Goal: Communication & Community: Answer question/provide support

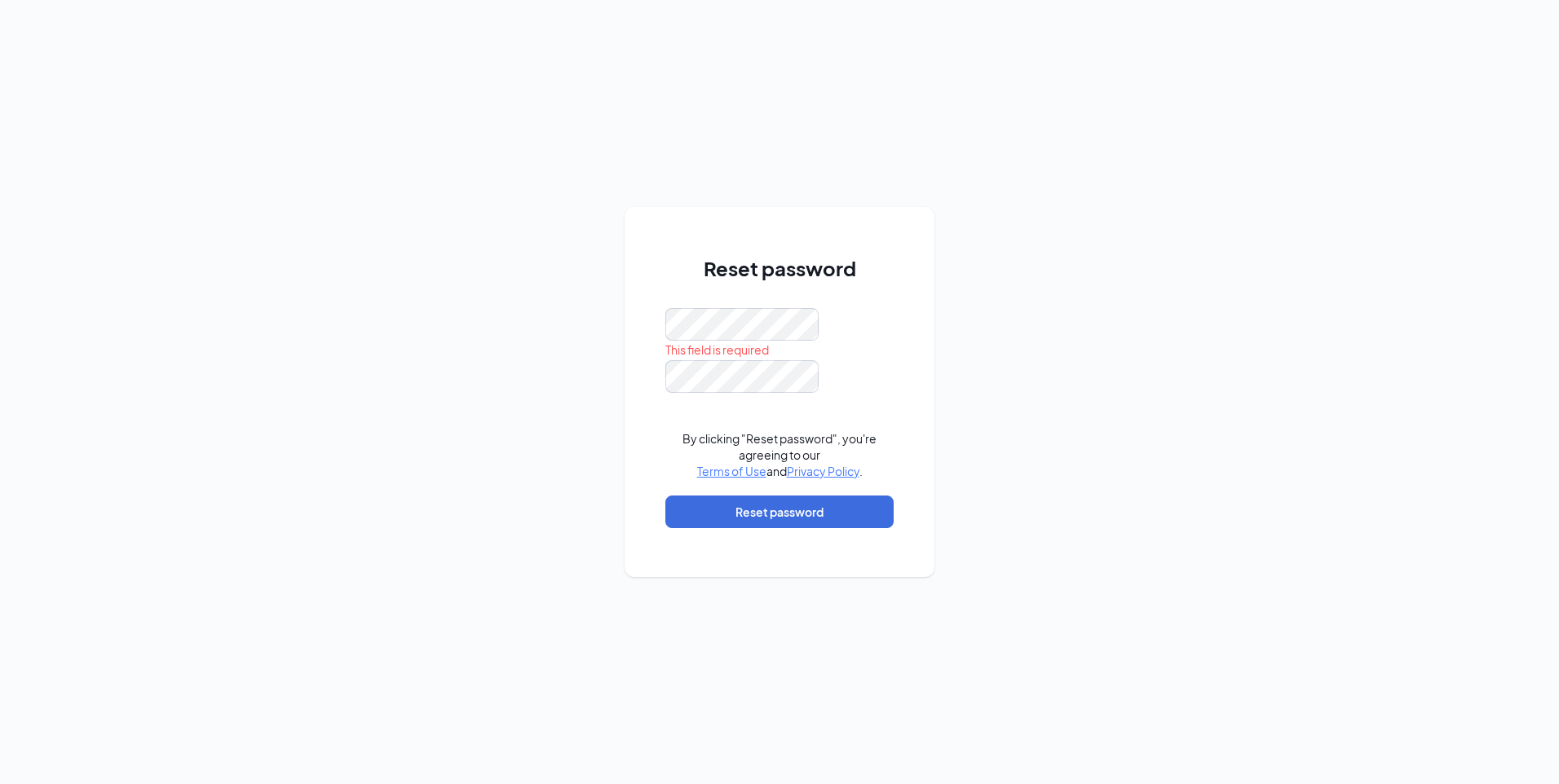
click at [335, 516] on div "Reset password This field is required By clicking "Reset password", you're agre…" at bounding box center [780, 392] width 1559 height 784
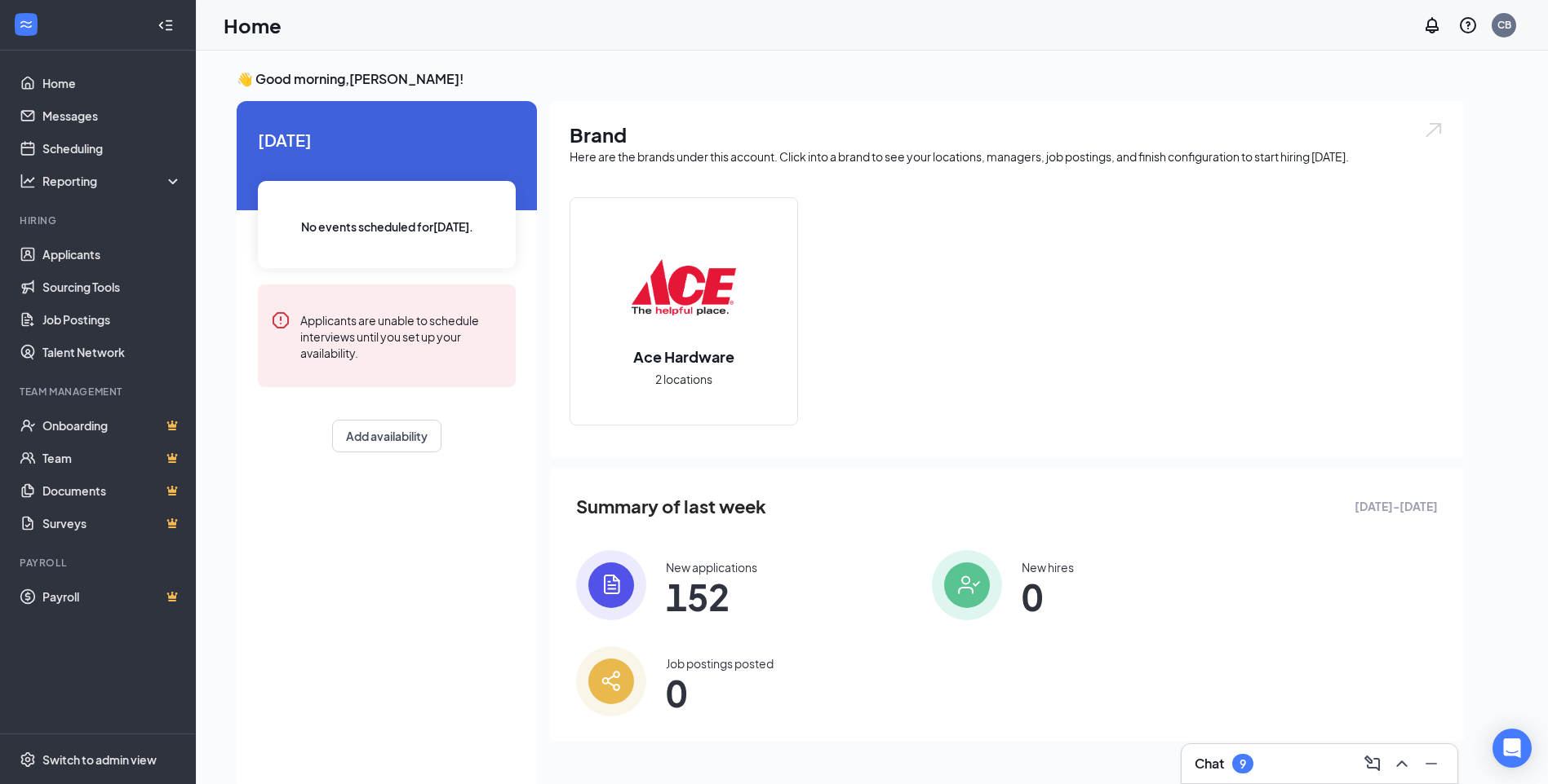
click at [1224, 760] on h3 "Chat" at bounding box center [1209, 764] width 29 height 18
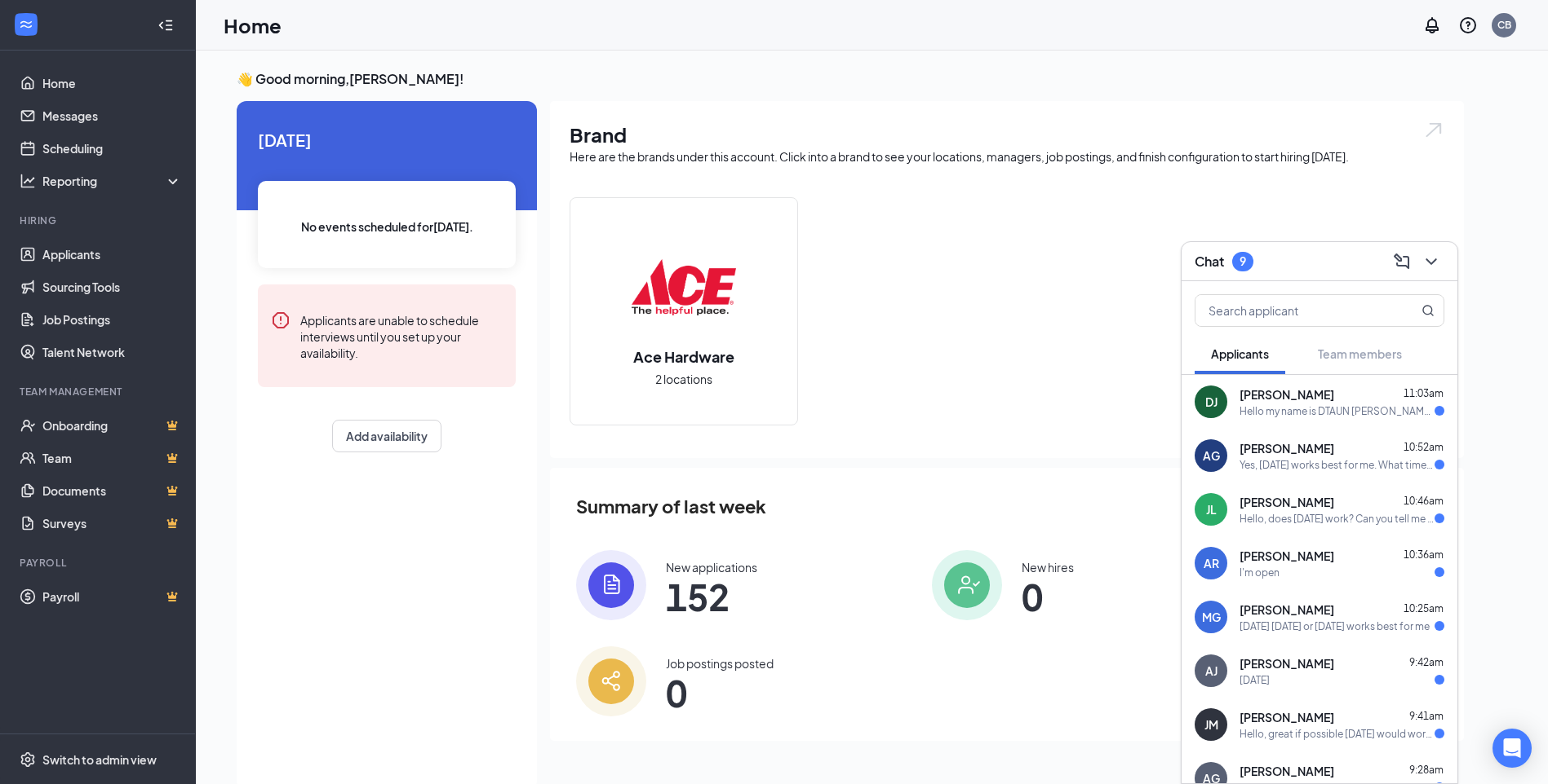
click at [1300, 407] on div "Hello my name is DTAUN [PERSON_NAME] I was wondering if you guys are still hiri…" at bounding box center [1336, 411] width 195 height 14
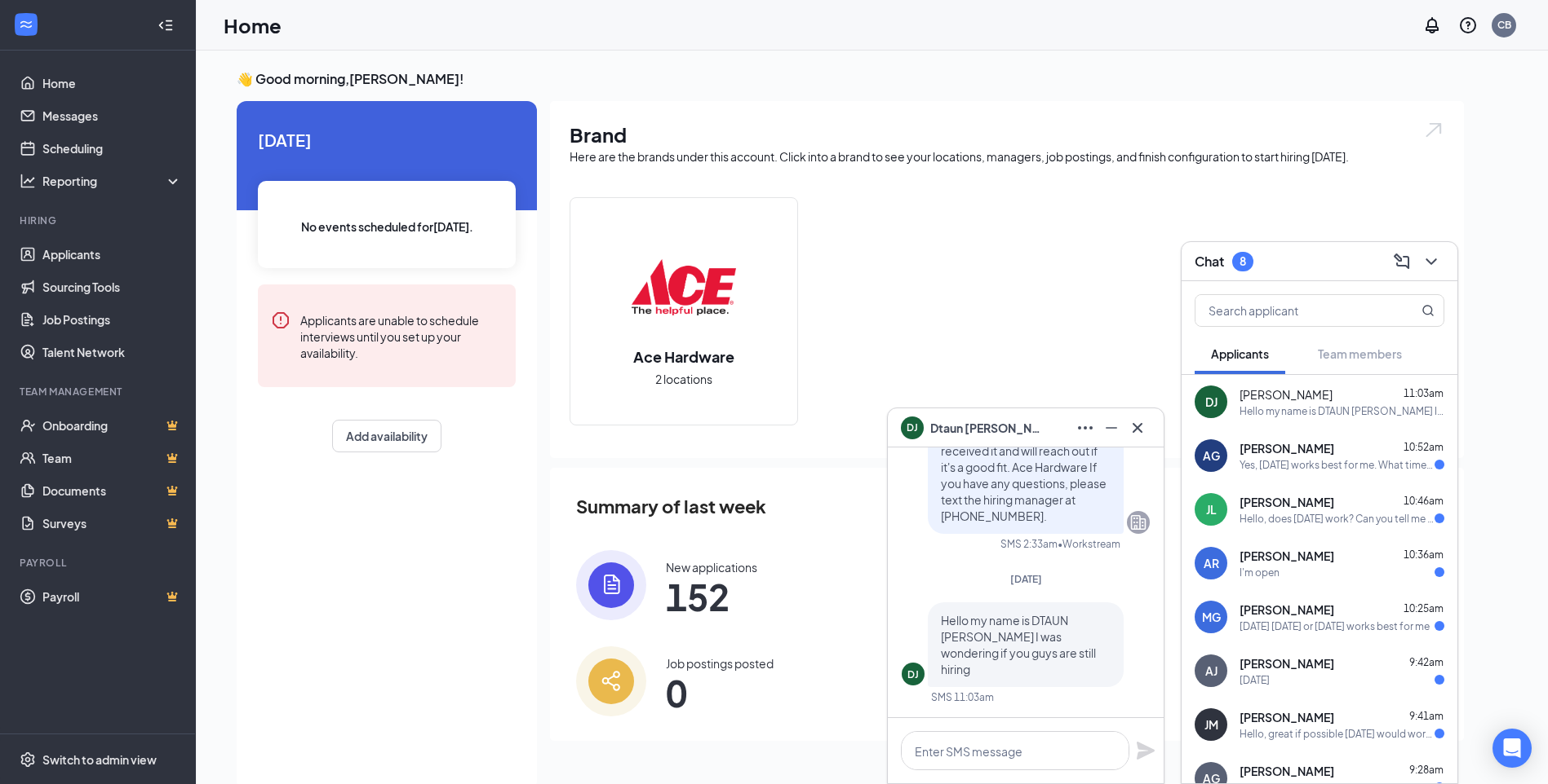
click at [1280, 466] on div "Yes, [DATE] works best for me. What times are available?" at bounding box center [1336, 465] width 195 height 14
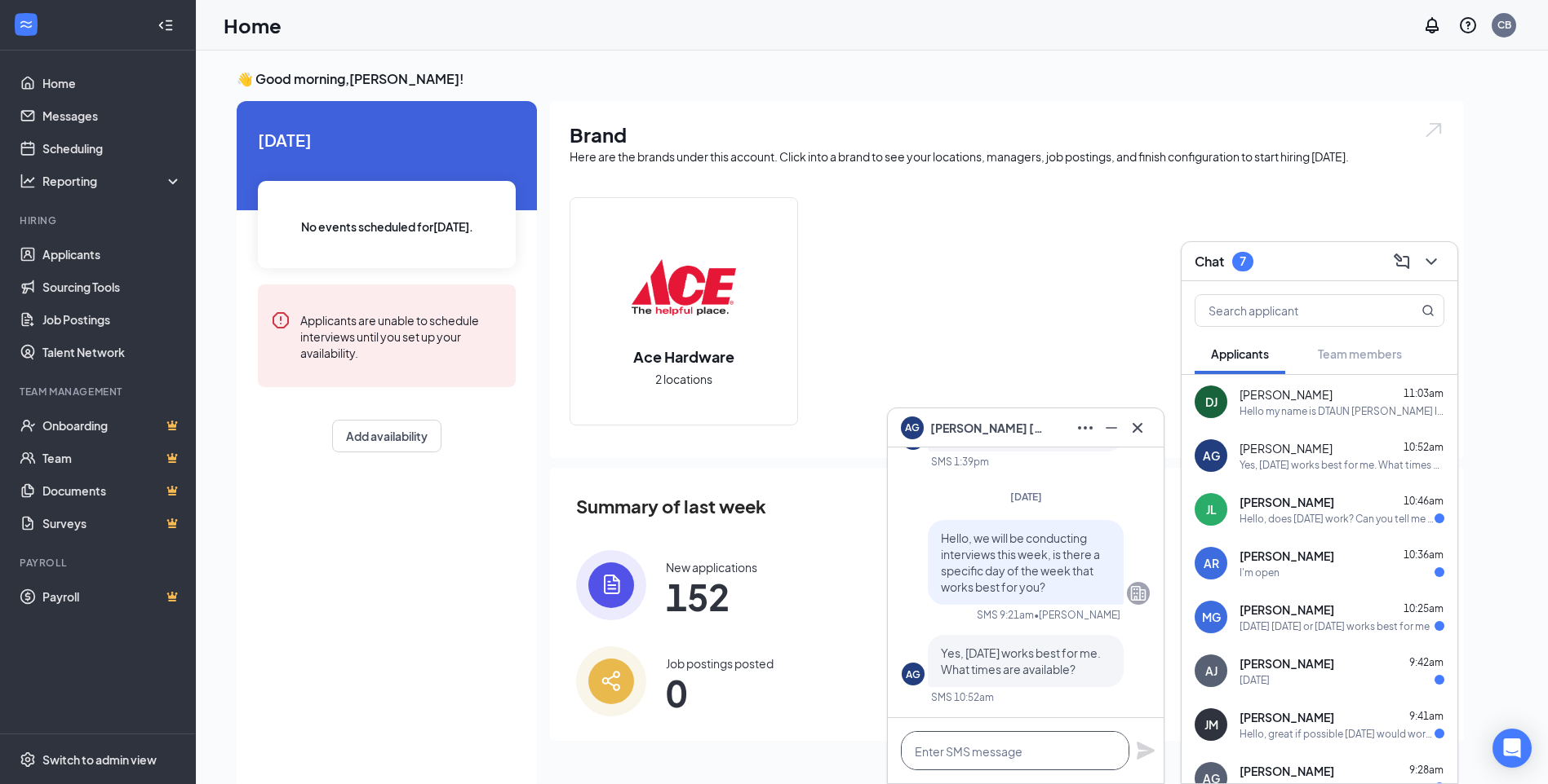
click at [1047, 751] on textarea at bounding box center [1015, 750] width 229 height 39
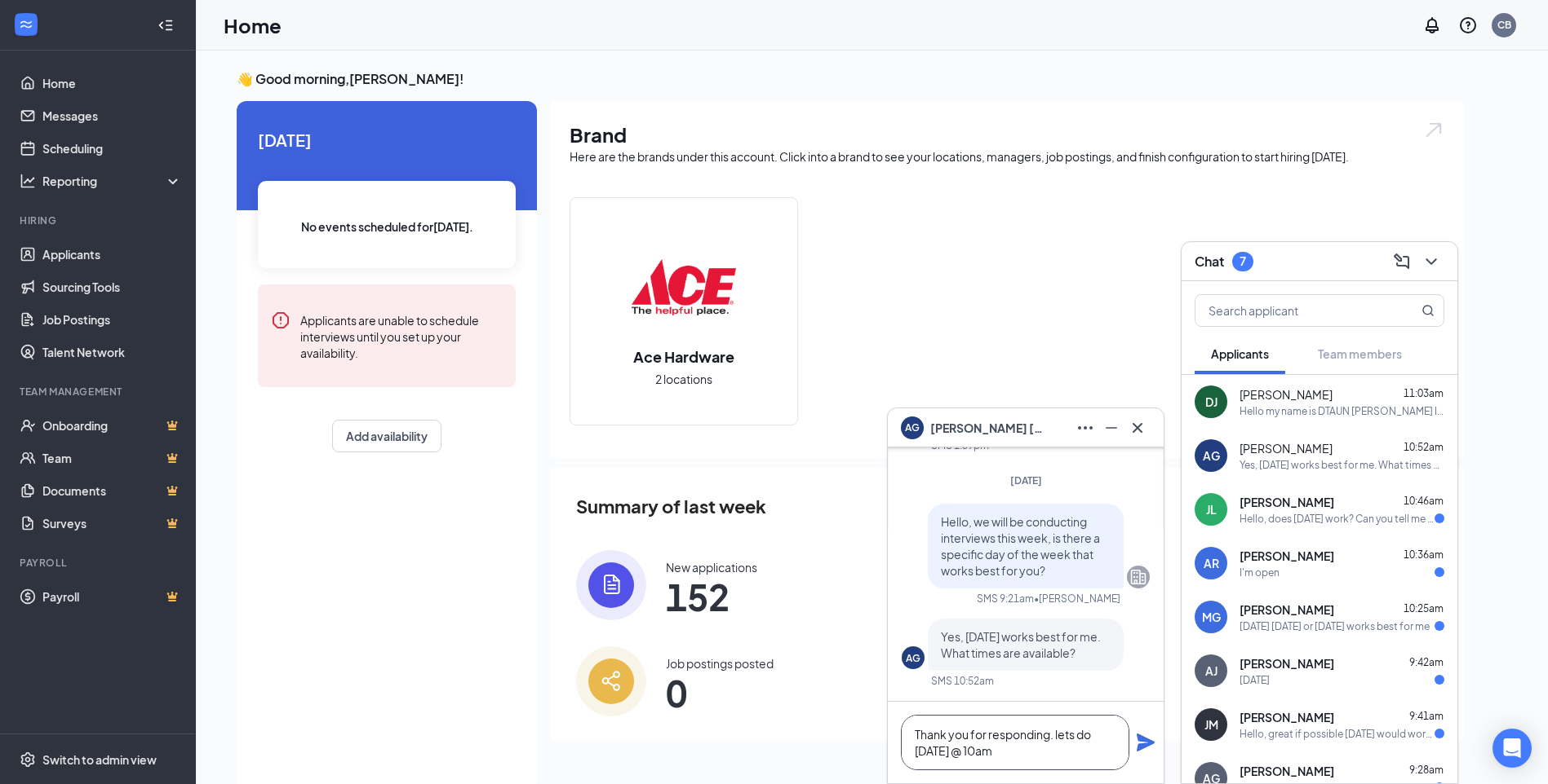
type textarea "Thank you for responding. lets do [DATE] @ 10am"
click at [1144, 742] on icon "Plane" at bounding box center [1146, 743] width 18 height 18
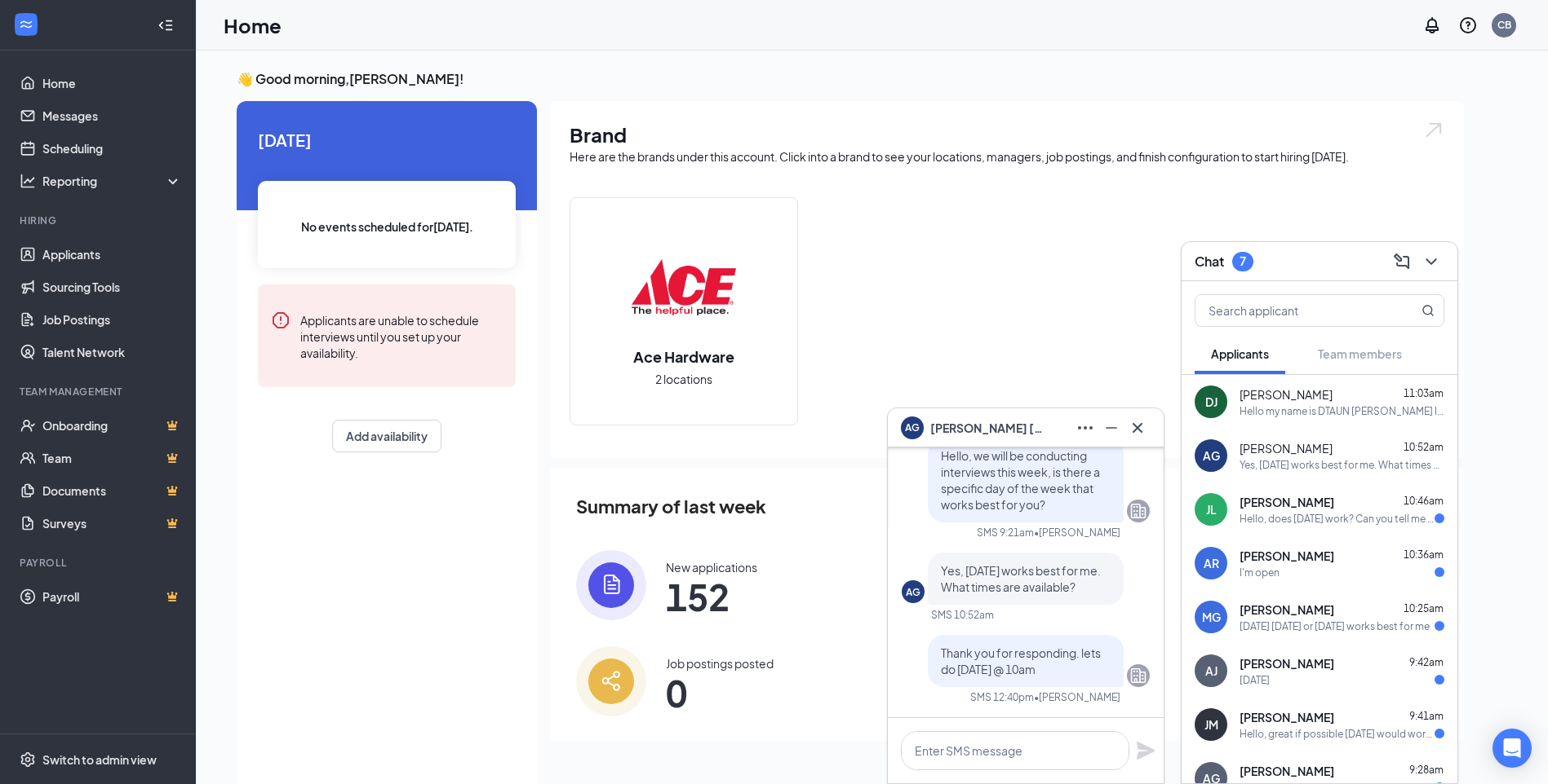
scroll to position [0, 0]
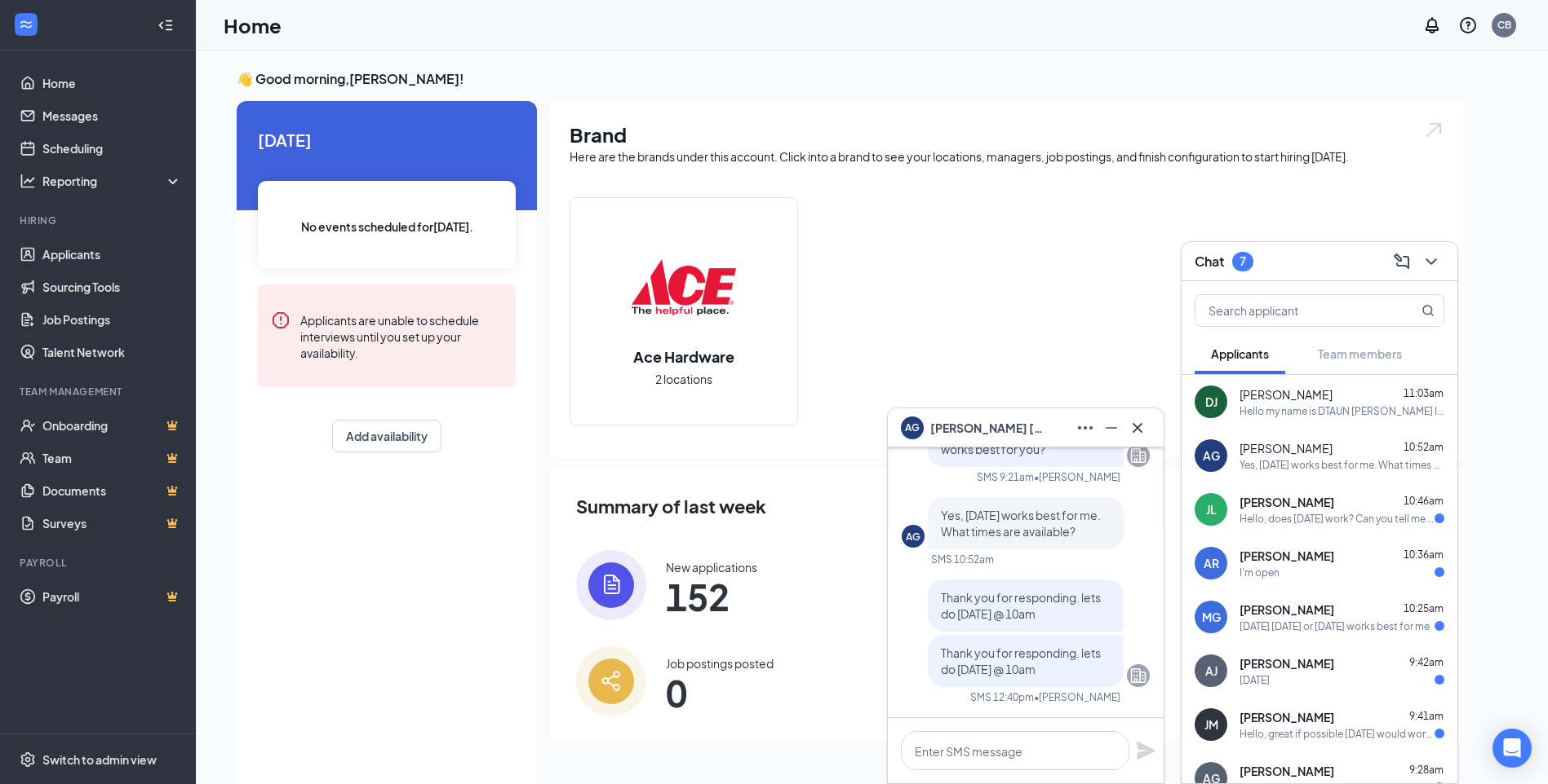
click at [1261, 501] on span "[PERSON_NAME]" at bounding box center [1287, 503] width 94 height 16
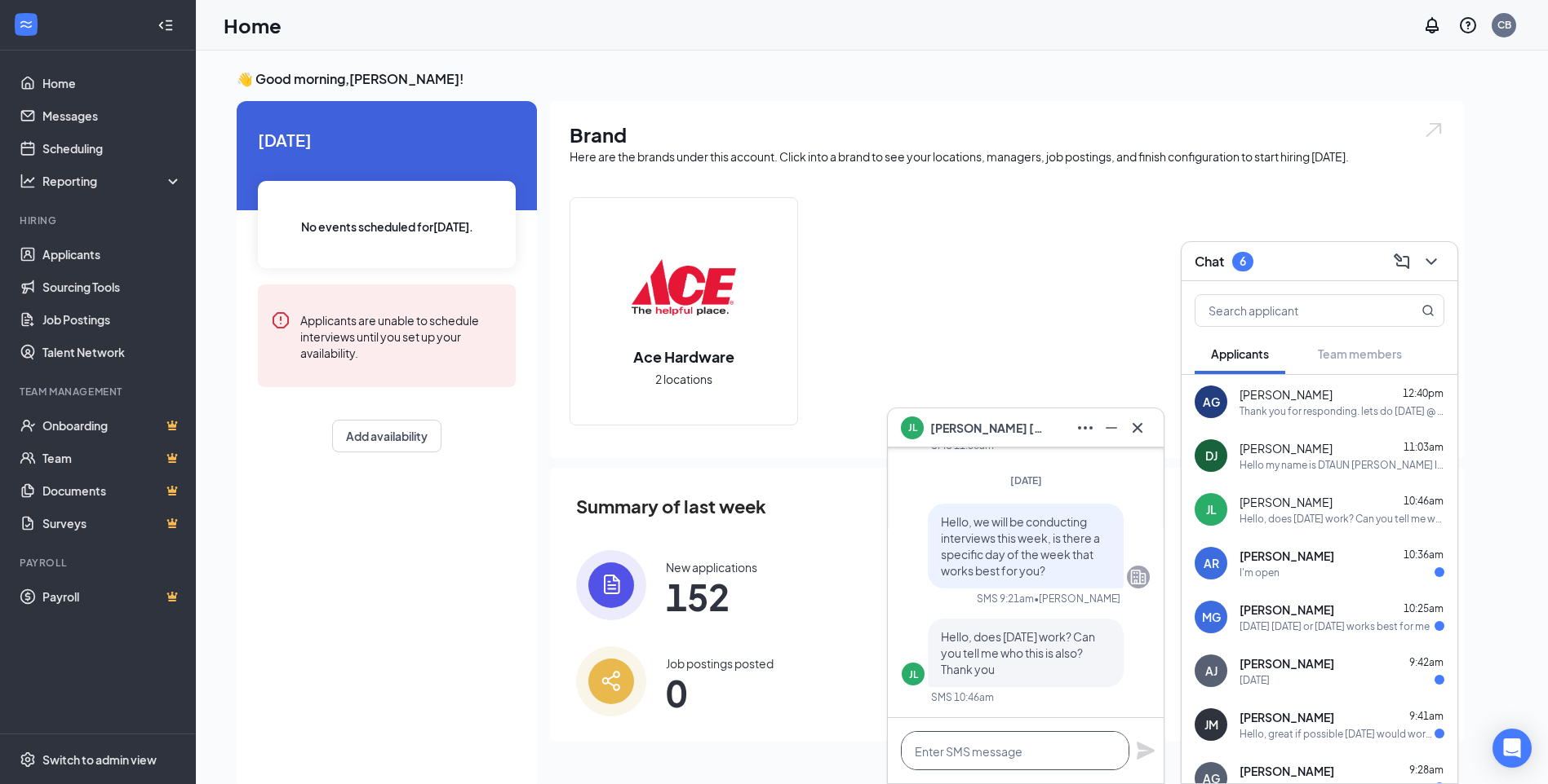
click at [967, 749] on textarea at bounding box center [1015, 750] width 229 height 39
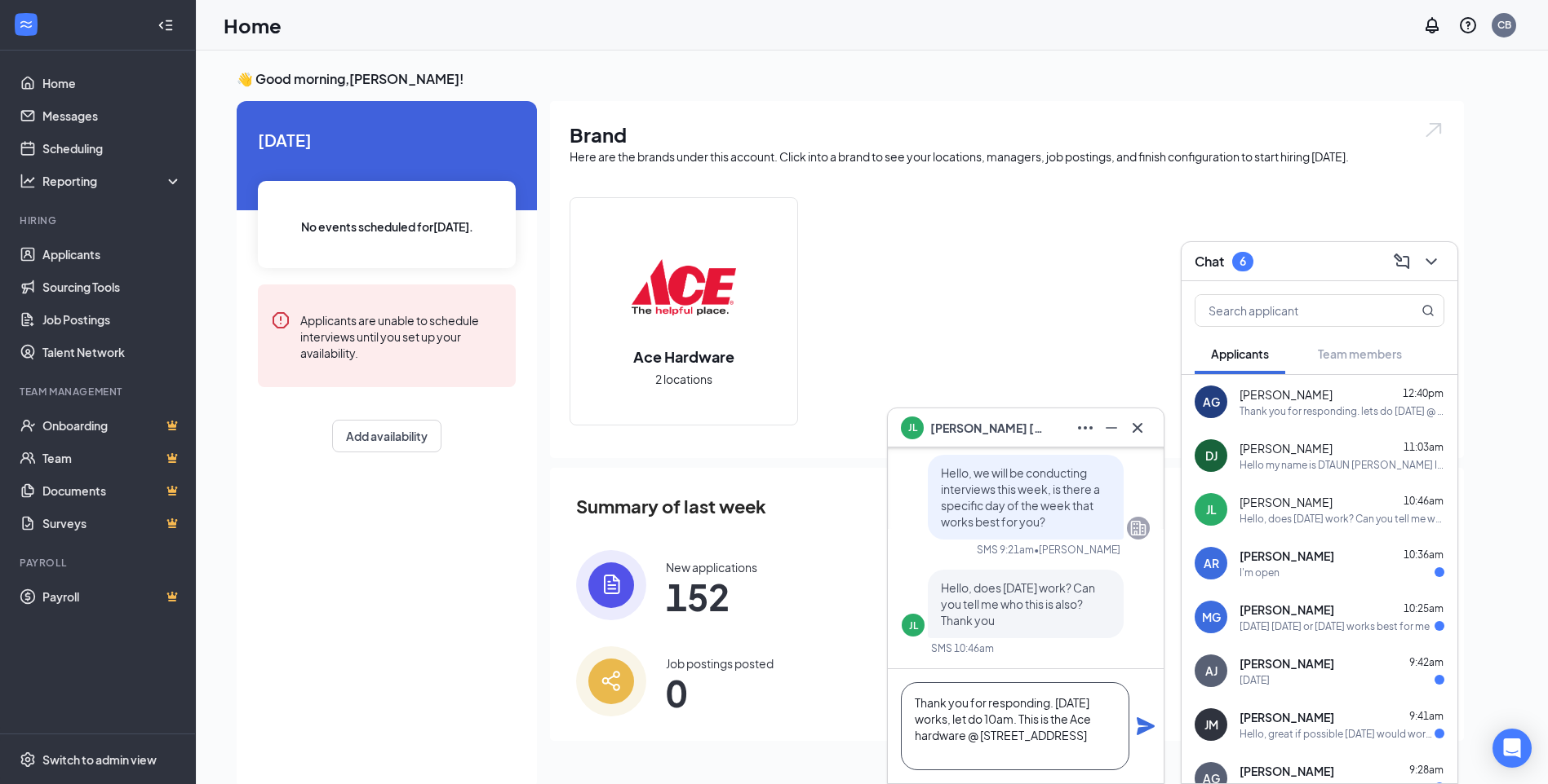
scroll to position [17, 0]
type textarea "Thank you for responding. [DATE] works, let do 10am. This is the Ace hardware @…"
click at [1136, 728] on icon "Plane" at bounding box center [1146, 727] width 20 height 20
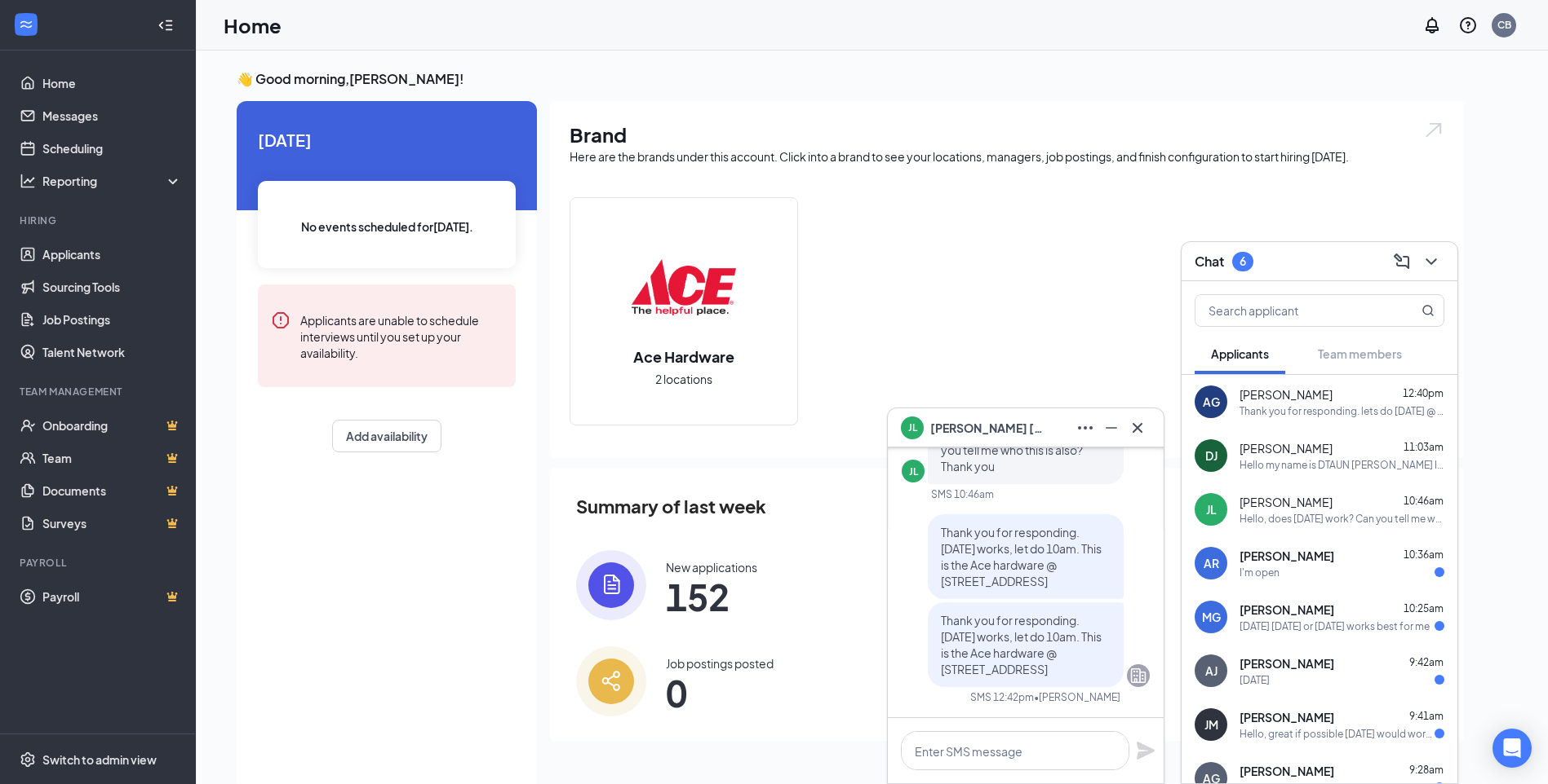
click at [1306, 564] on span "[PERSON_NAME]" at bounding box center [1287, 556] width 94 height 16
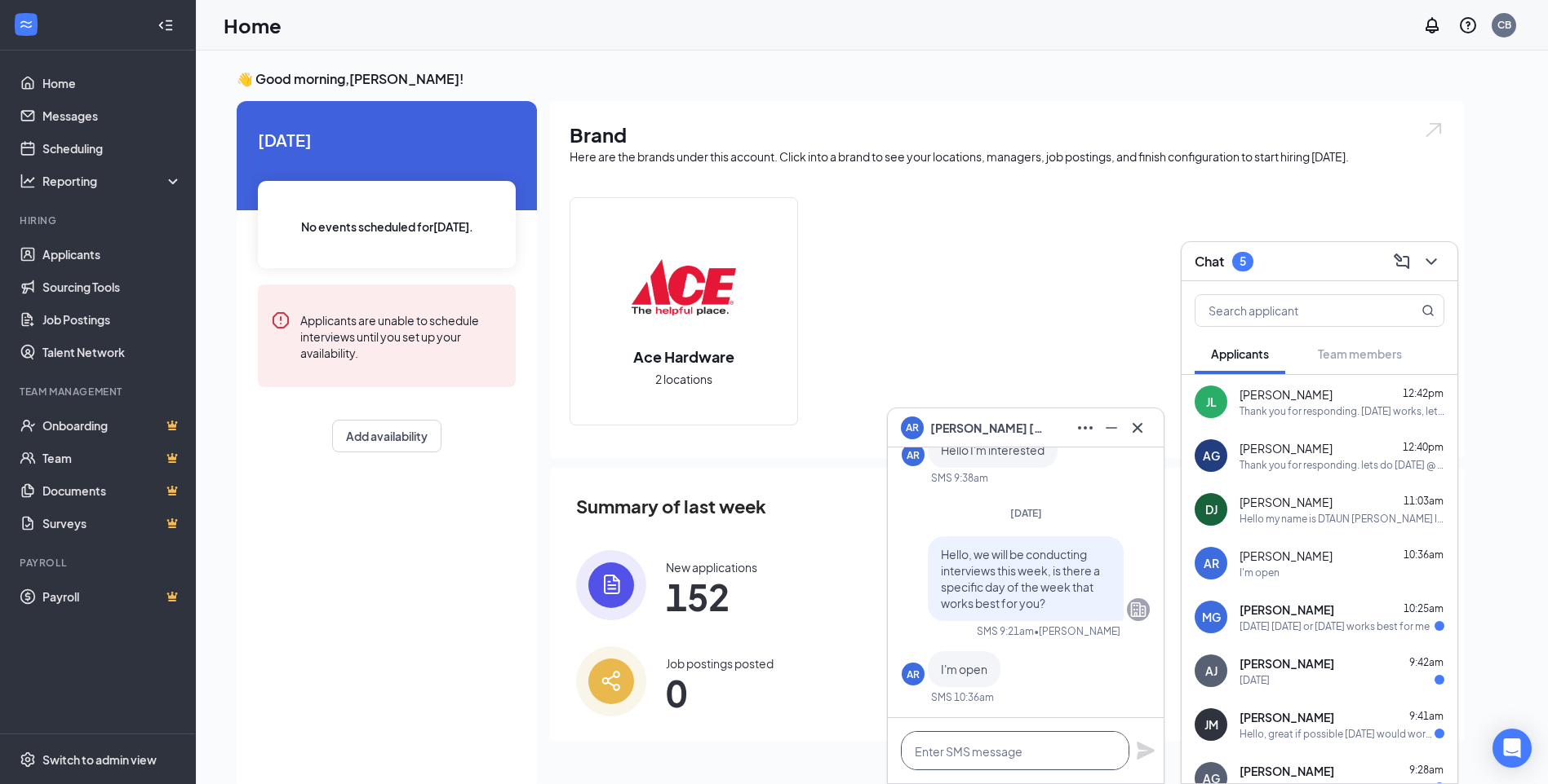
click at [1000, 754] on textarea at bounding box center [1015, 750] width 229 height 39
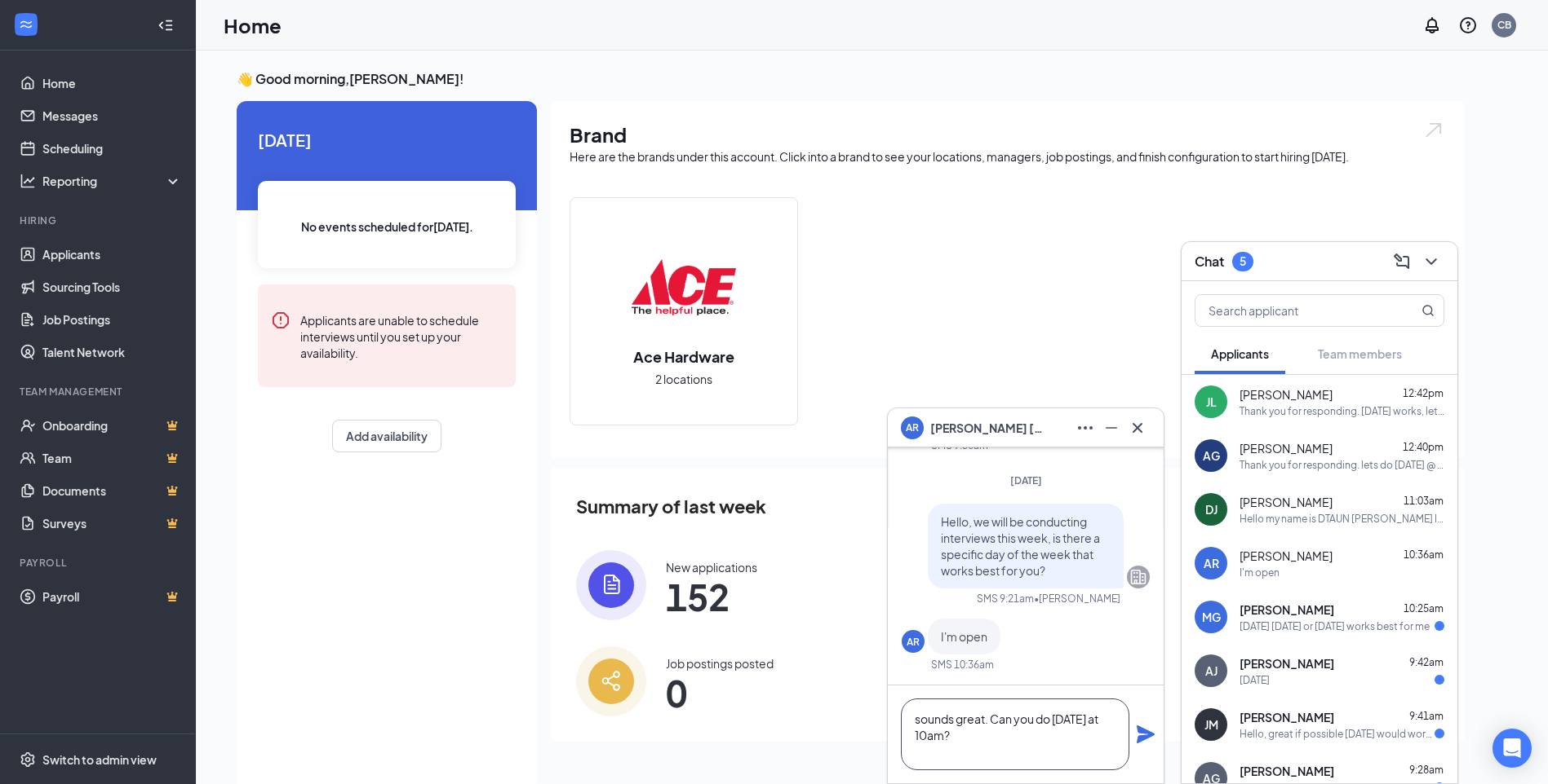
type textarea "sounds great. Can you do [DATE] at 10am?"
click at [1136, 741] on icon "Plane" at bounding box center [1146, 735] width 20 height 20
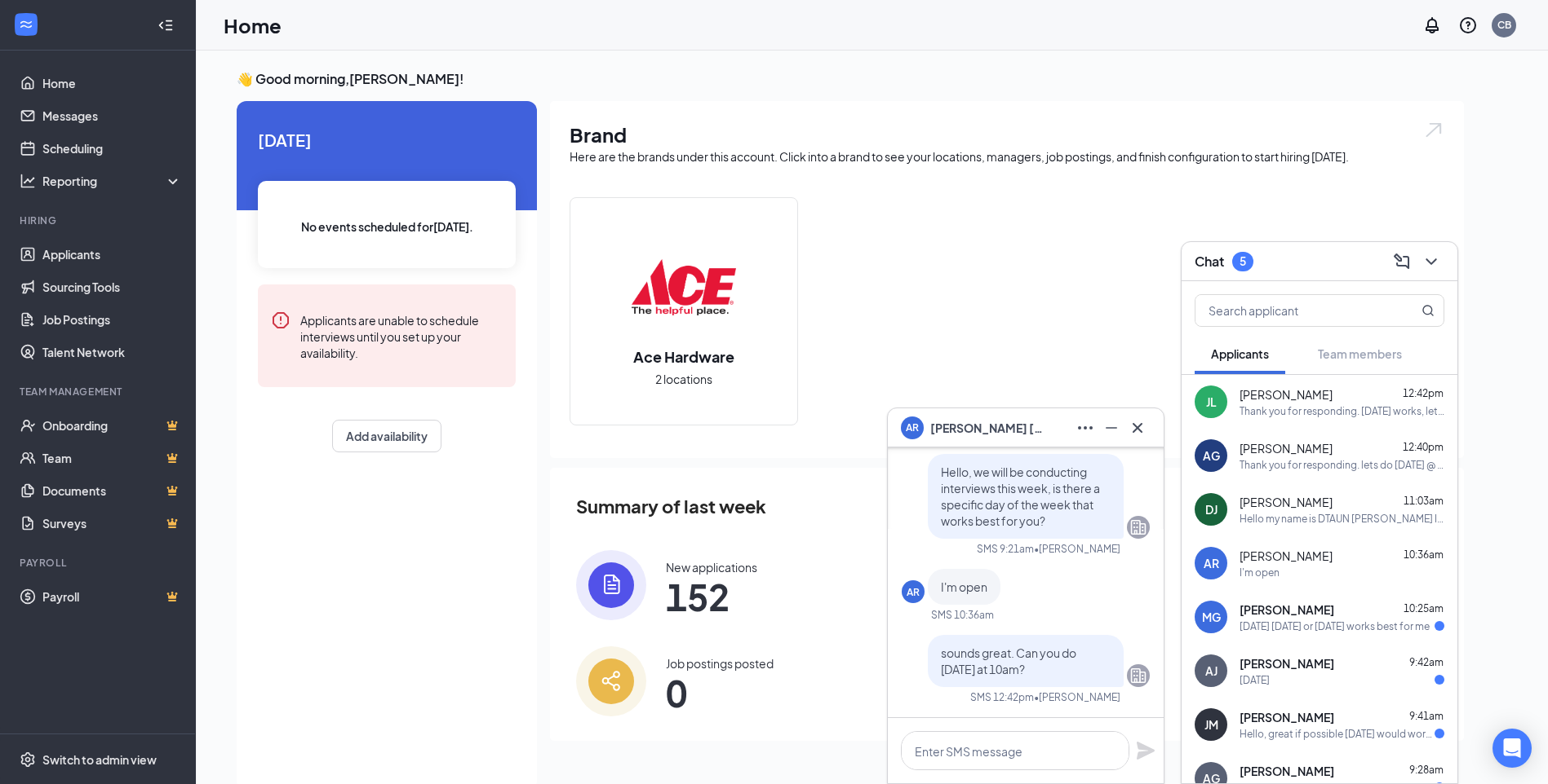
click at [1277, 632] on div "[DATE] [DATE] or [DATE] works best for me" at bounding box center [1334, 626] width 190 height 14
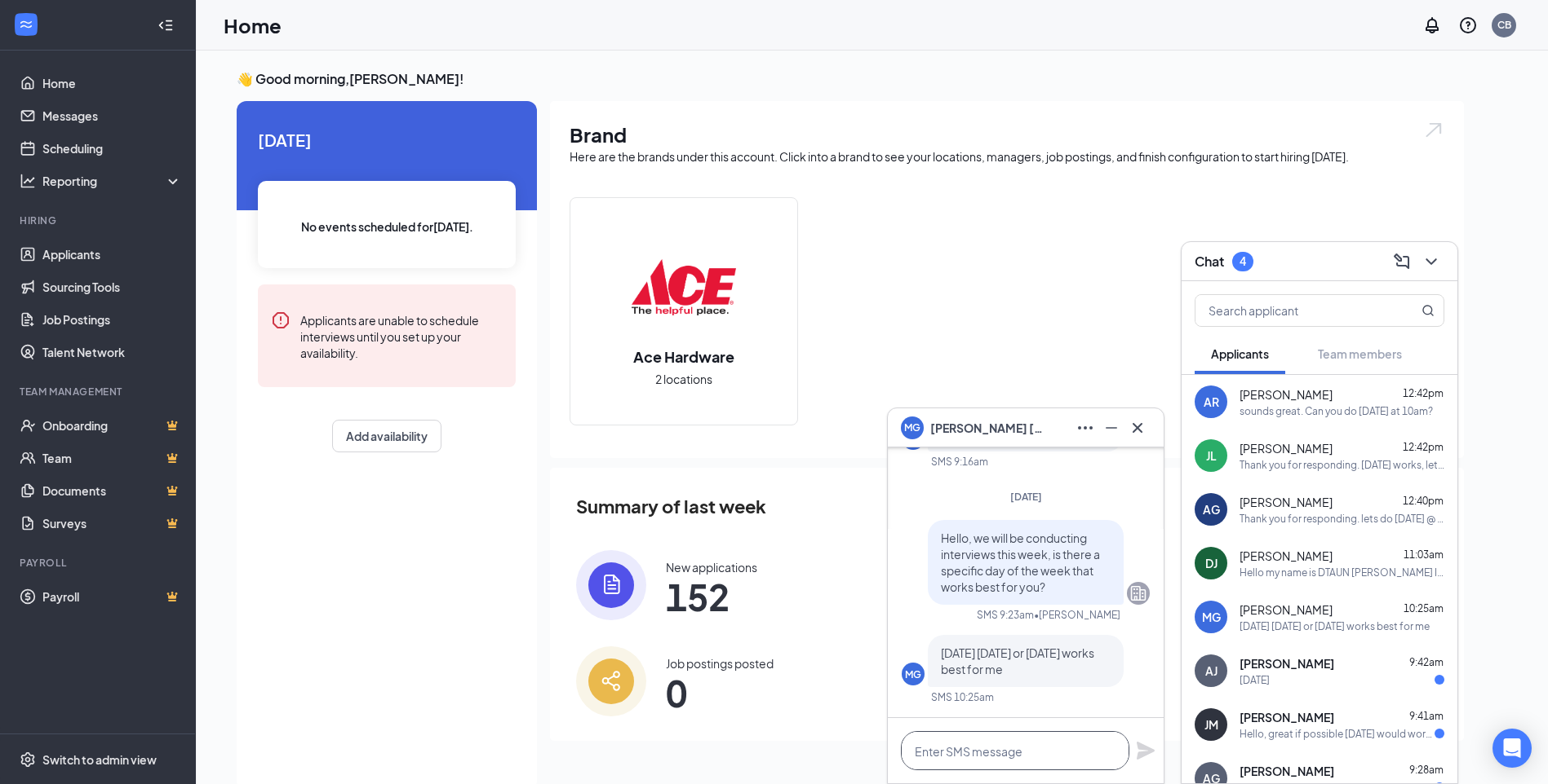
click at [991, 741] on textarea at bounding box center [1015, 750] width 229 height 39
type textarea "s"
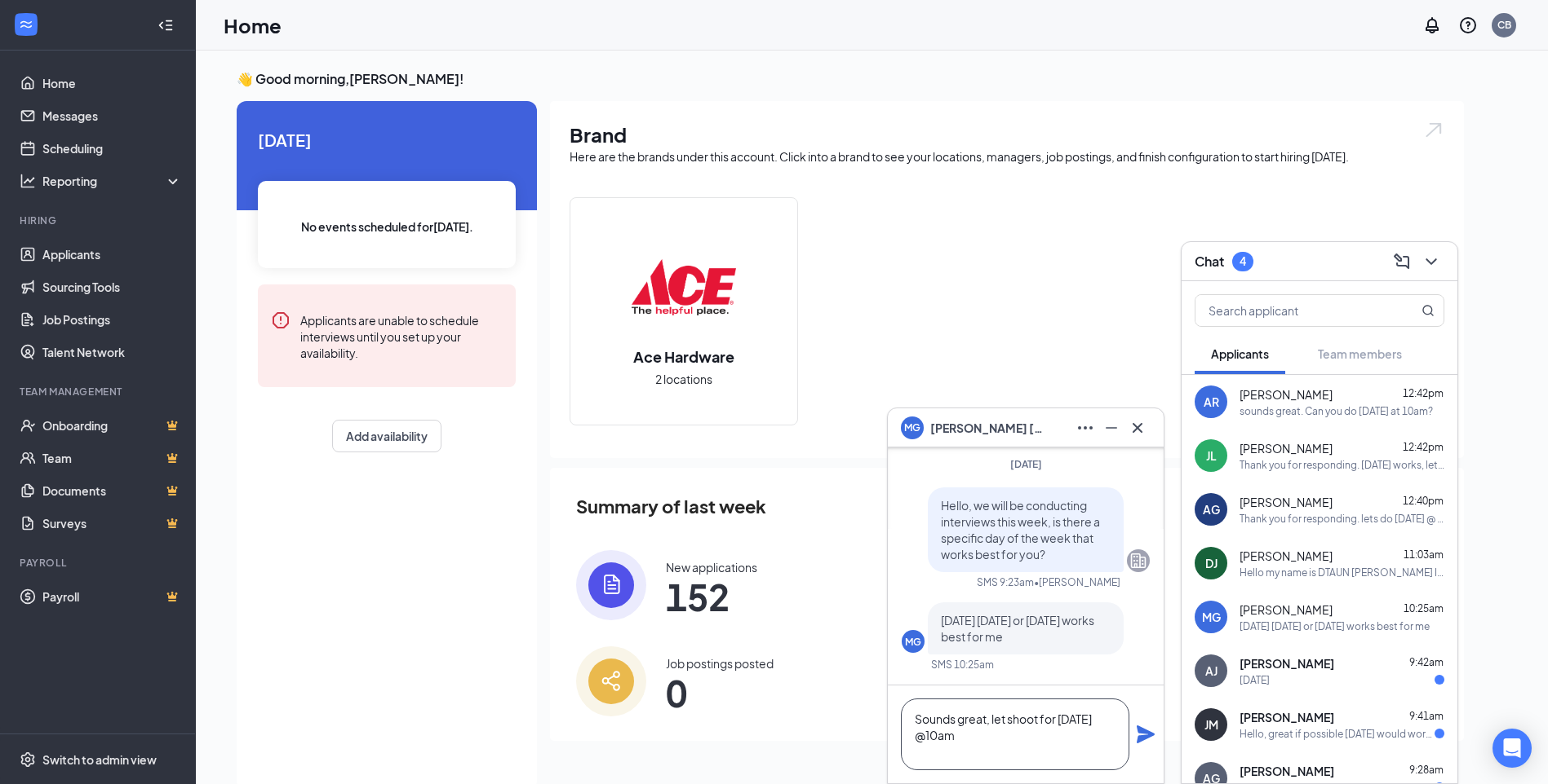
type textarea "Sounds great, let shoot for [DATE] @10am"
click at [1139, 736] on icon "Plane" at bounding box center [1146, 735] width 18 height 18
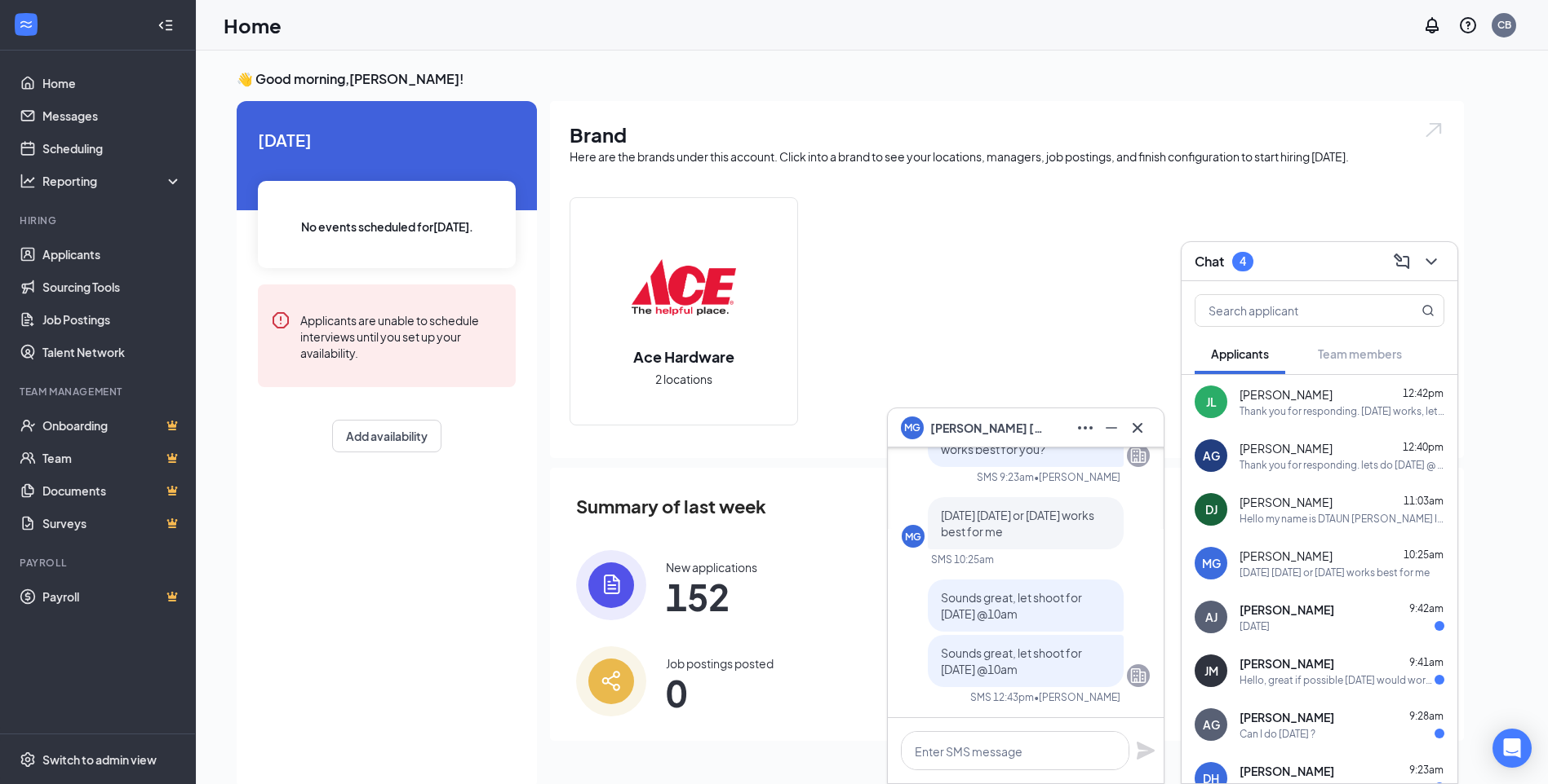
scroll to position [82, 0]
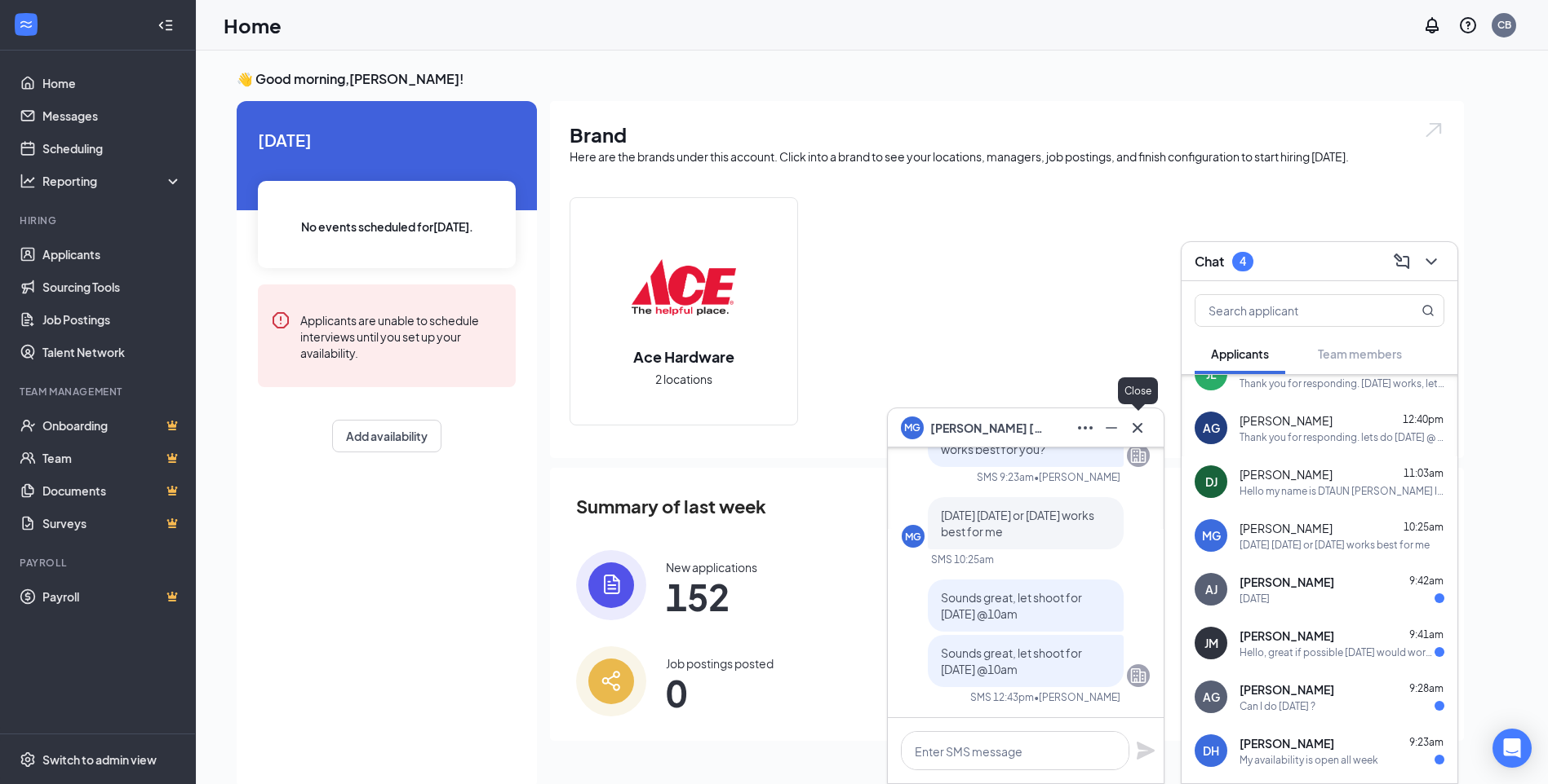
click at [1139, 428] on icon "Cross" at bounding box center [1138, 428] width 20 height 20
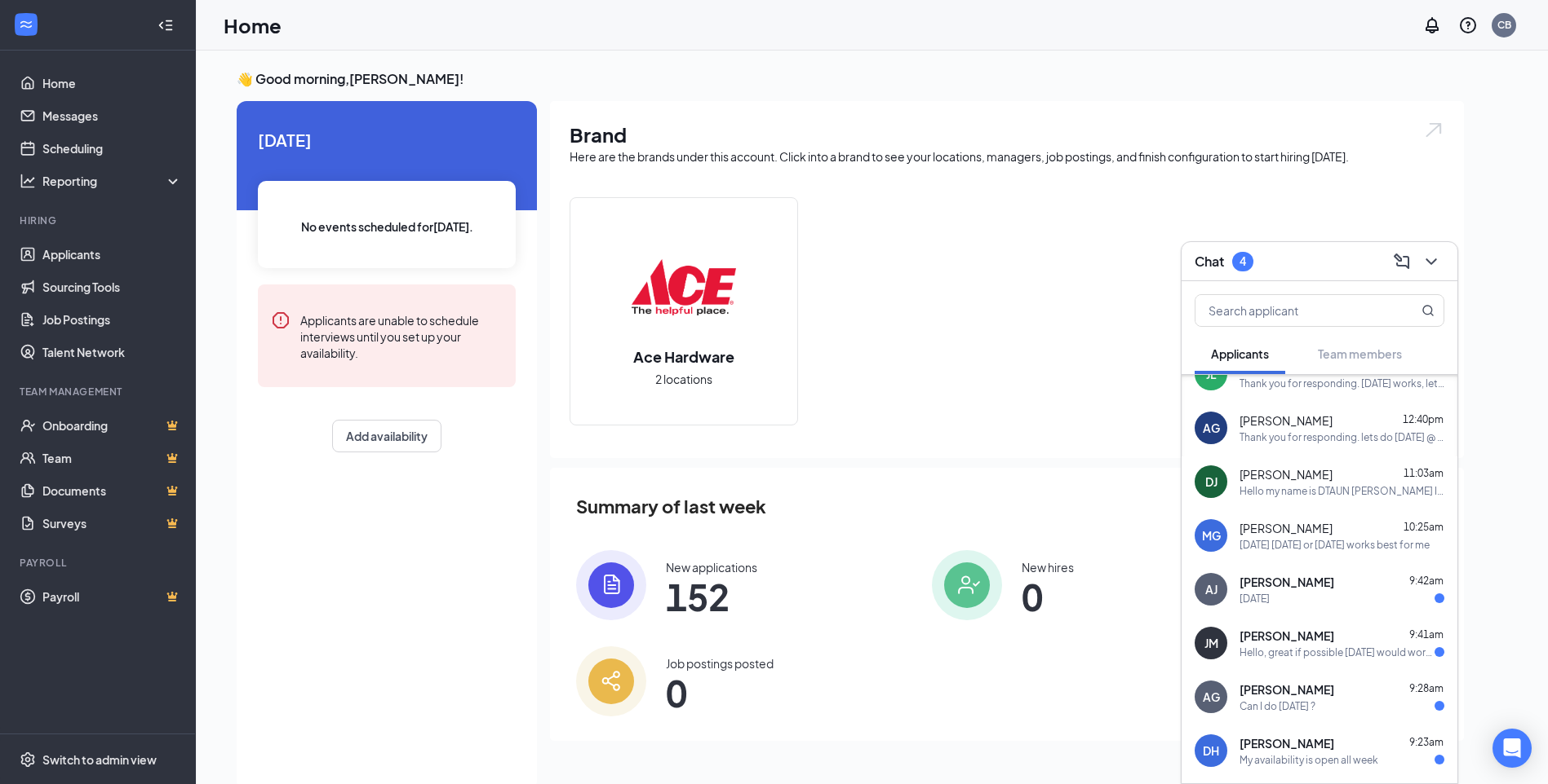
click at [1290, 593] on div "[DATE]" at bounding box center [1342, 598] width 205 height 14
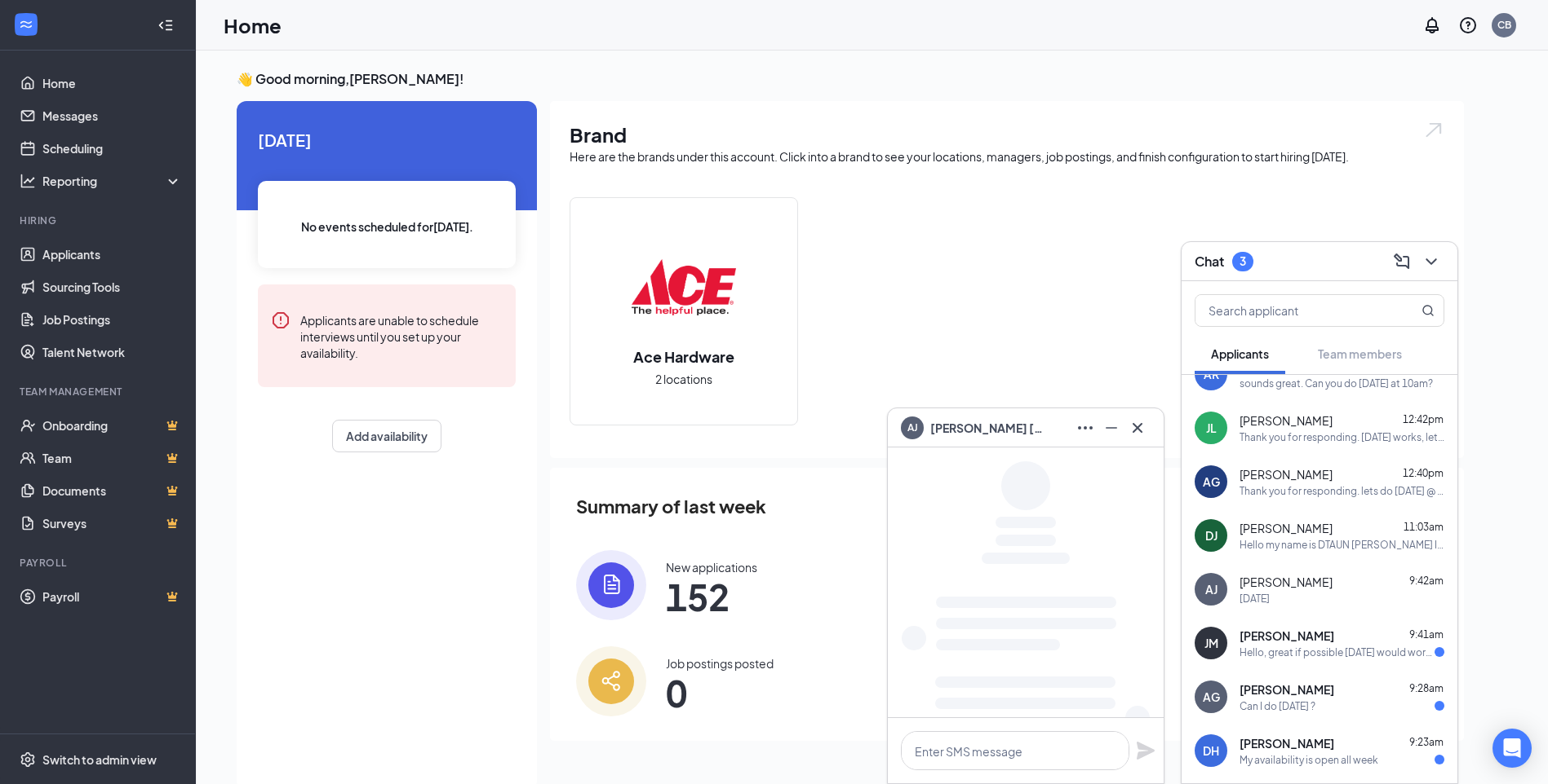
scroll to position [0, 0]
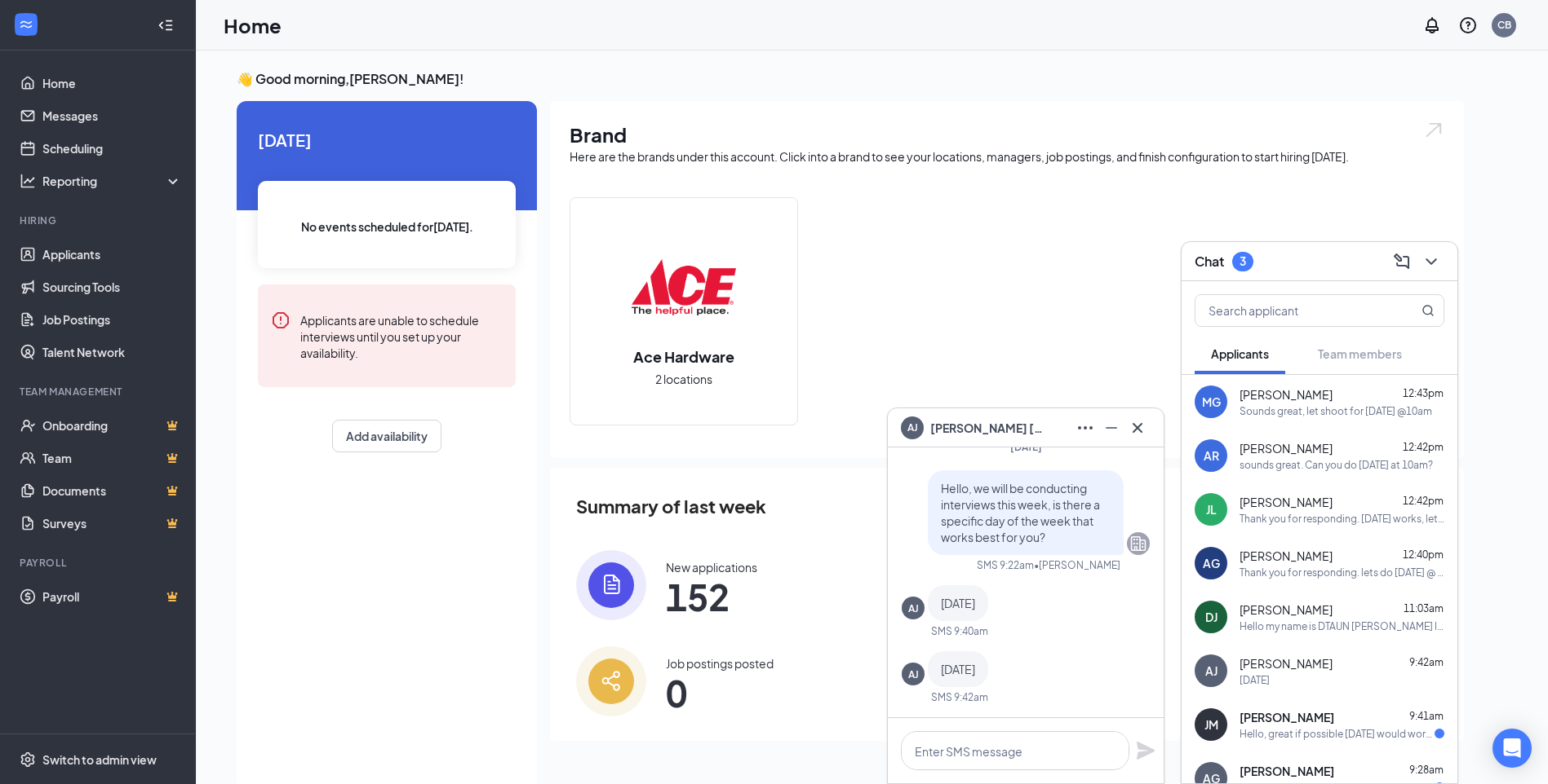
click at [1296, 564] on div "[PERSON_NAME] 12:40pm Thank you for responding. lets do [DATE] @ 10am" at bounding box center [1342, 564] width 205 height 32
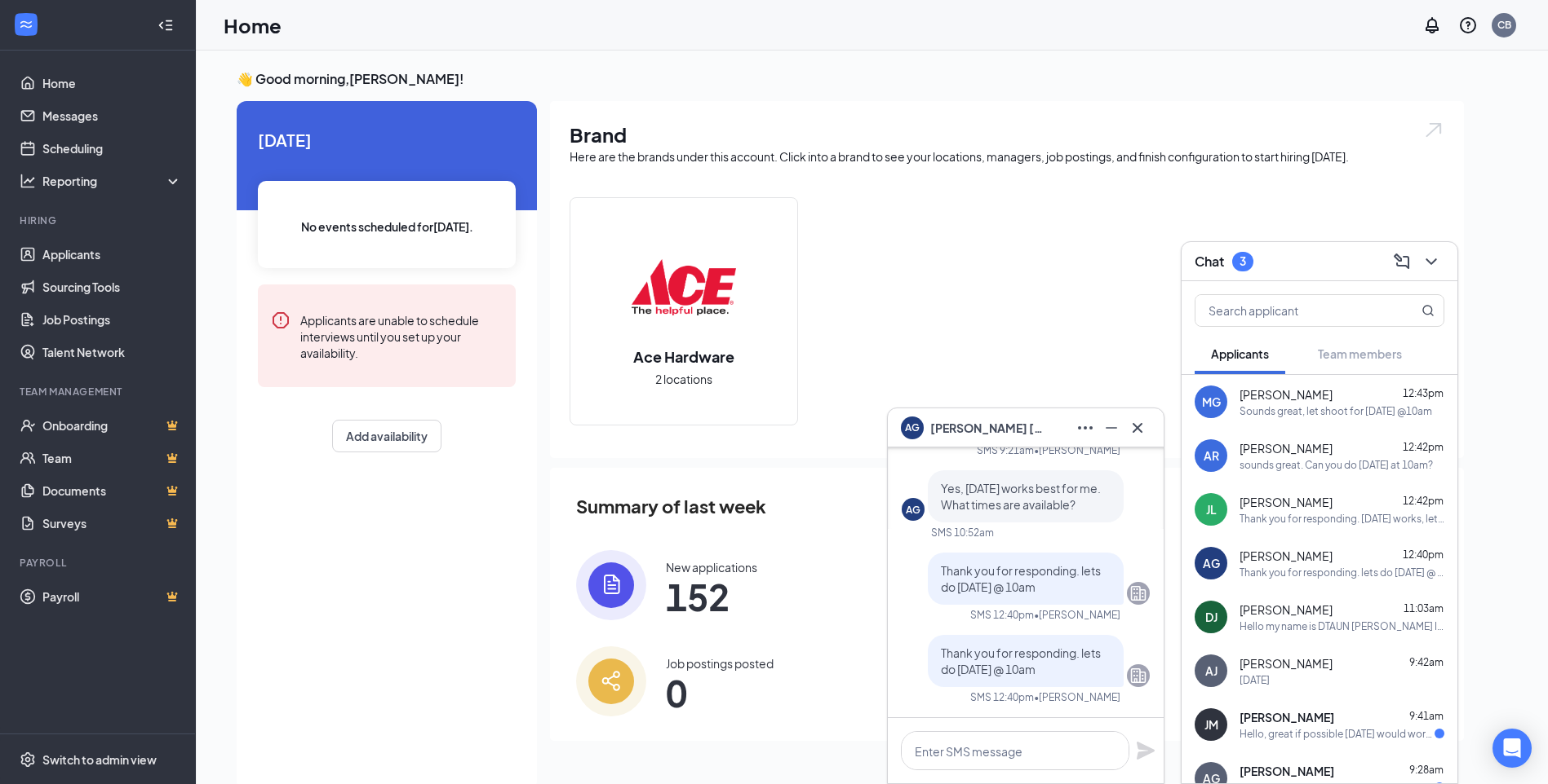
click at [1287, 623] on div "Hello my name is DTAUN [PERSON_NAME] I was wondering if you guys are still hiri…" at bounding box center [1342, 626] width 205 height 14
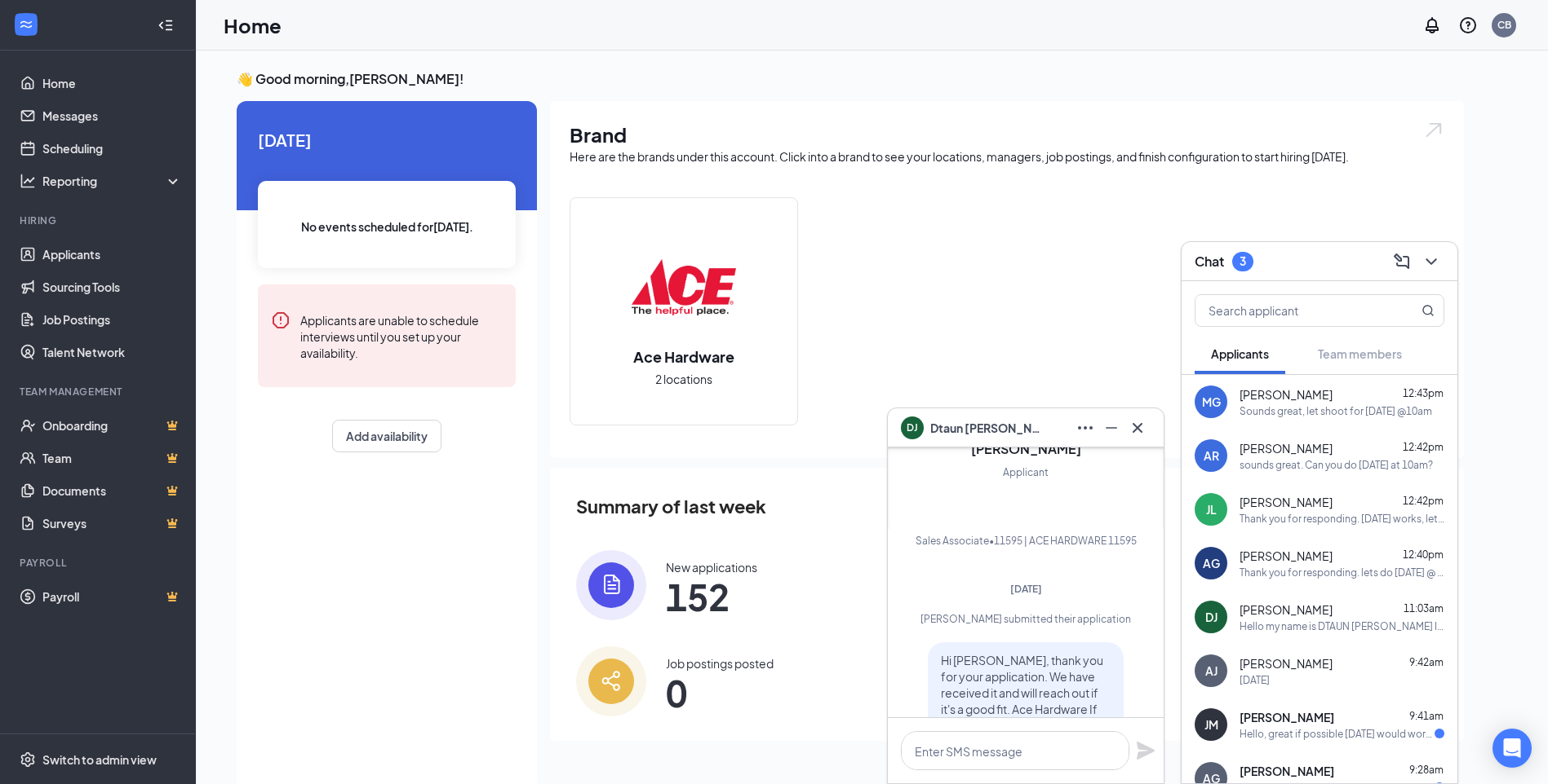
scroll to position [-245, 0]
click at [1142, 427] on icon "Cross" at bounding box center [1138, 428] width 20 height 20
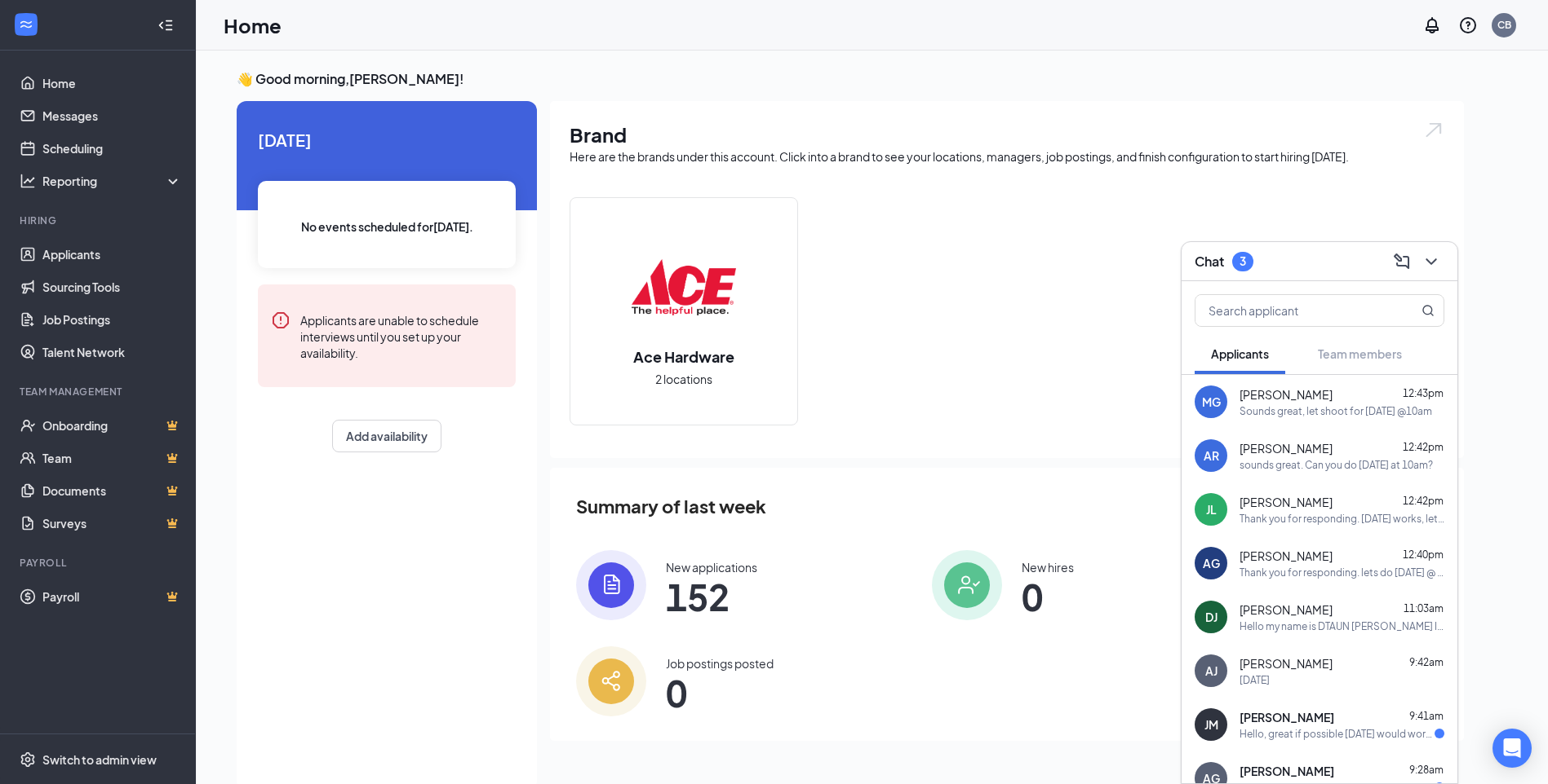
click at [1287, 516] on div "Thank you for responding. [DATE] works, let do 10am. This is the Ace hardware @…" at bounding box center [1342, 518] width 205 height 14
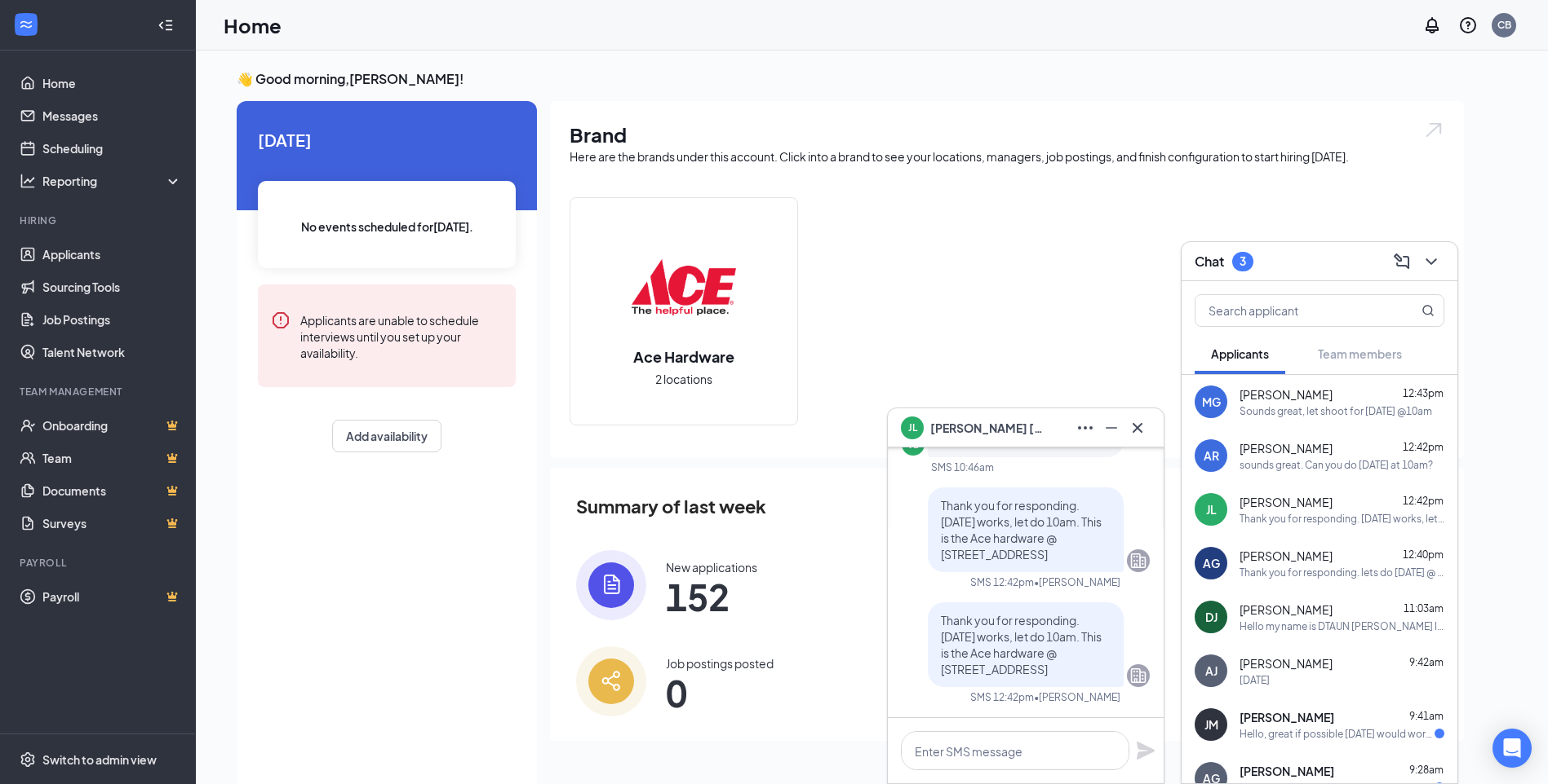
click at [1279, 461] on div "sounds great. Can you do [DATE] at 10am?" at bounding box center [1336, 465] width 193 height 14
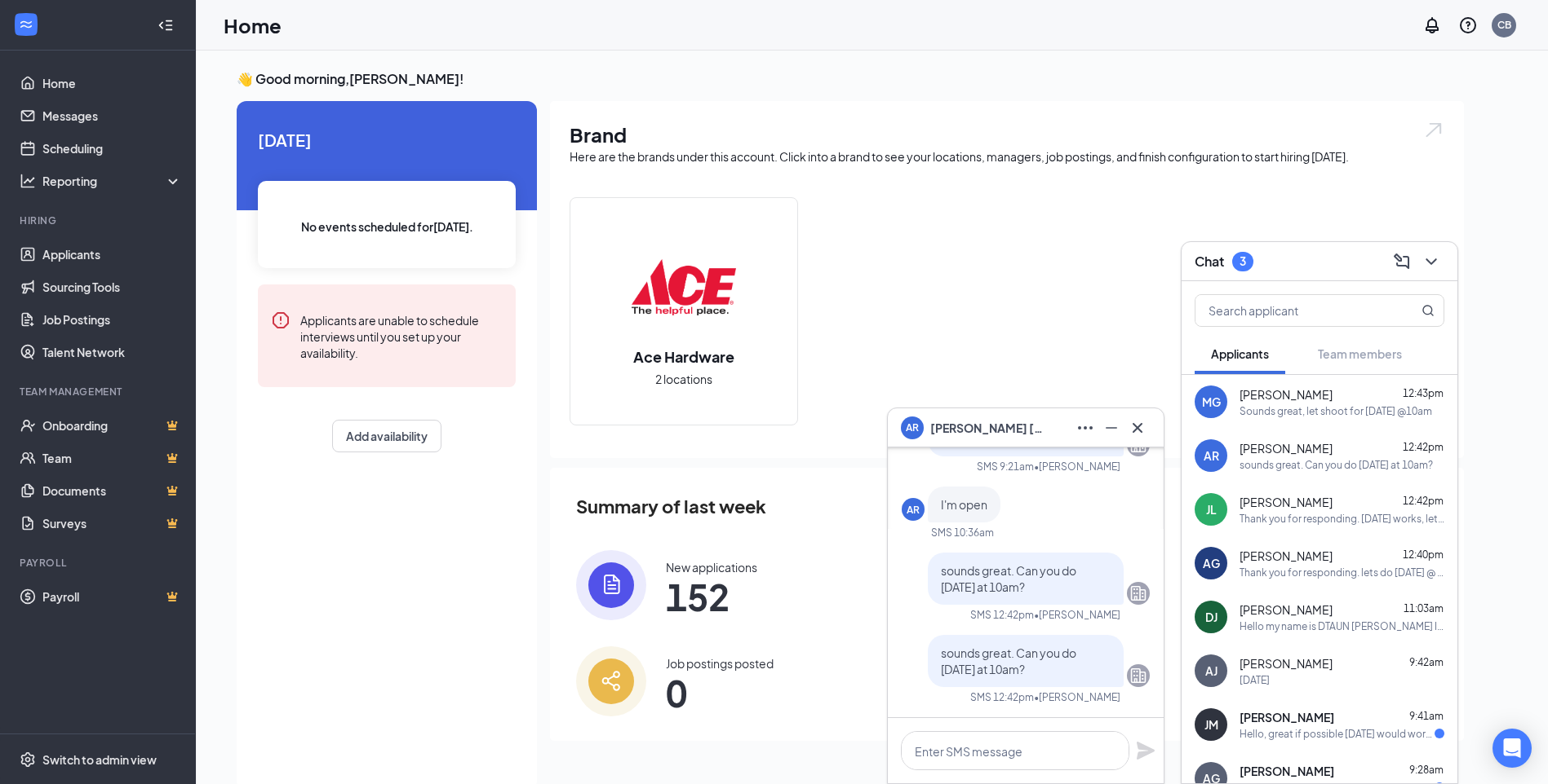
click at [1324, 669] on div "[PERSON_NAME] 9:42am" at bounding box center [1342, 663] width 205 height 16
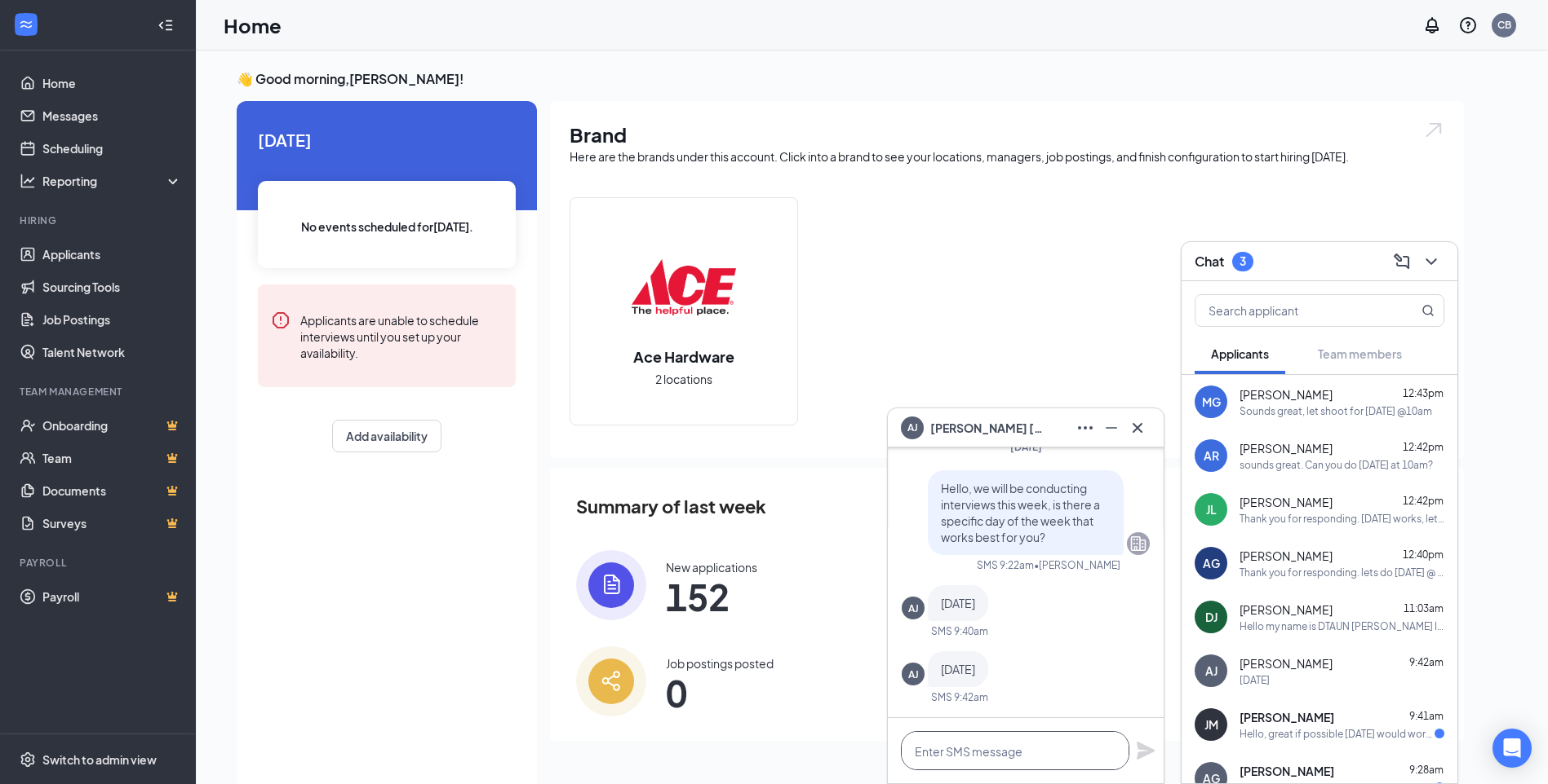
click at [995, 746] on textarea at bounding box center [1015, 750] width 229 height 39
type textarea "s"
type textarea "[DATE] at noon work?"
click at [1139, 757] on icon "Plane" at bounding box center [1146, 751] width 18 height 18
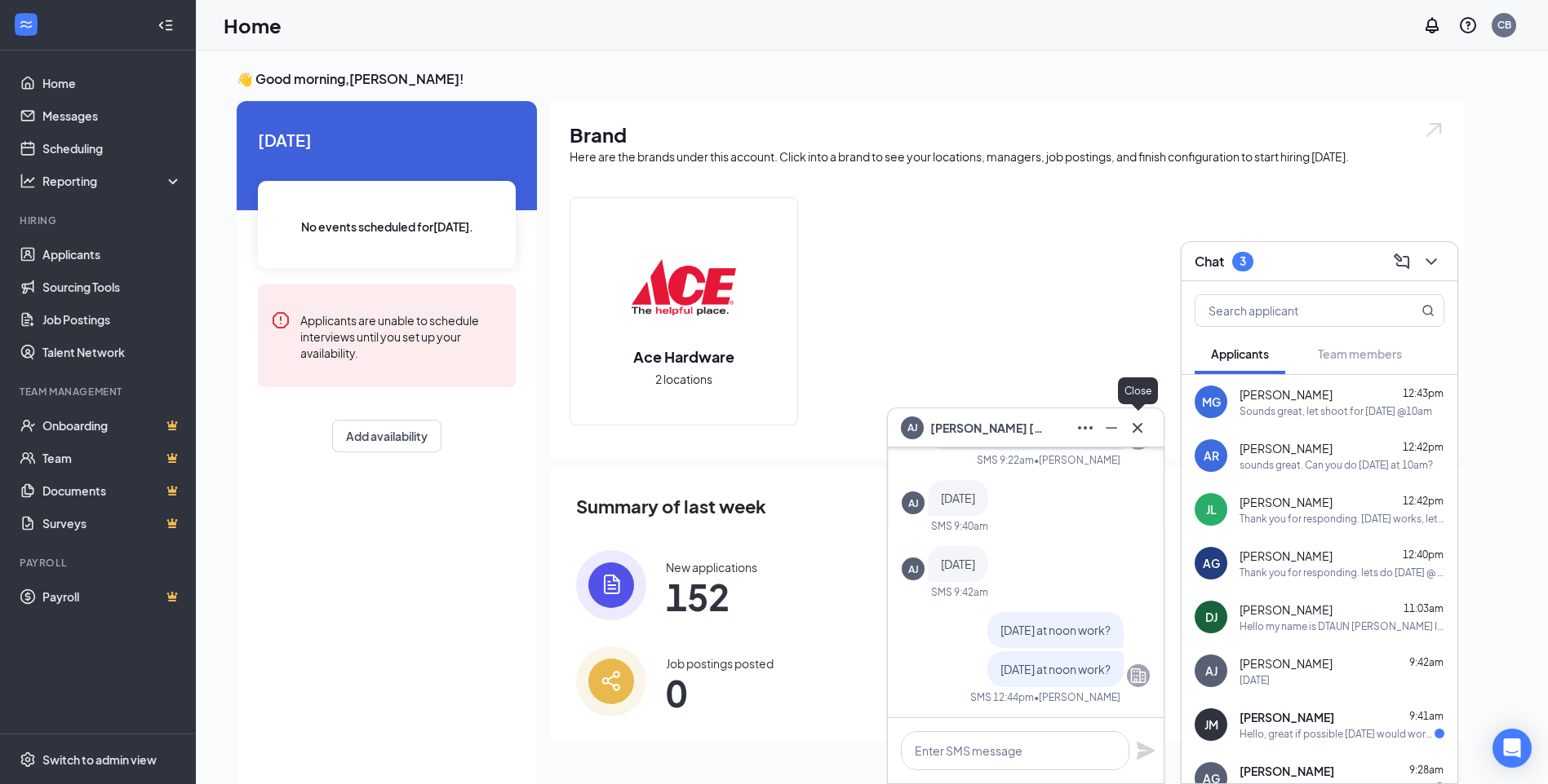
click at [1139, 424] on icon "Cross" at bounding box center [1138, 428] width 20 height 20
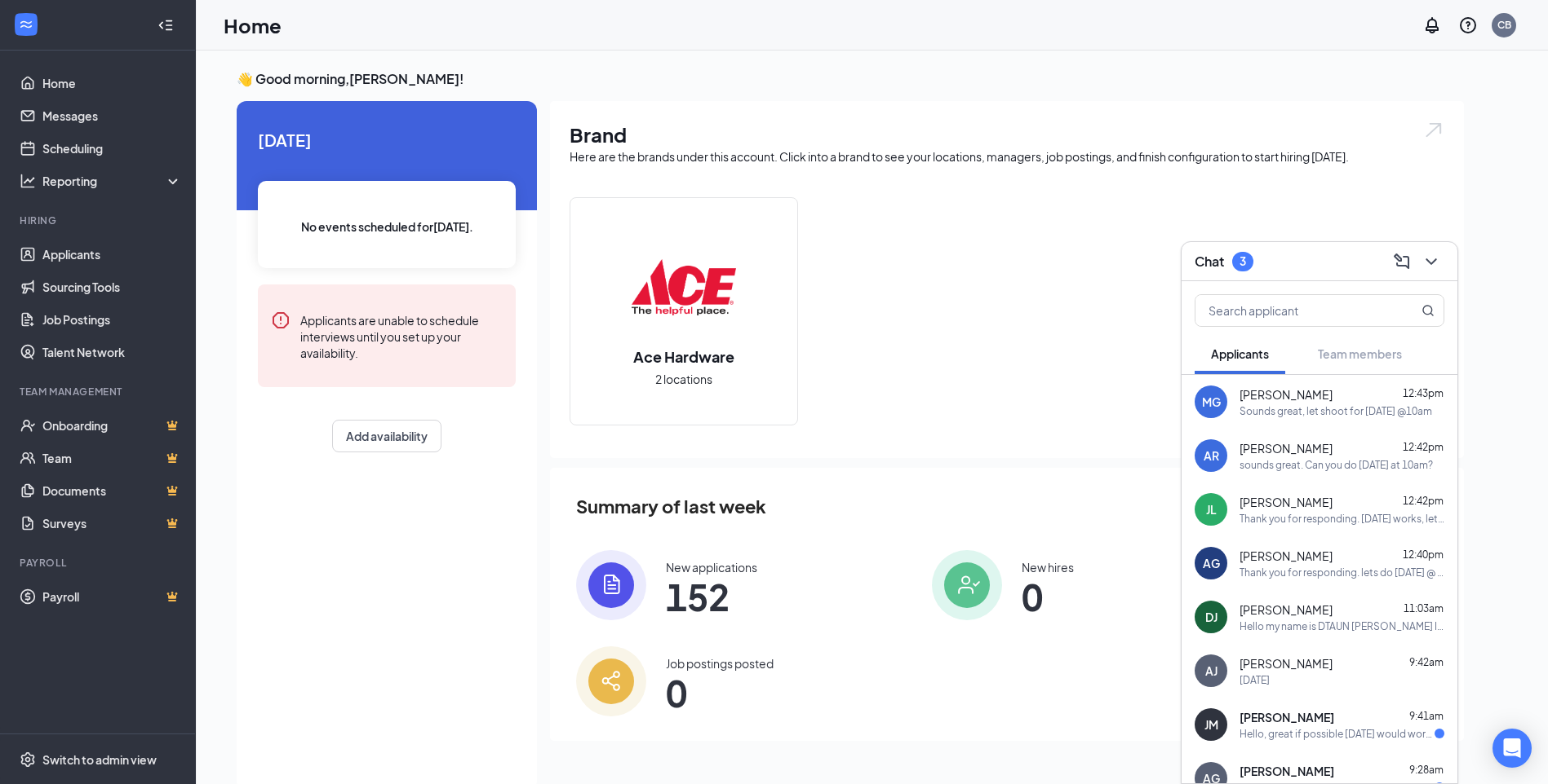
click at [1306, 706] on div "[PERSON_NAME] 9:41am Hello, great if possible [DATE] would work best for me. Th…" at bounding box center [1319, 724] width 276 height 54
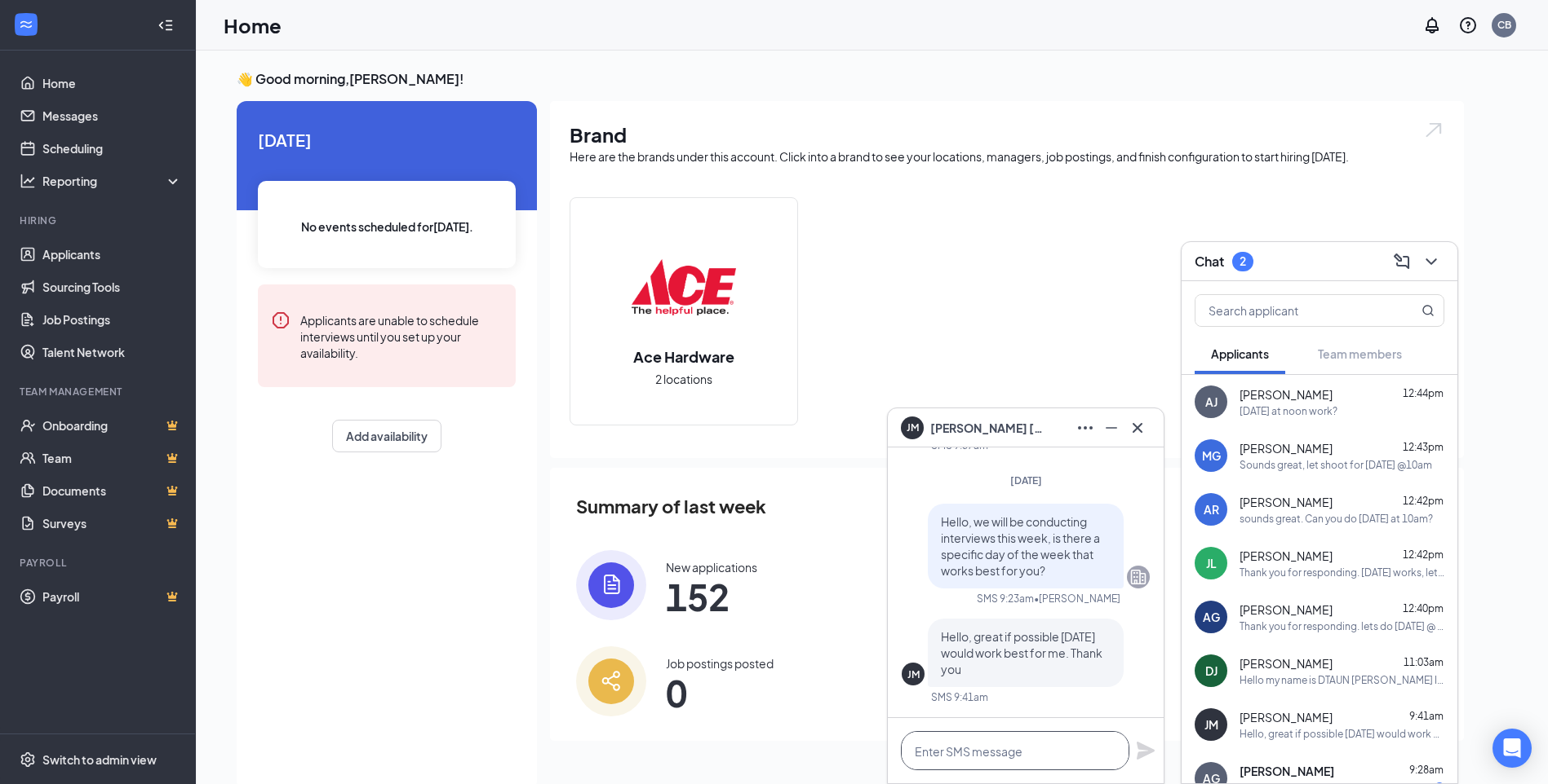
click at [942, 736] on textarea at bounding box center [1015, 750] width 229 height 39
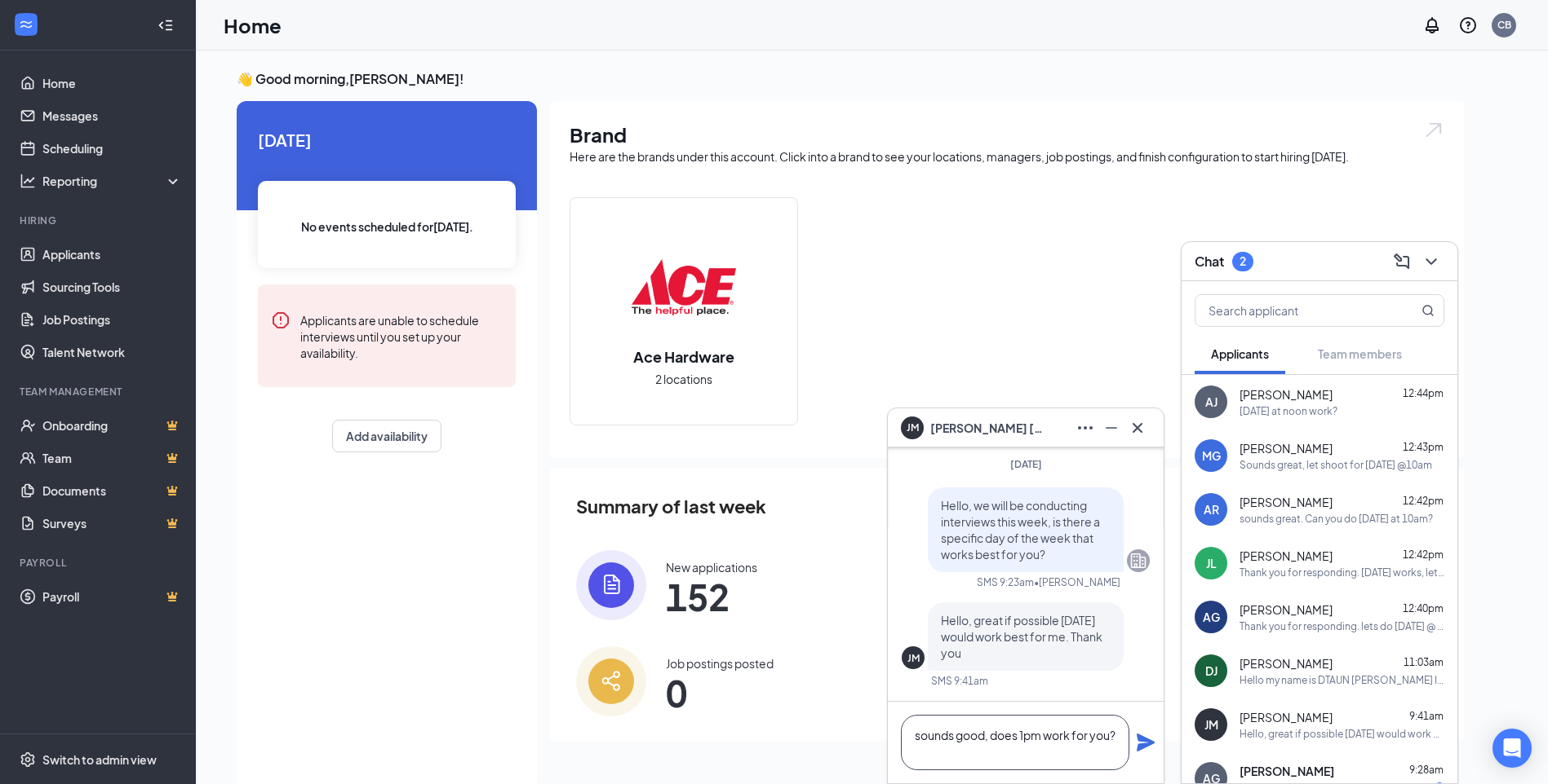
scroll to position [0, 0]
type textarea "sounds good, does 1pm work for you?"
click at [1136, 741] on icon "Plane" at bounding box center [1146, 743] width 20 height 20
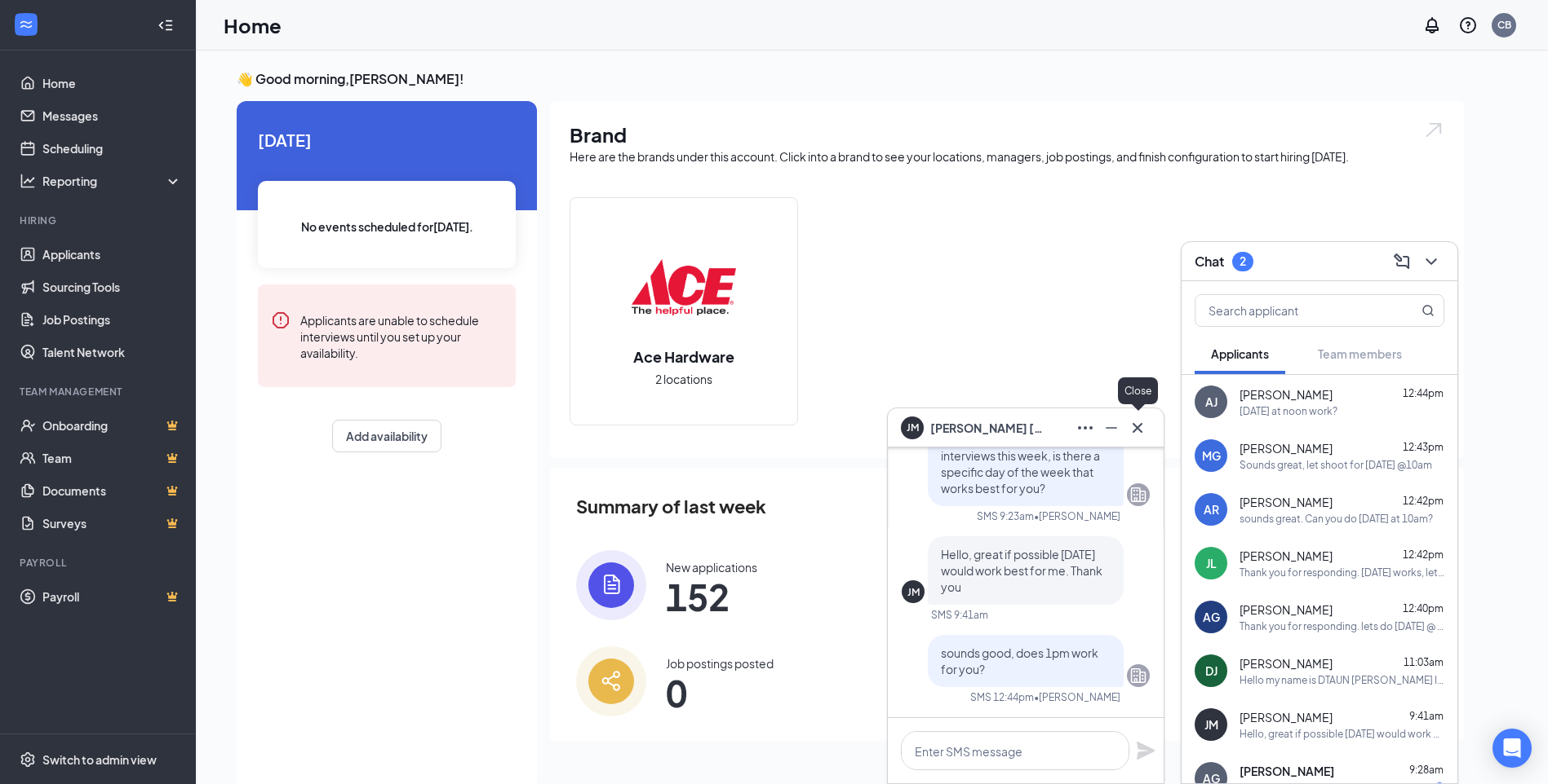
click at [1139, 427] on icon "Cross" at bounding box center [1138, 428] width 20 height 20
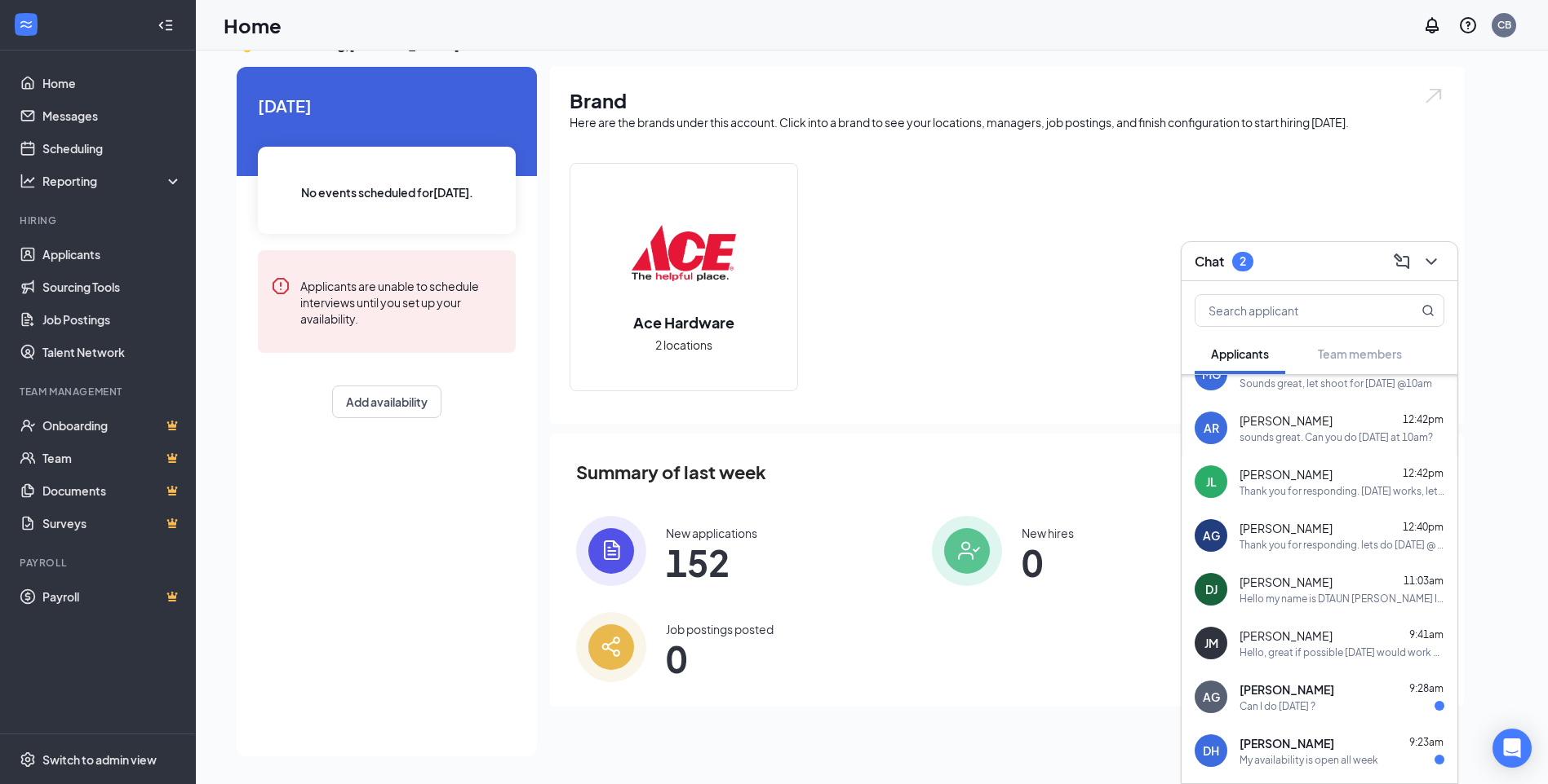
scroll to position [211, 0]
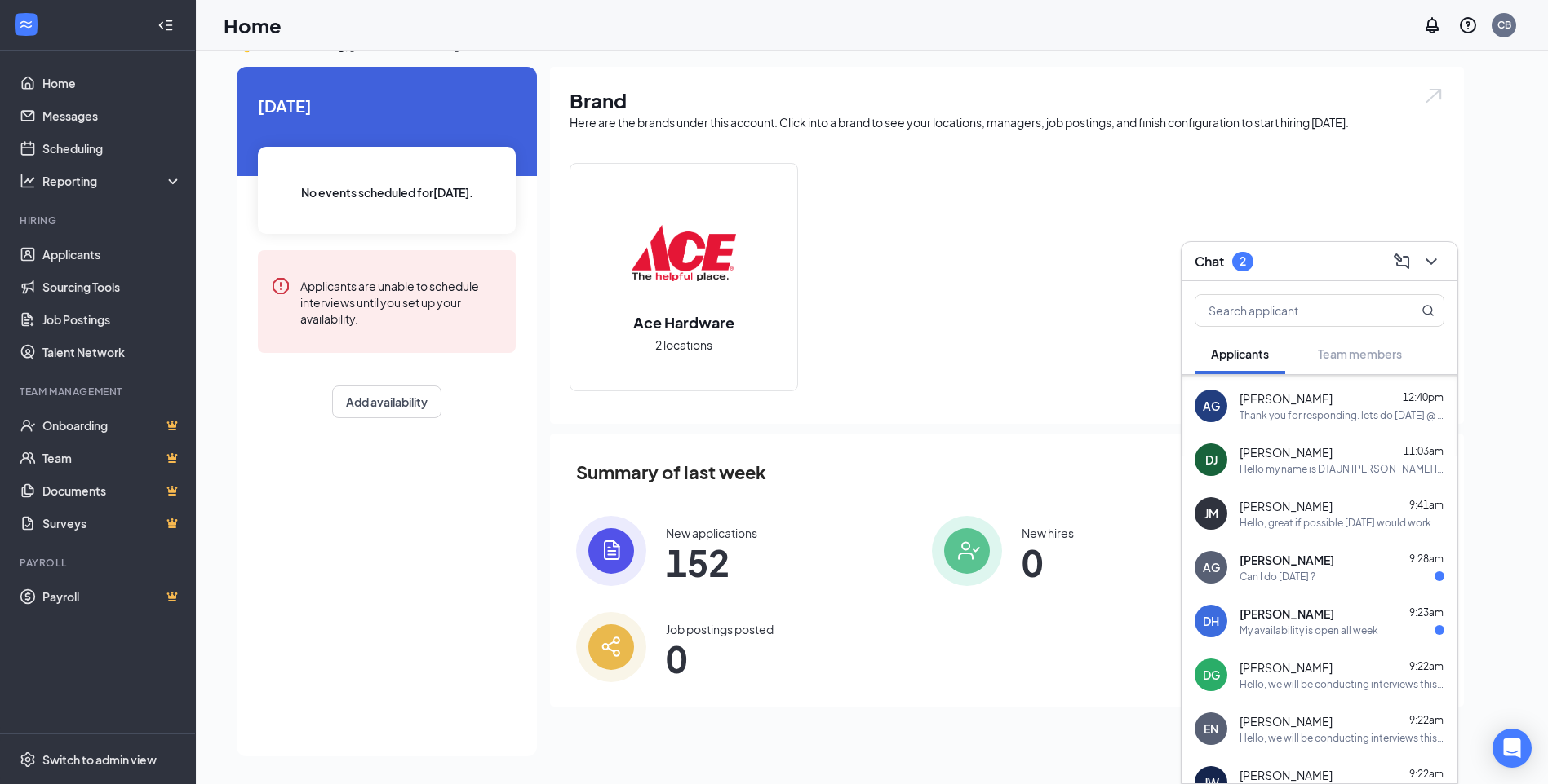
click at [1318, 568] on div "[PERSON_NAME] 9:28am Can I do [DATE] ?" at bounding box center [1342, 567] width 205 height 32
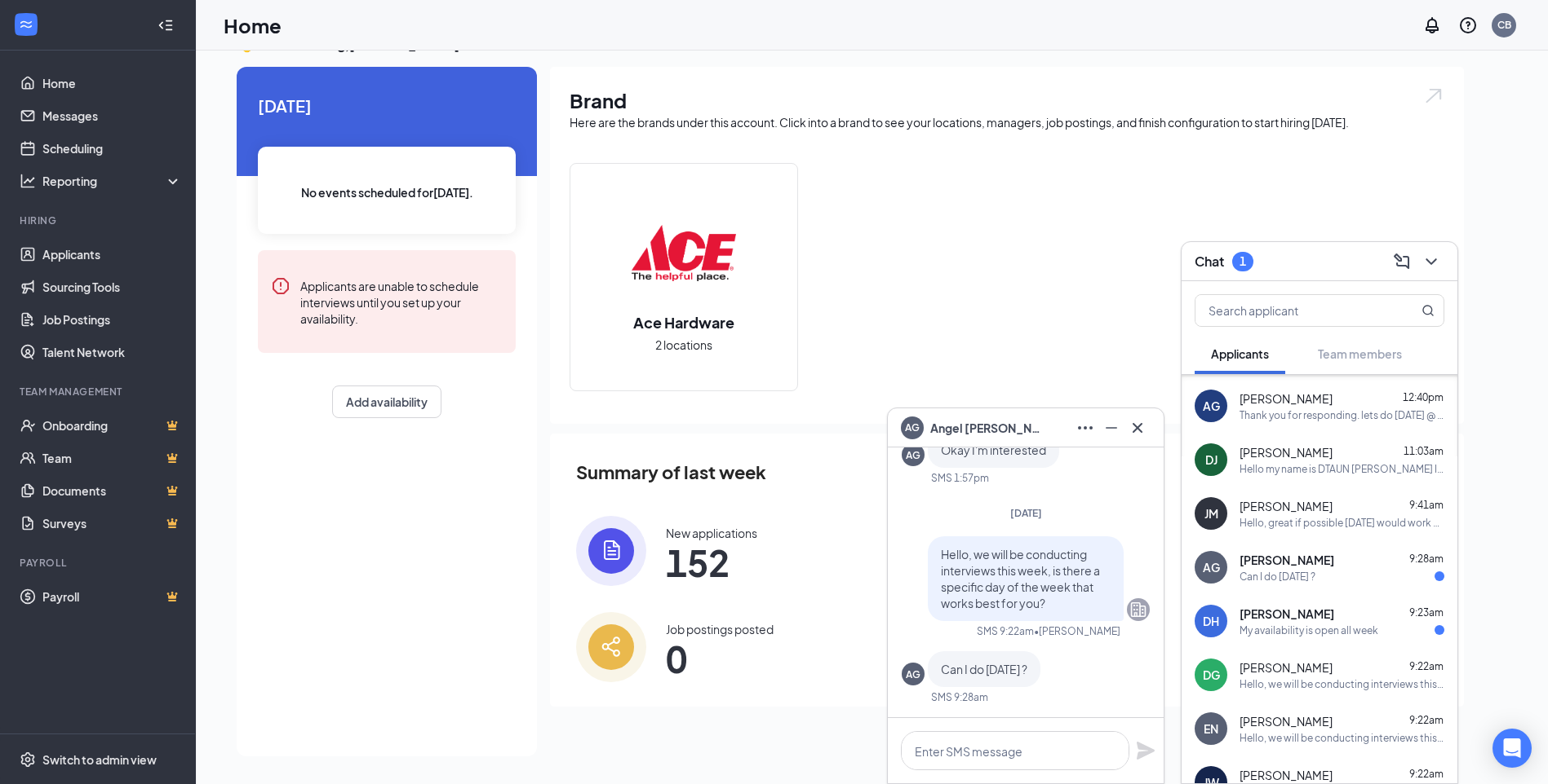
scroll to position [0, 0]
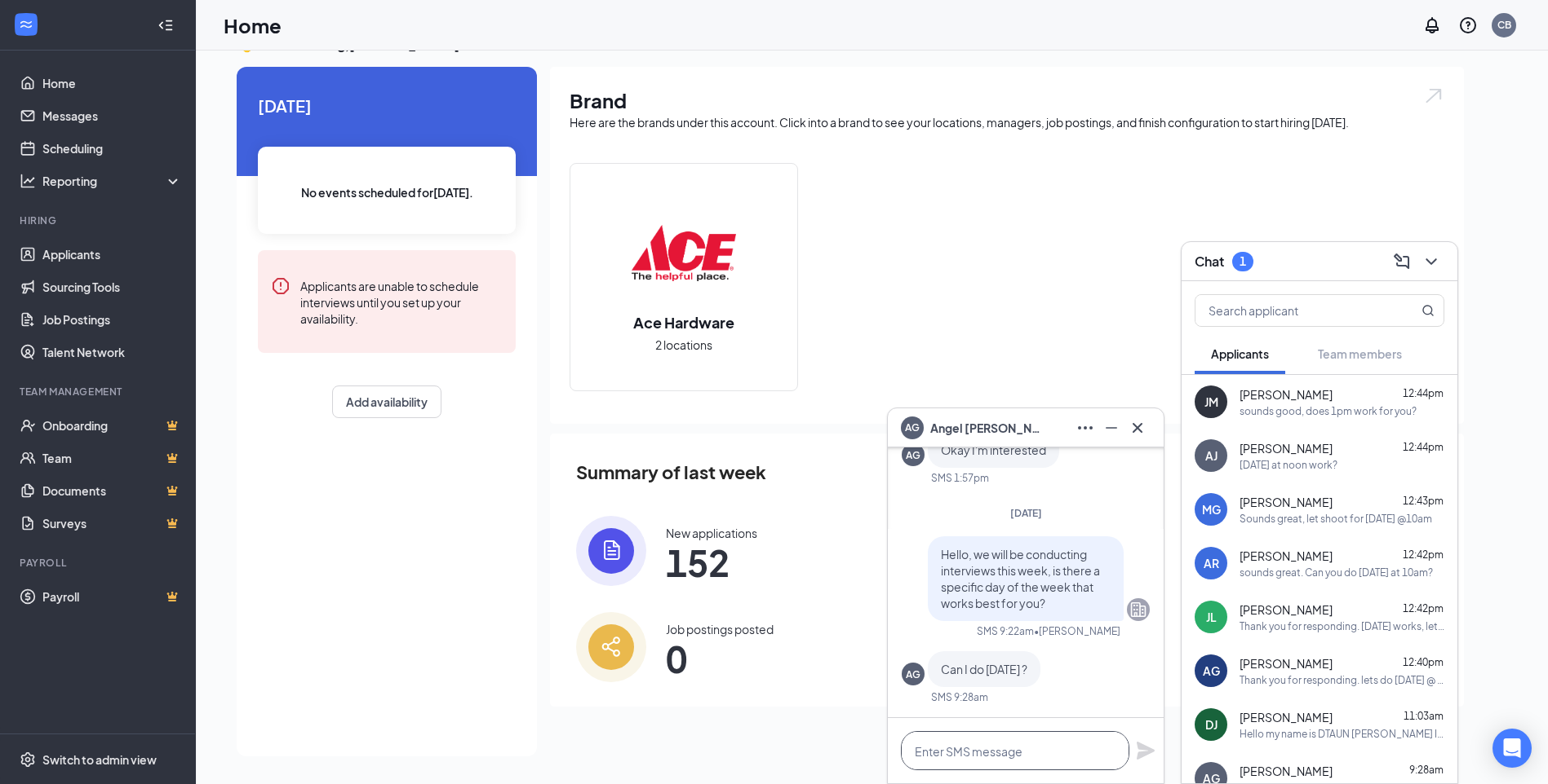
click at [1001, 754] on textarea at bounding box center [1015, 750] width 229 height 39
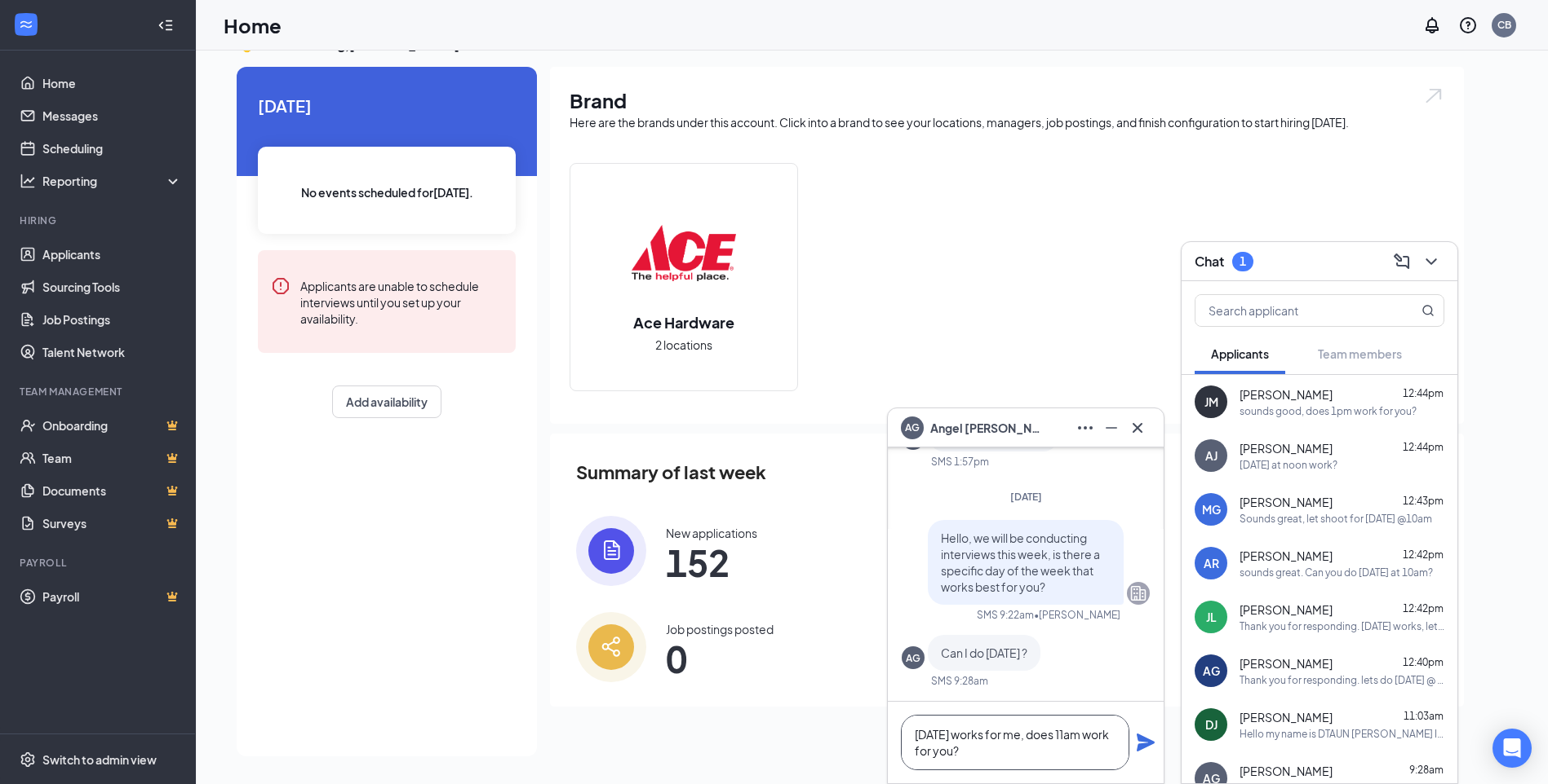
type textarea "[DATE] works for me, does 11am work for you?"
click at [1147, 742] on icon "Plane" at bounding box center [1146, 743] width 18 height 18
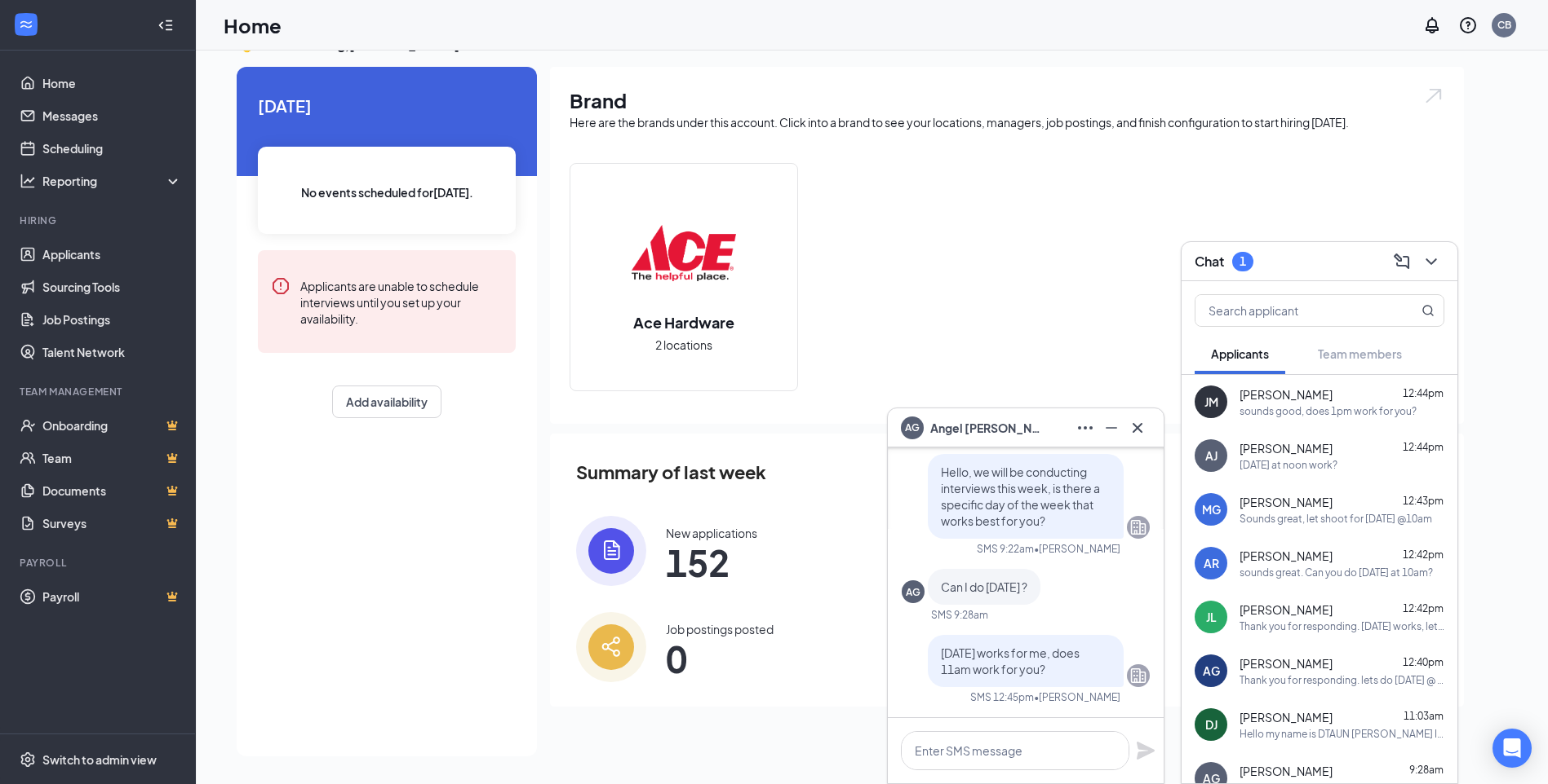
scroll to position [0, 0]
click at [1133, 426] on icon "Cross" at bounding box center [1138, 428] width 20 height 20
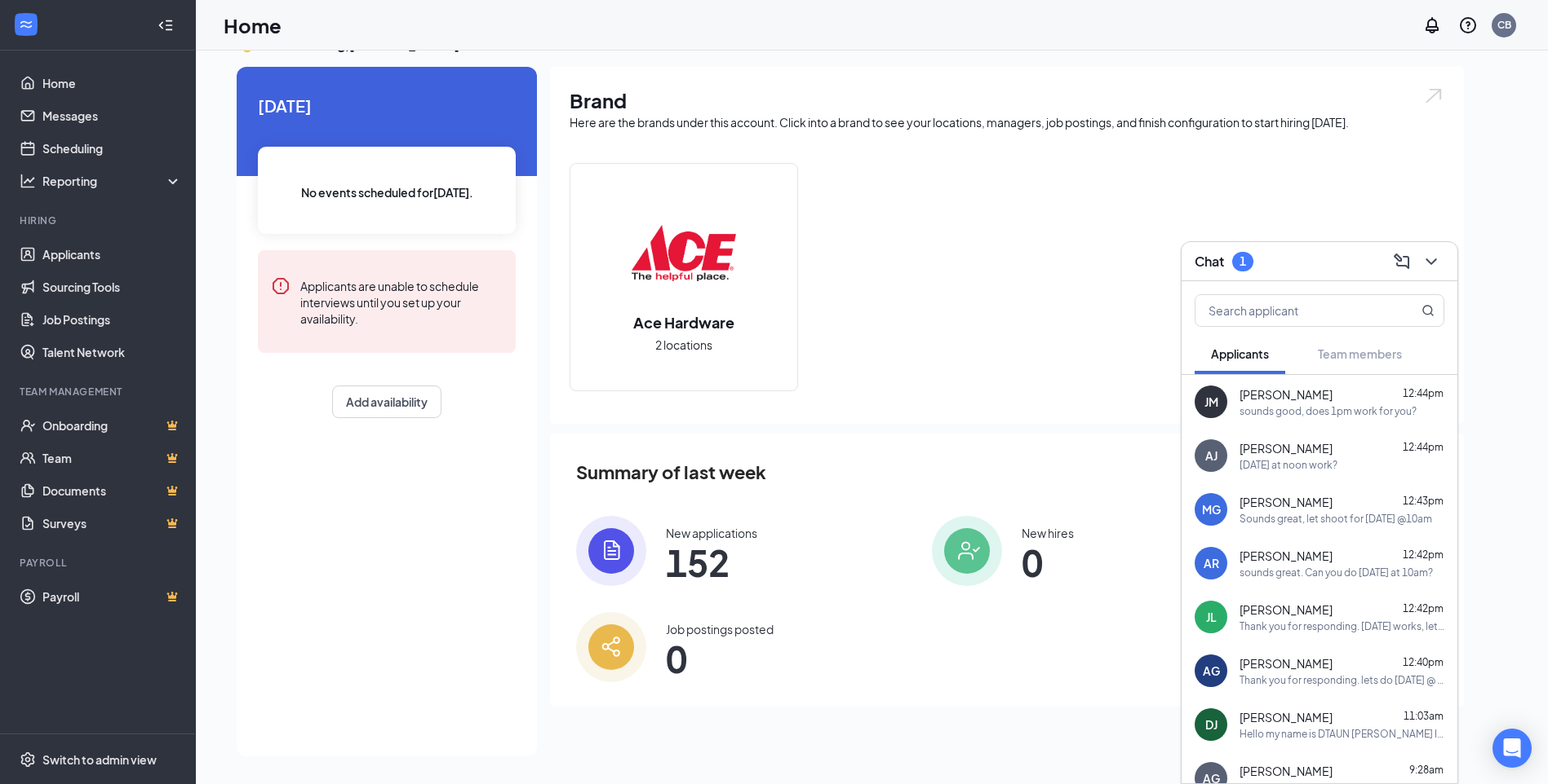
click at [1270, 398] on span "[PERSON_NAME]" at bounding box center [1286, 395] width 93 height 16
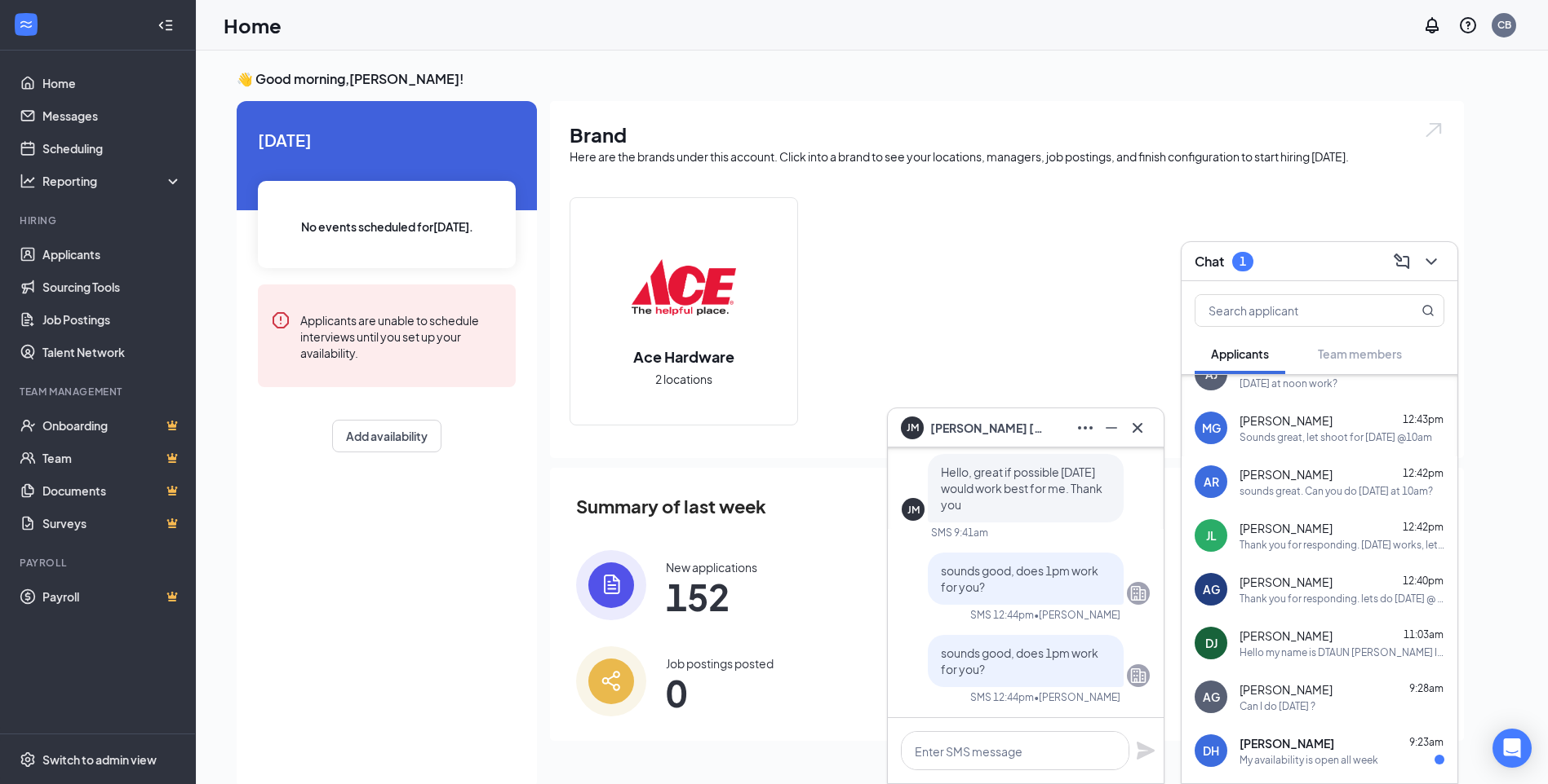
scroll to position [163, 0]
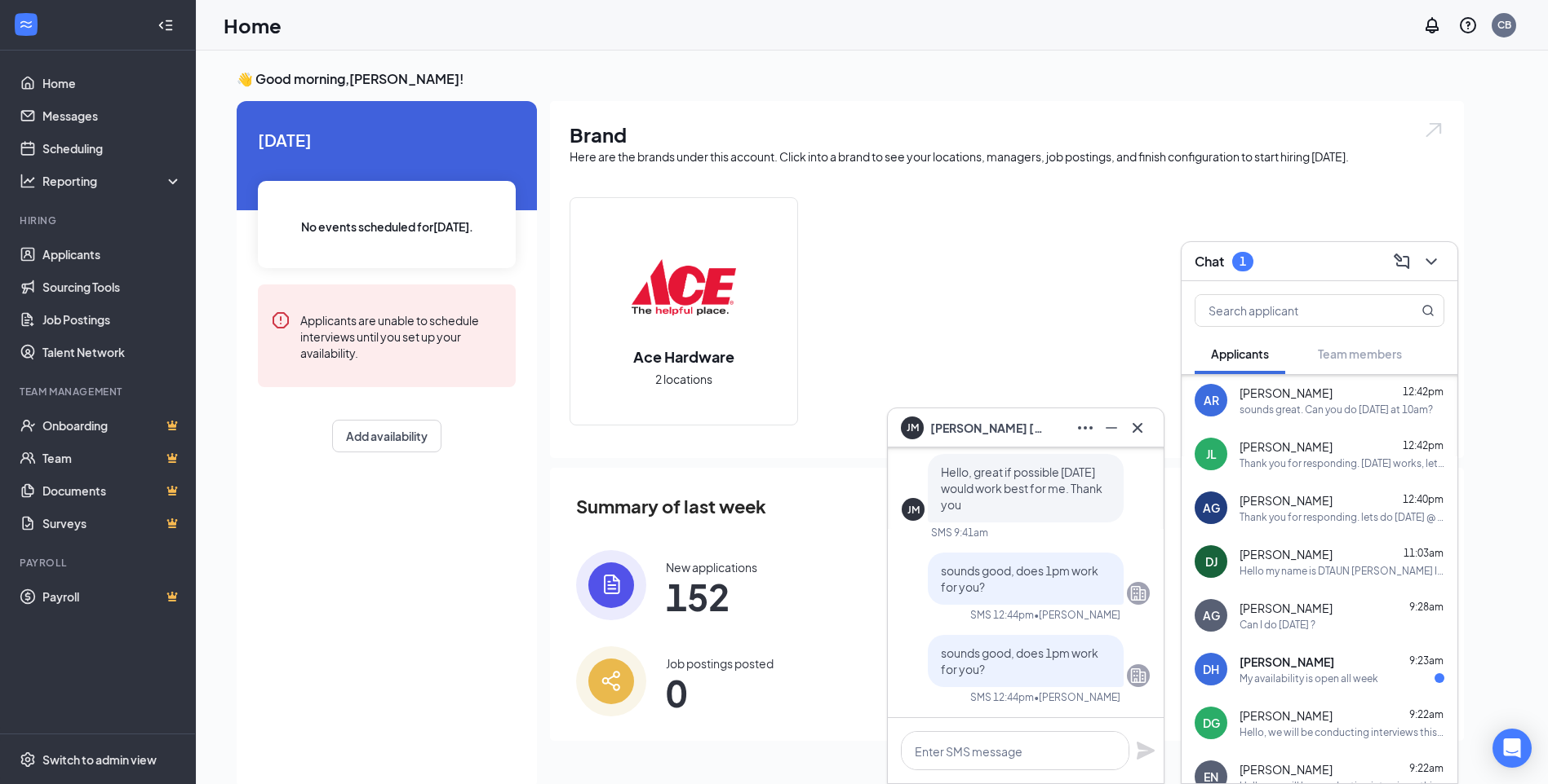
click at [1313, 521] on div "Thank you for responding. lets do [DATE] @ 10am" at bounding box center [1342, 517] width 205 height 14
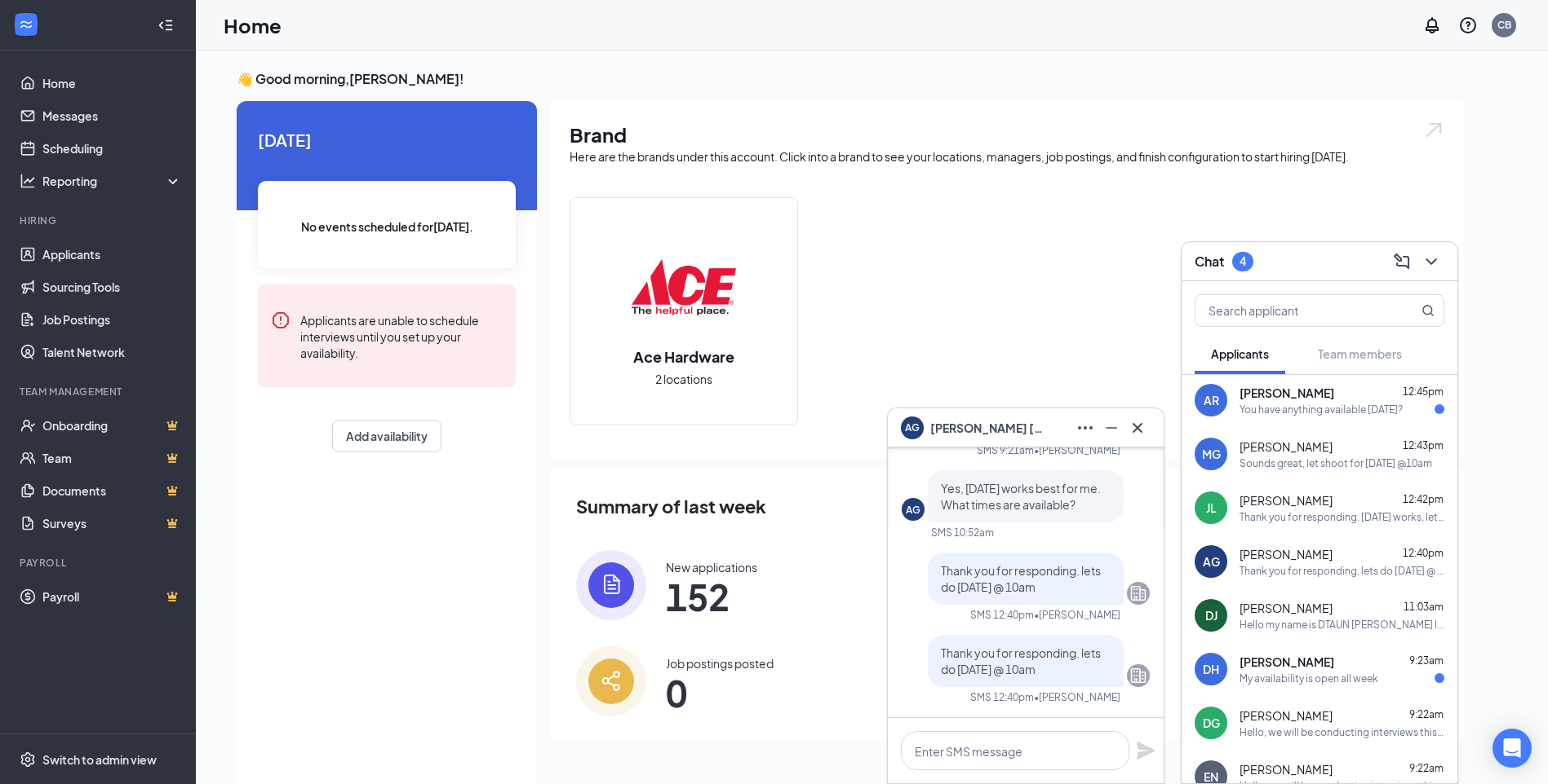
scroll to position [0, 0]
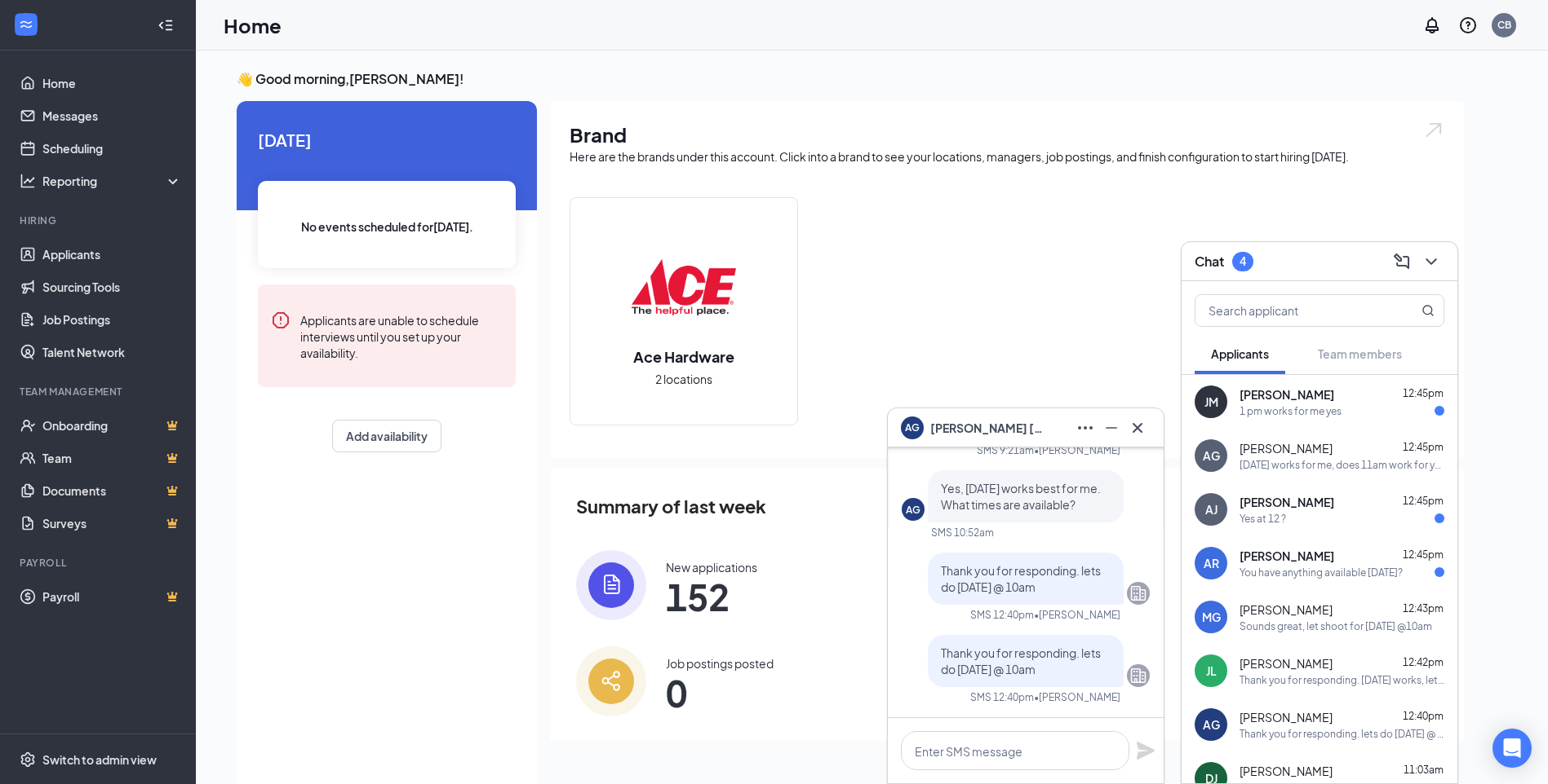
click at [1303, 392] on div "[PERSON_NAME] 12:45pm" at bounding box center [1342, 395] width 205 height 16
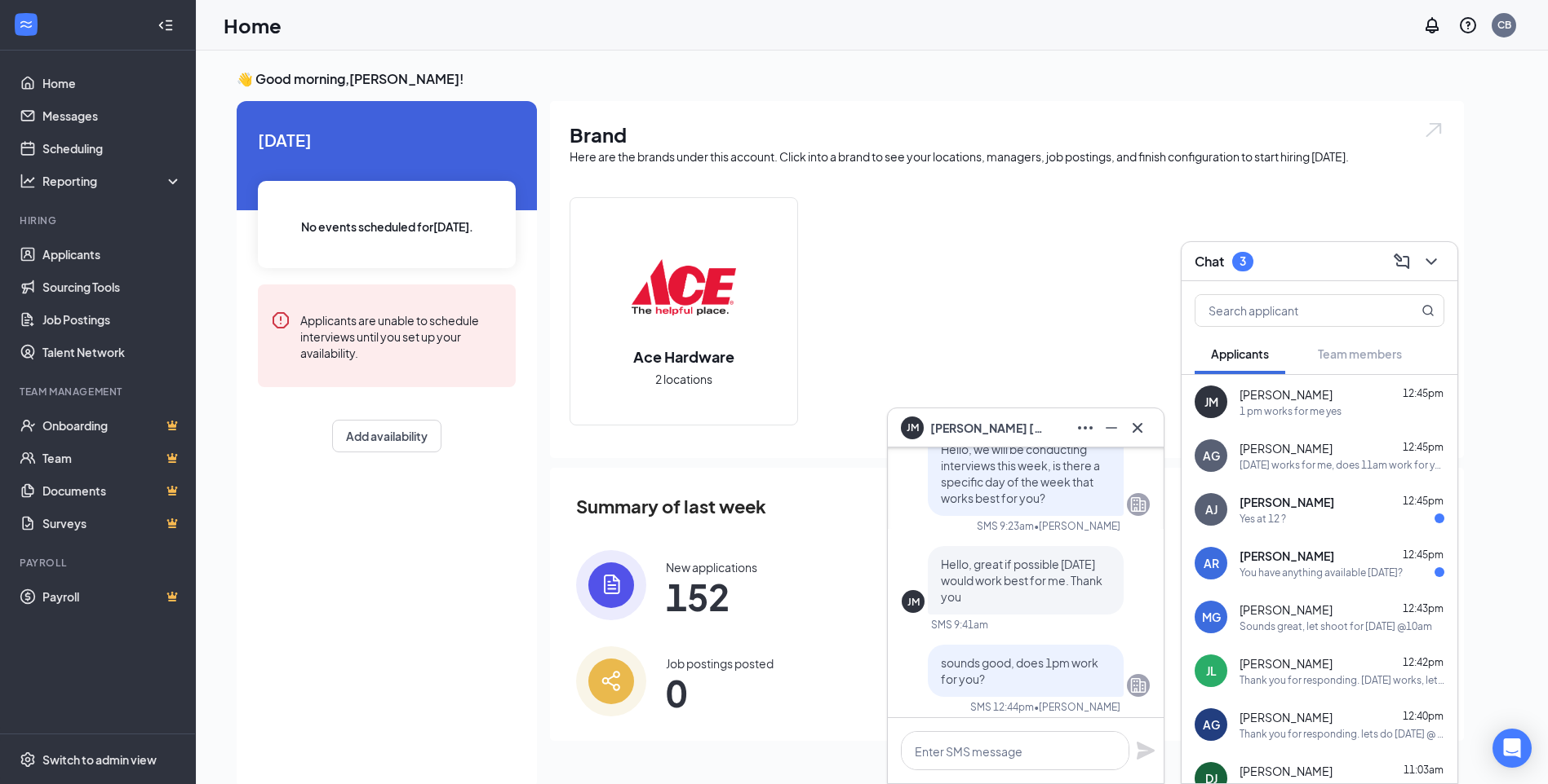
scroll to position [-163, 0]
click at [1299, 451] on span "[PERSON_NAME]" at bounding box center [1286, 448] width 93 height 16
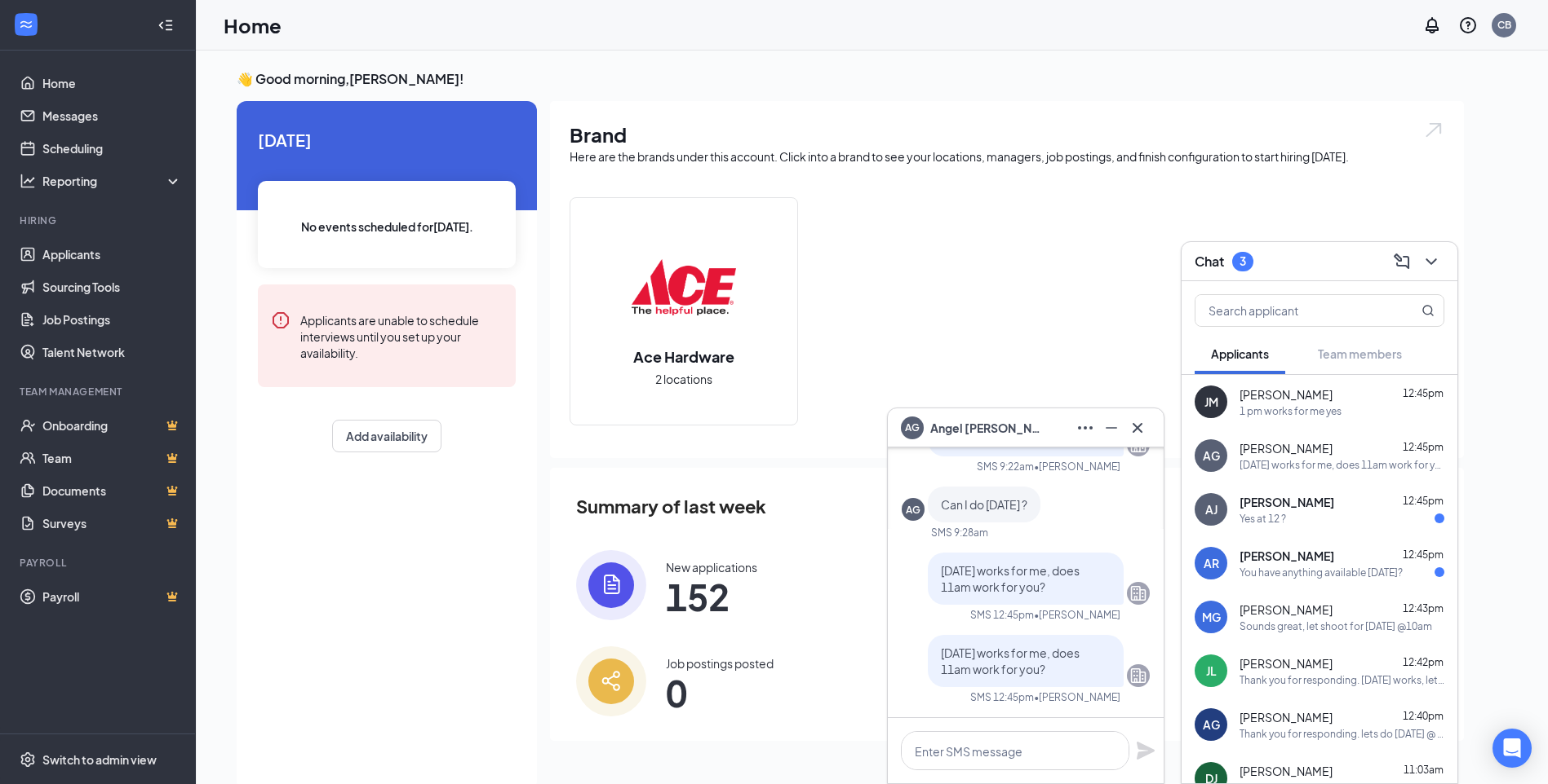
click at [1296, 497] on span "[PERSON_NAME]" at bounding box center [1287, 503] width 94 height 16
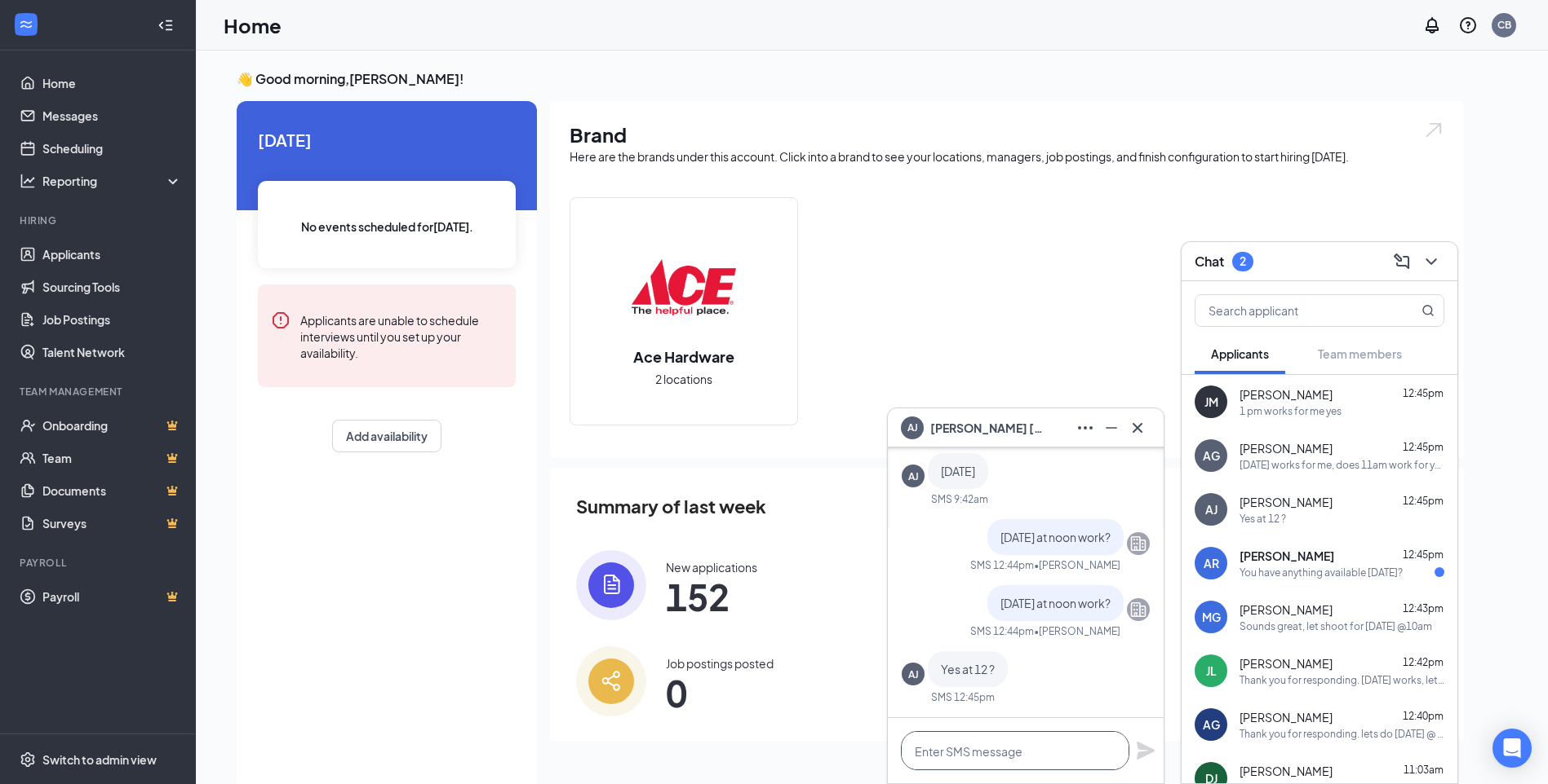
click at [961, 759] on textarea at bounding box center [1015, 750] width 229 height 39
type textarea "yes see you then"
click at [1140, 751] on icon "Plane" at bounding box center [1146, 751] width 20 height 20
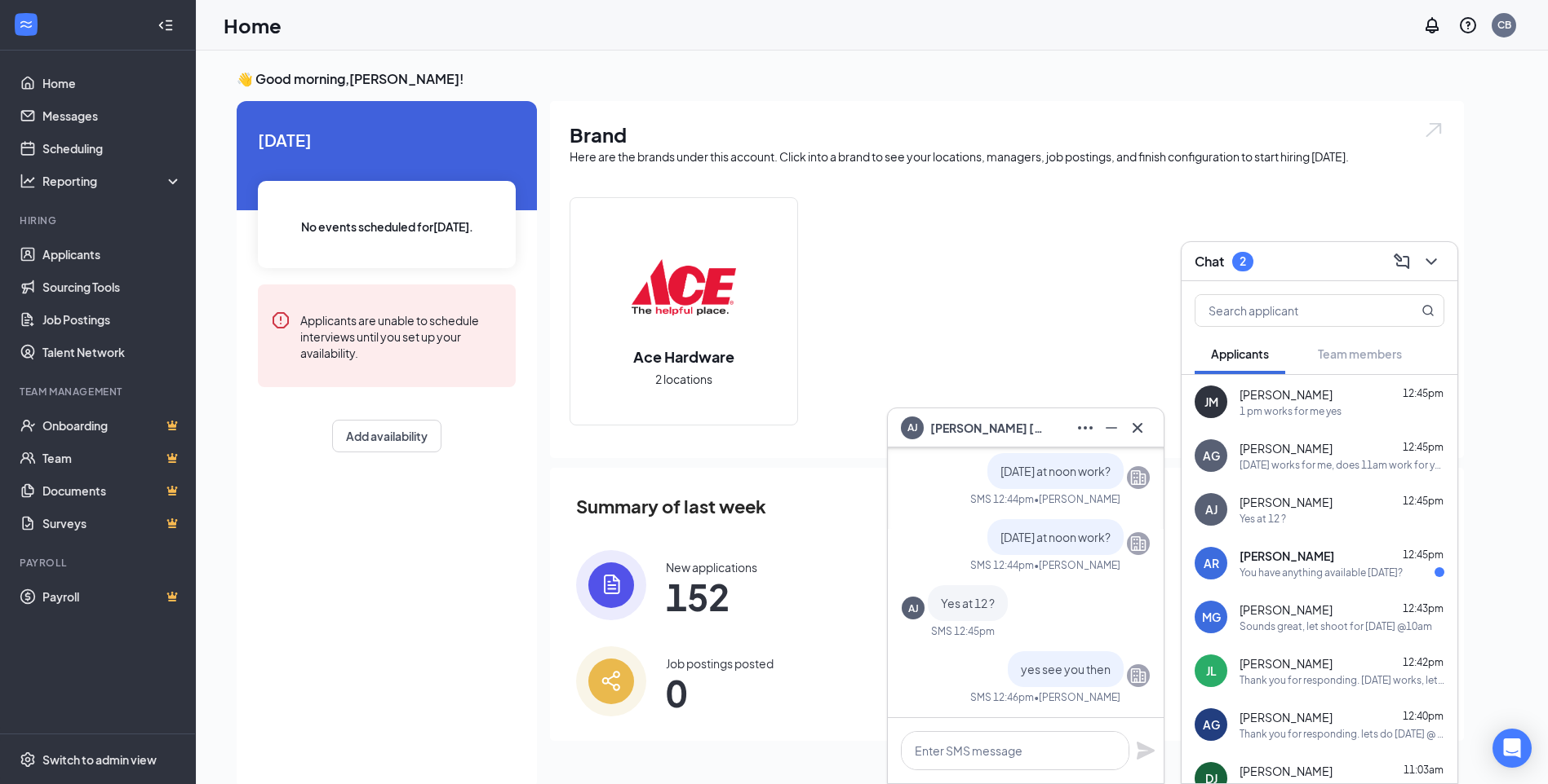
click at [1306, 558] on span "[PERSON_NAME]" at bounding box center [1287, 556] width 94 height 16
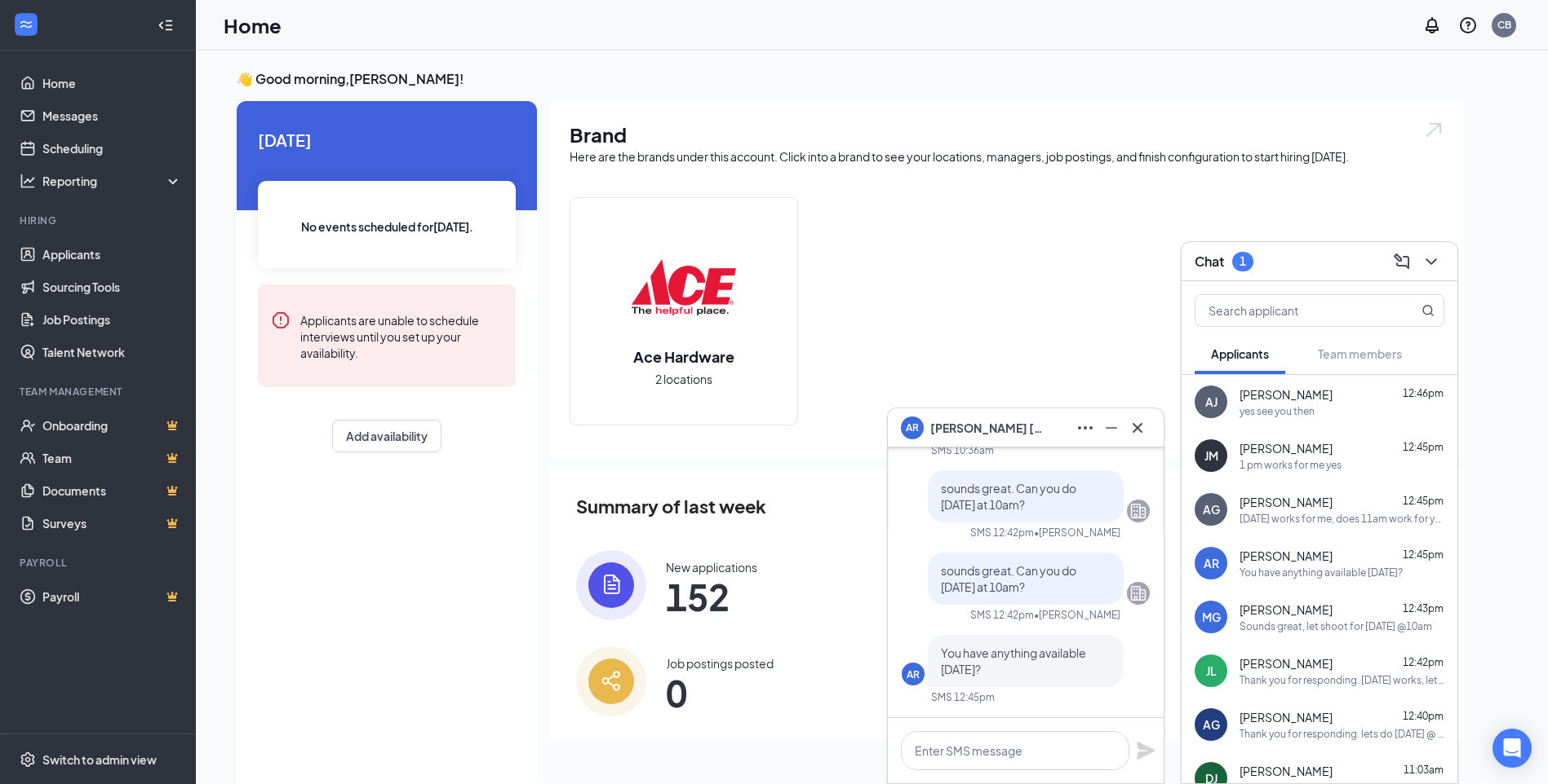
scroll to position [-82, 0]
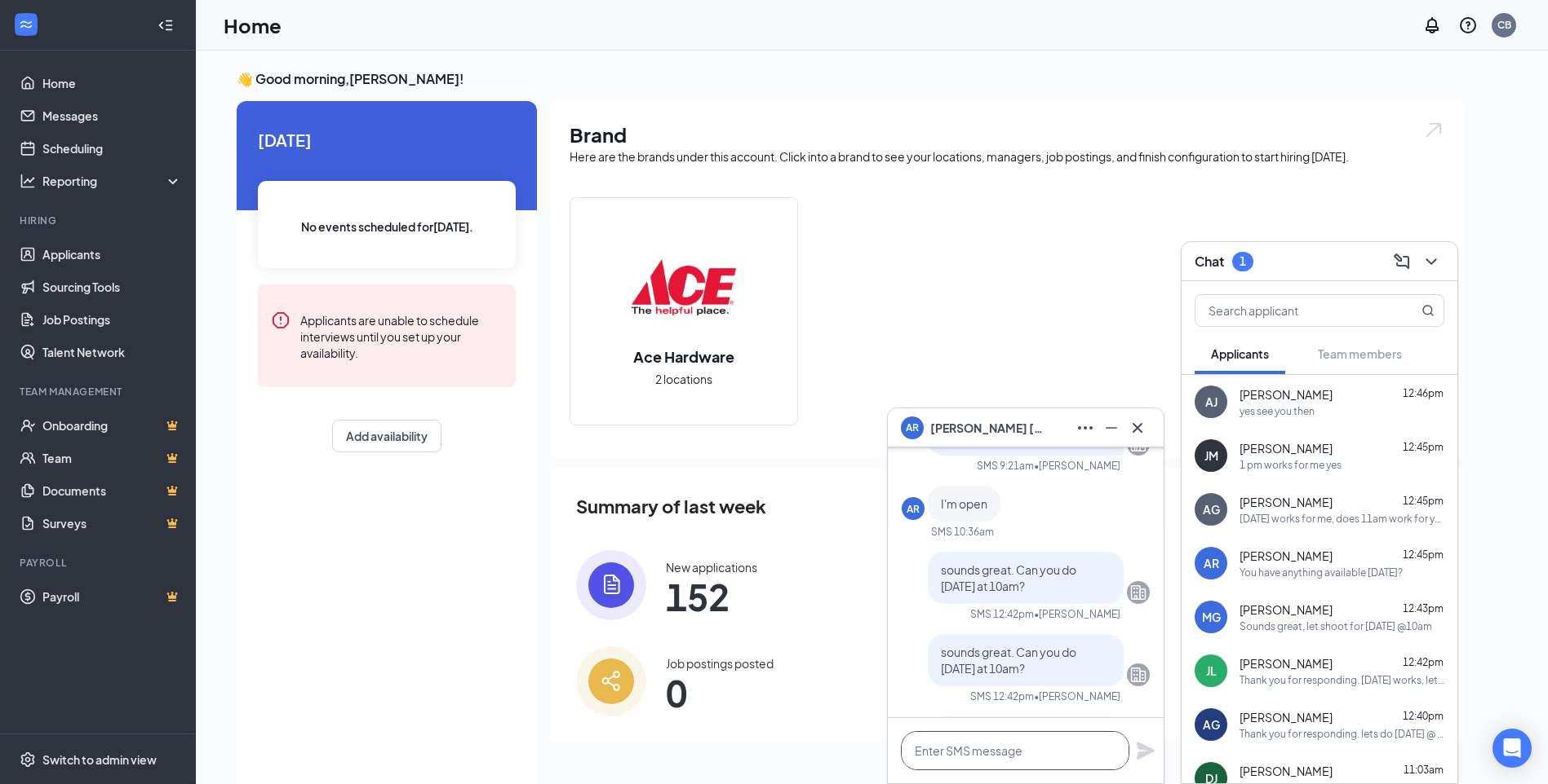
click at [952, 747] on textarea at bounding box center [1015, 750] width 229 height 39
type textarea "d"
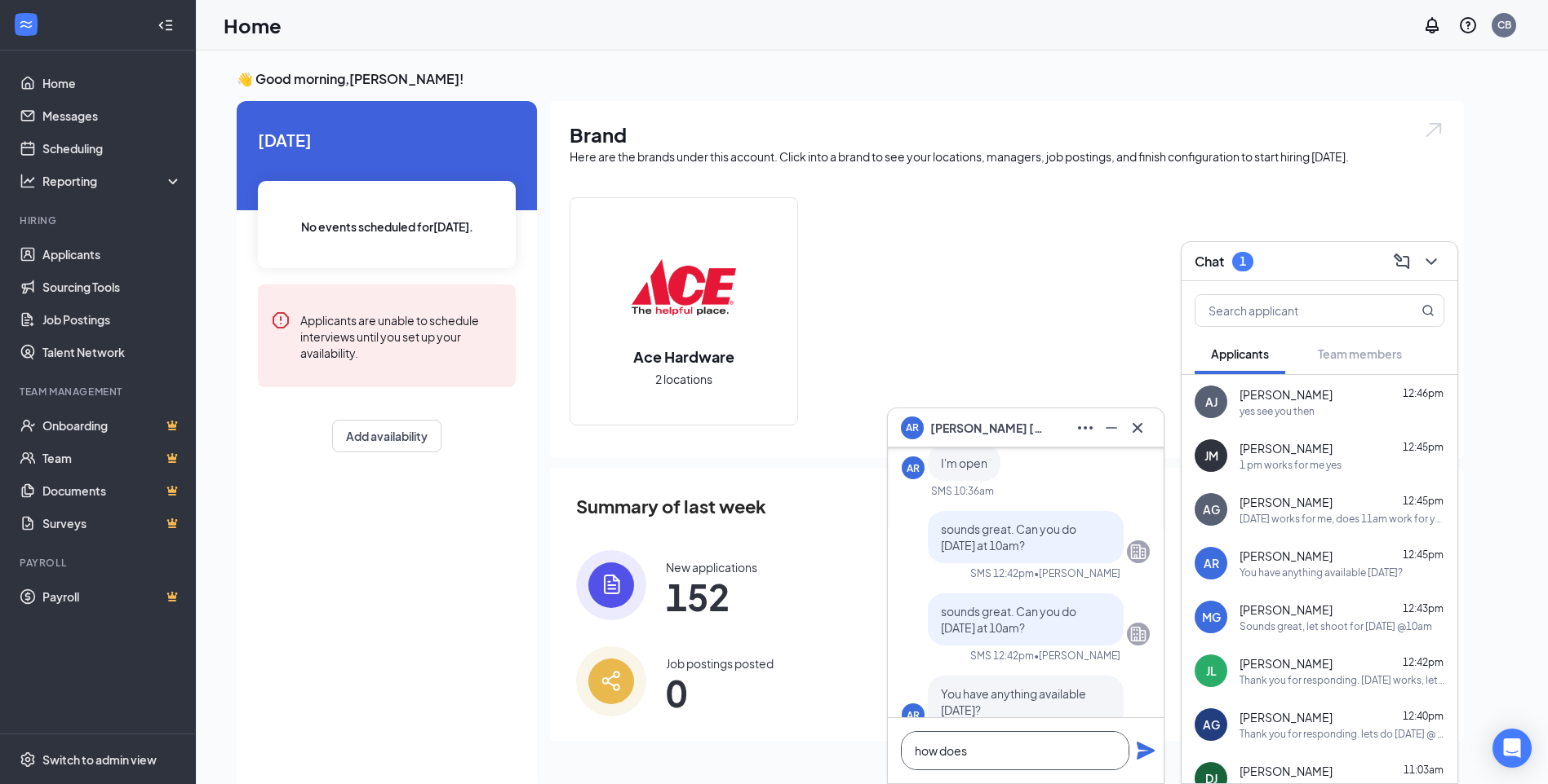
scroll to position [0, 0]
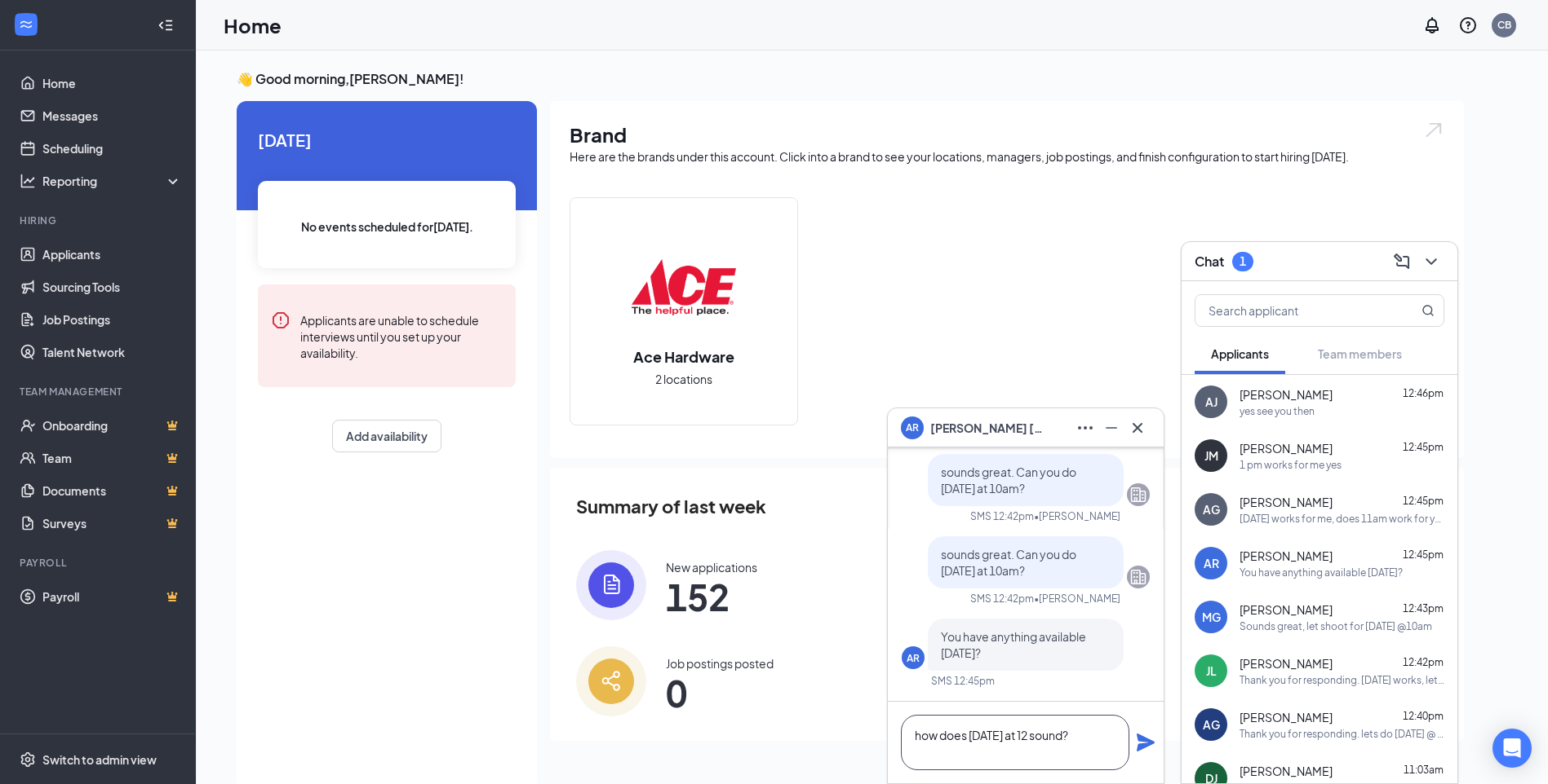
type textarea "how does [DATE] at 12 sound?"
click at [1140, 750] on icon "Plane" at bounding box center [1146, 743] width 18 height 18
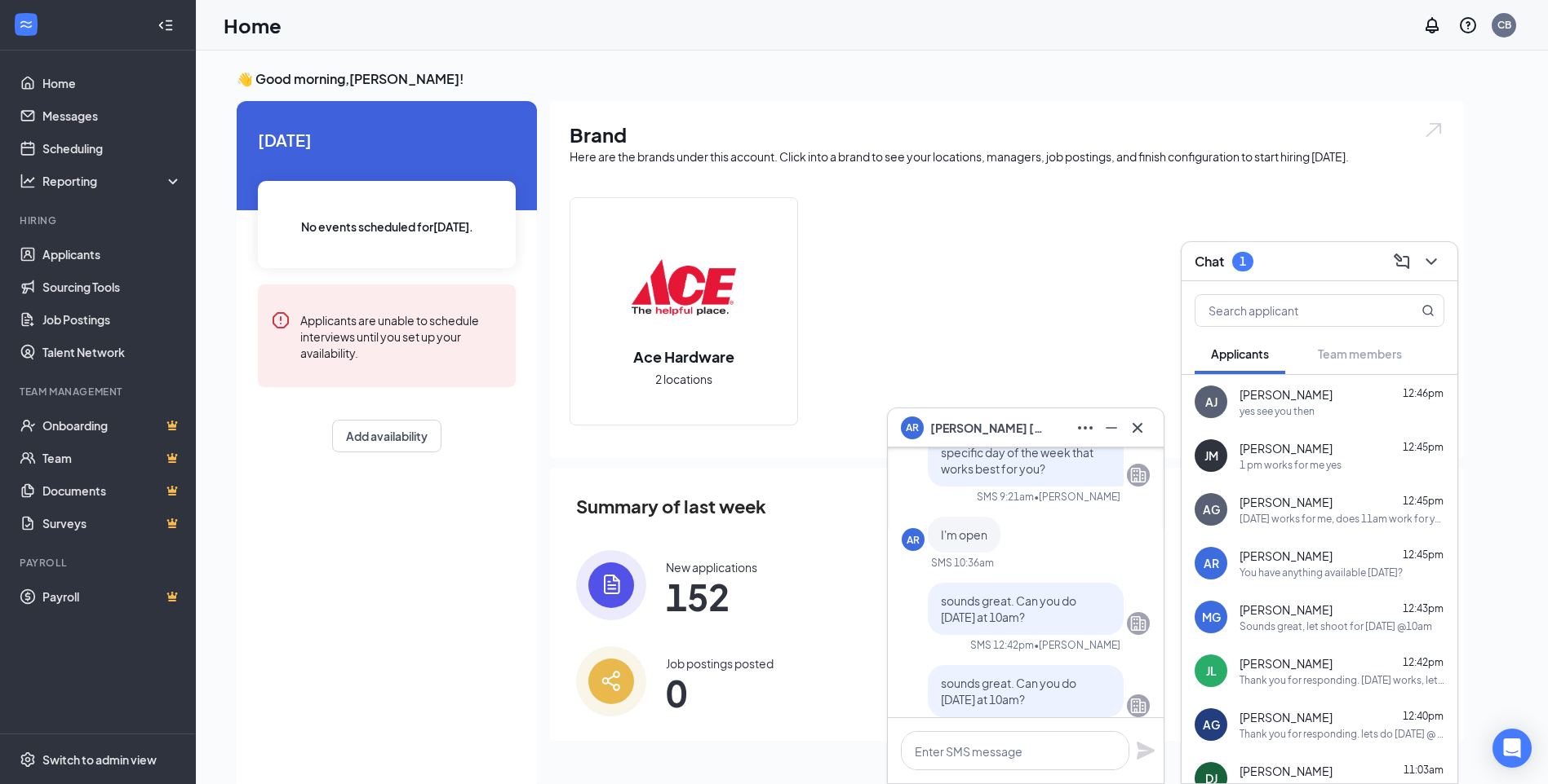
scroll to position [-163, 0]
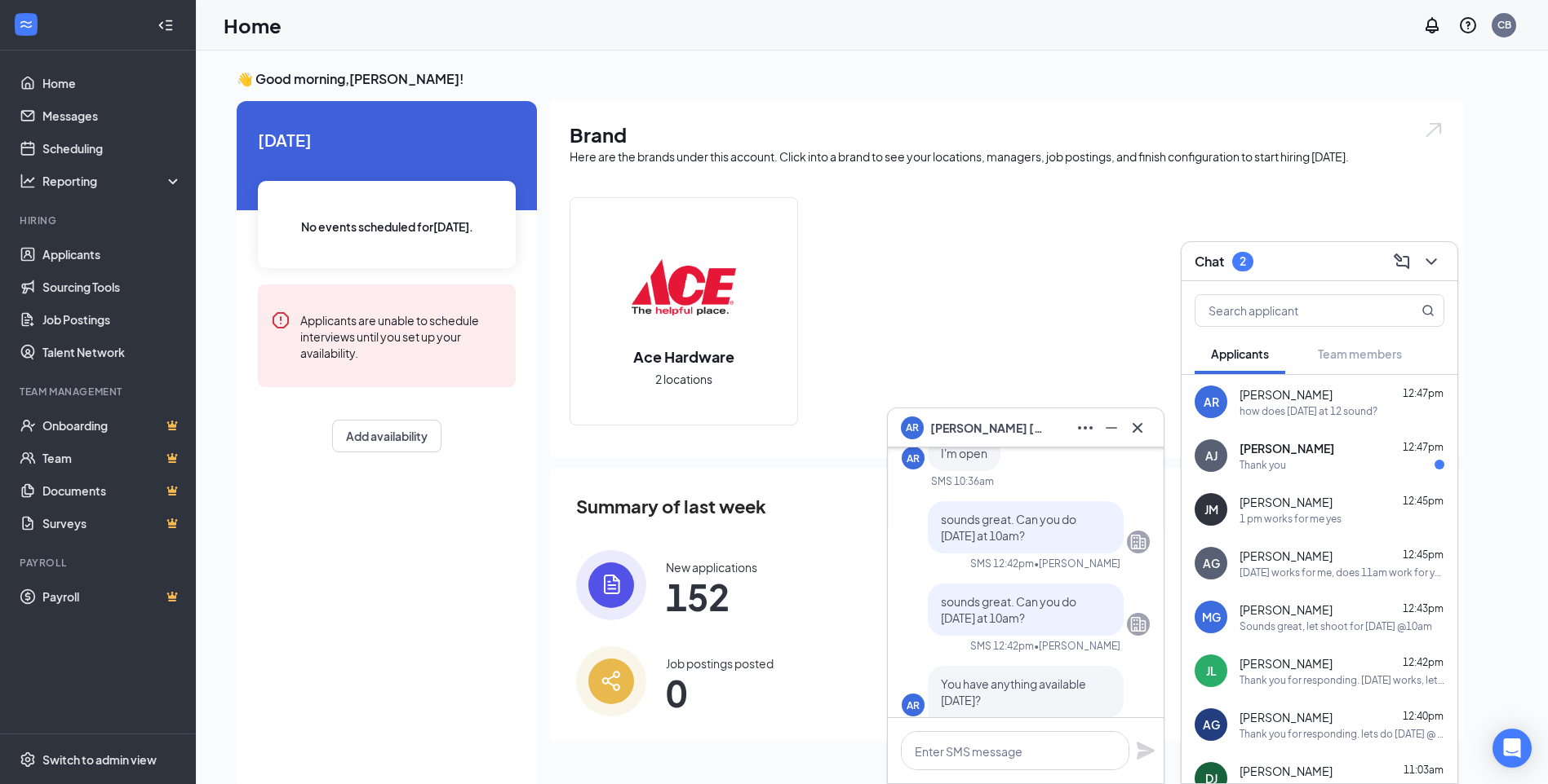
click at [1307, 461] on div "Thank you" at bounding box center [1342, 465] width 205 height 14
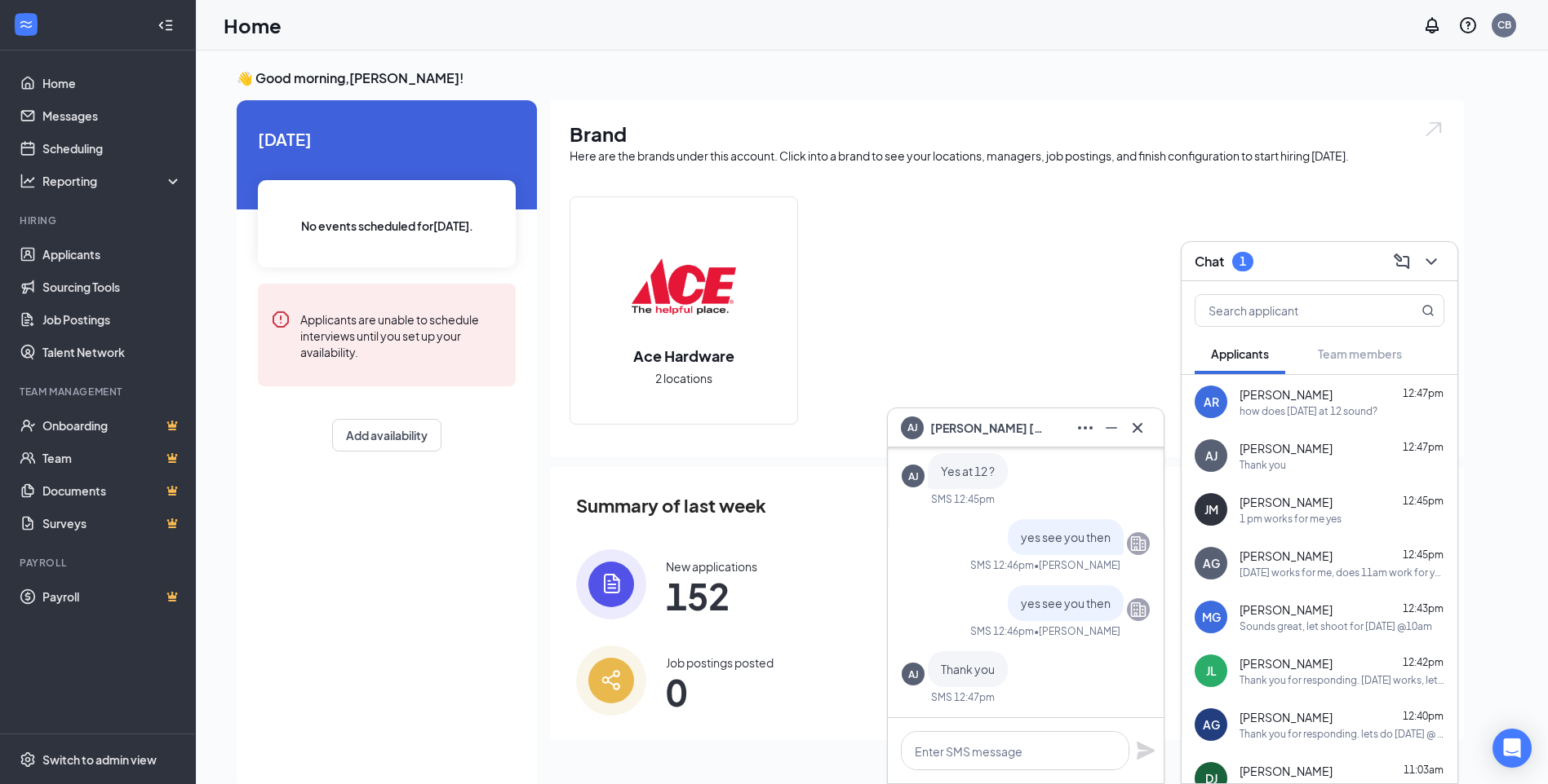
scroll to position [0, 0]
click at [1129, 429] on icon "Cross" at bounding box center [1138, 428] width 20 height 20
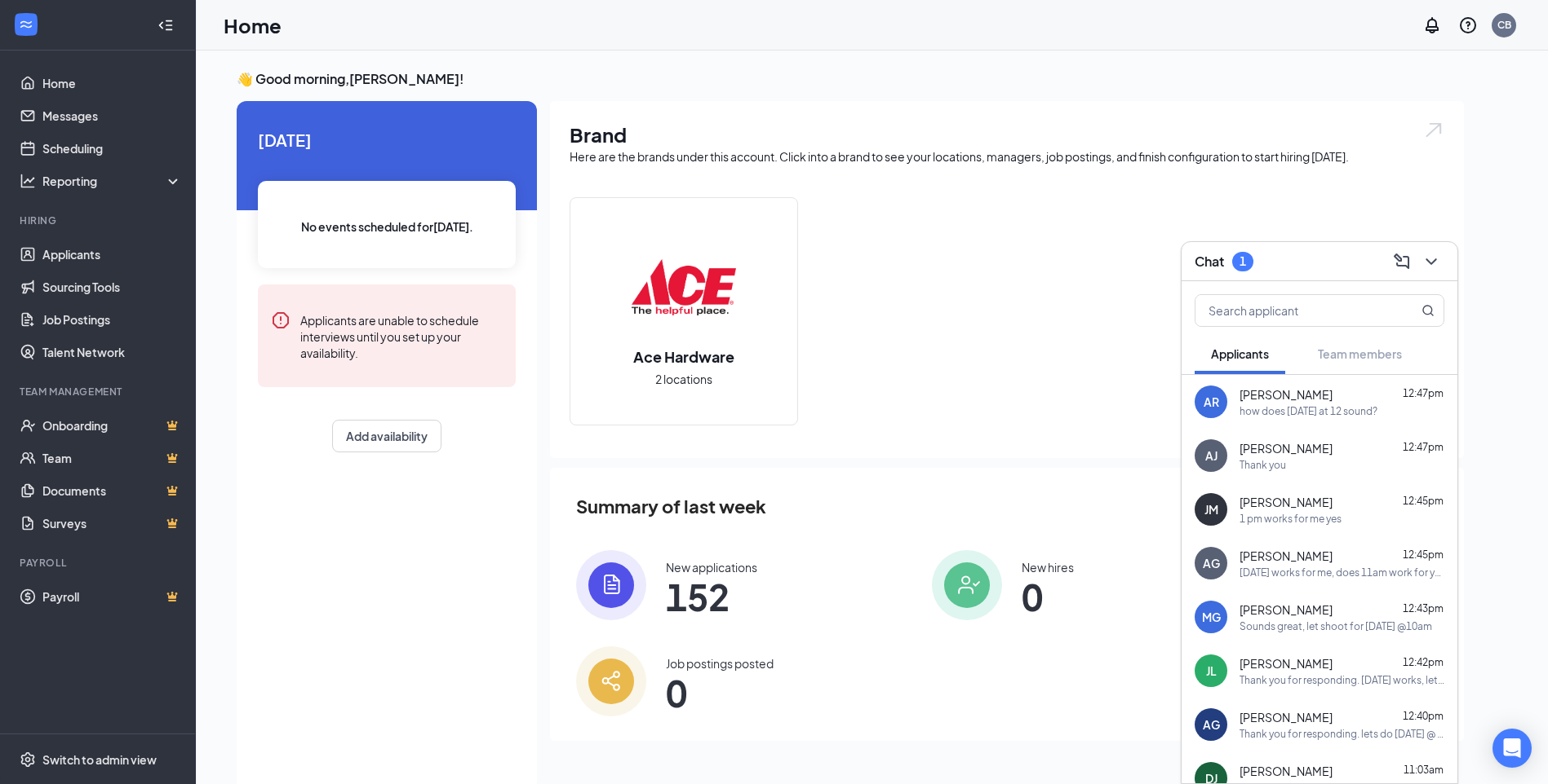
click at [1261, 411] on div "how does [DATE] at 12 sound?" at bounding box center [1308, 411] width 138 height 14
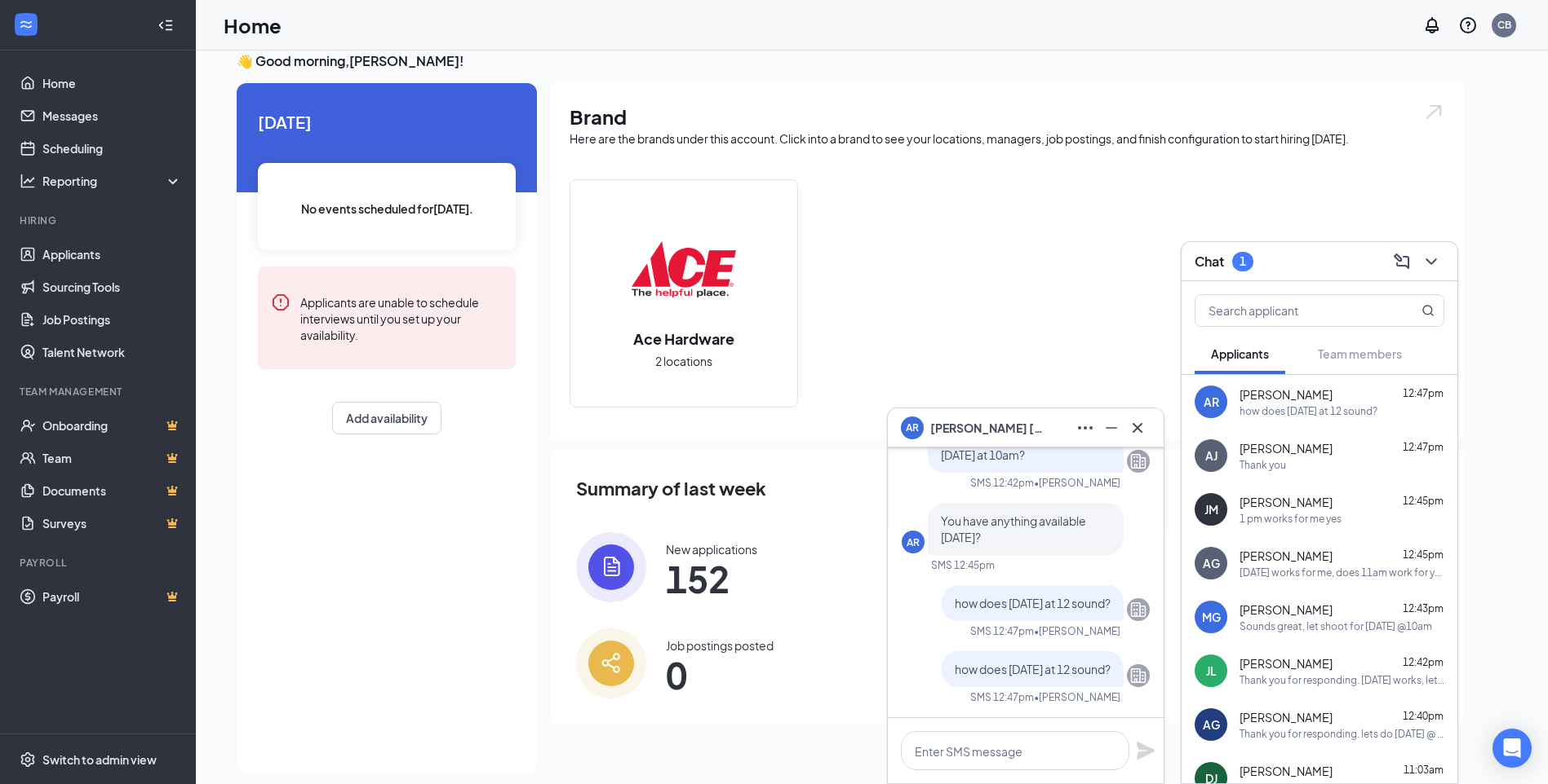
scroll to position [34, 0]
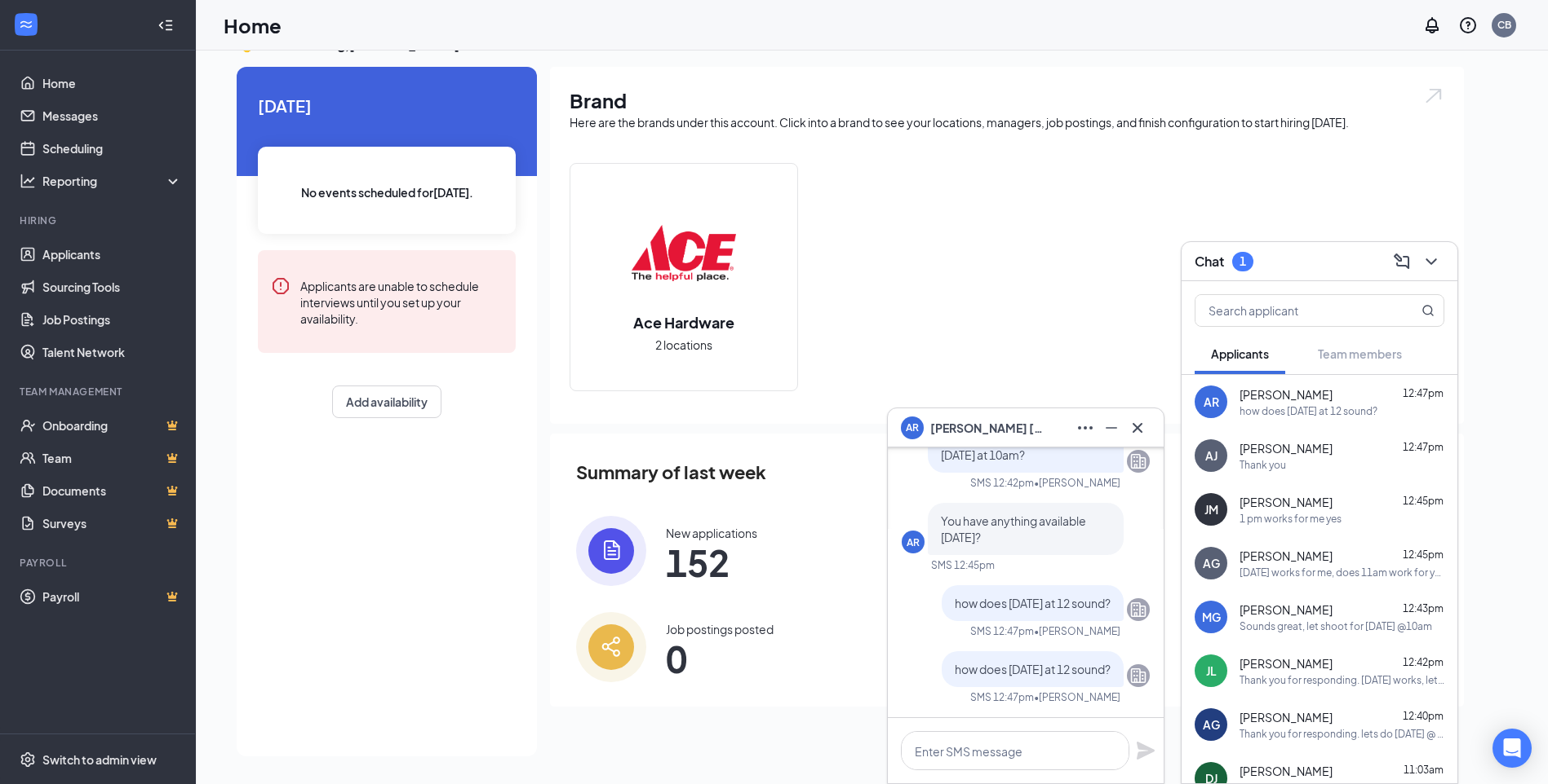
click at [1302, 467] on div "Thank you" at bounding box center [1342, 465] width 205 height 14
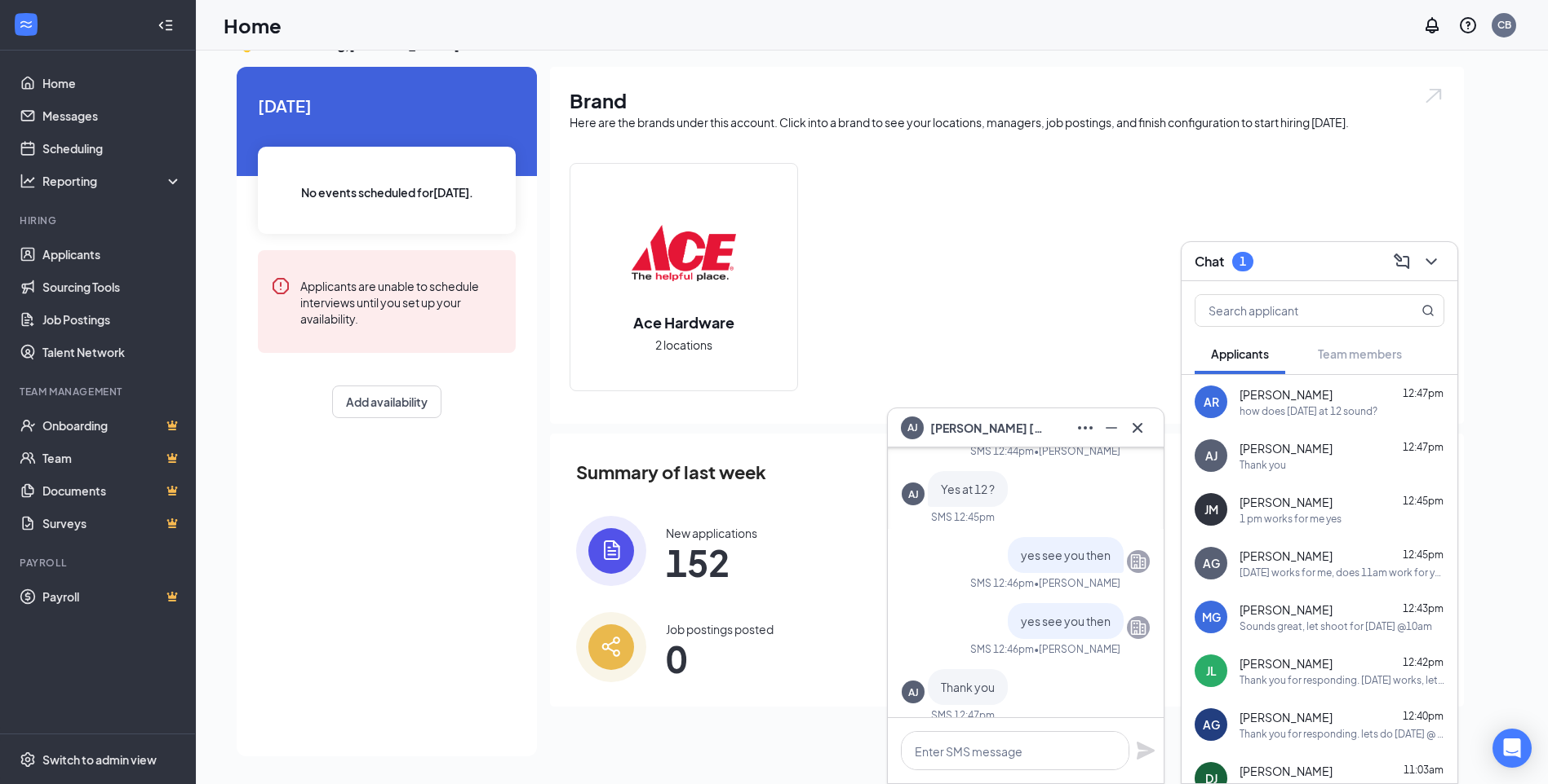
scroll to position [0, 0]
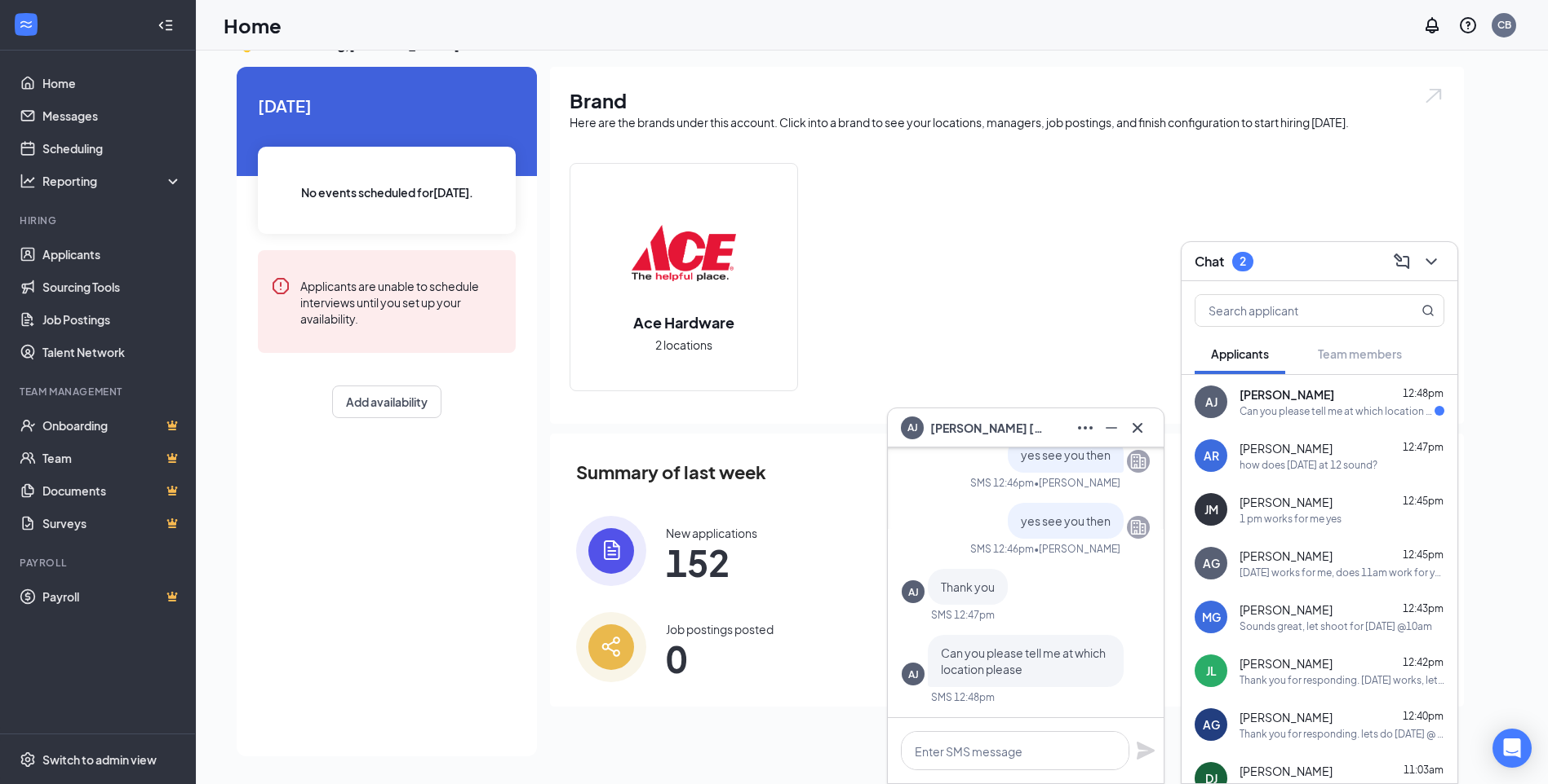
click at [1279, 401] on span "[PERSON_NAME]" at bounding box center [1287, 395] width 94 height 16
click at [973, 751] on textarea at bounding box center [1015, 750] width 229 height 39
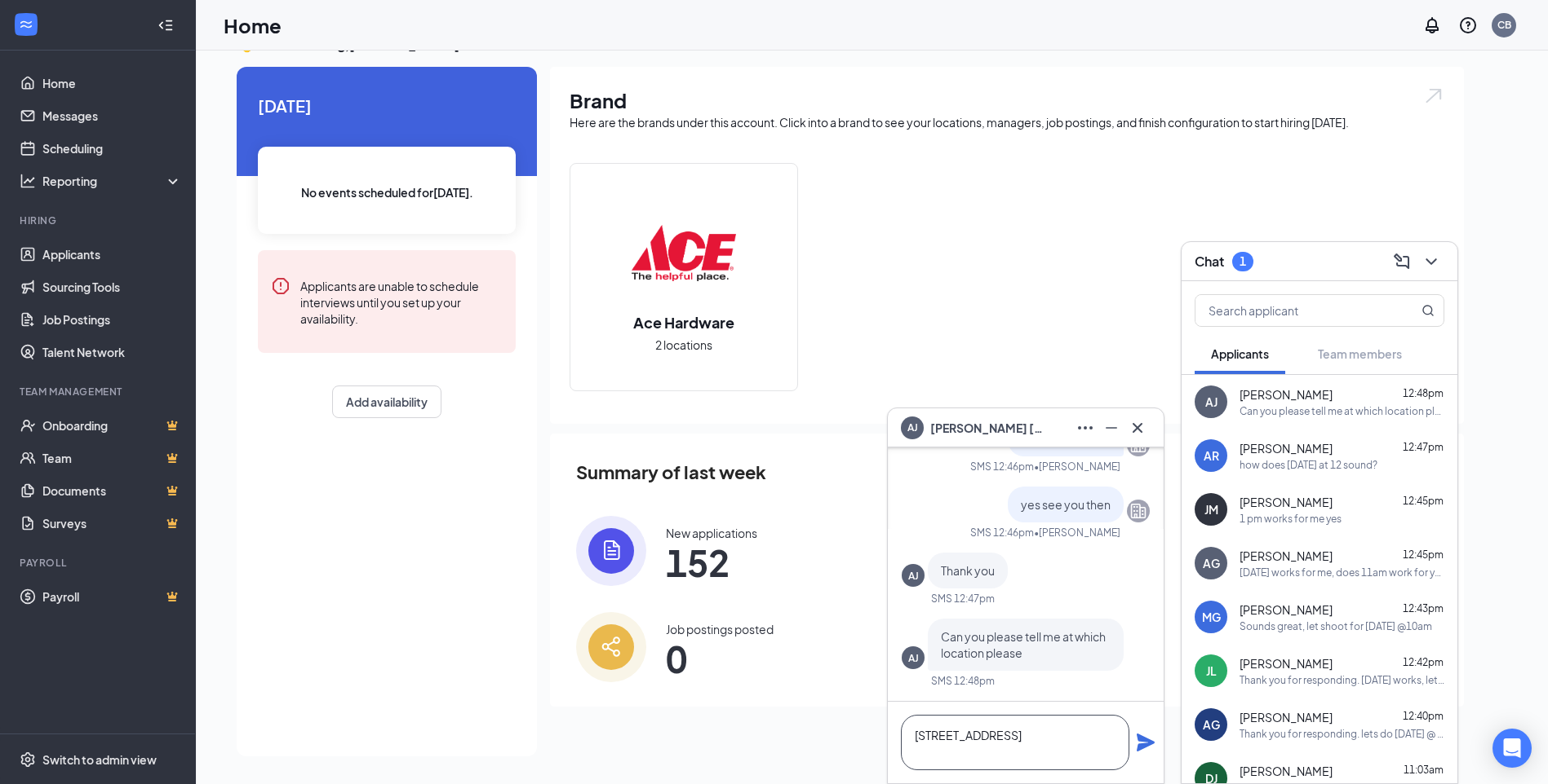
type textarea "[STREET_ADDRESS]"
click at [1142, 743] on icon "Plane" at bounding box center [1146, 743] width 20 height 20
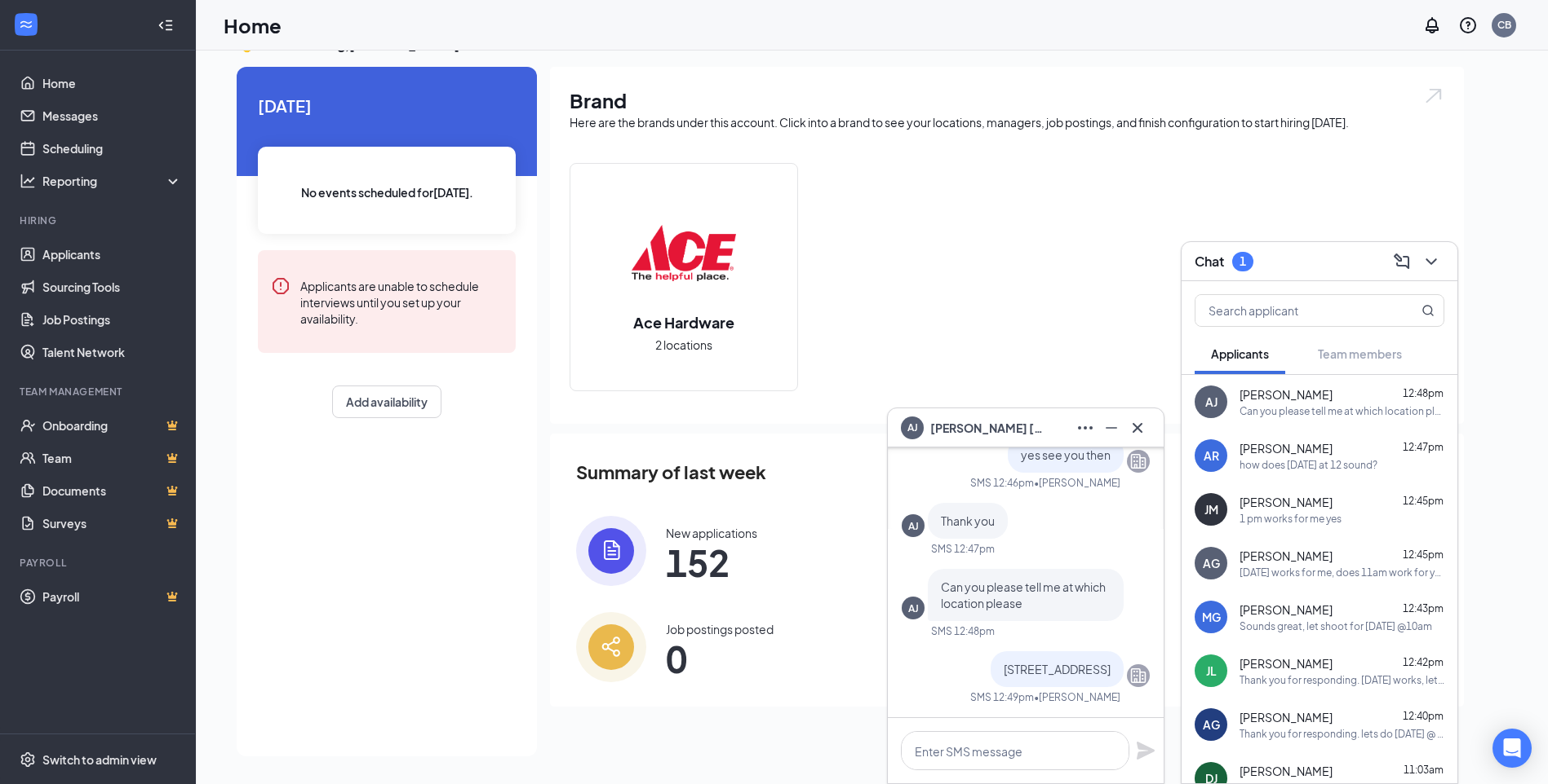
click at [1287, 438] on div "AR [PERSON_NAME] 12:47pm how does [DATE] at 12 sound?" at bounding box center [1319, 456] width 276 height 54
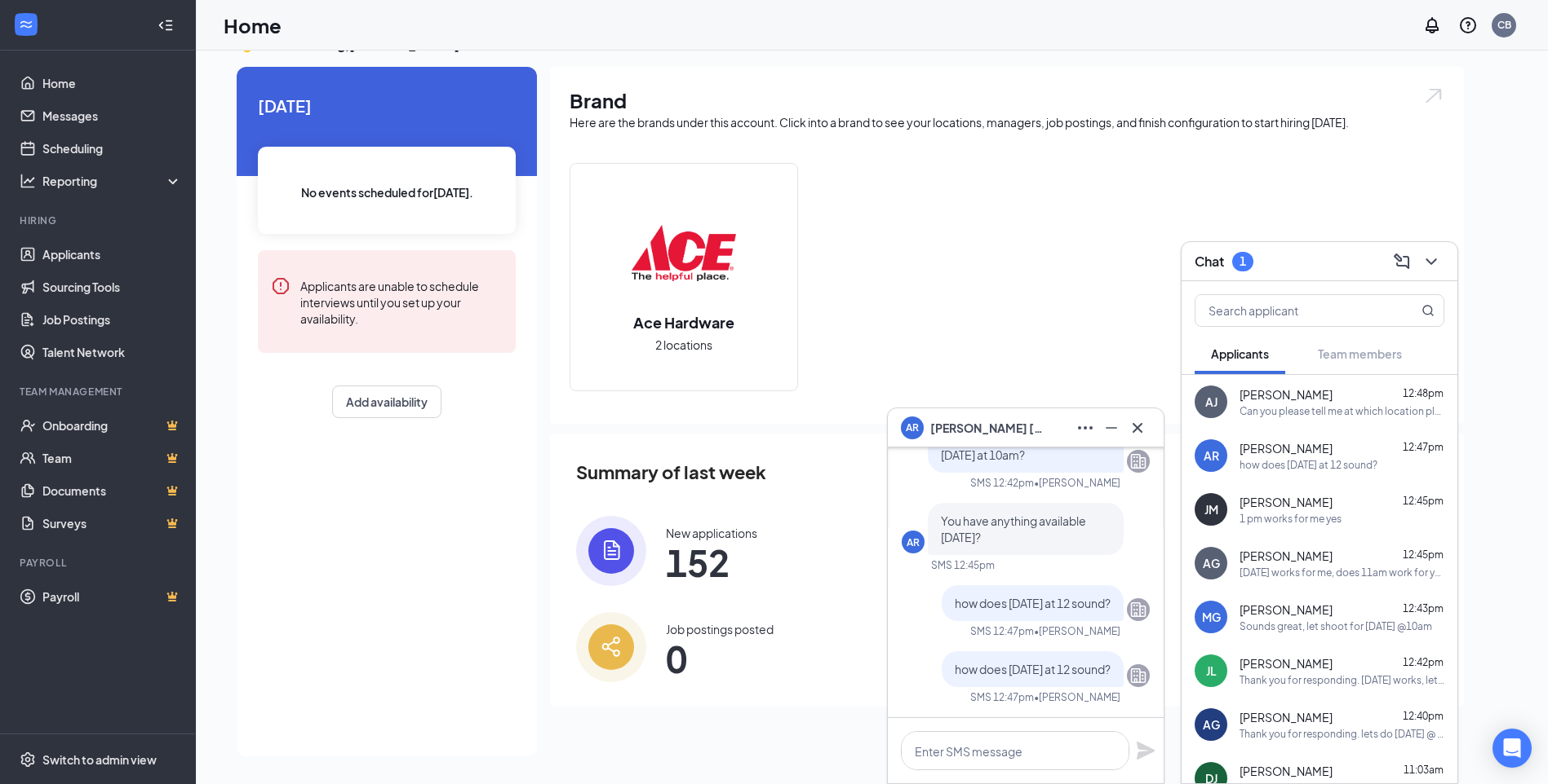
click at [1334, 456] on div "[PERSON_NAME] 12:47pm how does [DATE] at 12 sound?" at bounding box center [1342, 456] width 205 height 32
click at [1299, 513] on div "1 pm works for me yes" at bounding box center [1290, 518] width 102 height 14
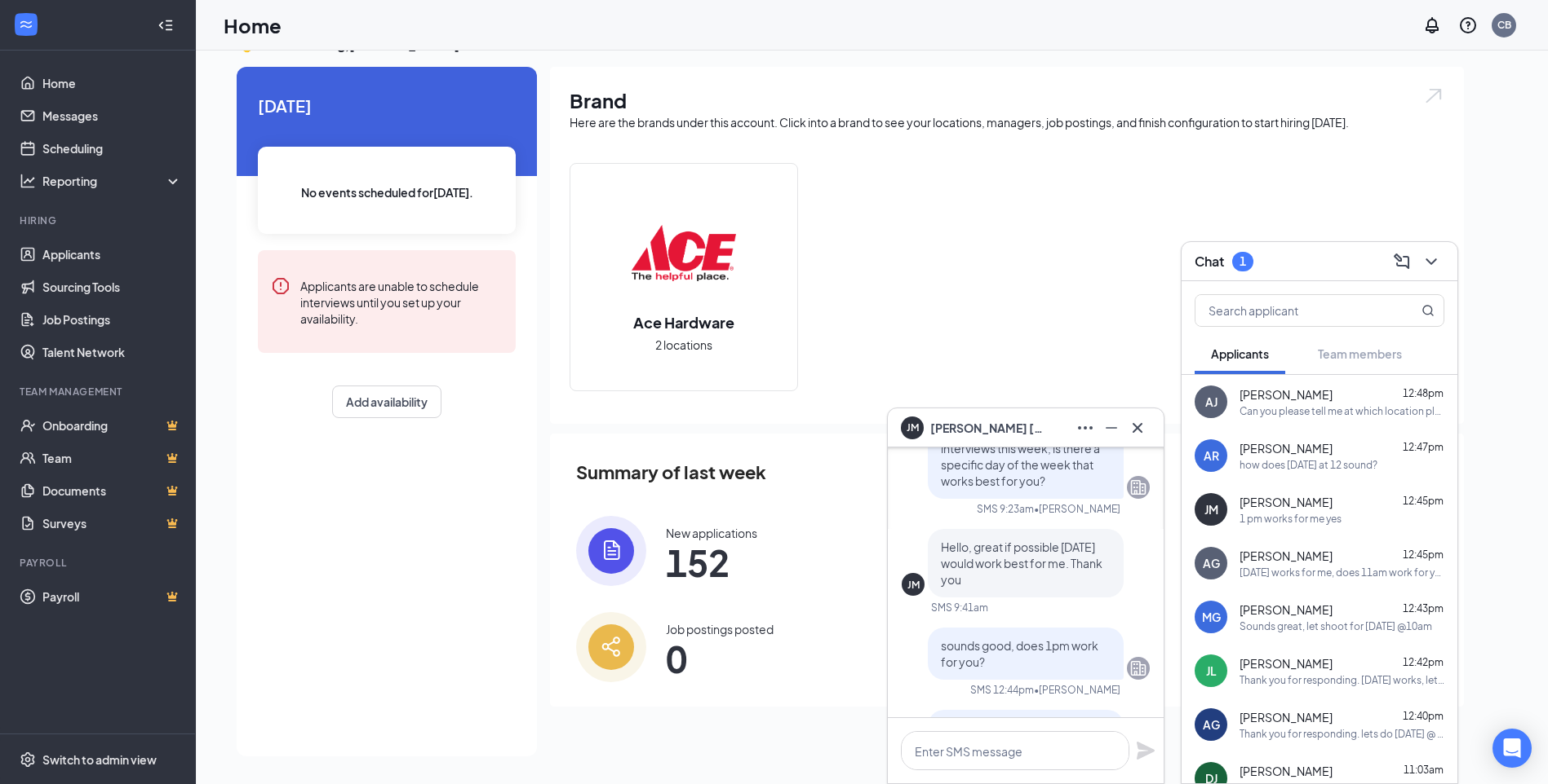
scroll to position [-163, 0]
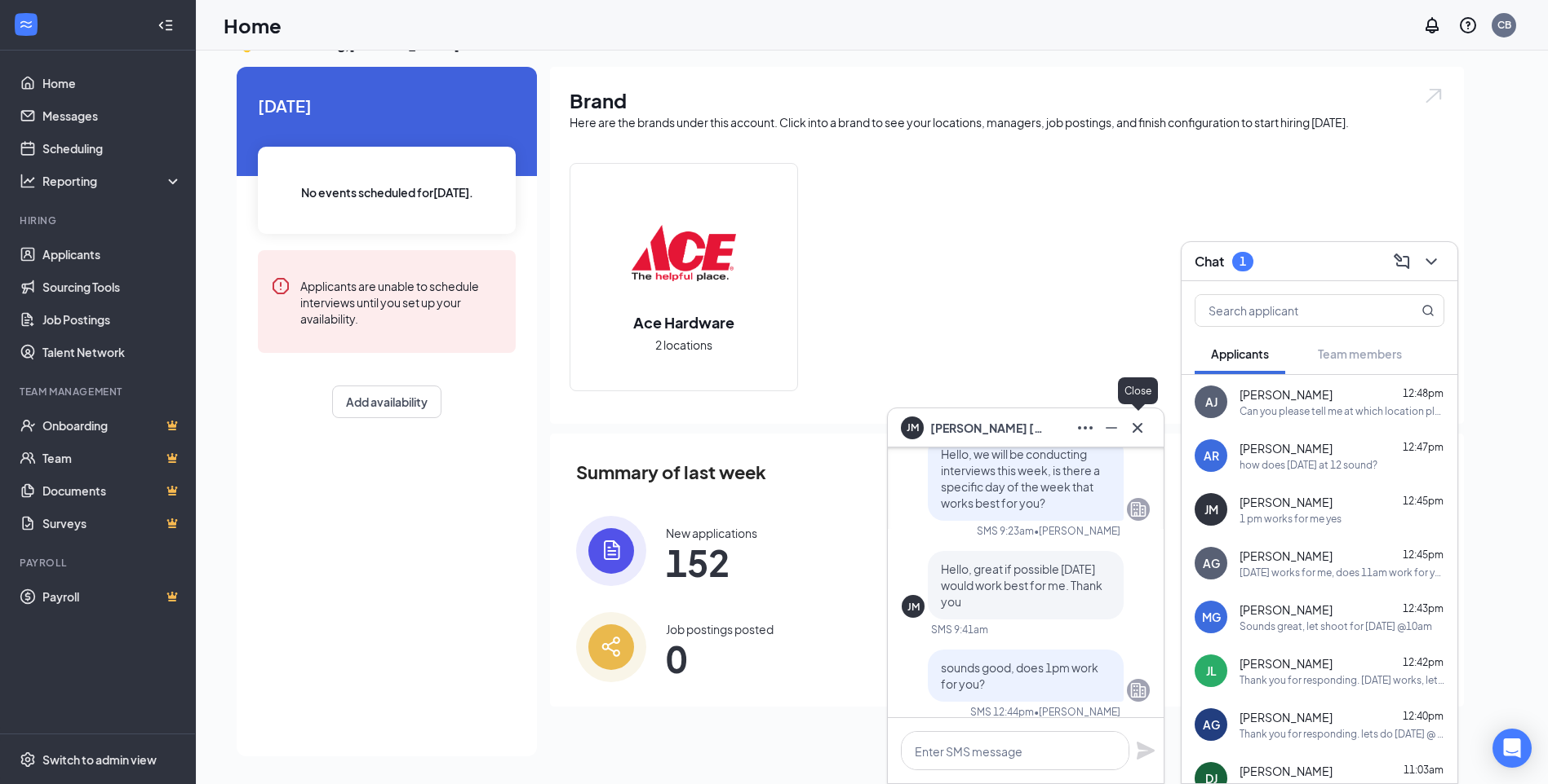
click at [1139, 430] on icon "Cross" at bounding box center [1138, 428] width 20 height 20
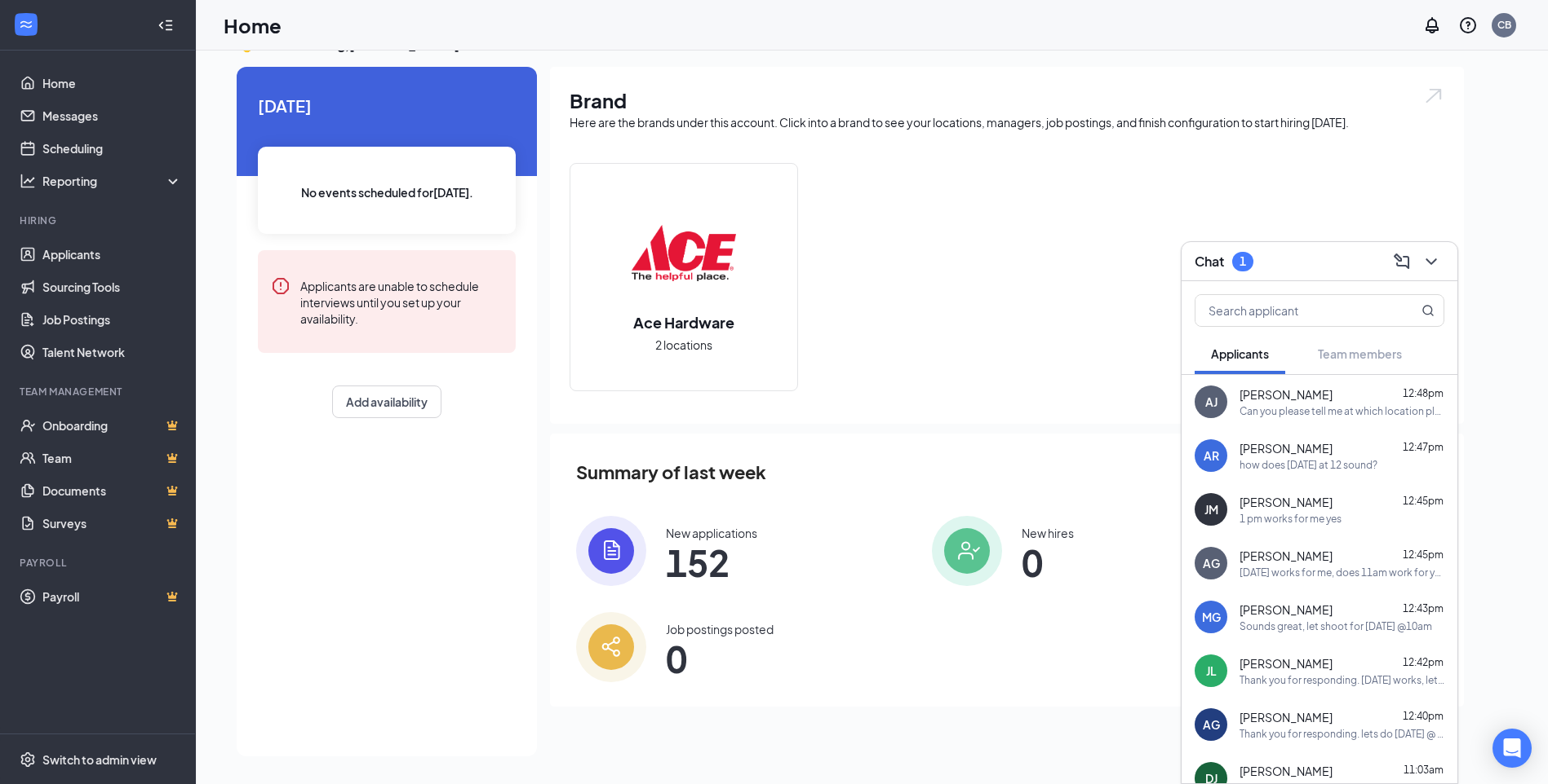
click at [1319, 555] on div "[PERSON_NAME] 12:45pm" at bounding box center [1342, 556] width 205 height 16
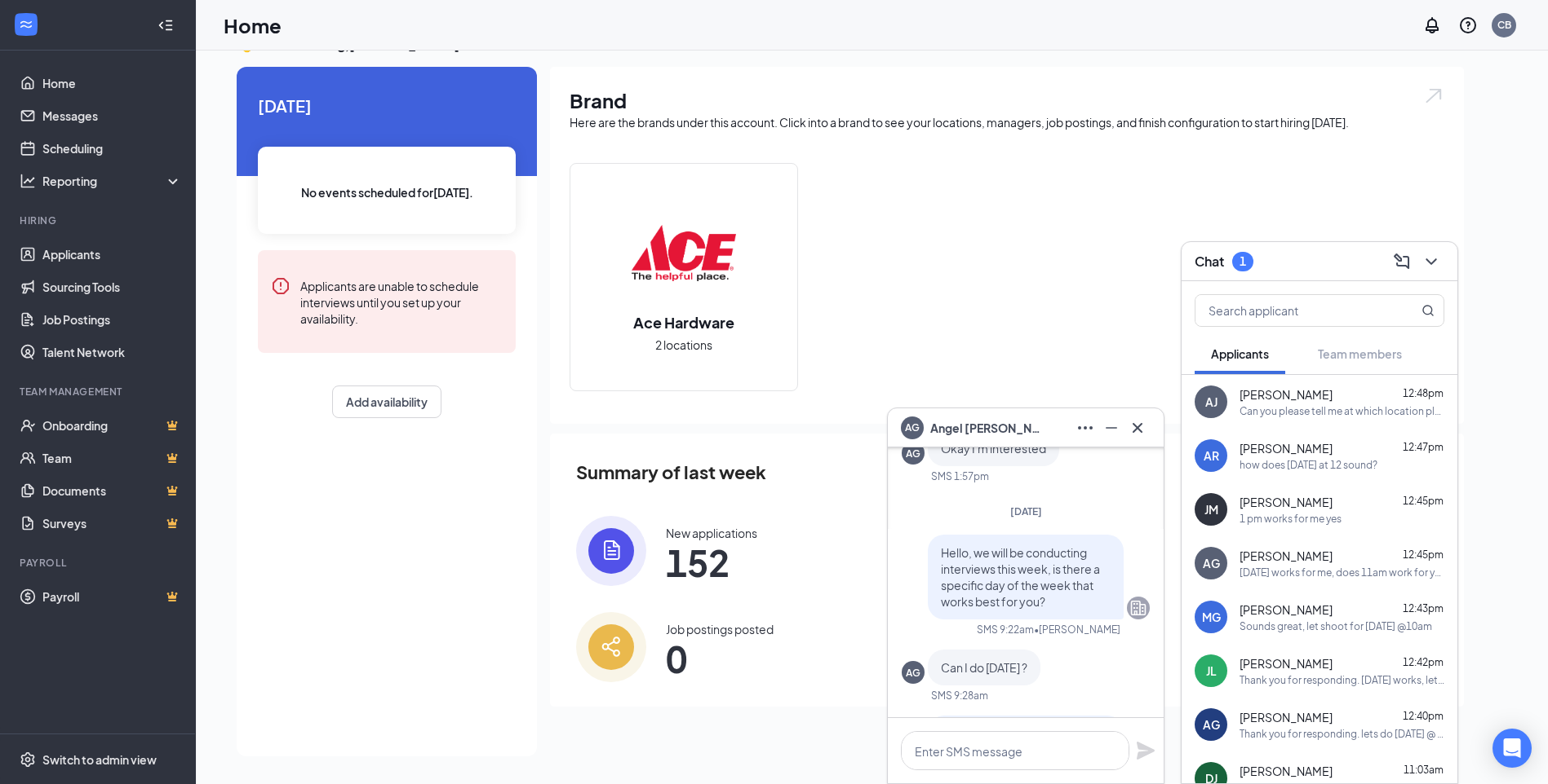
scroll to position [0, 0]
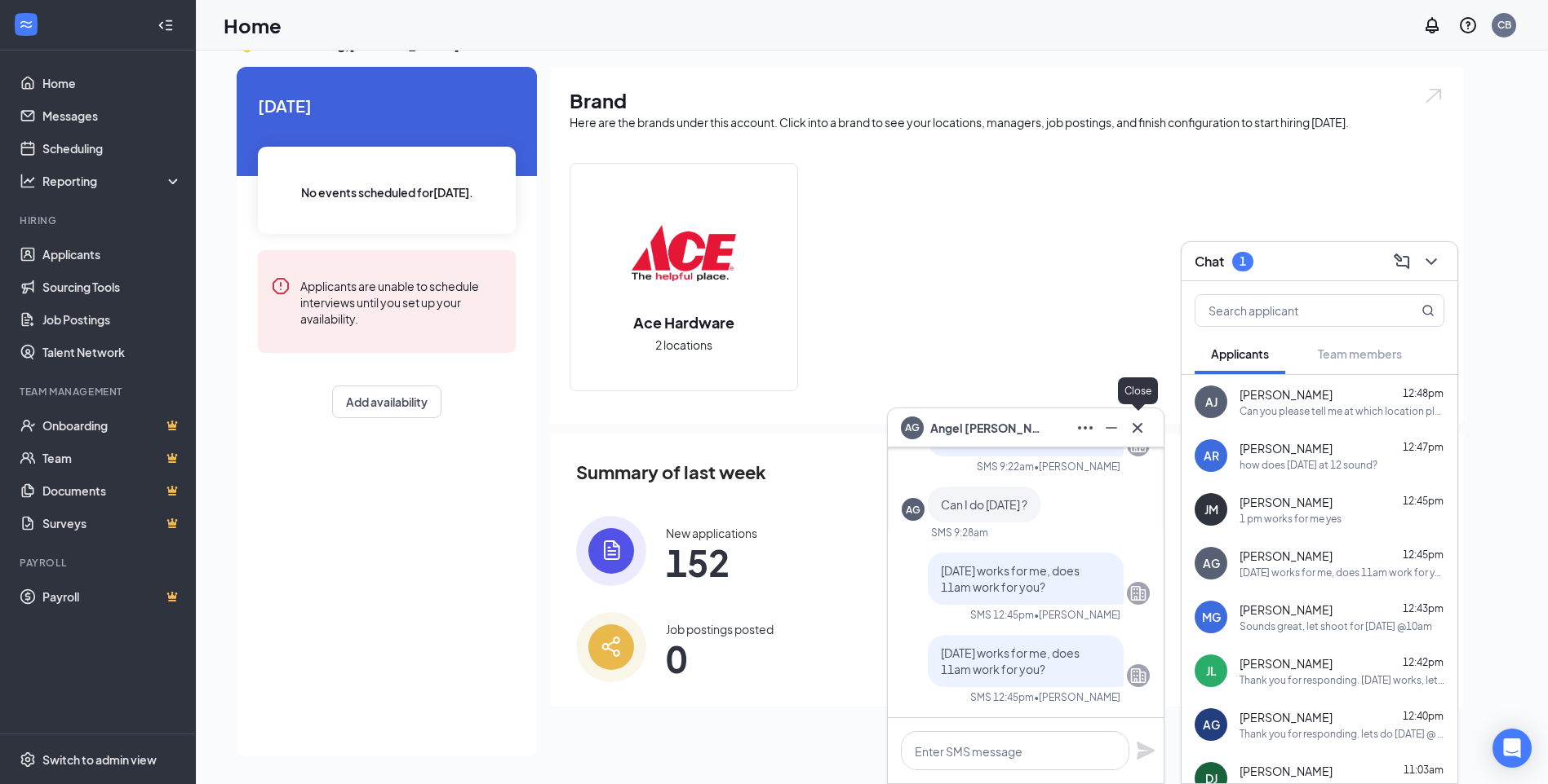
click at [1139, 427] on icon "Cross" at bounding box center [1138, 428] width 20 height 20
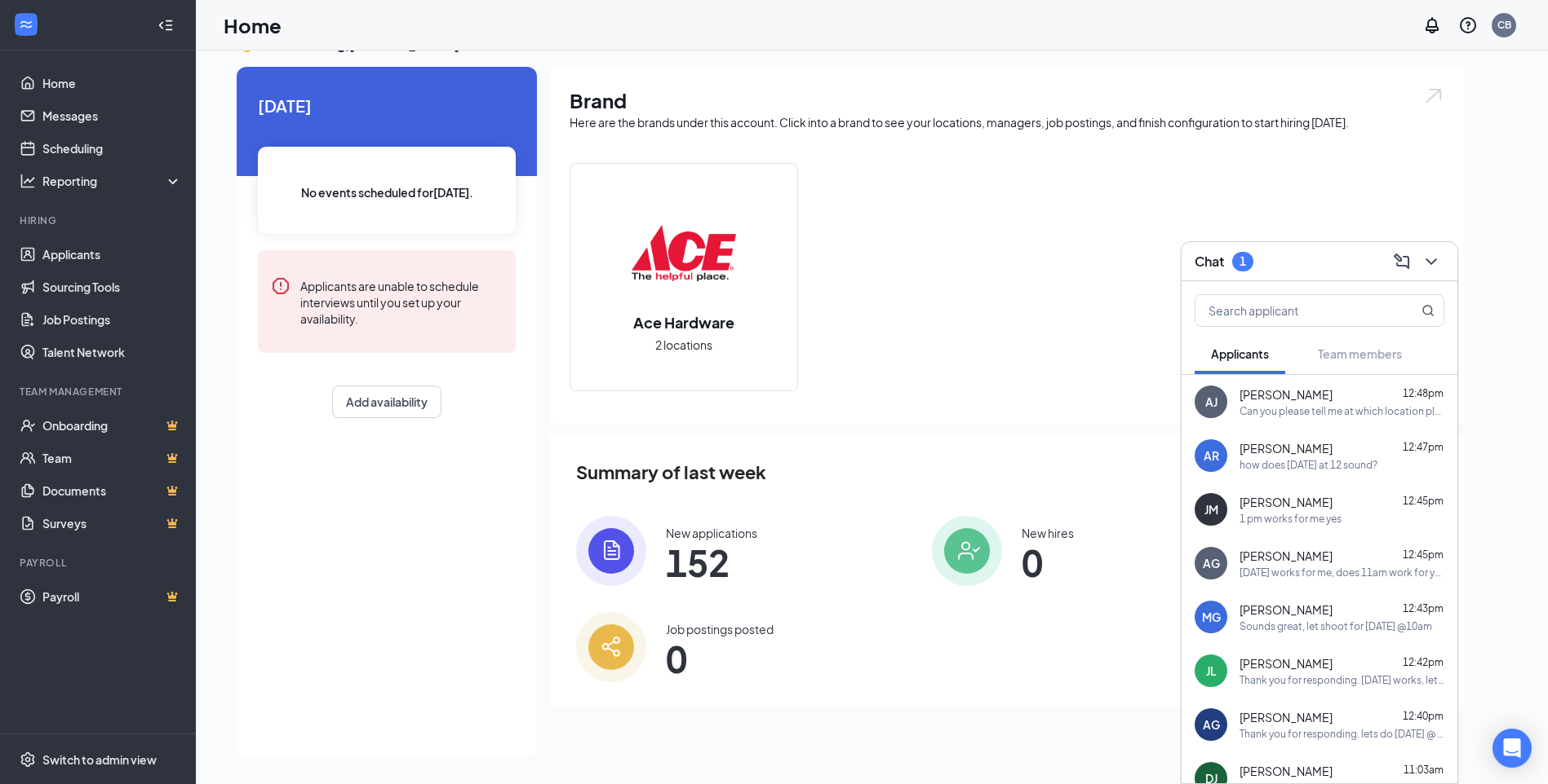
click at [1299, 633] on div "MG [PERSON_NAME] 12:43pm Sounds great, let shoot for [DATE] @10am" at bounding box center [1319, 617] width 276 height 54
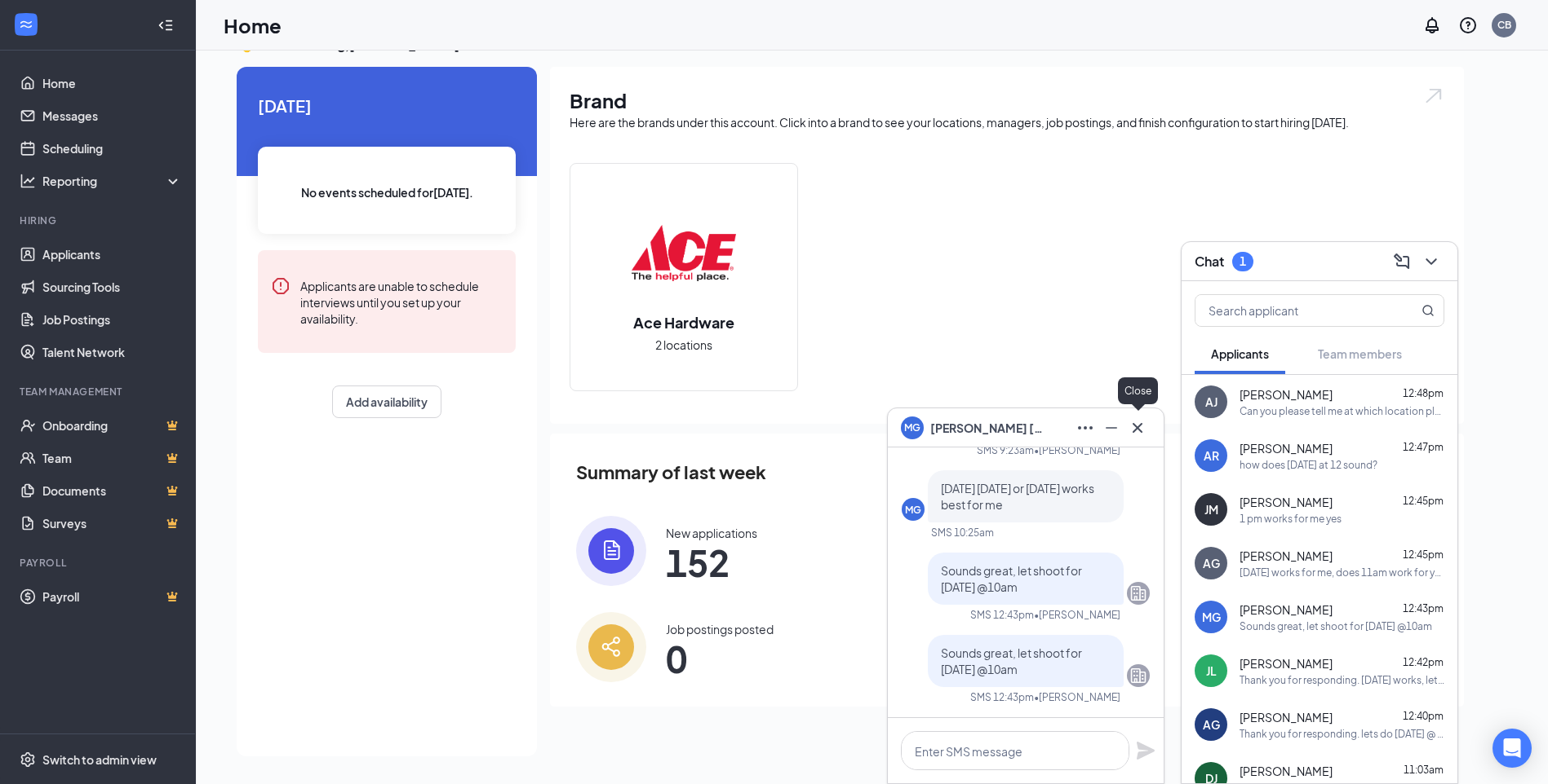
click at [1141, 425] on icon "Cross" at bounding box center [1138, 428] width 20 height 20
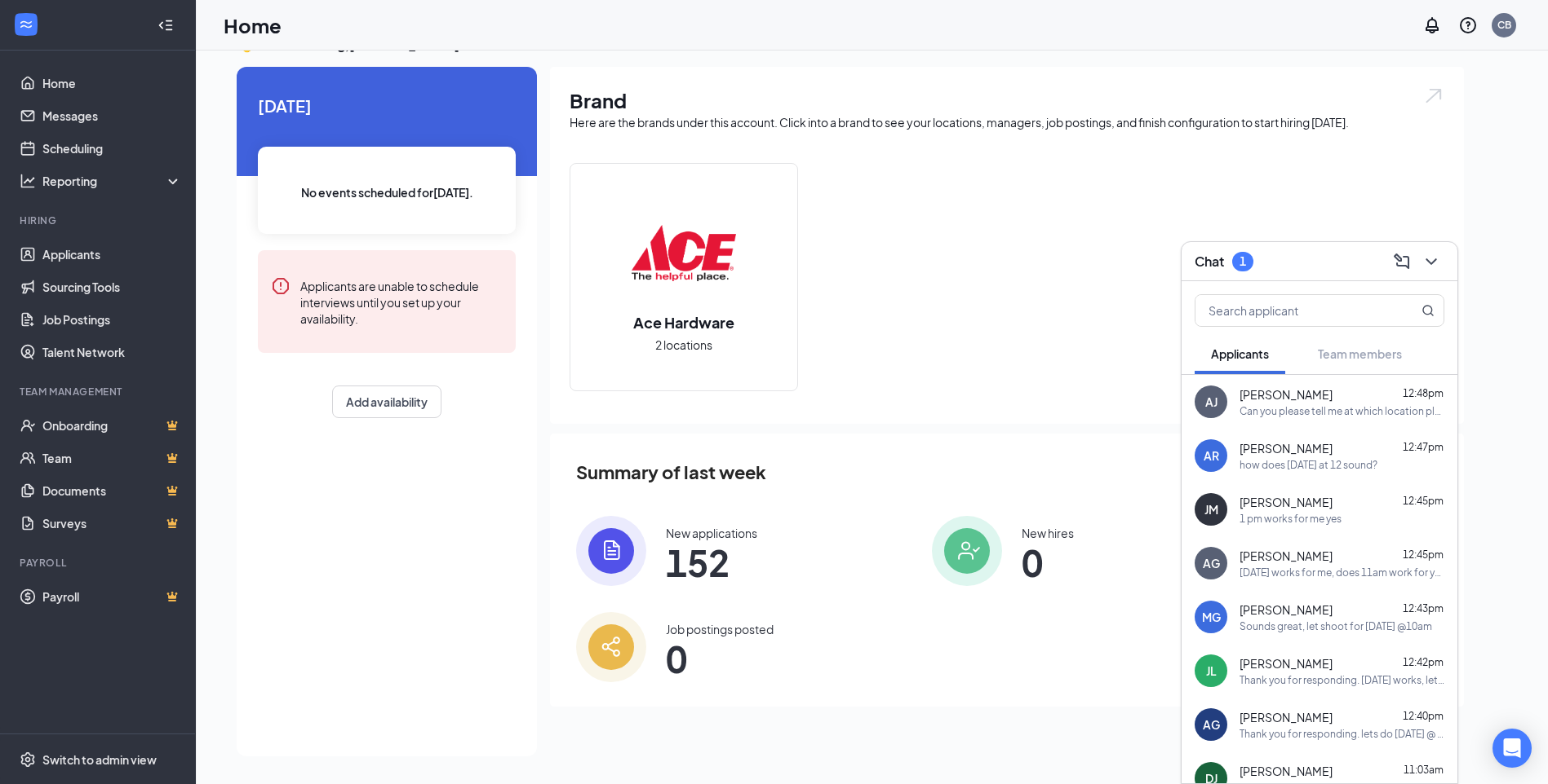
click at [1283, 663] on span "[PERSON_NAME]" at bounding box center [1286, 663] width 93 height 16
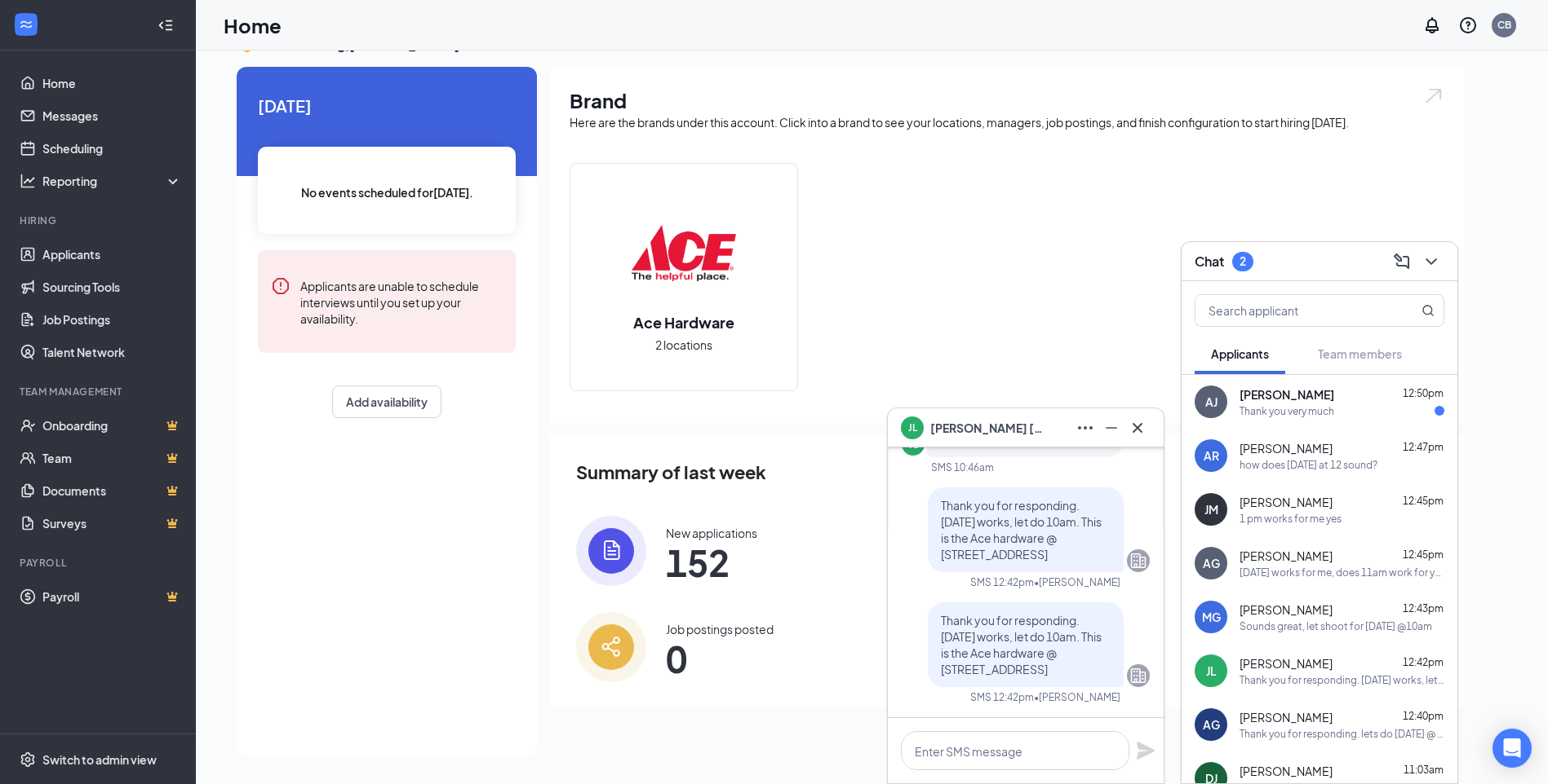
scroll to position [-82, 0]
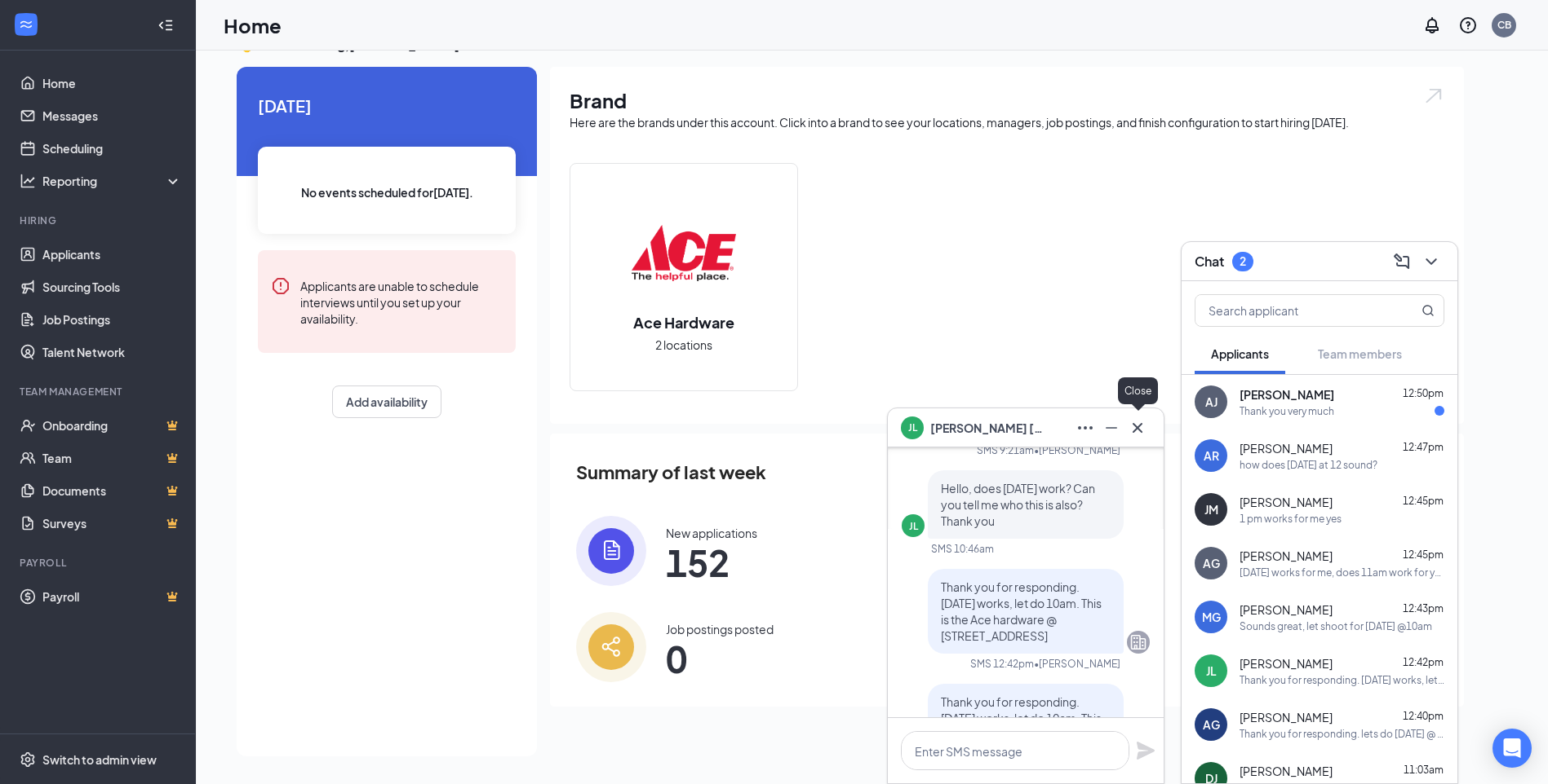
click at [1140, 426] on icon "Cross" at bounding box center [1138, 428] width 20 height 20
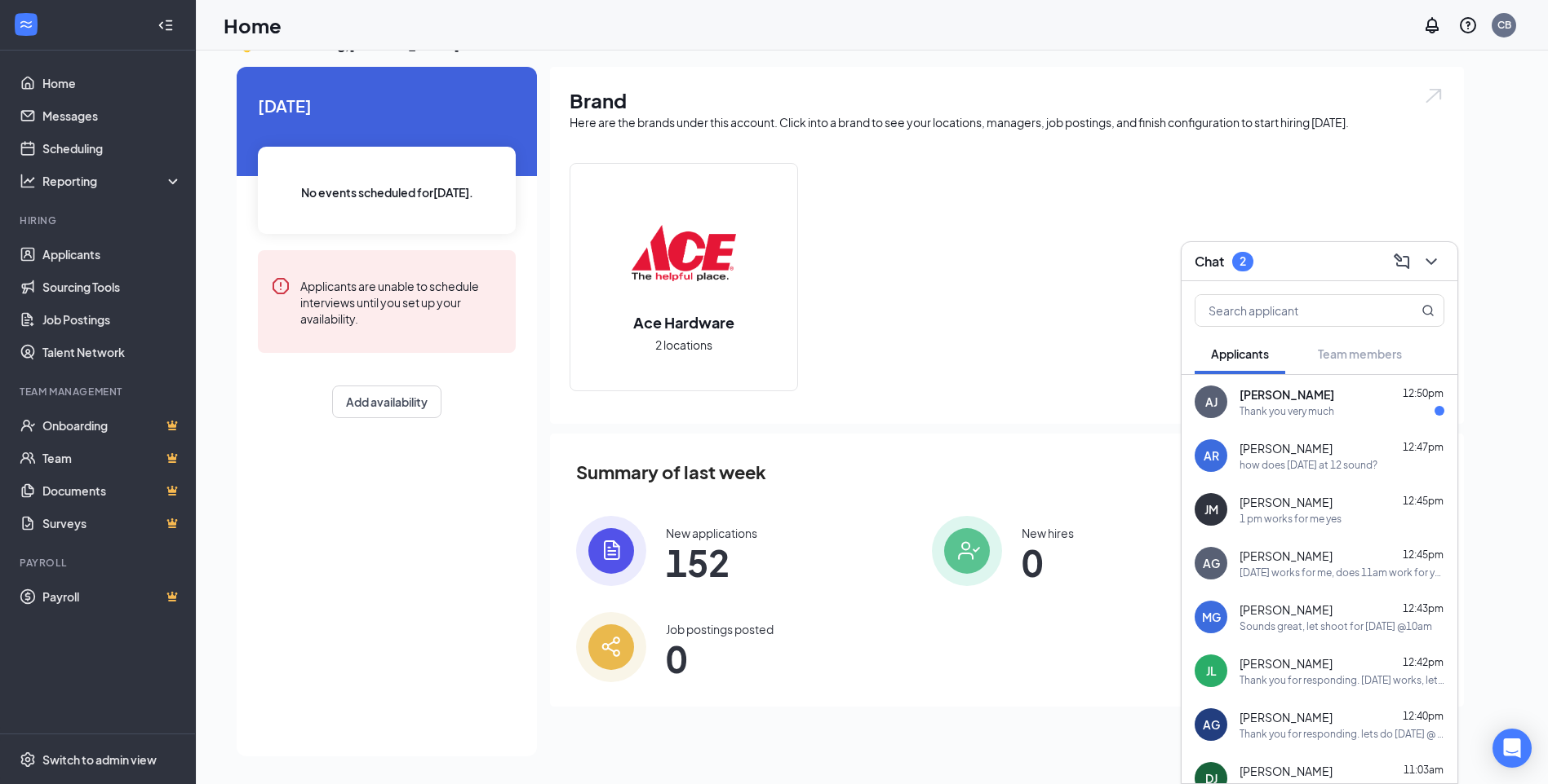
click at [1239, 399] on span "[PERSON_NAME]" at bounding box center [1287, 395] width 94 height 16
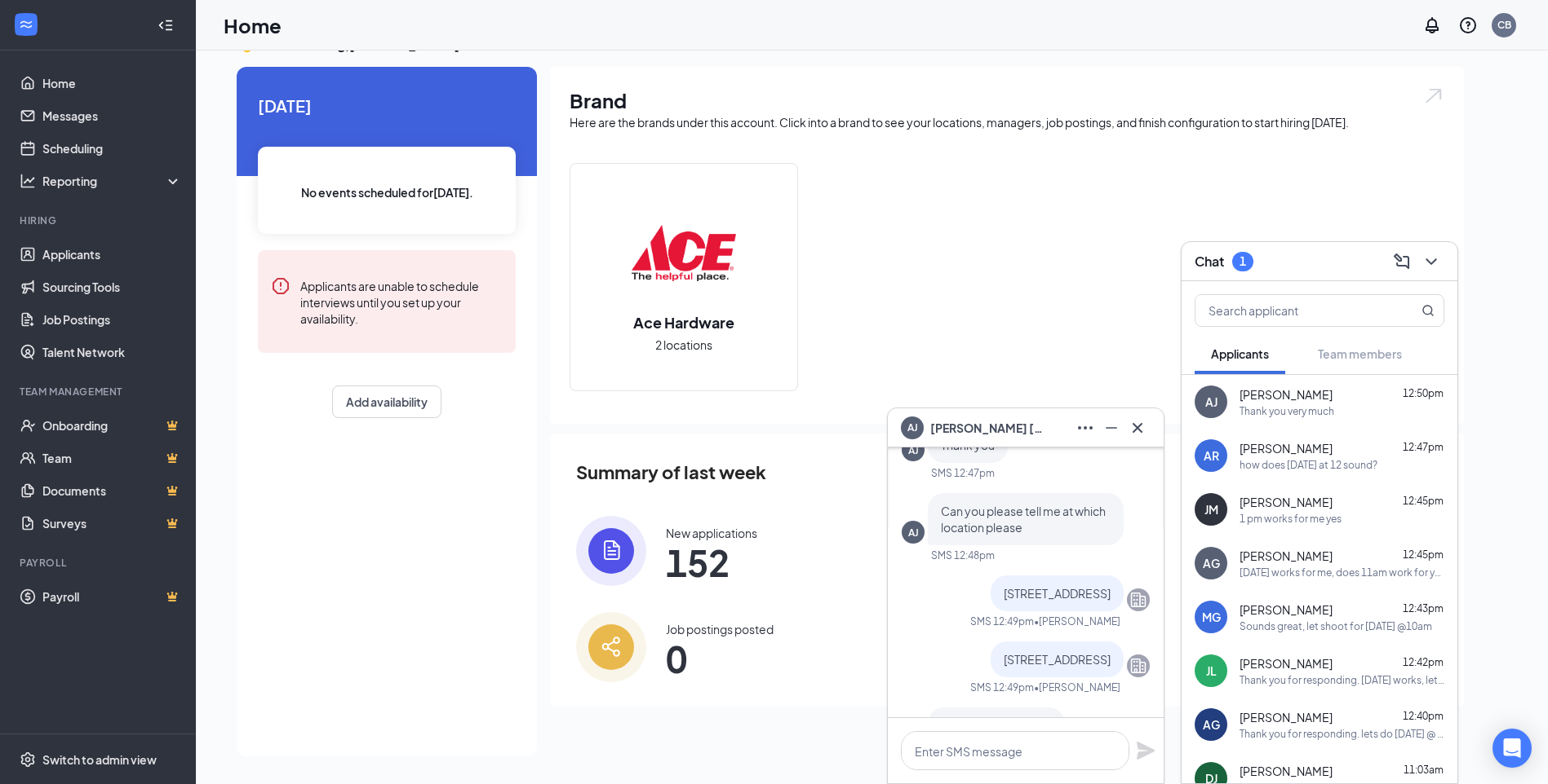
scroll to position [0, 0]
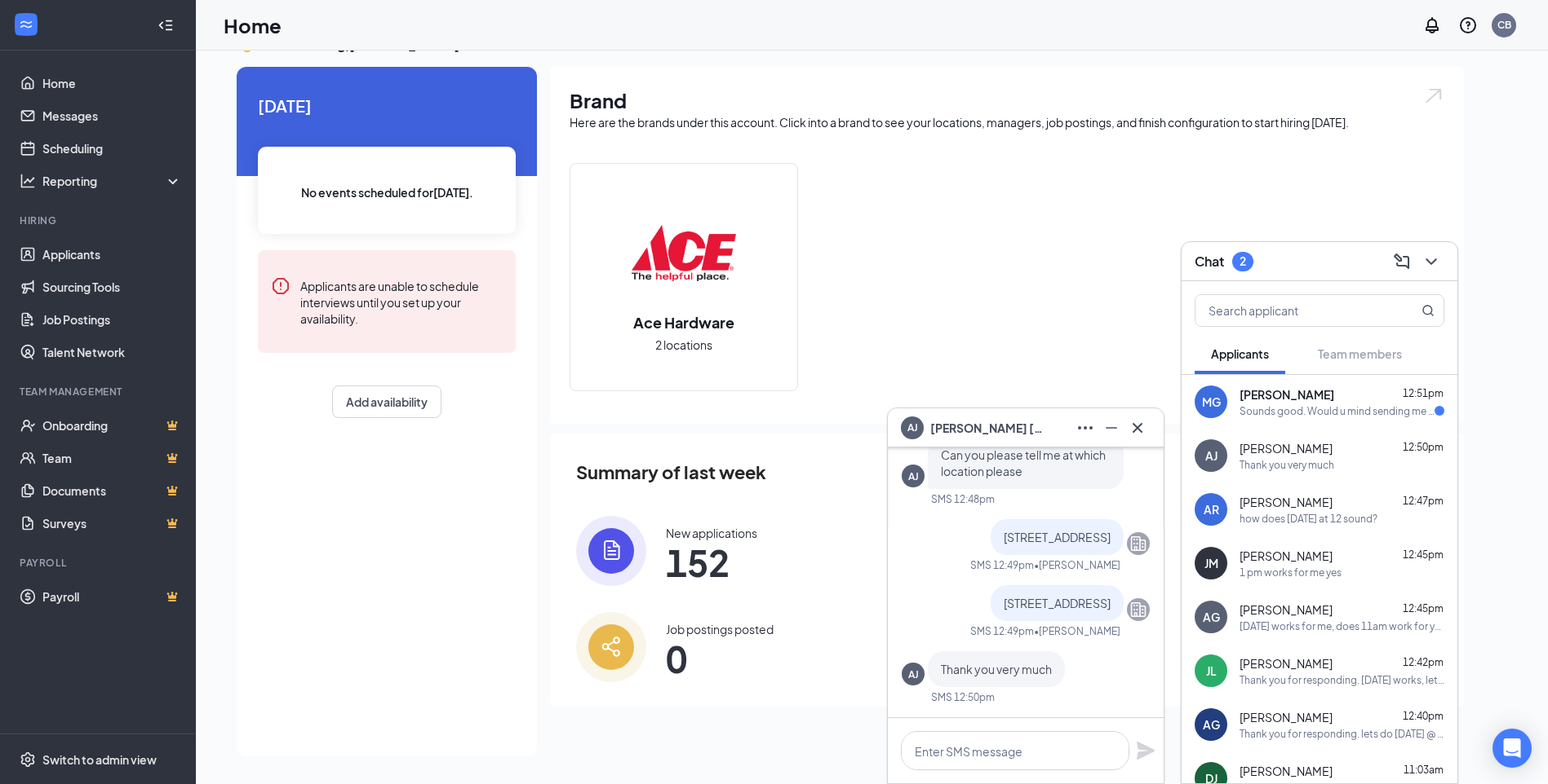
click at [1283, 414] on div "Sounds good. Would u mind sending me the address for this location" at bounding box center [1336, 411] width 195 height 14
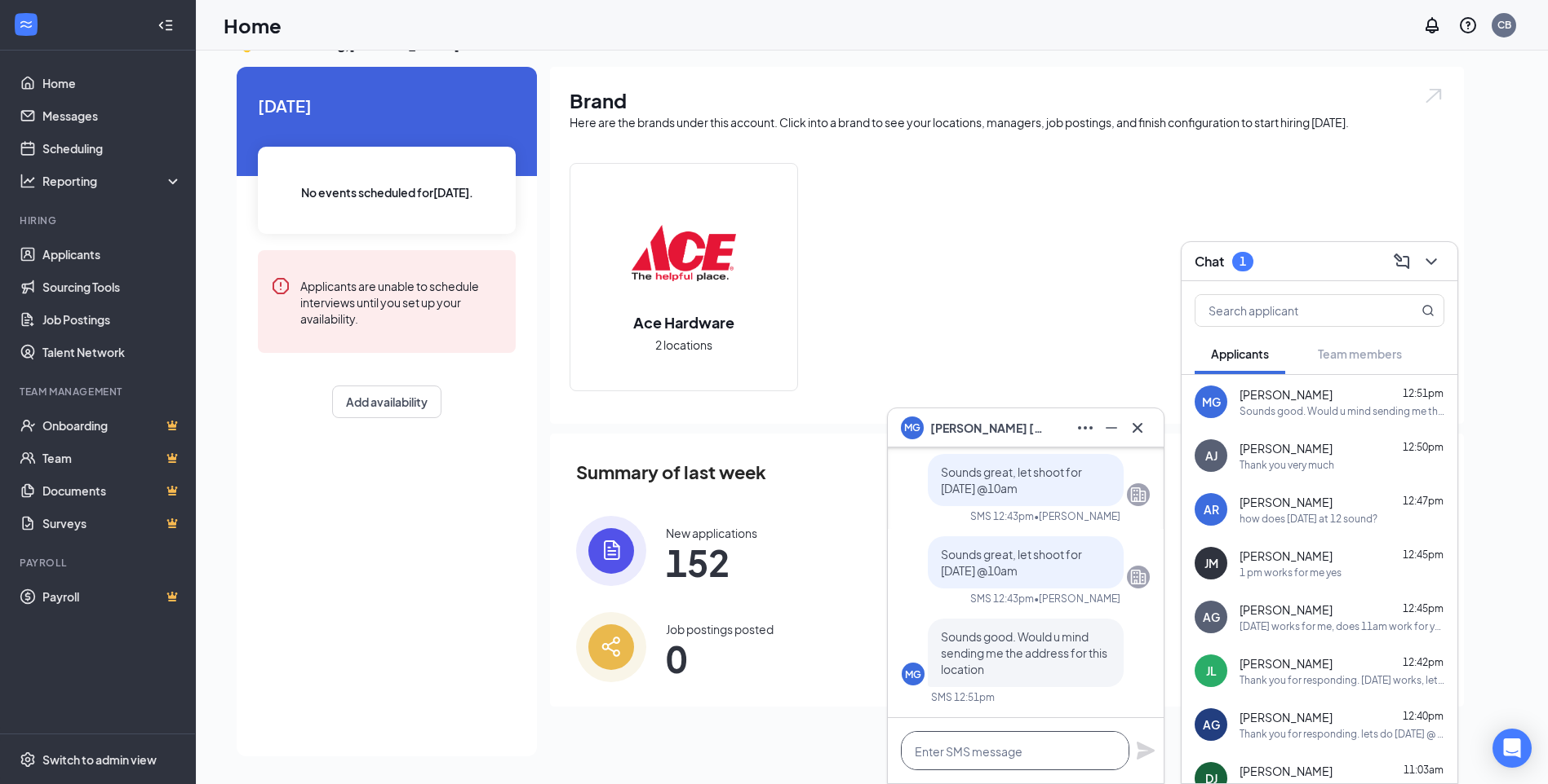
click at [974, 742] on textarea at bounding box center [1015, 750] width 229 height 39
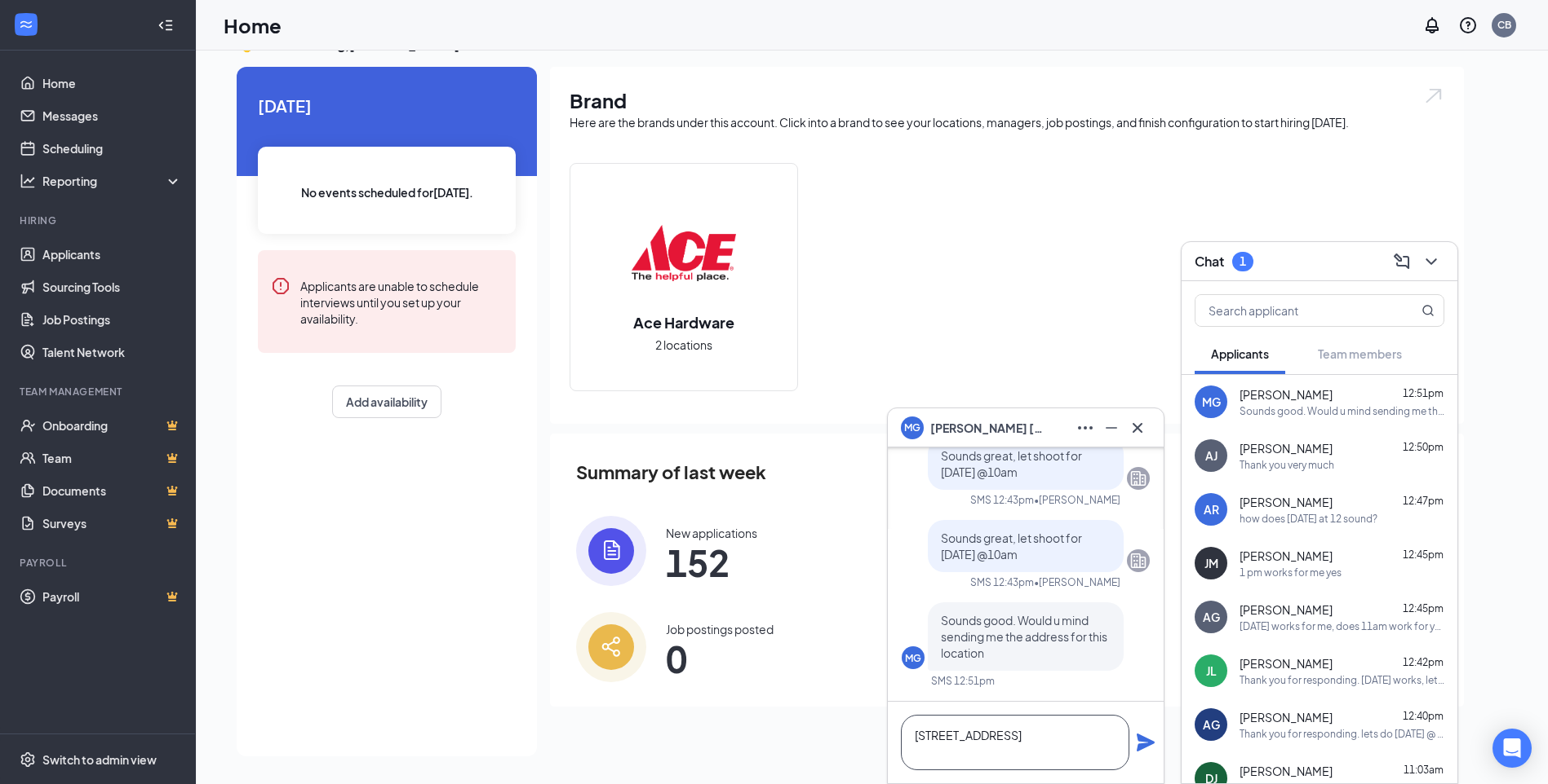
type textarea "[STREET_ADDRESS]"
click at [1147, 745] on icon "Plane" at bounding box center [1146, 743] width 18 height 18
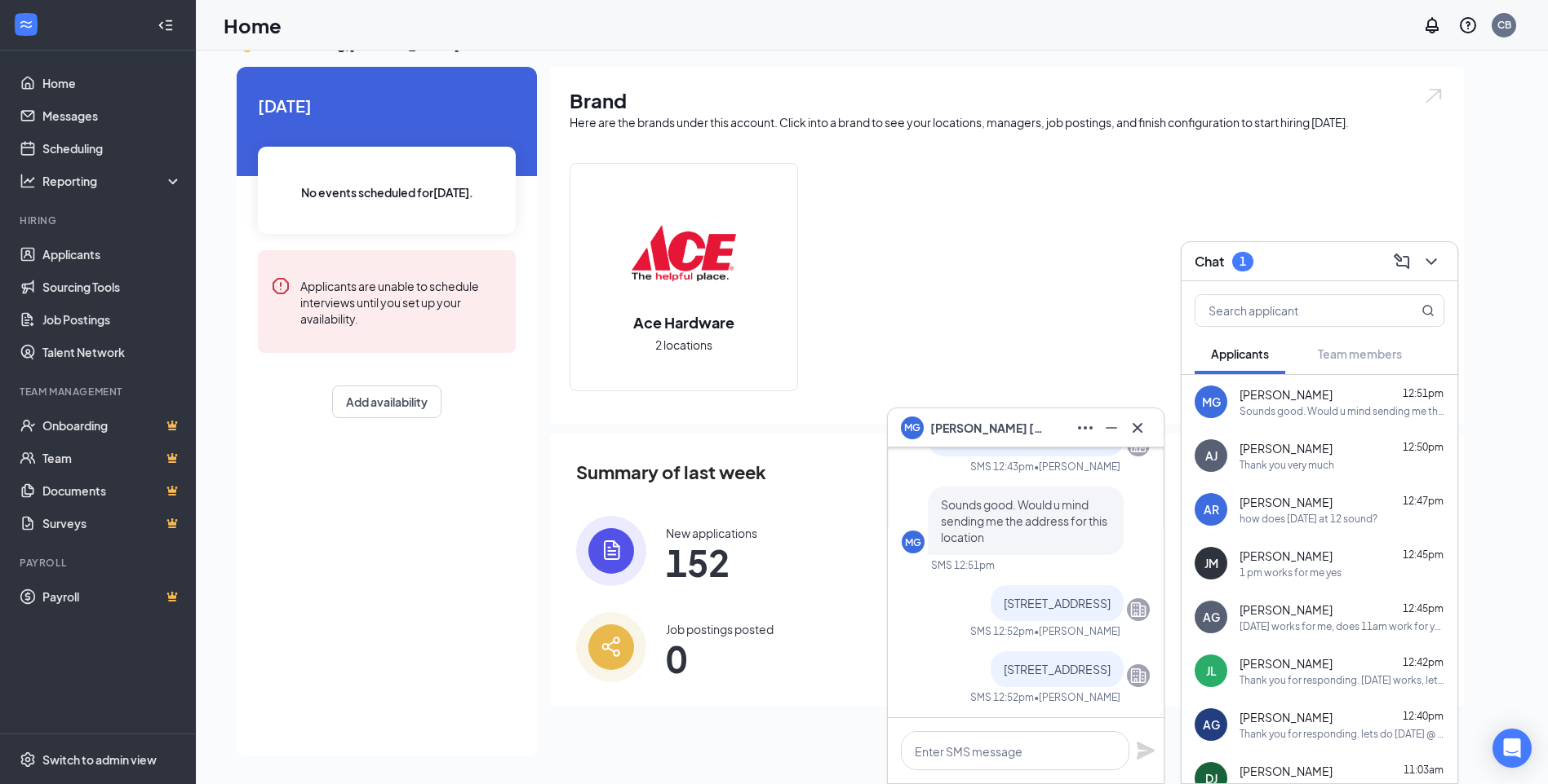
scroll to position [-82, 0]
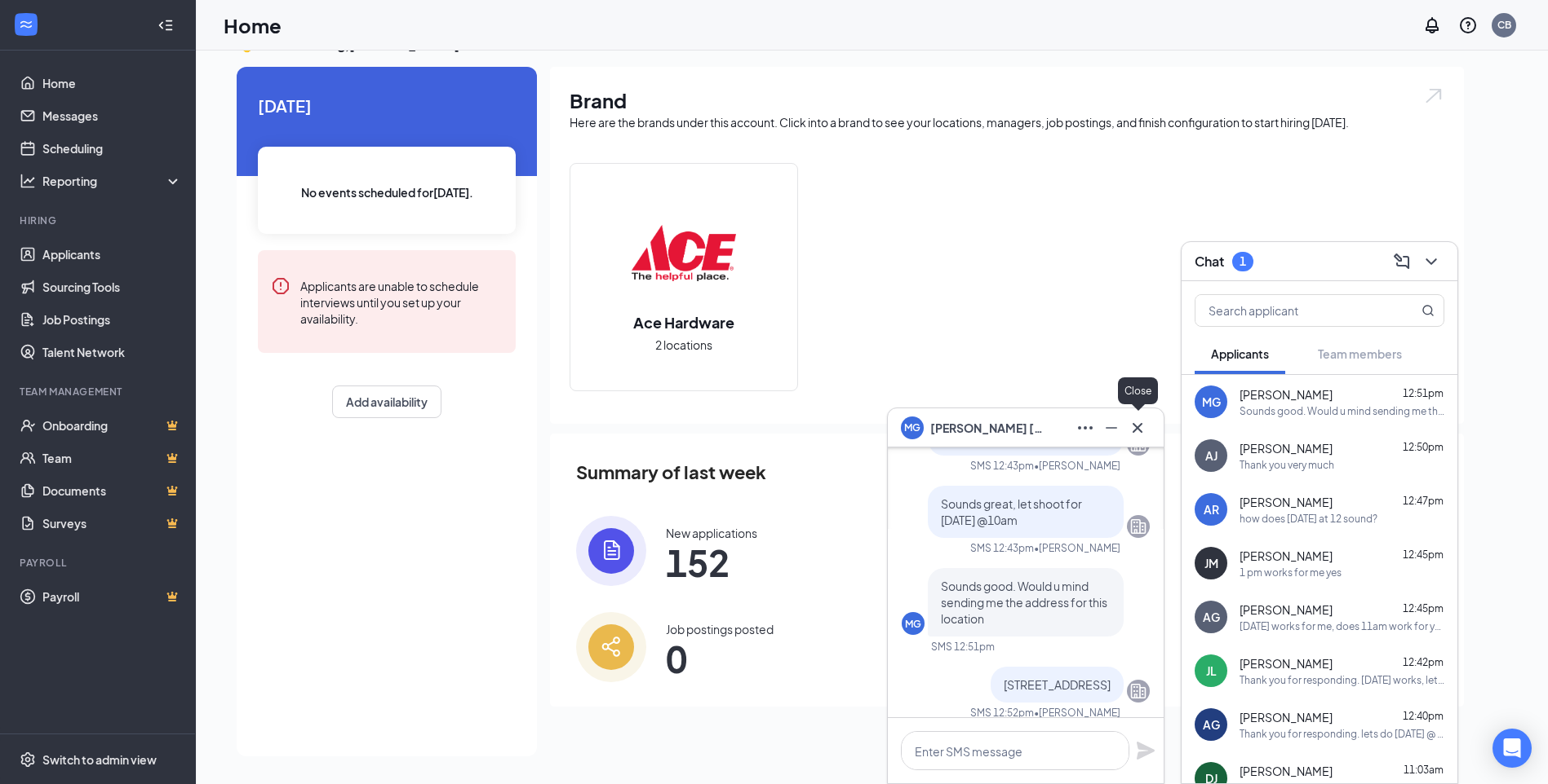
click at [1139, 428] on icon "Cross" at bounding box center [1137, 426] width 10 height 10
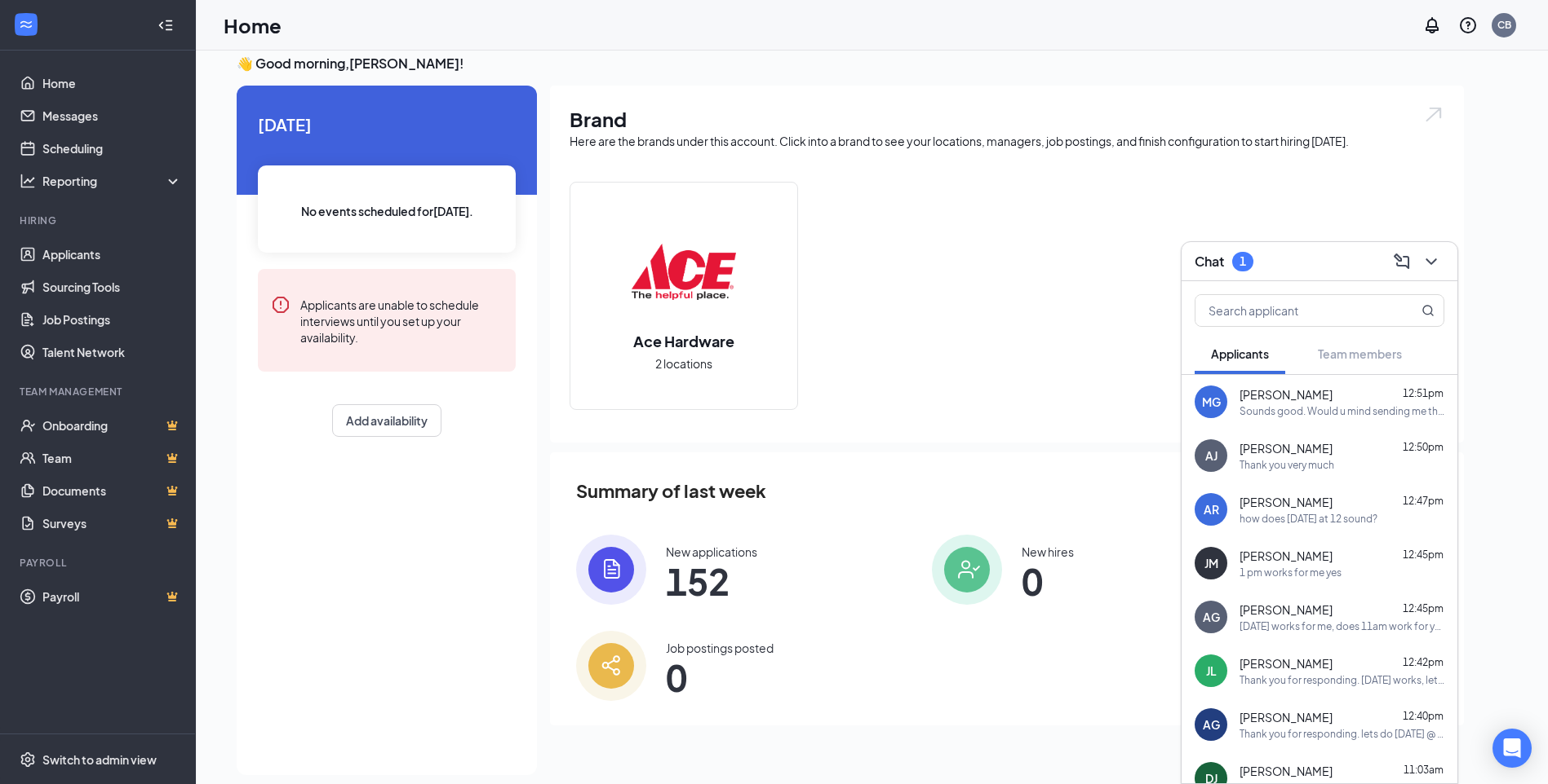
scroll to position [0, 0]
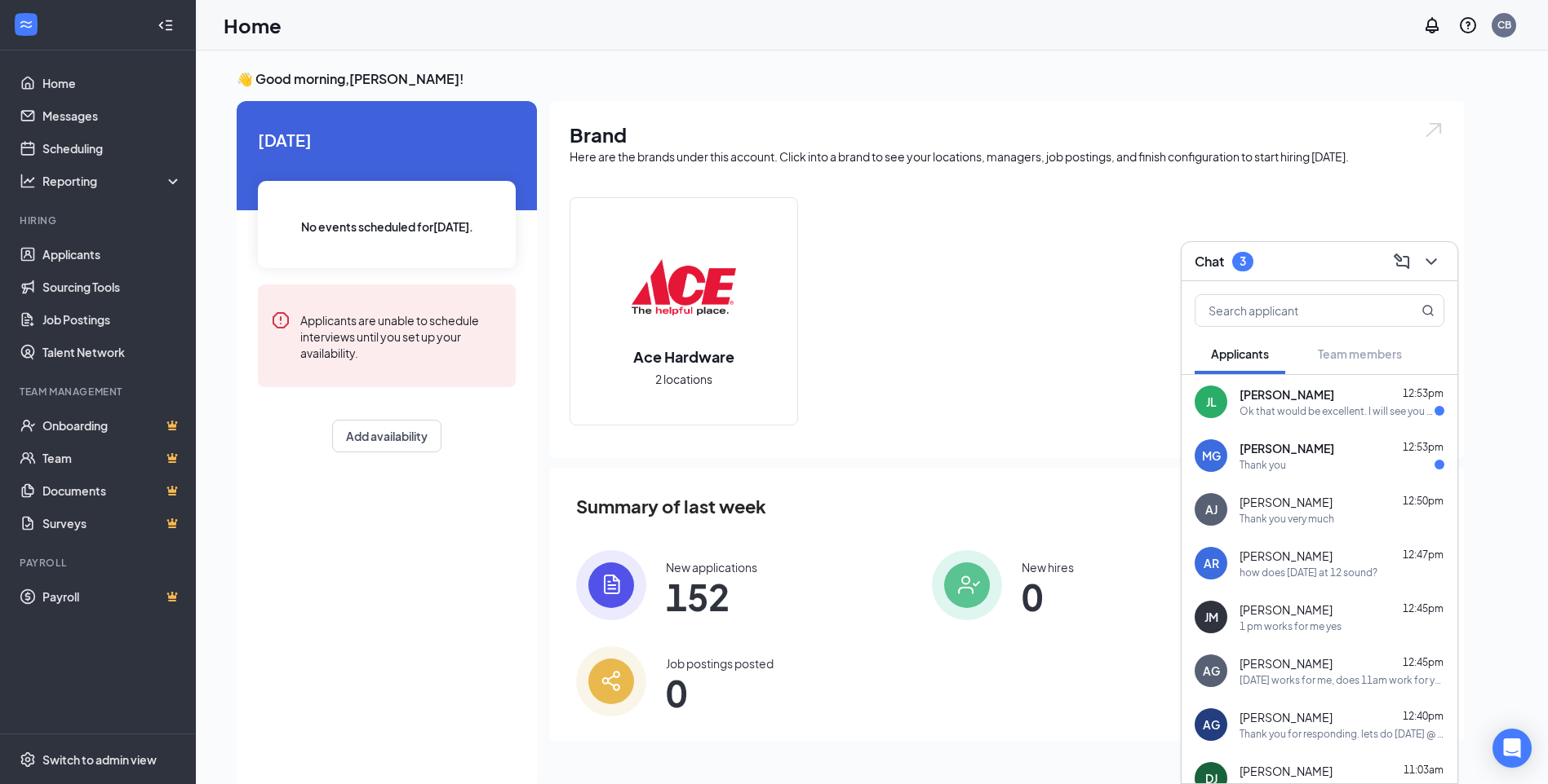
click at [1288, 445] on span "[PERSON_NAME]" at bounding box center [1287, 448] width 94 height 16
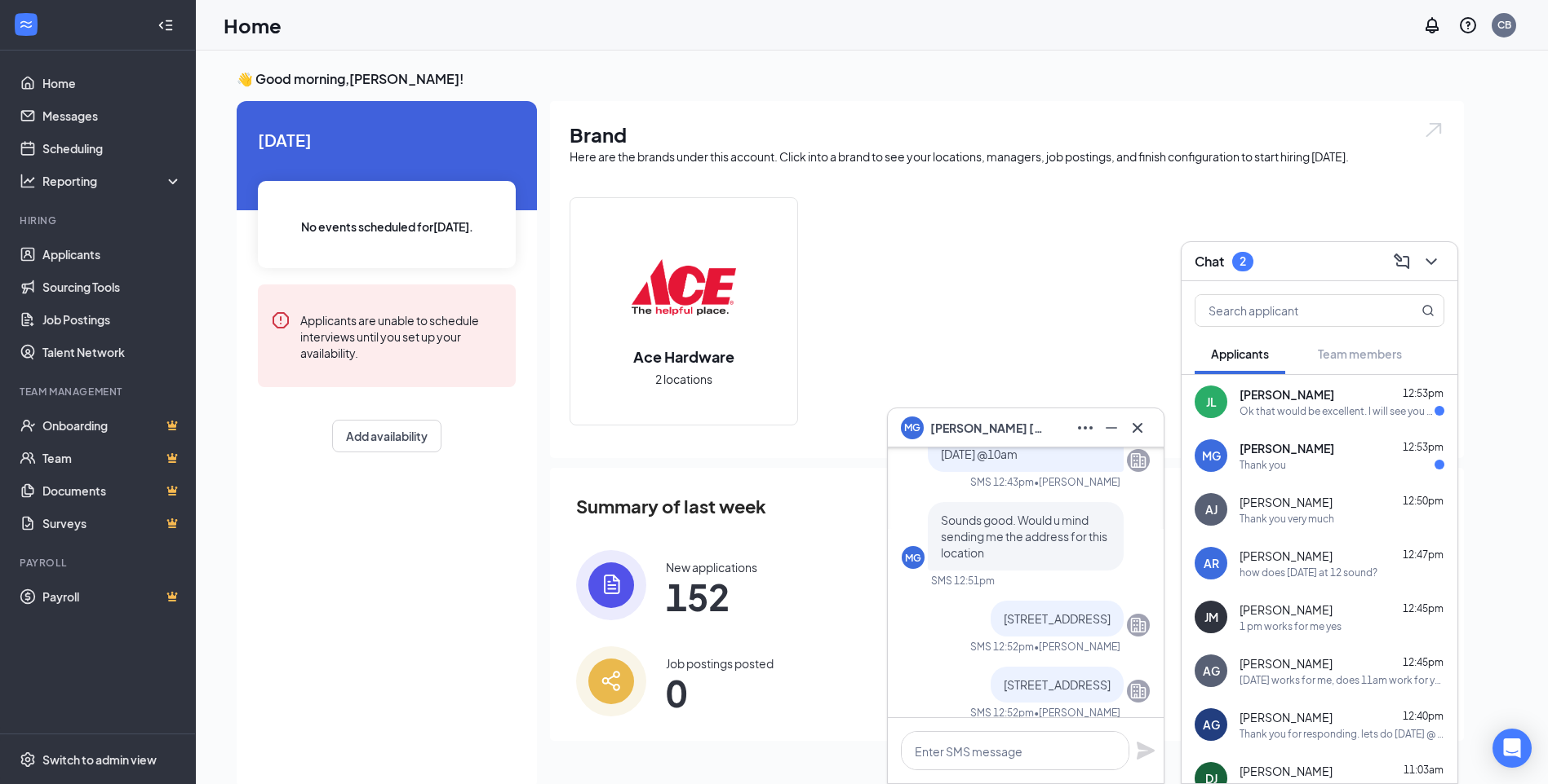
scroll to position [-163, 0]
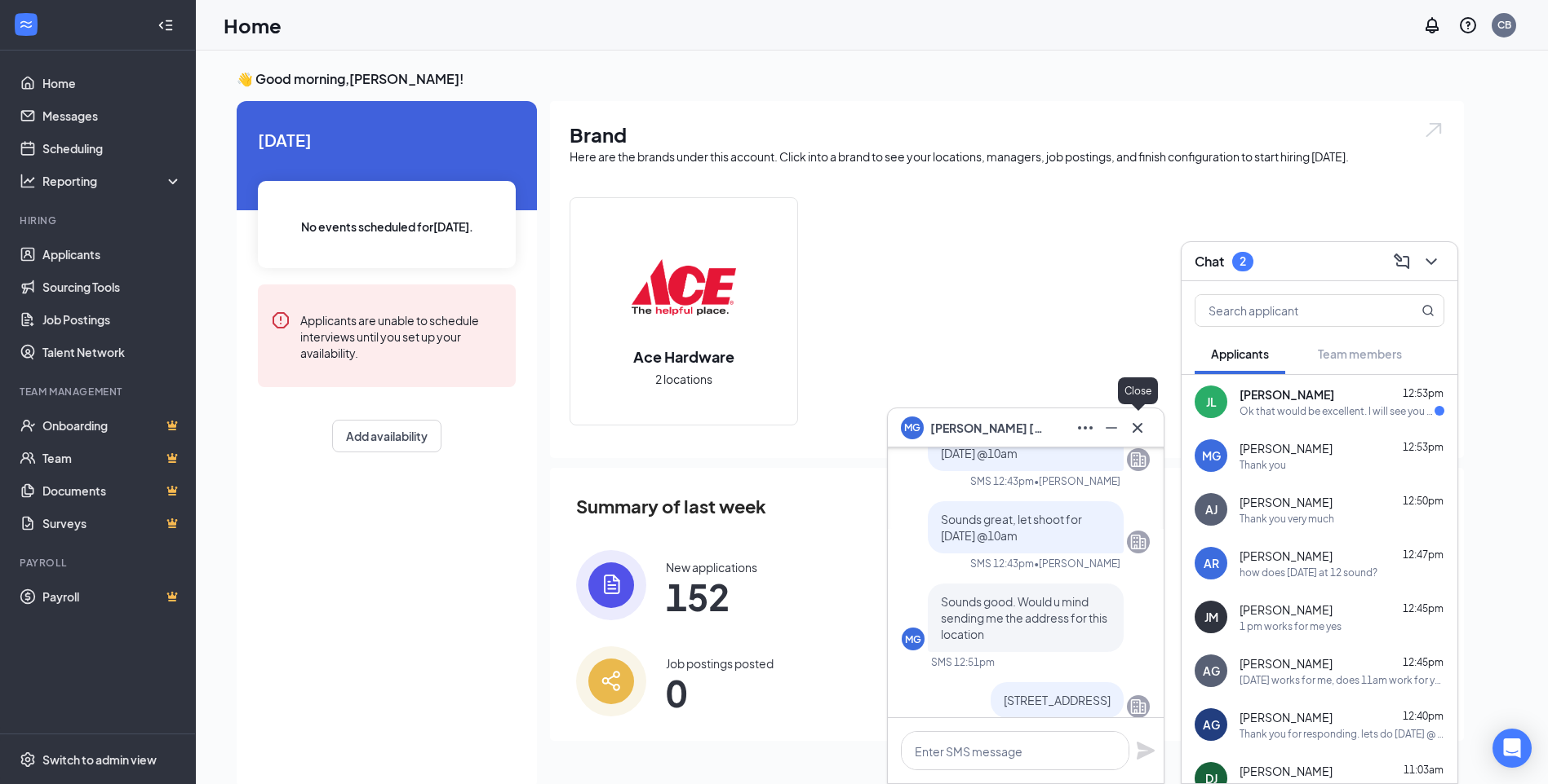
click at [1143, 426] on icon "Cross" at bounding box center [1138, 428] width 20 height 20
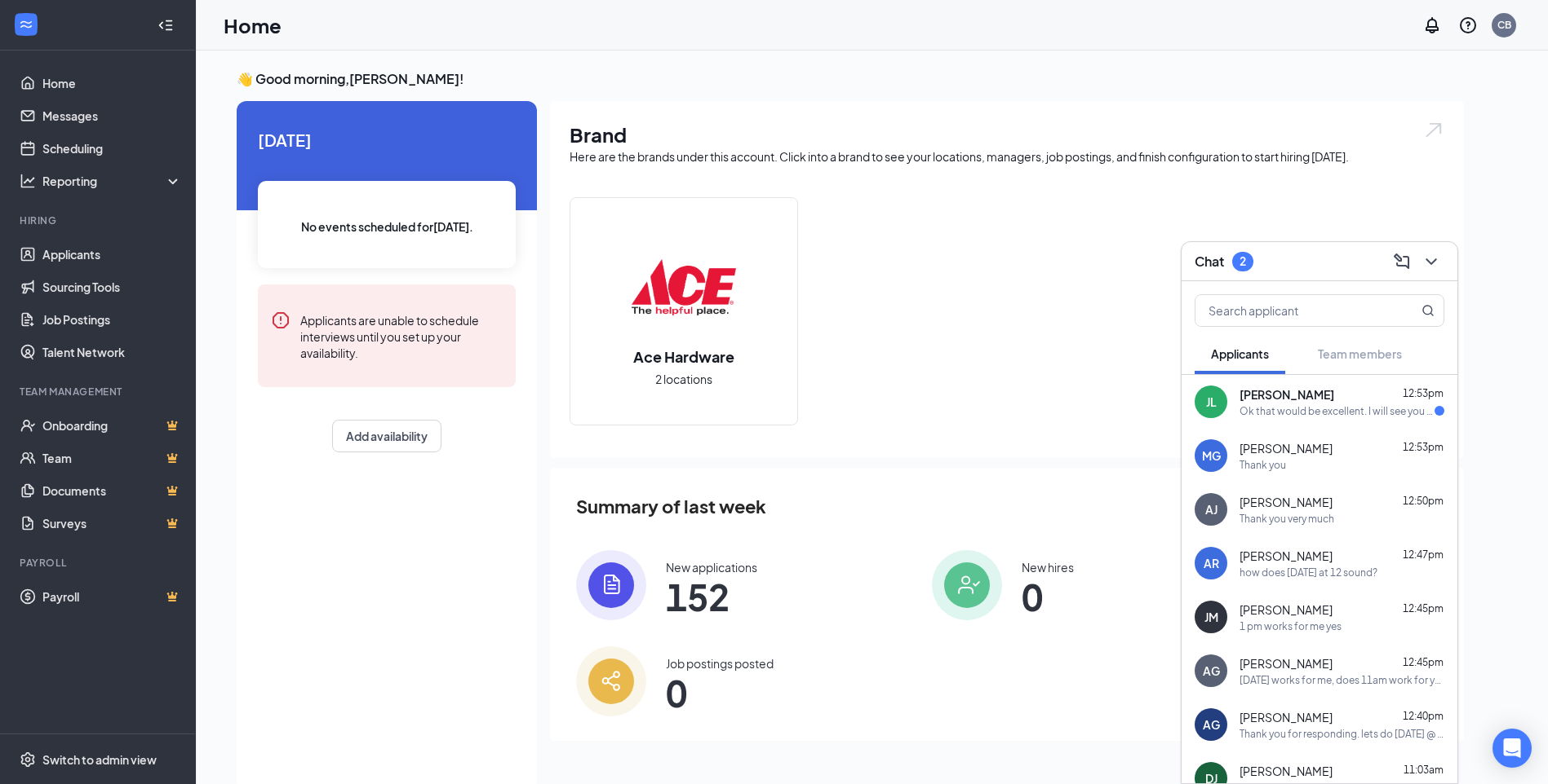
click at [1247, 412] on div "Ok that would be excellent. I will see you at 10 am at ace on [GEOGRAPHIC_DATA]…" at bounding box center [1336, 411] width 195 height 14
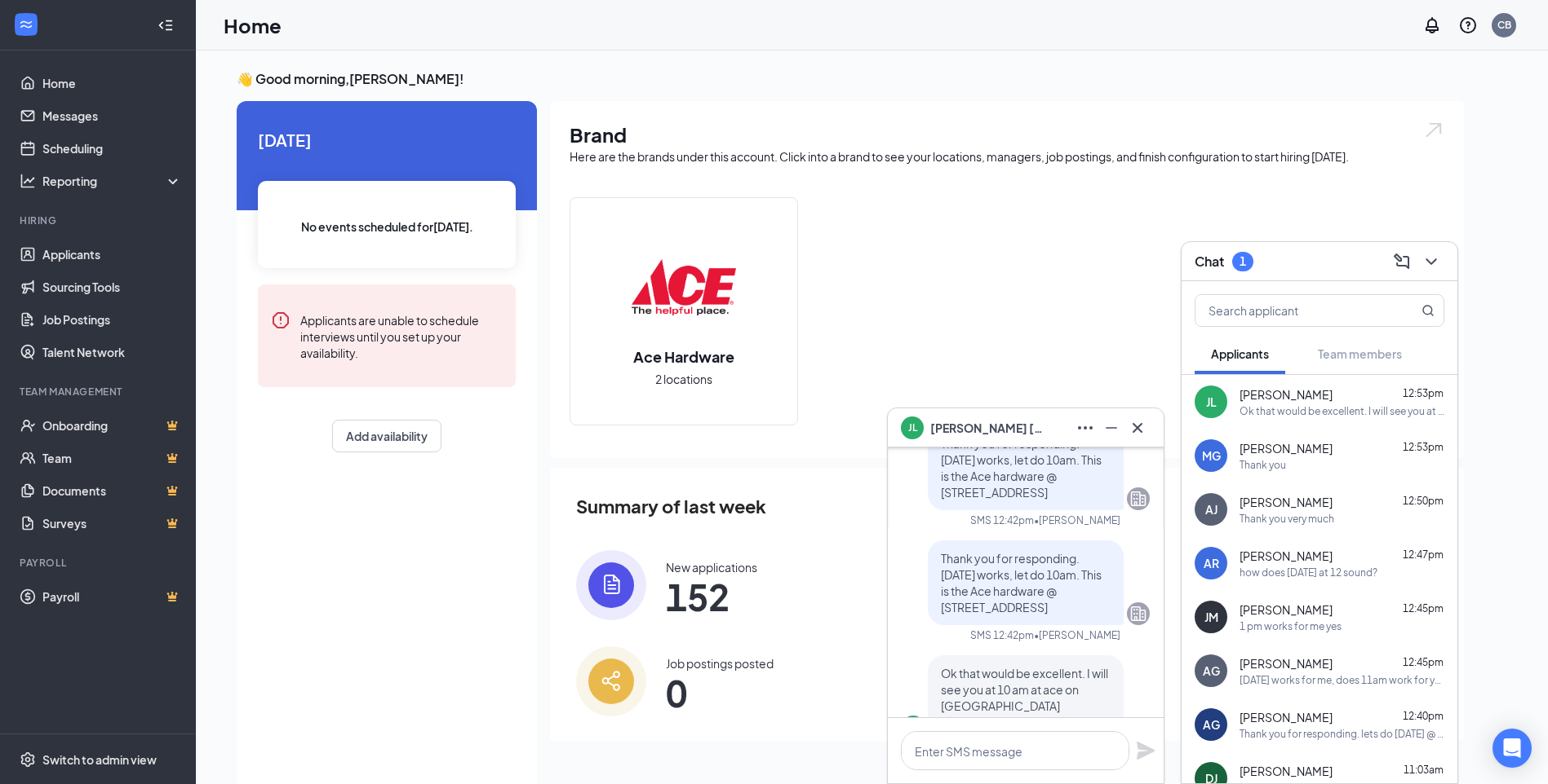
scroll to position [-82, 0]
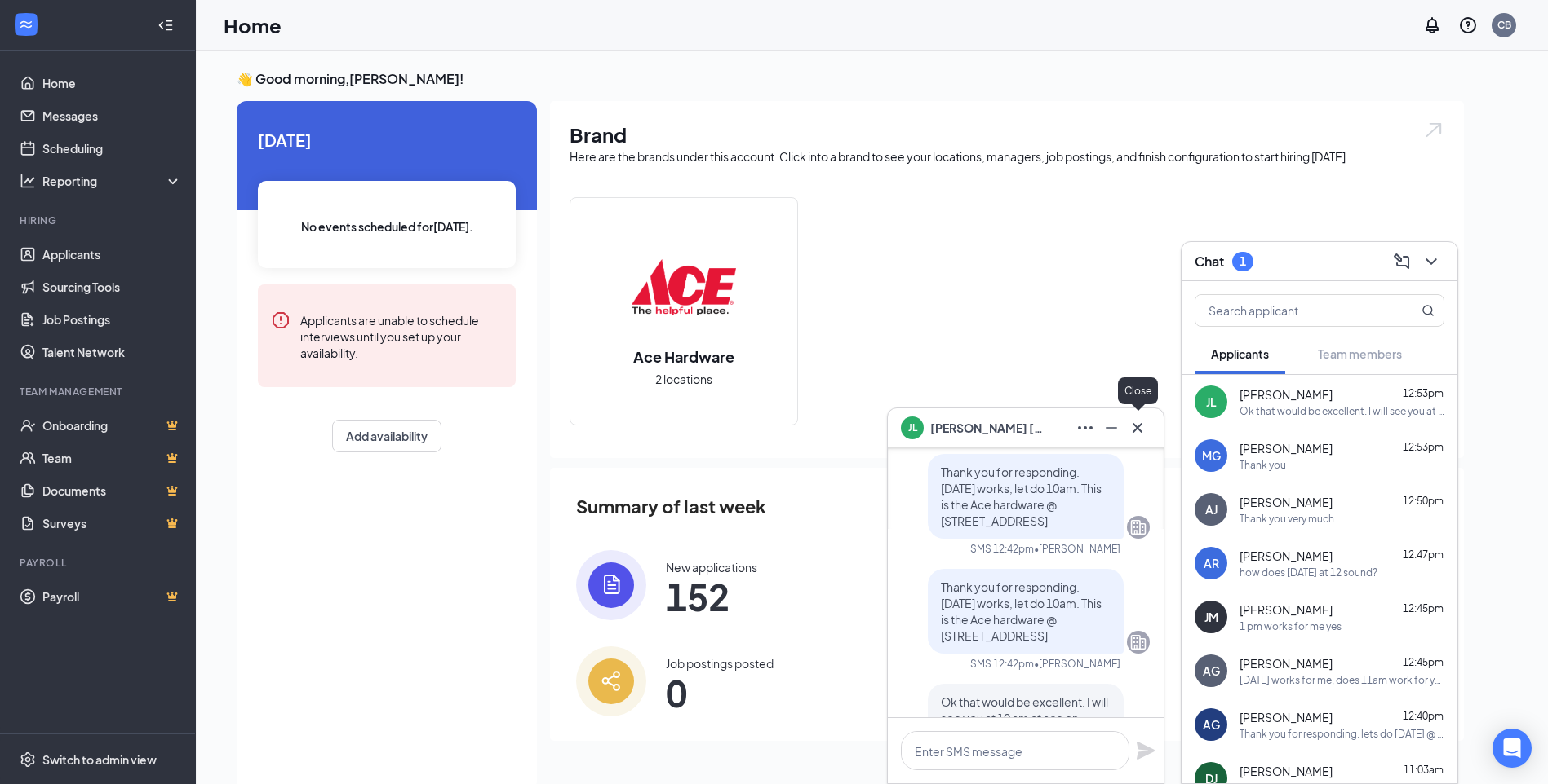
click at [1135, 423] on icon "Cross" at bounding box center [1138, 428] width 20 height 20
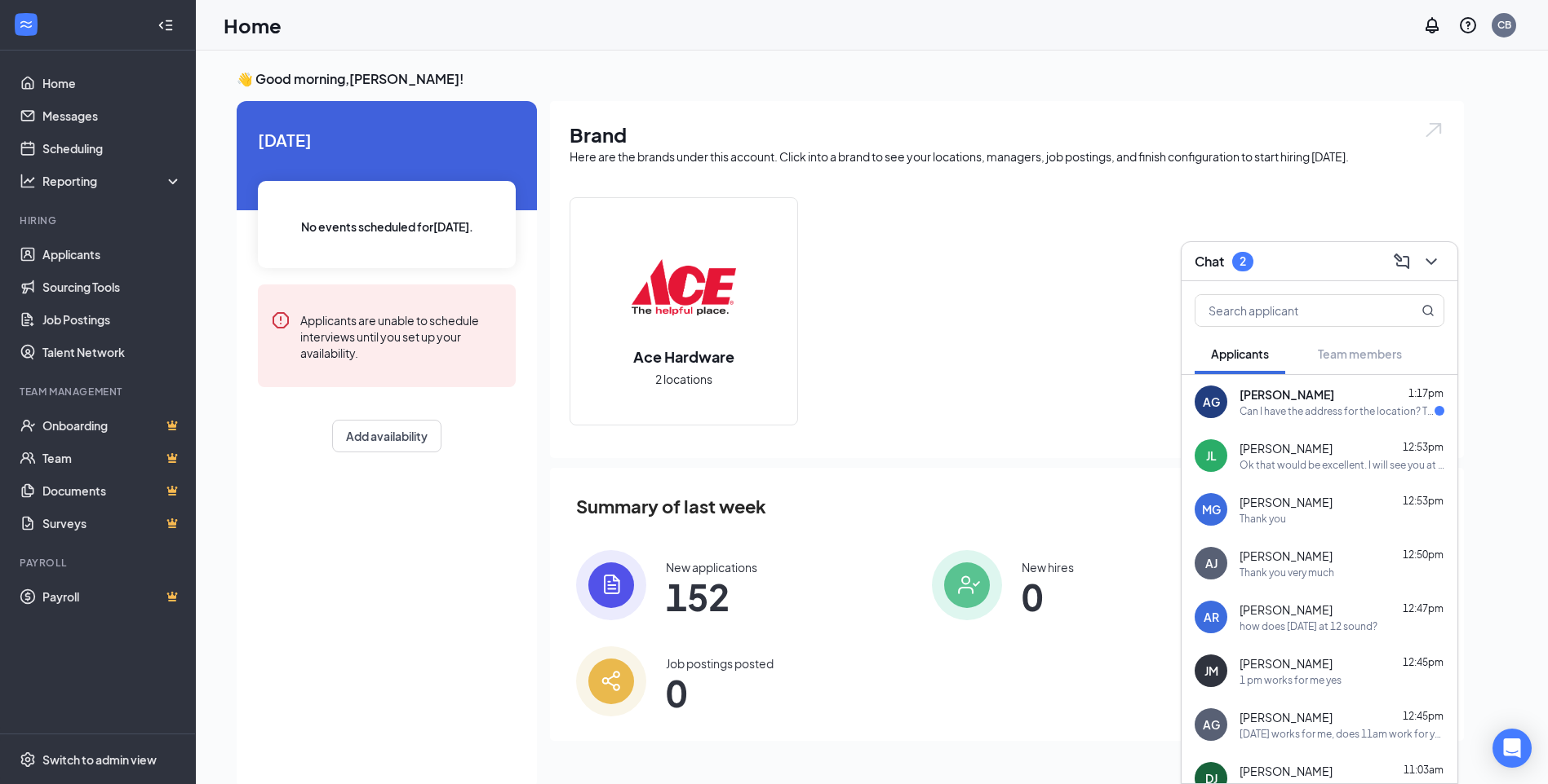
click at [1298, 394] on span "[PERSON_NAME]" at bounding box center [1287, 395] width 94 height 16
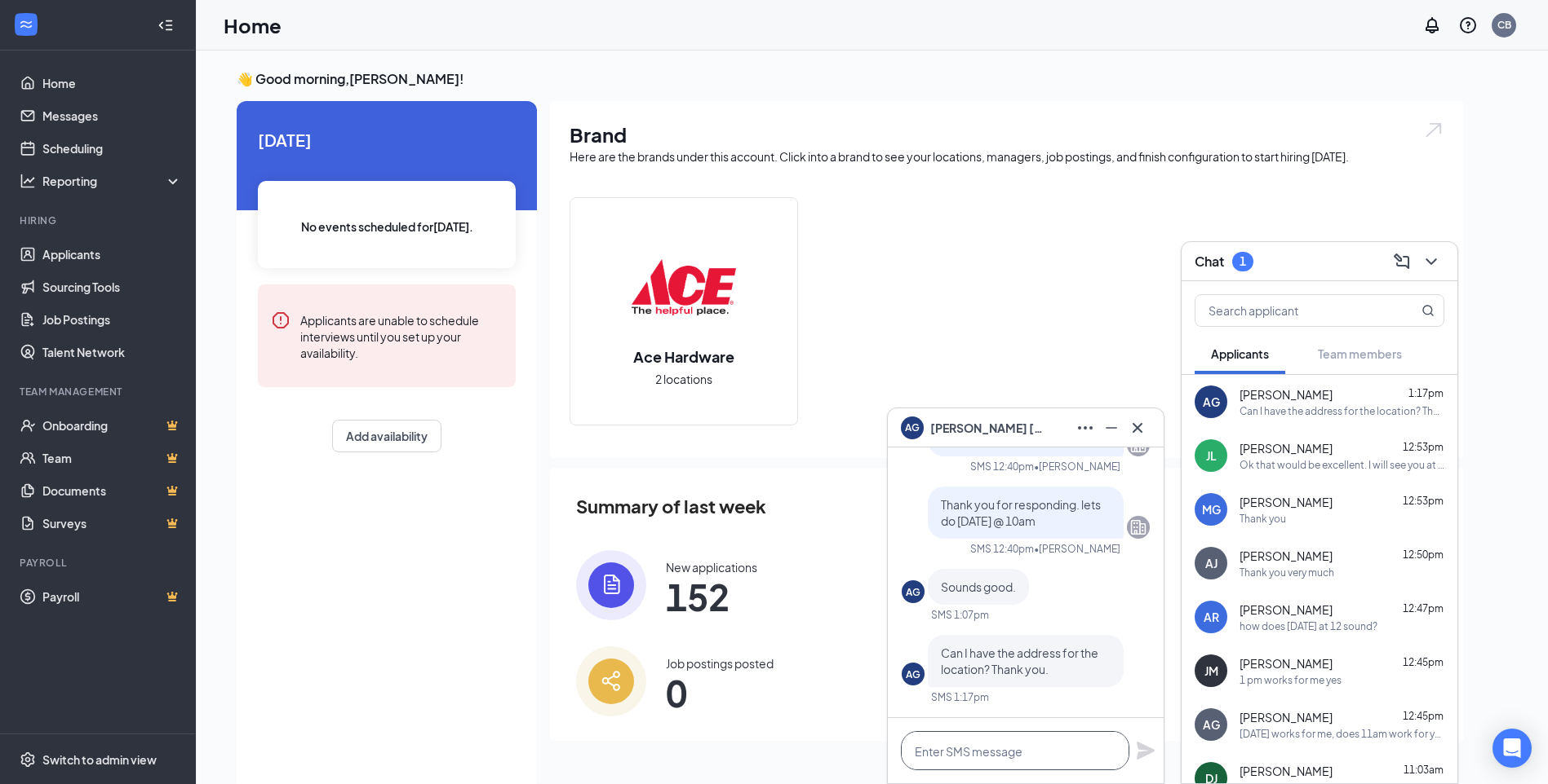
click at [989, 738] on textarea at bounding box center [1015, 750] width 229 height 39
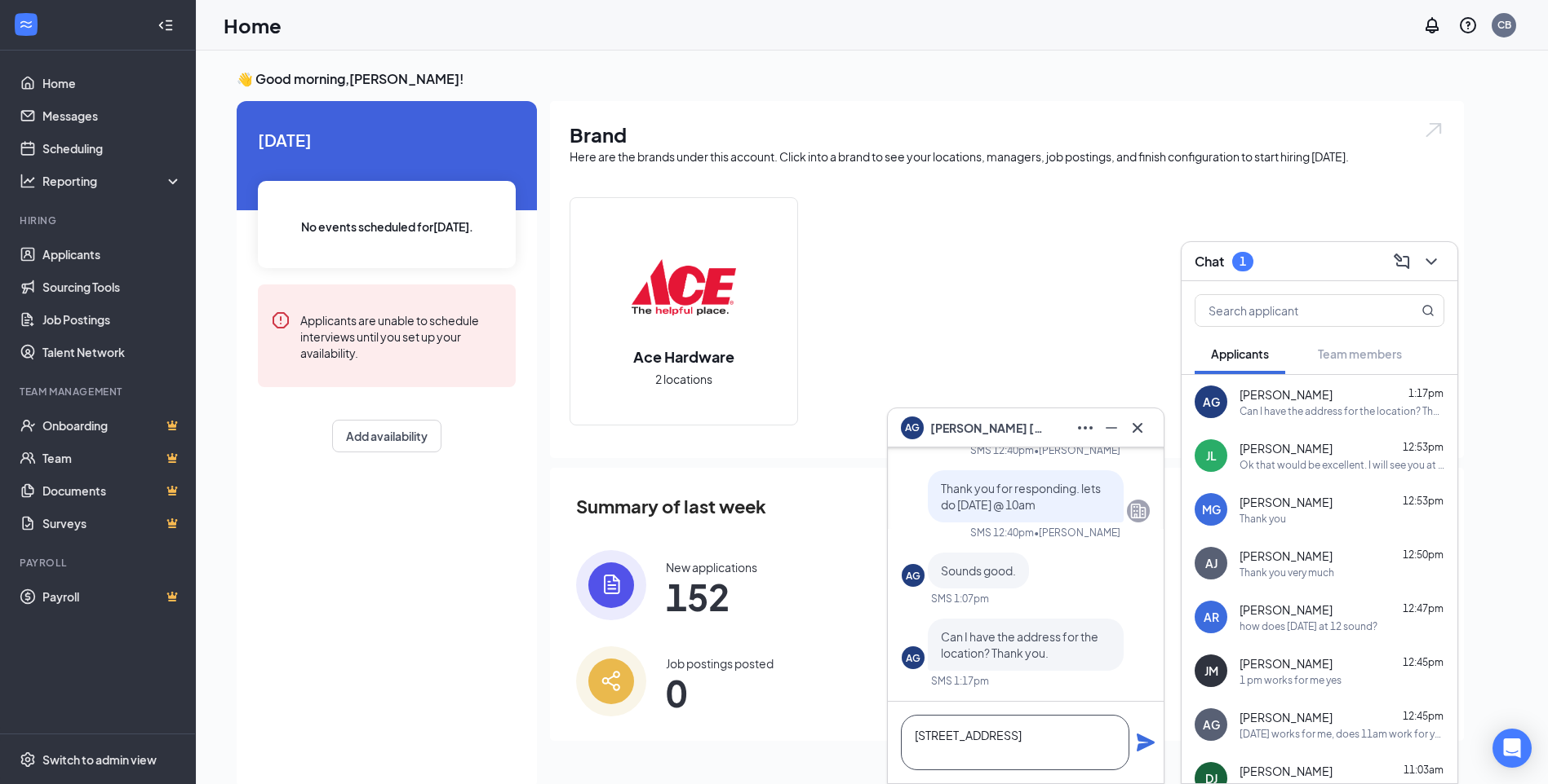
type textarea "[STREET_ADDRESS]"
click at [1149, 743] on icon "Plane" at bounding box center [1146, 743] width 20 height 20
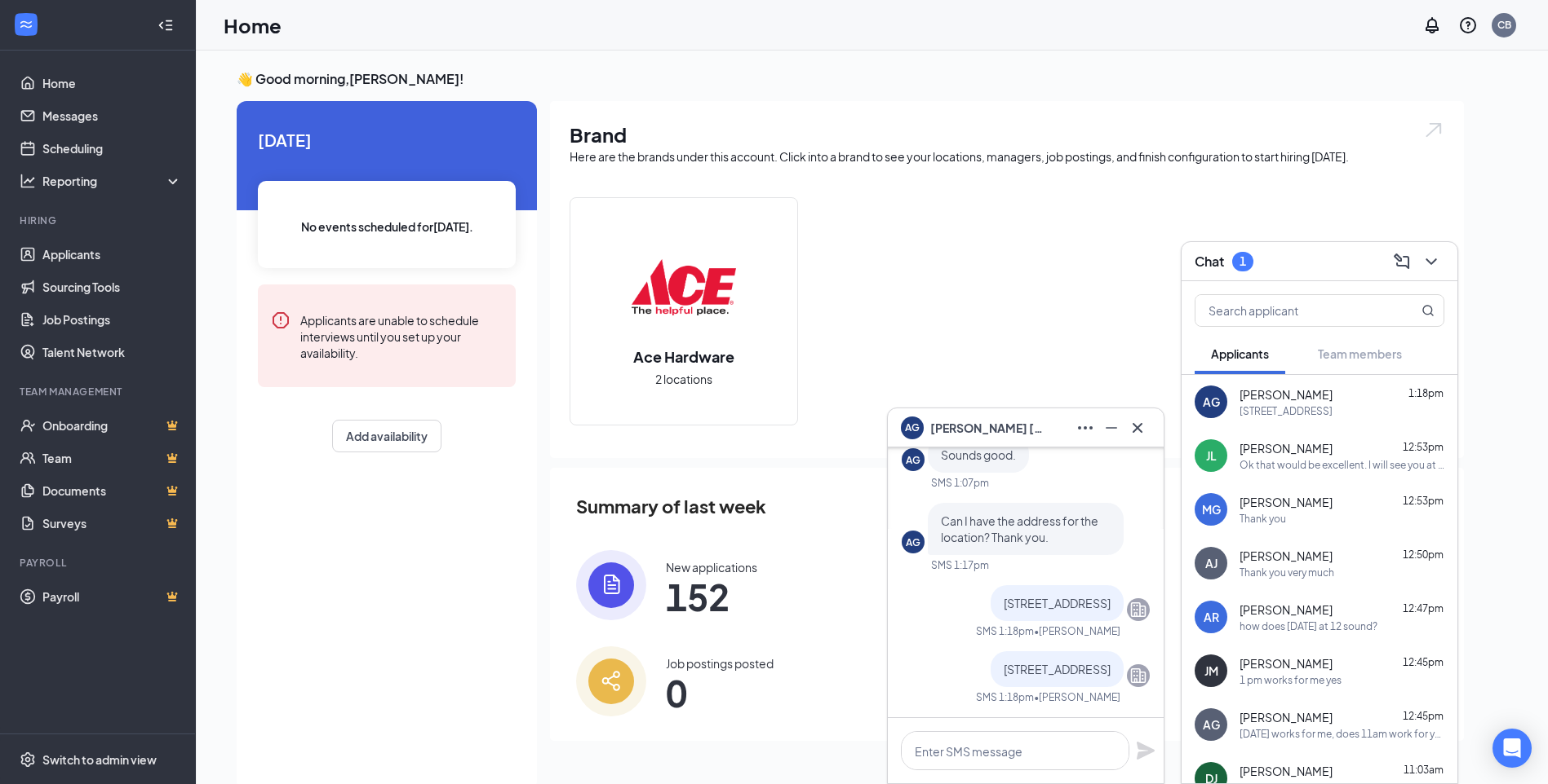
click at [1001, 279] on div "Ace Hardware 2 locations" at bounding box center [1006, 318] width 874 height 241
click at [342, 663] on div "[DATE] No events scheduled for [DATE] . Applicants are unable to schedule inter…" at bounding box center [387, 446] width 301 height 690
click at [1285, 397] on span "[PERSON_NAME]" at bounding box center [1287, 395] width 94 height 16
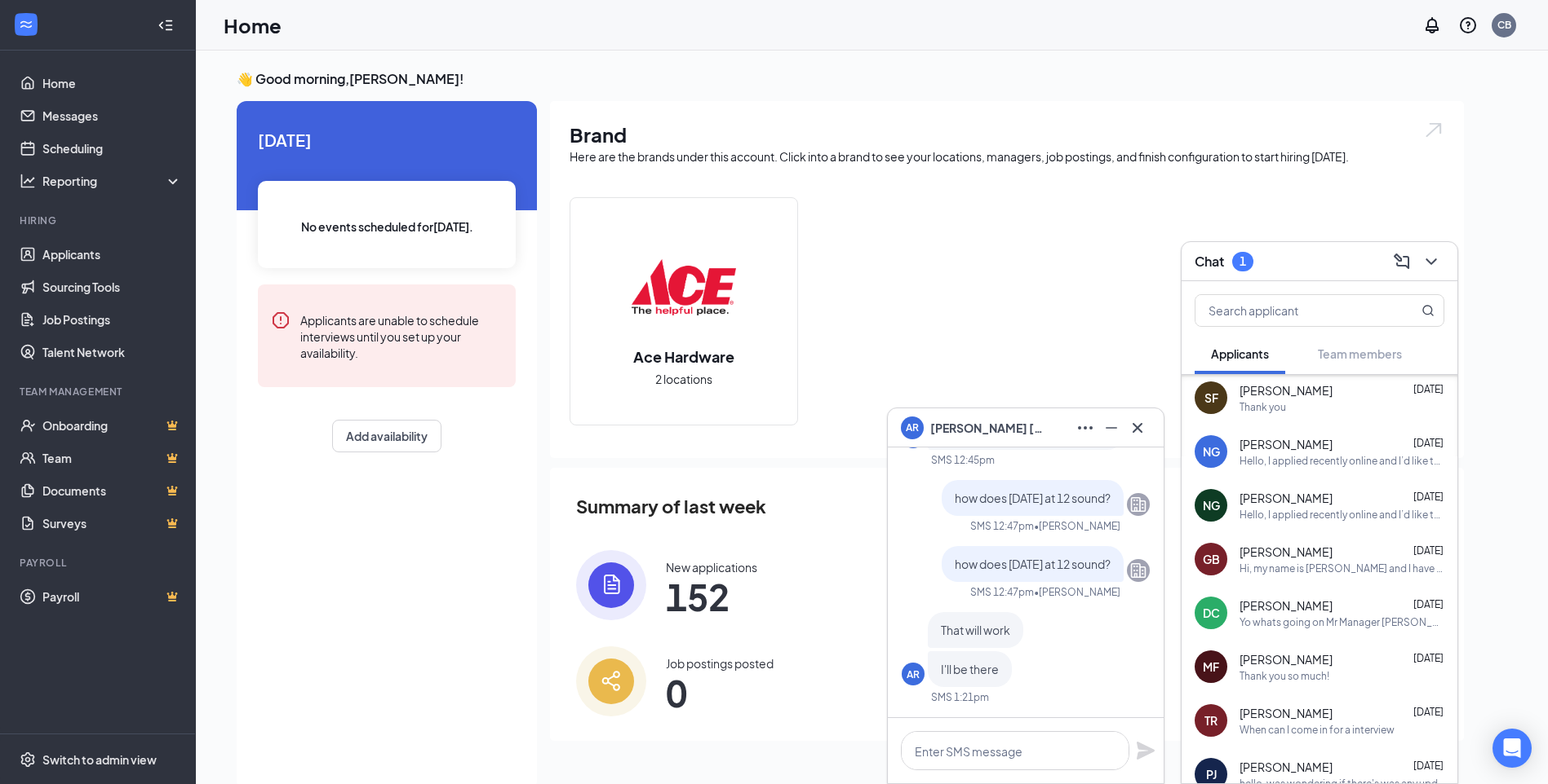
scroll to position [1180, 0]
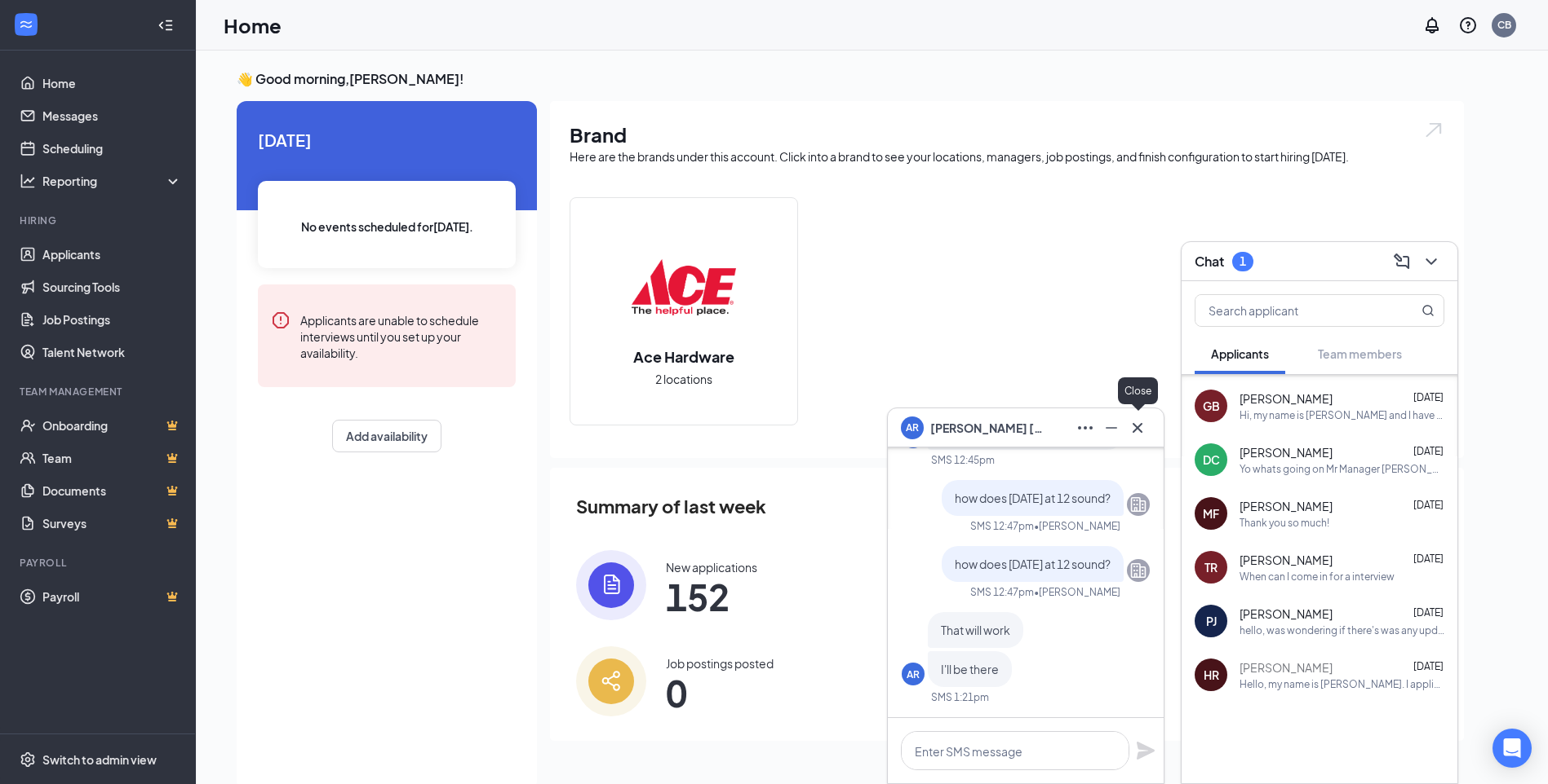
click at [1142, 424] on icon "Cross" at bounding box center [1138, 428] width 20 height 20
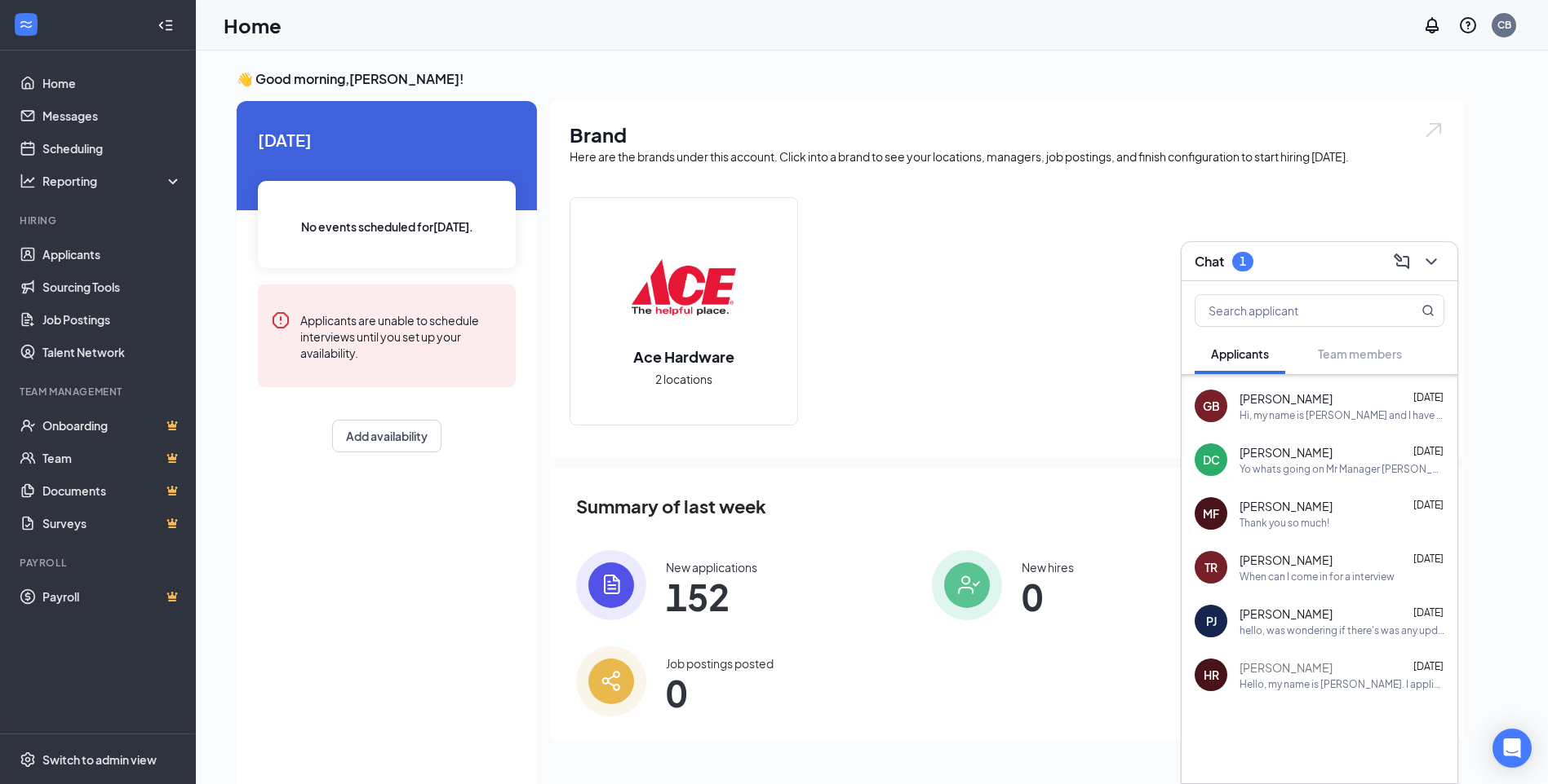
click at [1245, 257] on div "1" at bounding box center [1242, 260] width 6 height 14
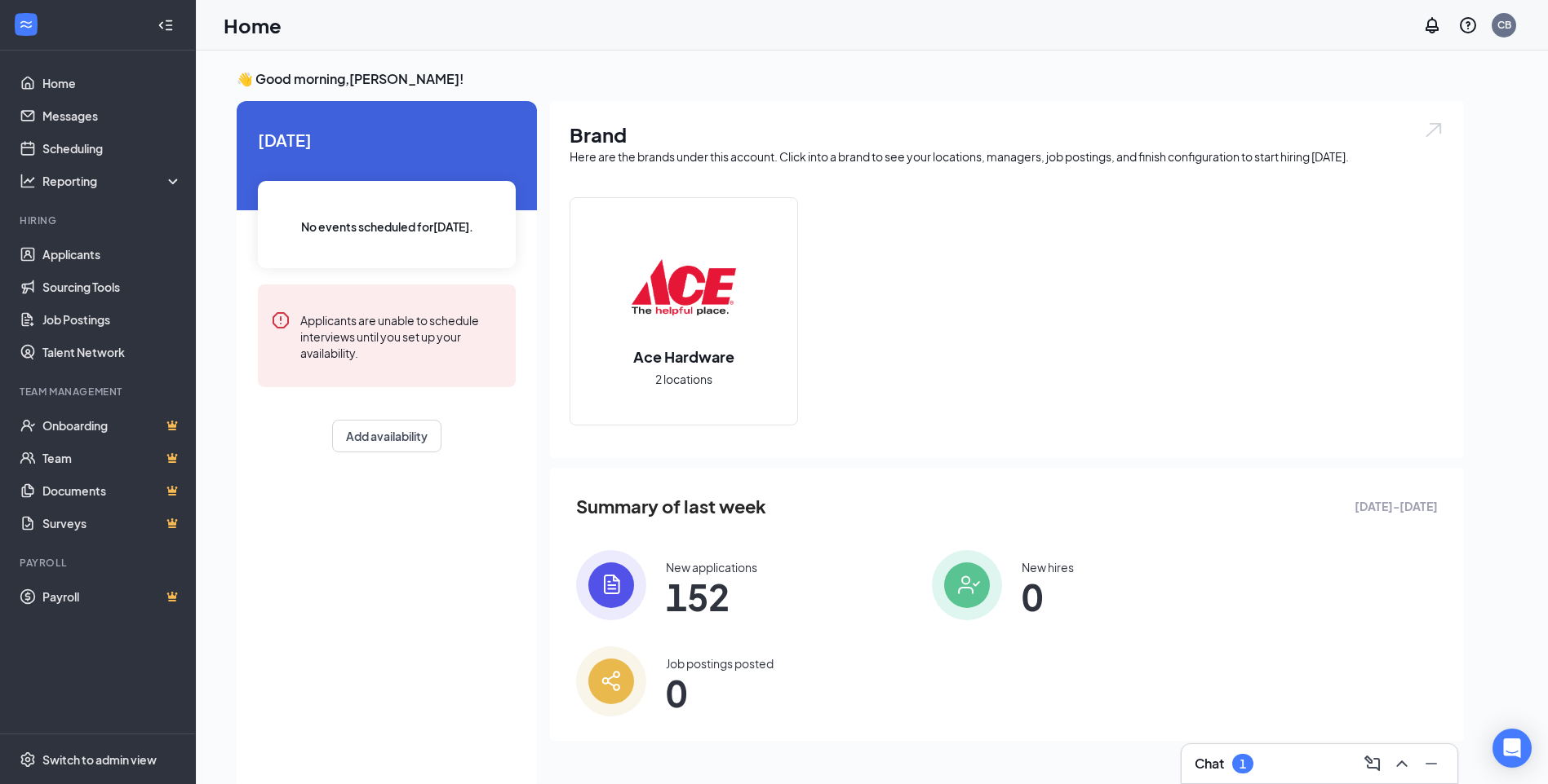
scroll to position [0, 0]
click at [1211, 768] on h3 "Chat" at bounding box center [1209, 764] width 29 height 18
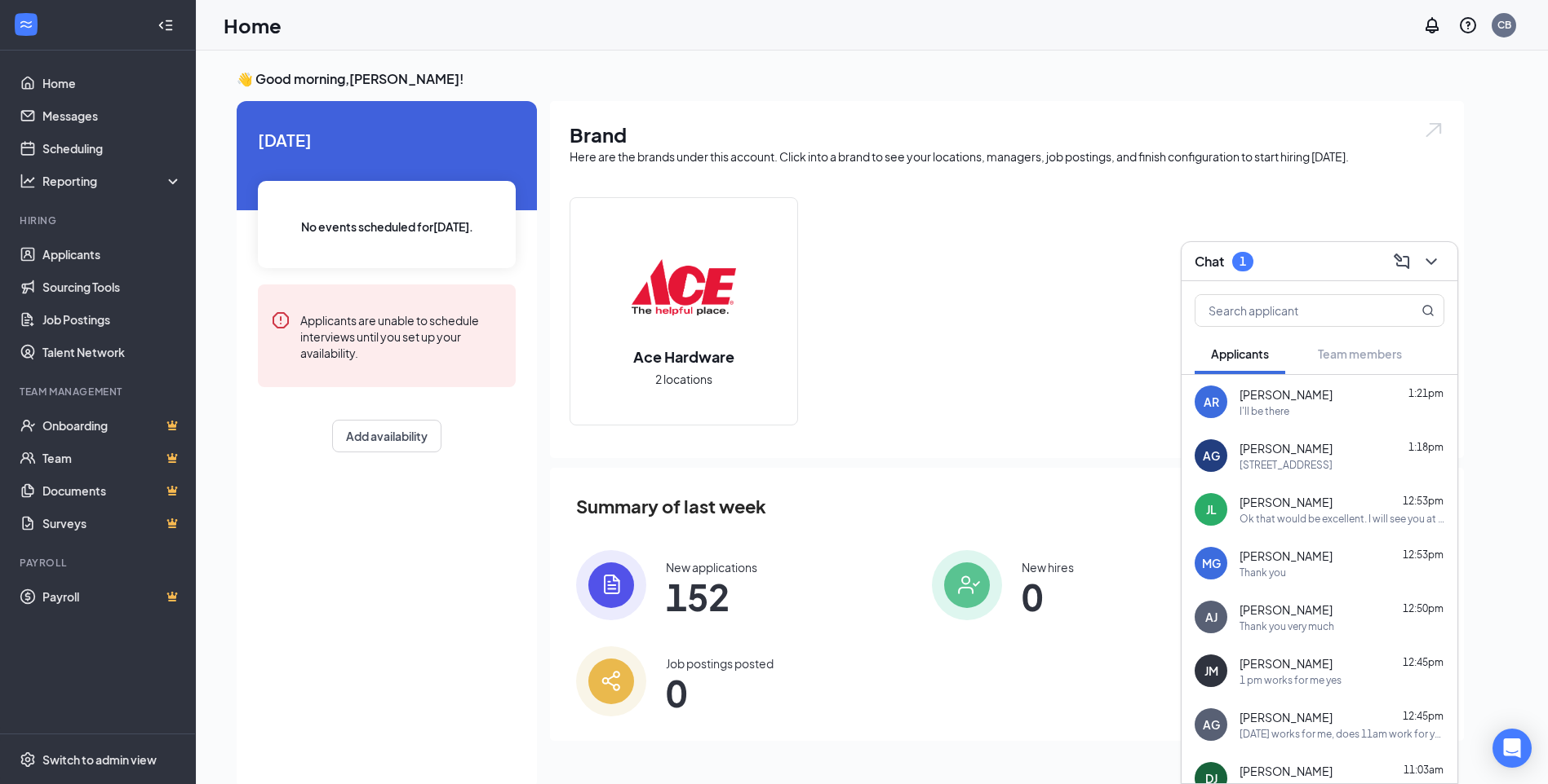
click at [1213, 351] on span "Applicants" at bounding box center [1239, 354] width 58 height 15
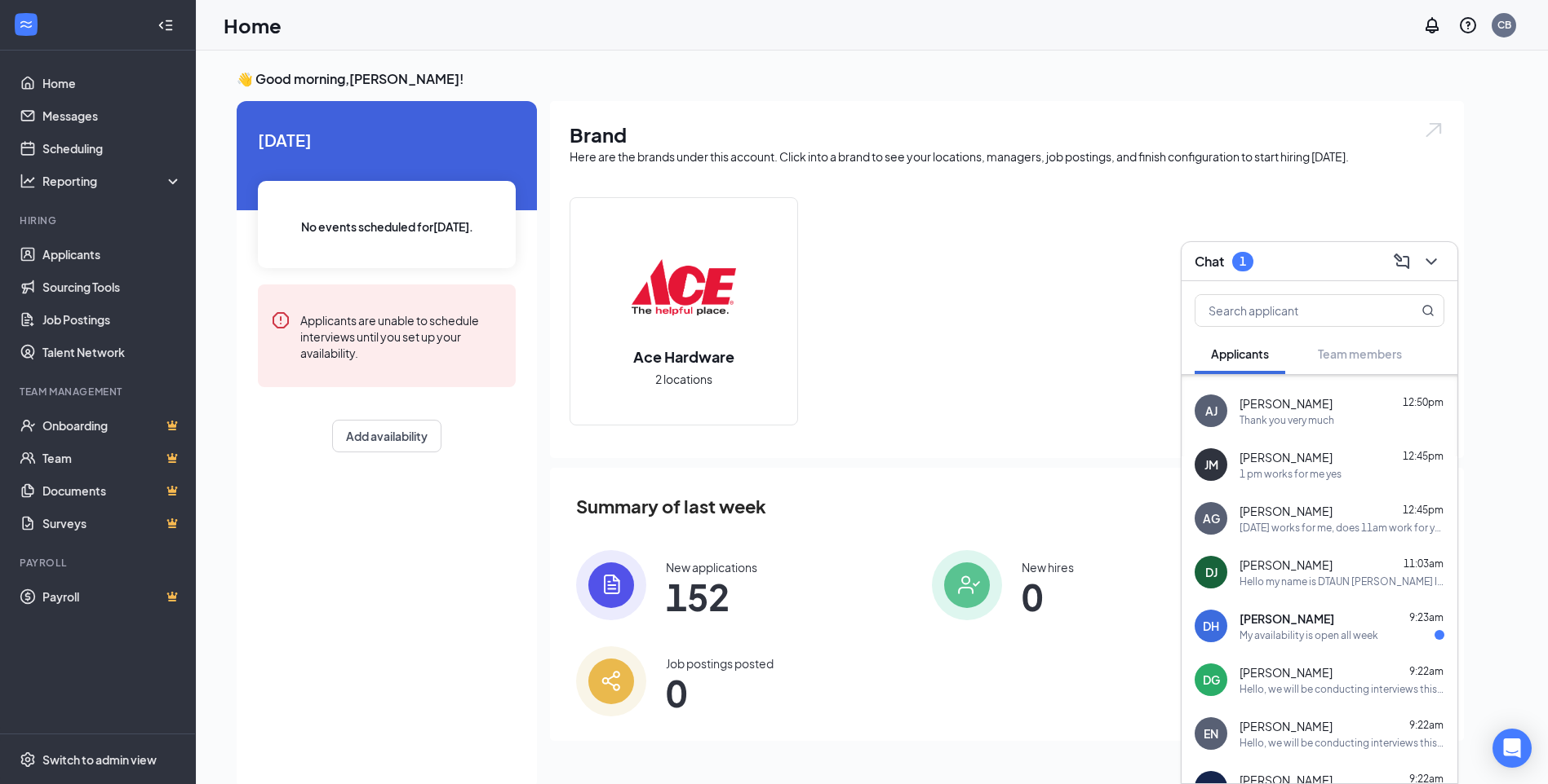
scroll to position [210, 0]
click at [1277, 631] on div "My availability is open all week" at bounding box center [1308, 632] width 139 height 14
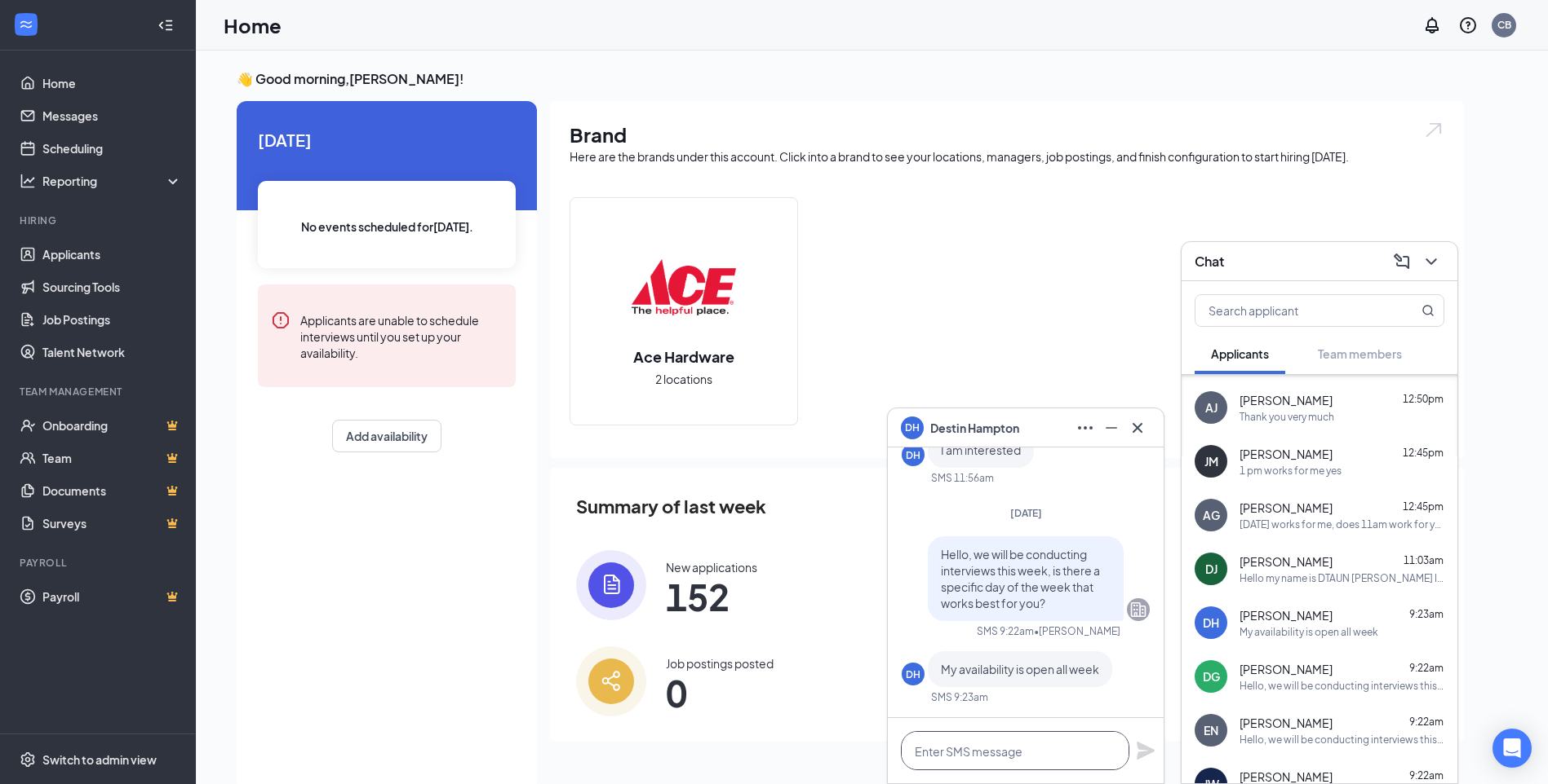
click at [1010, 747] on textarea at bounding box center [1015, 750] width 229 height 39
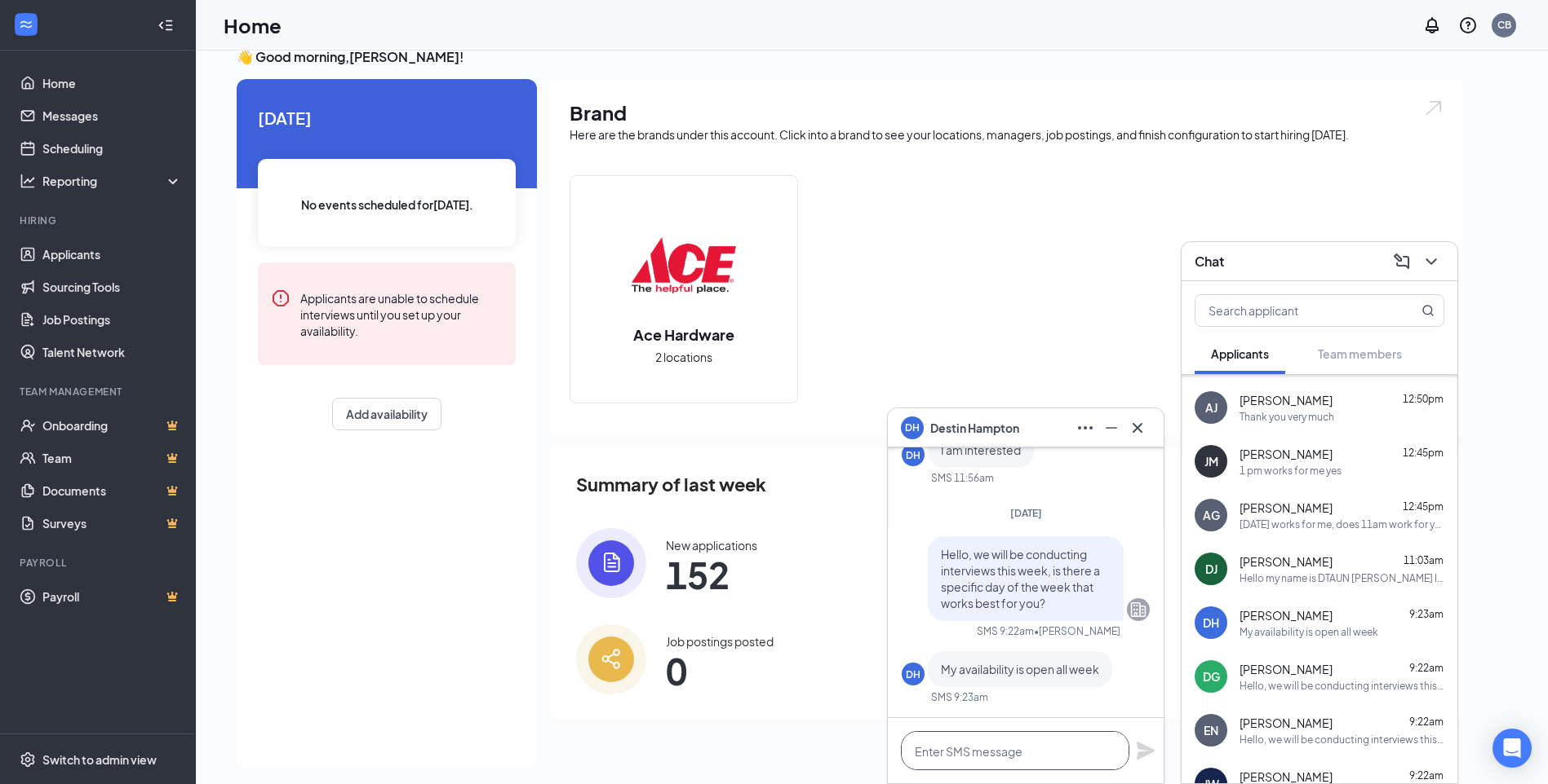
scroll to position [34, 0]
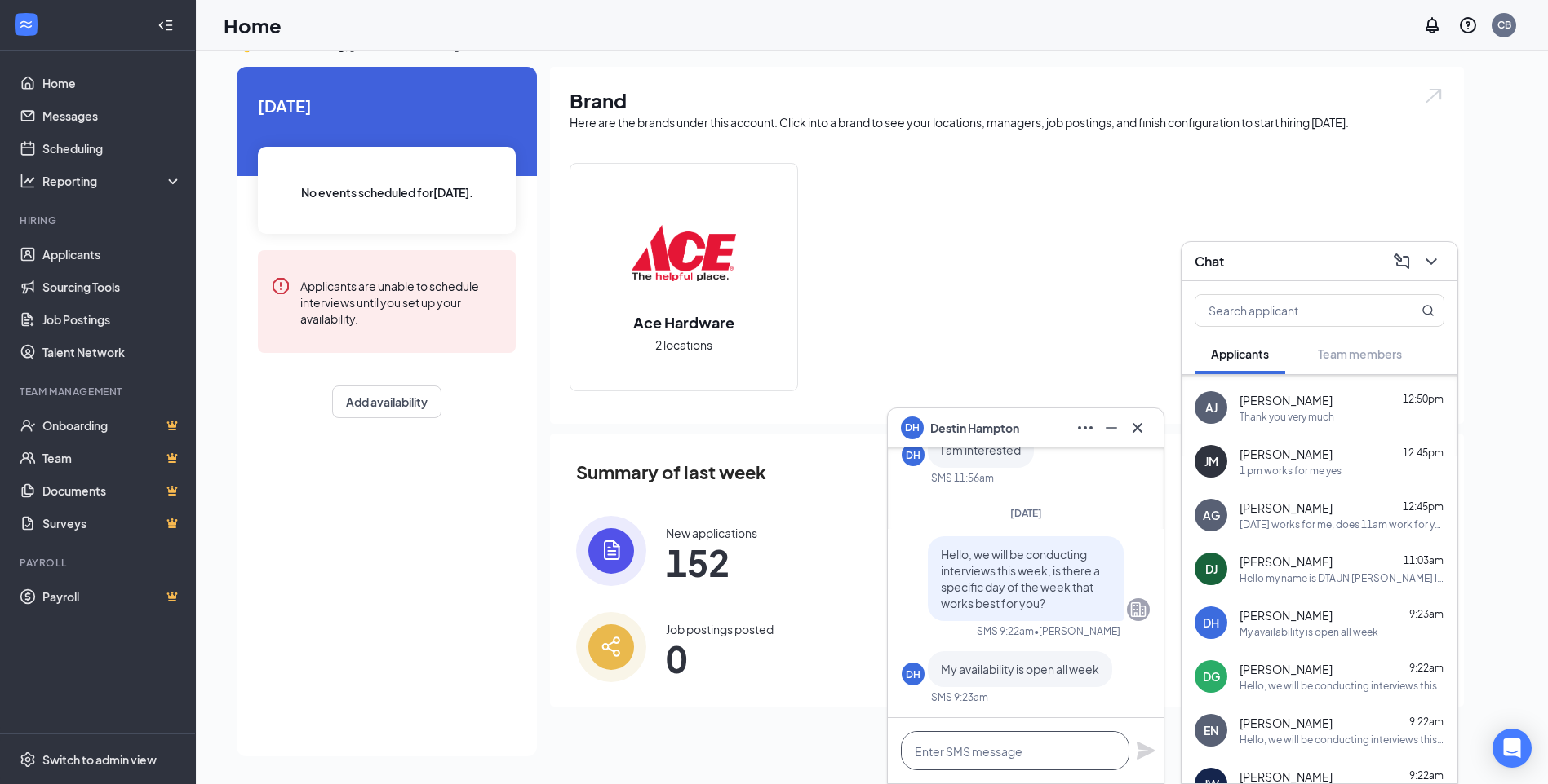
click at [1001, 744] on textarea at bounding box center [1015, 750] width 229 height 39
type textarea "does [DATE] at 1 work for you?"
click at [1140, 753] on icon "Plane" at bounding box center [1146, 751] width 18 height 18
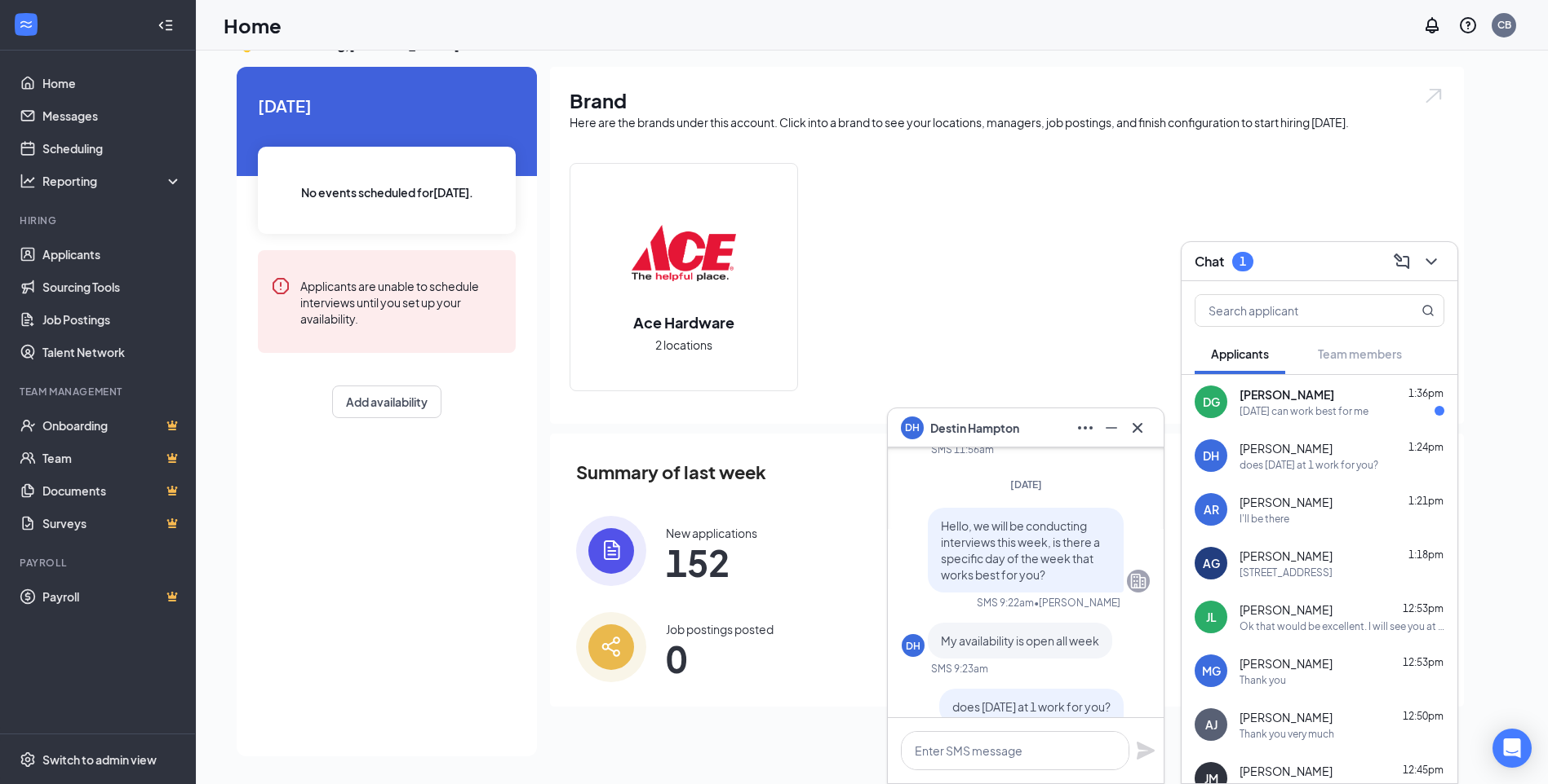
scroll to position [0, 0]
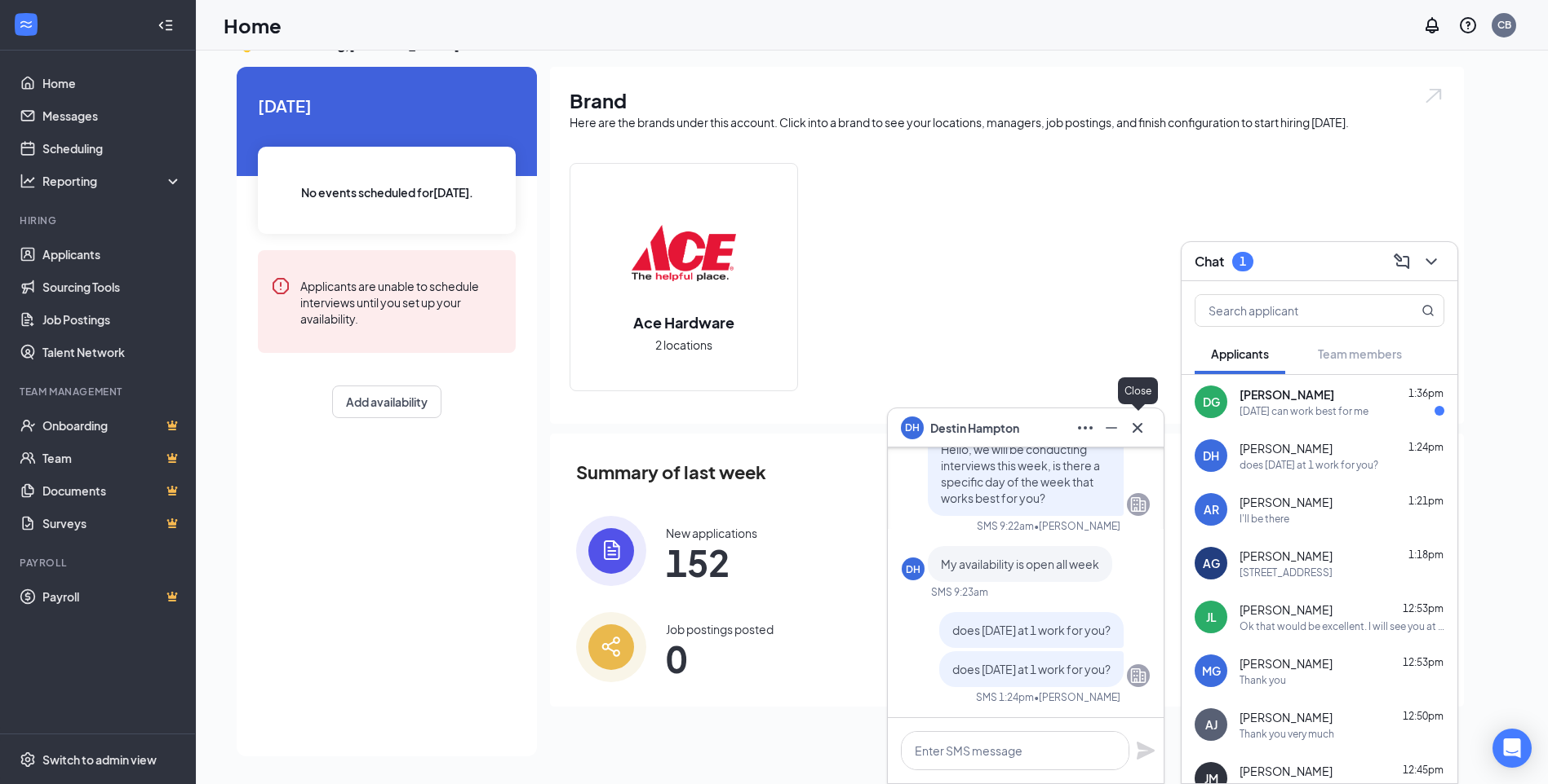
click at [1140, 429] on icon "Cross" at bounding box center [1138, 428] width 20 height 20
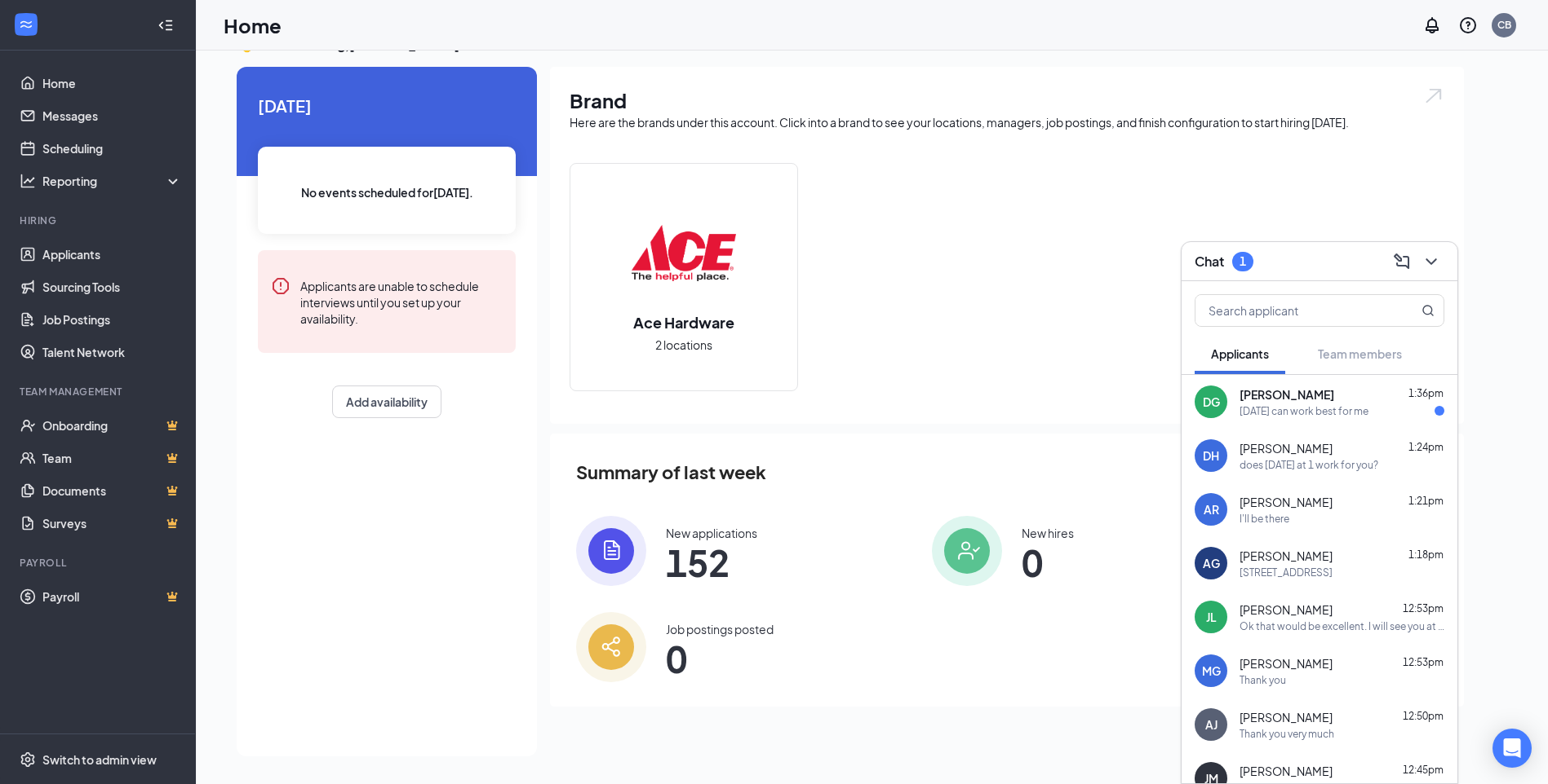
click at [1271, 412] on div "[DATE] can work best for me" at bounding box center [1304, 411] width 129 height 14
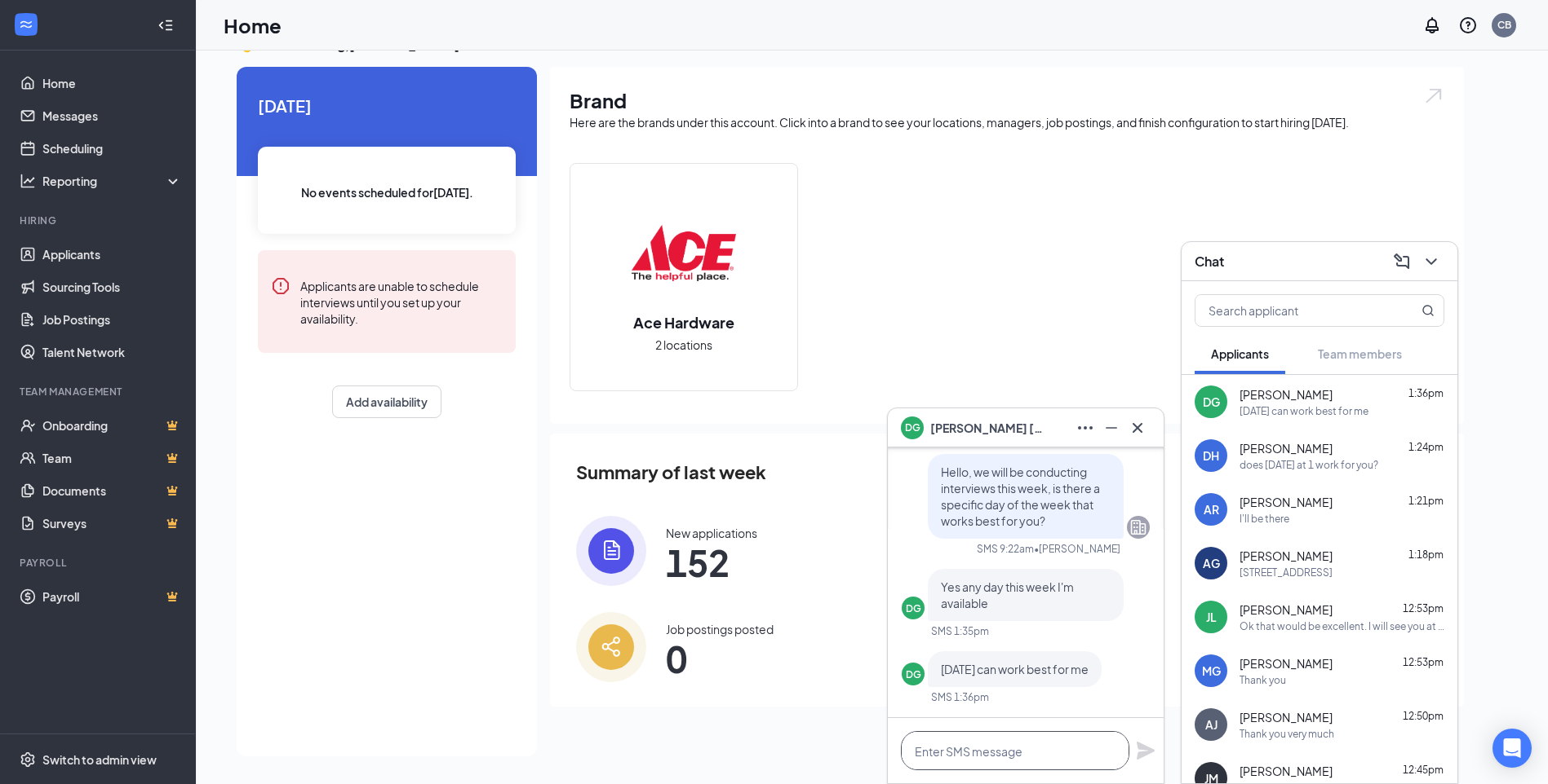
click at [1000, 755] on textarea at bounding box center [1015, 750] width 229 height 39
click at [940, 751] on textarea "9AM or 2Pm" at bounding box center [1015, 750] width 229 height 39
click at [993, 763] on textarea "9am or 2Pm" at bounding box center [1015, 750] width 229 height 39
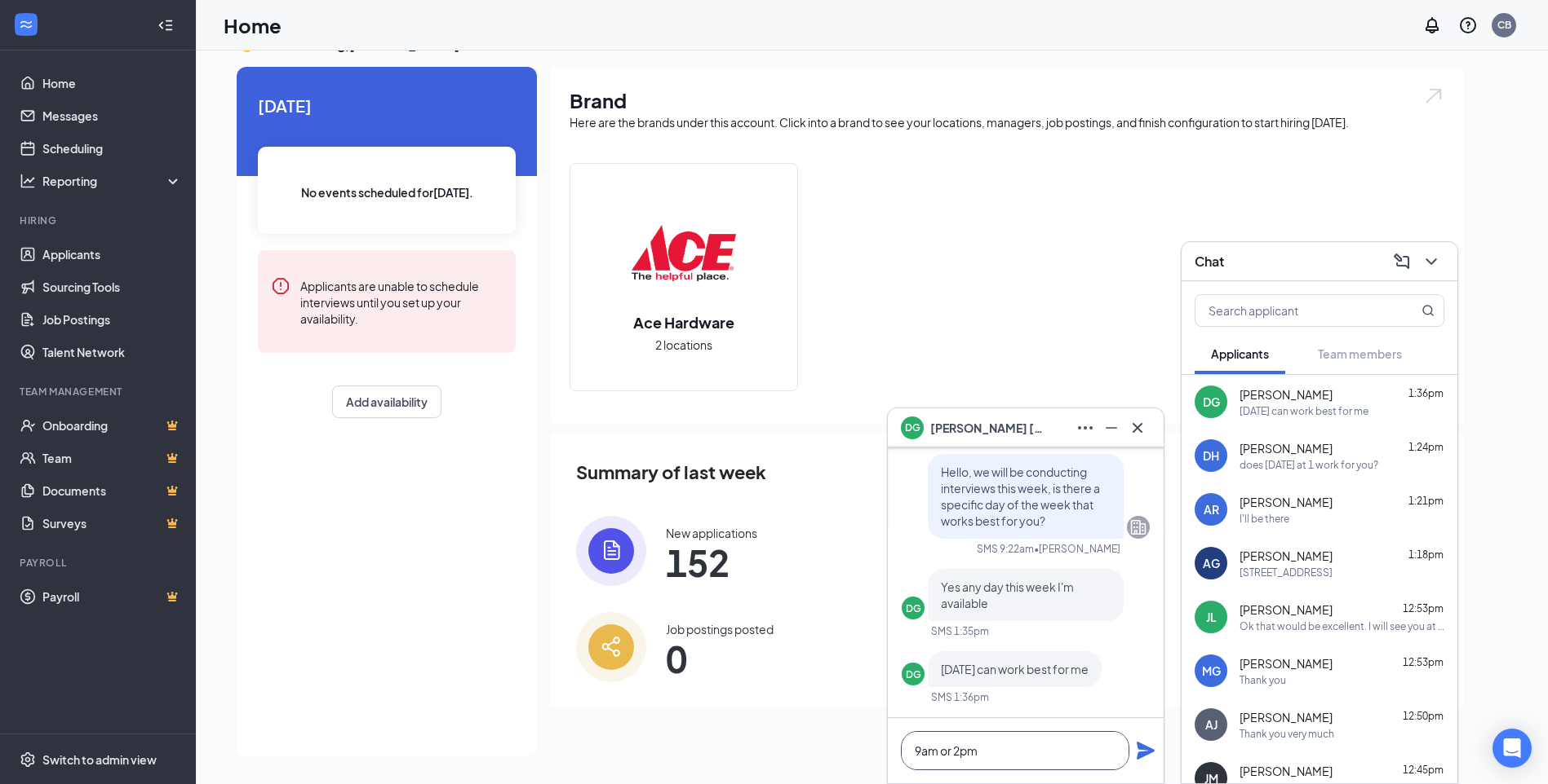
type textarea "9am or 2pm"
click at [1151, 753] on icon "Plane" at bounding box center [1146, 751] width 20 height 20
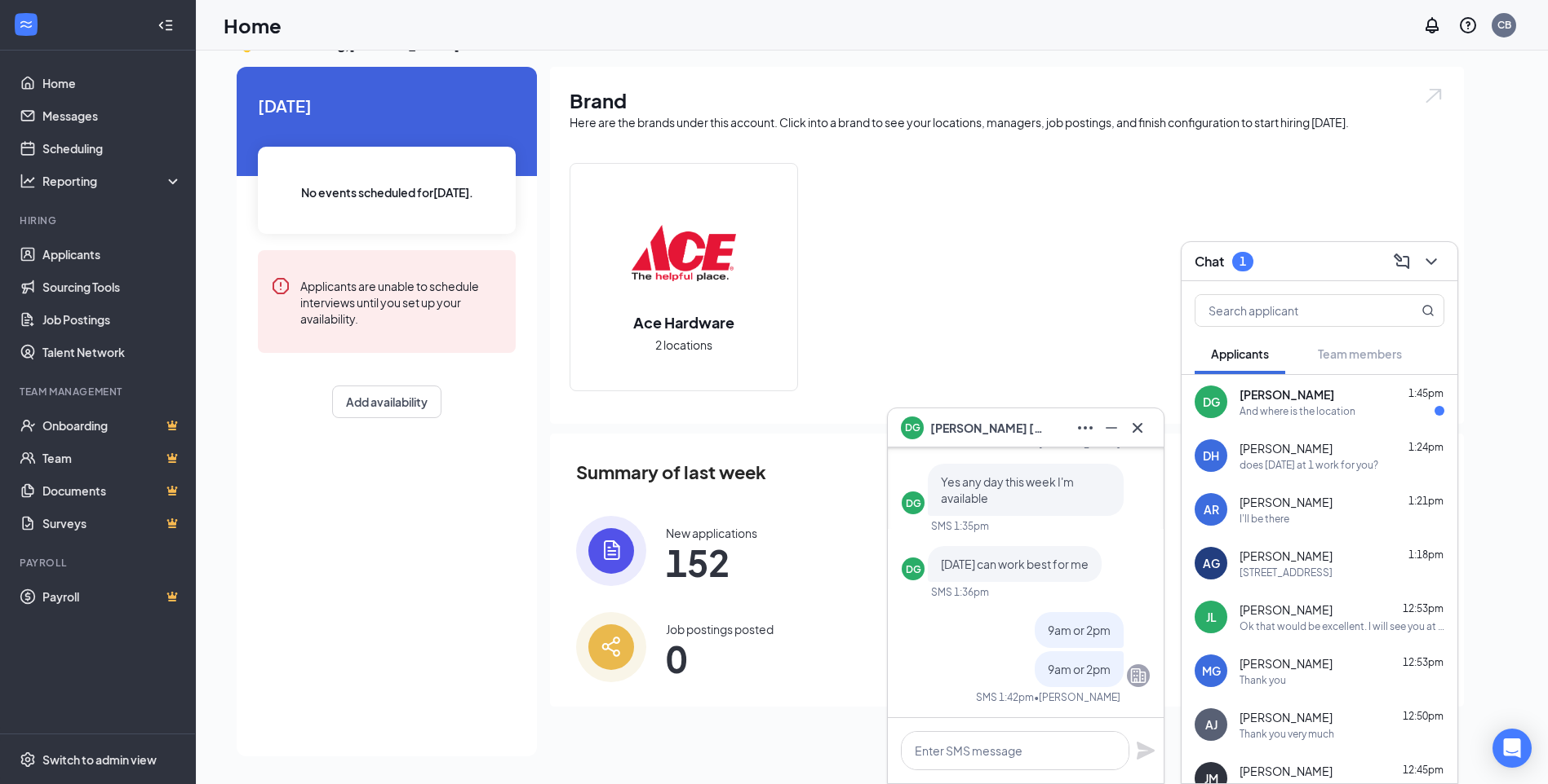
click at [1288, 402] on span "[PERSON_NAME]" at bounding box center [1287, 395] width 94 height 16
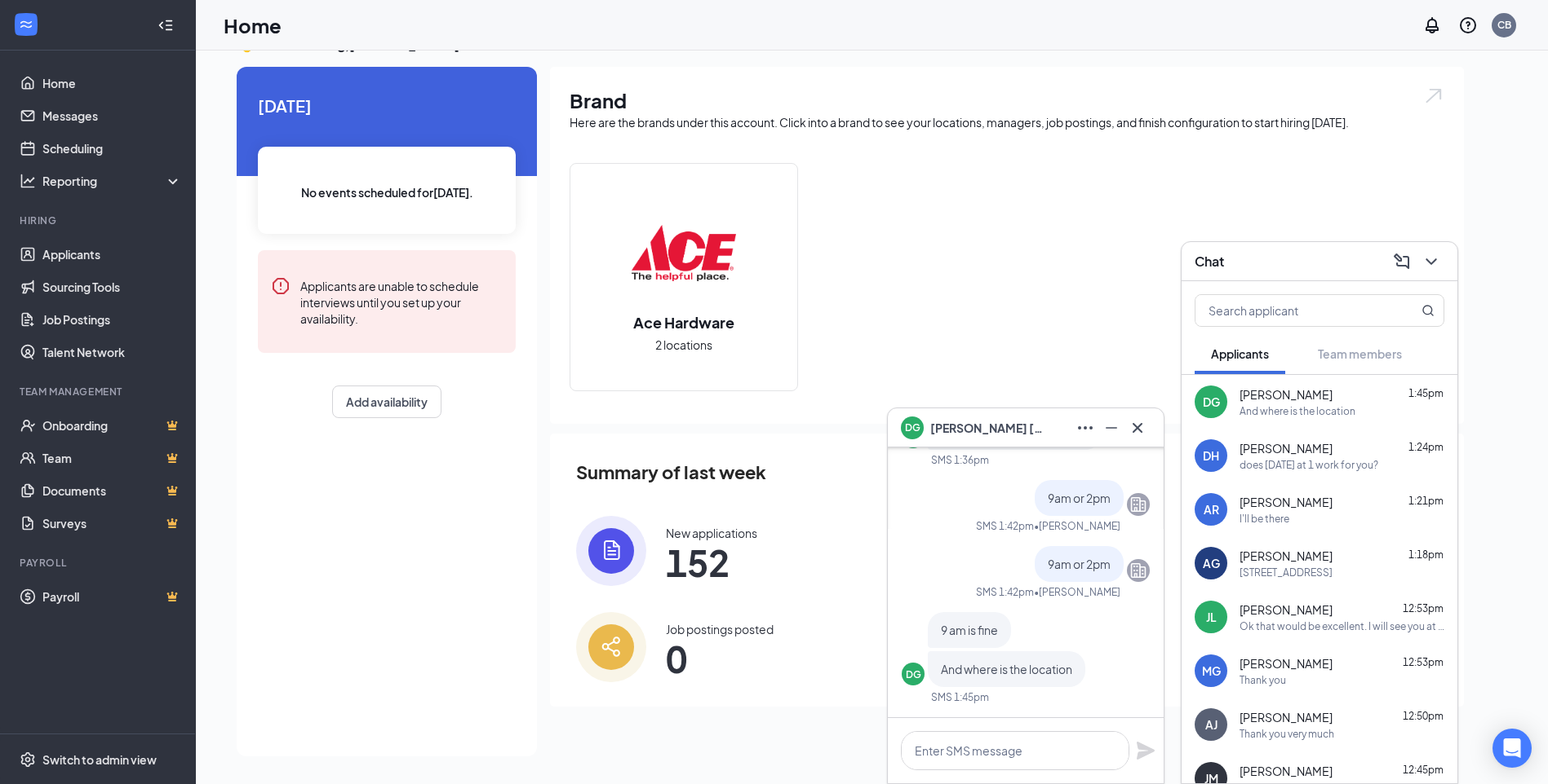
click at [1060, 774] on div at bounding box center [1026, 751] width 276 height 65
click at [1058, 758] on textarea at bounding box center [1015, 750] width 229 height 39
type textarea "[STREET_ADDRESS]"
click at [1155, 747] on div "[STREET_ADDRESS]" at bounding box center [1026, 751] width 276 height 65
click at [1146, 750] on icon "Plane" at bounding box center [1146, 751] width 18 height 18
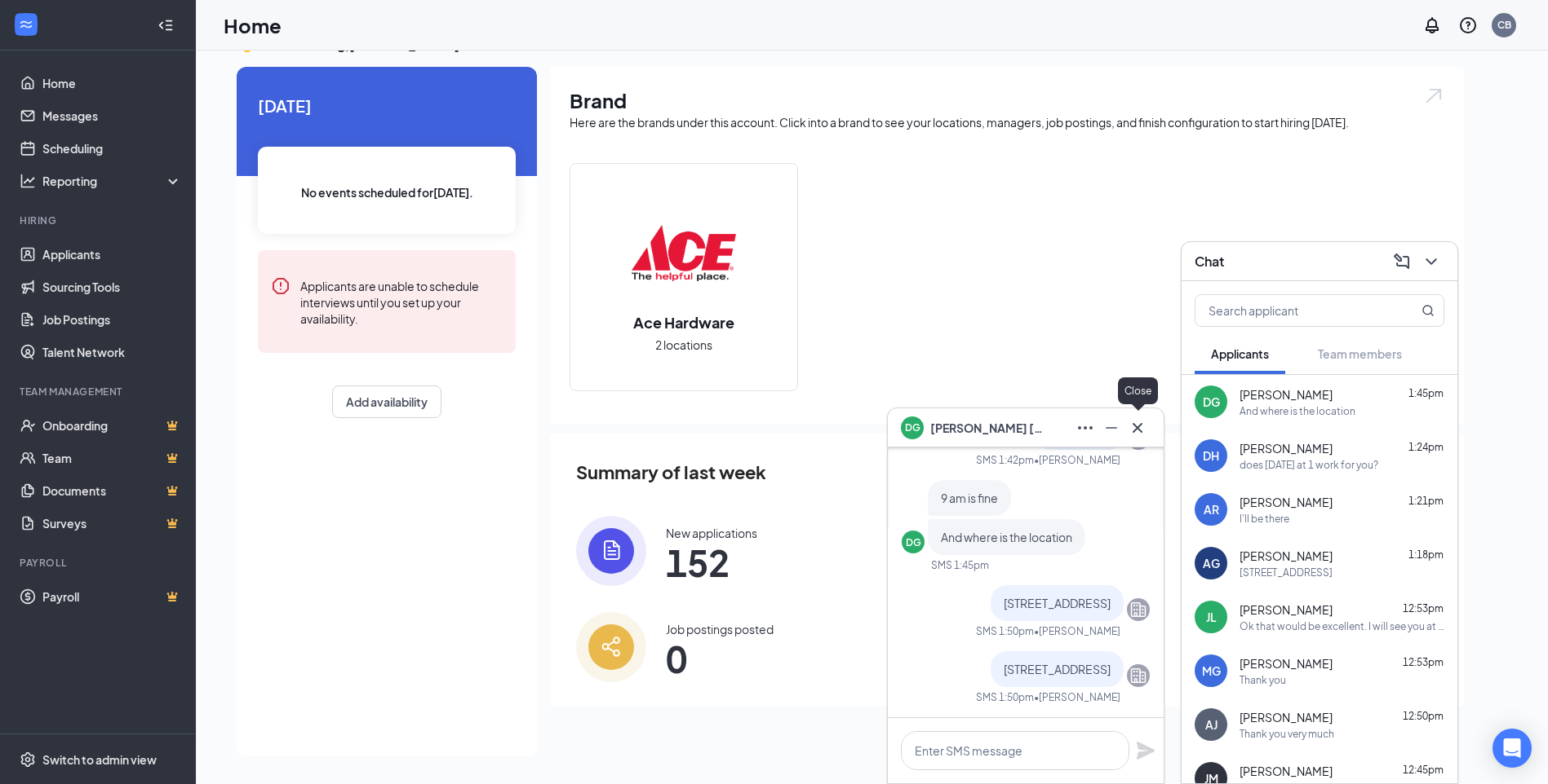
click at [1140, 426] on icon "Cross" at bounding box center [1138, 428] width 20 height 20
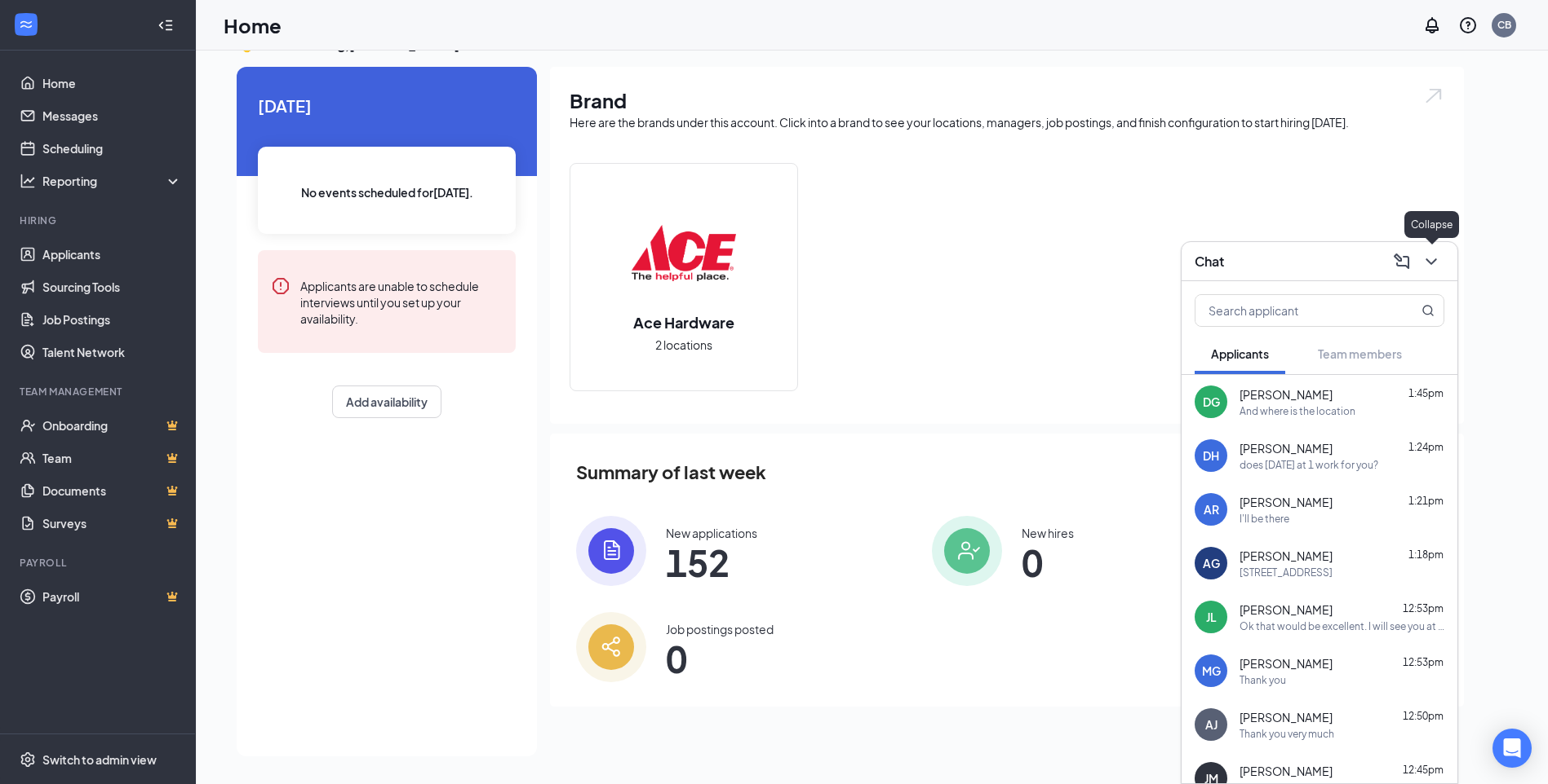
click at [1437, 261] on icon "ChevronDown" at bounding box center [1431, 262] width 20 height 20
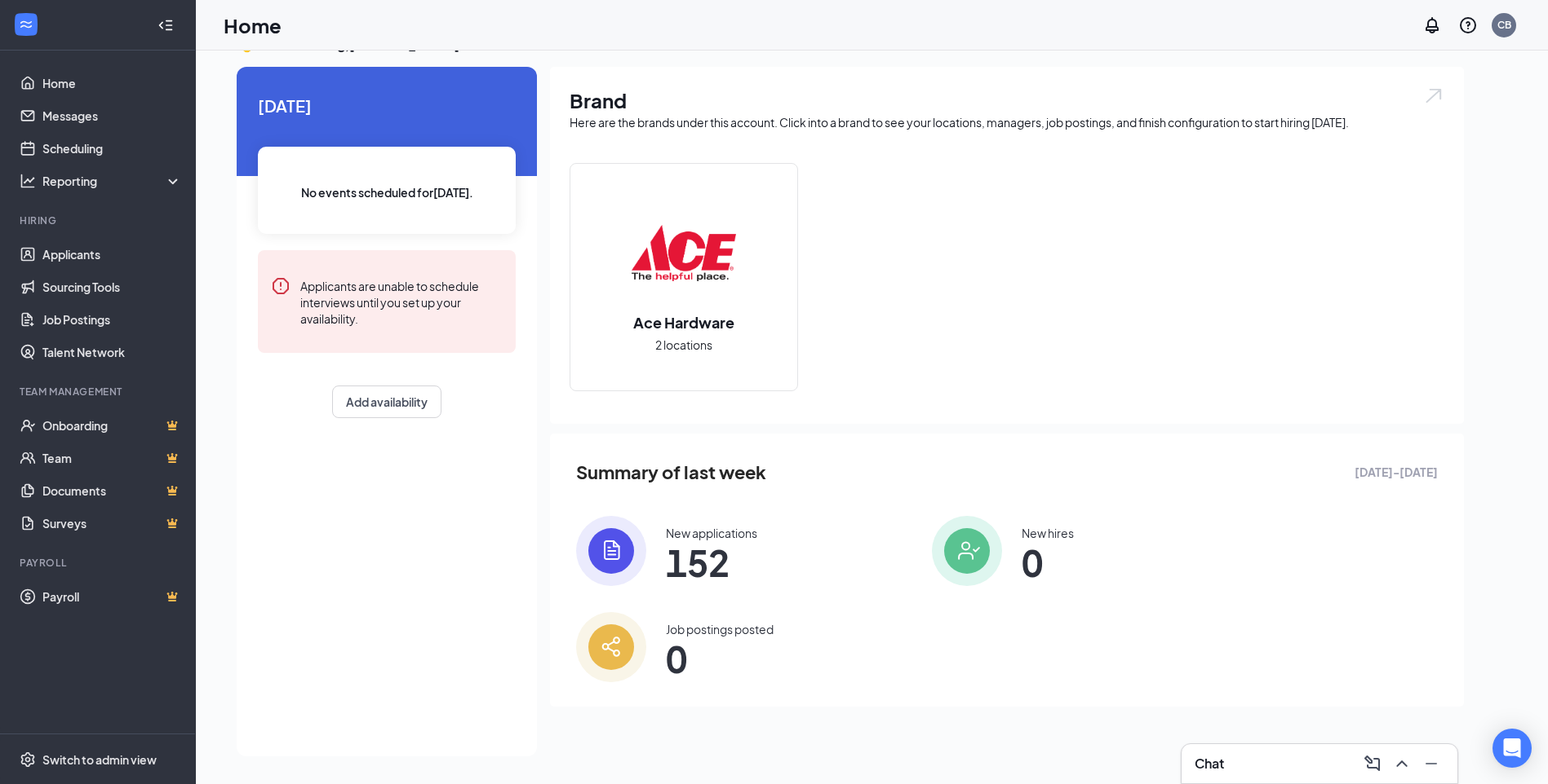
click at [1237, 348] on div "Ace Hardware 2 locations" at bounding box center [1006, 284] width 874 height 241
click at [1320, 780] on div "Chat 2" at bounding box center [1319, 763] width 276 height 39
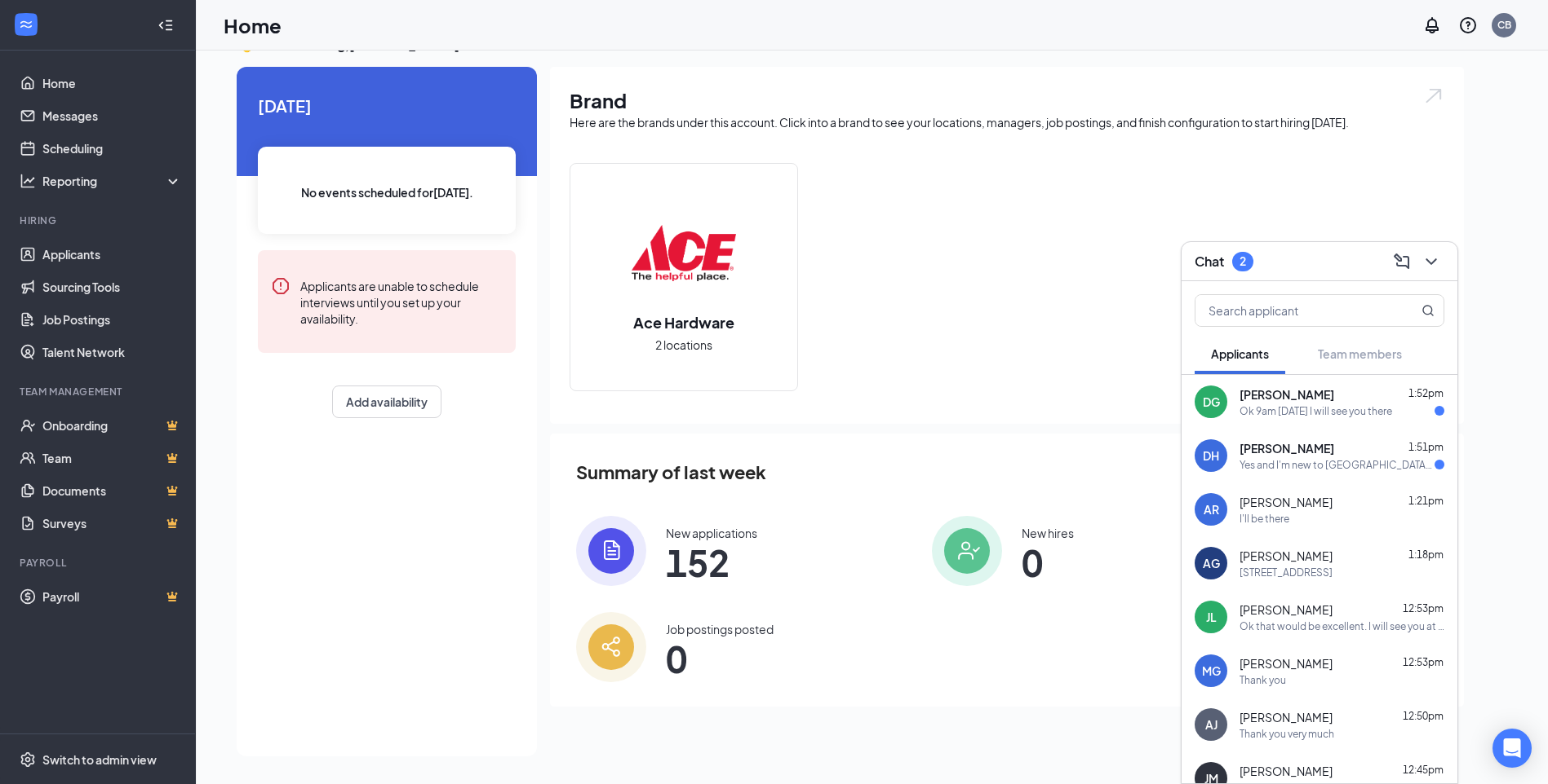
click at [1317, 464] on div "Yes and I'm new to [GEOGRAPHIC_DATA] could you please send me the address" at bounding box center [1336, 465] width 195 height 14
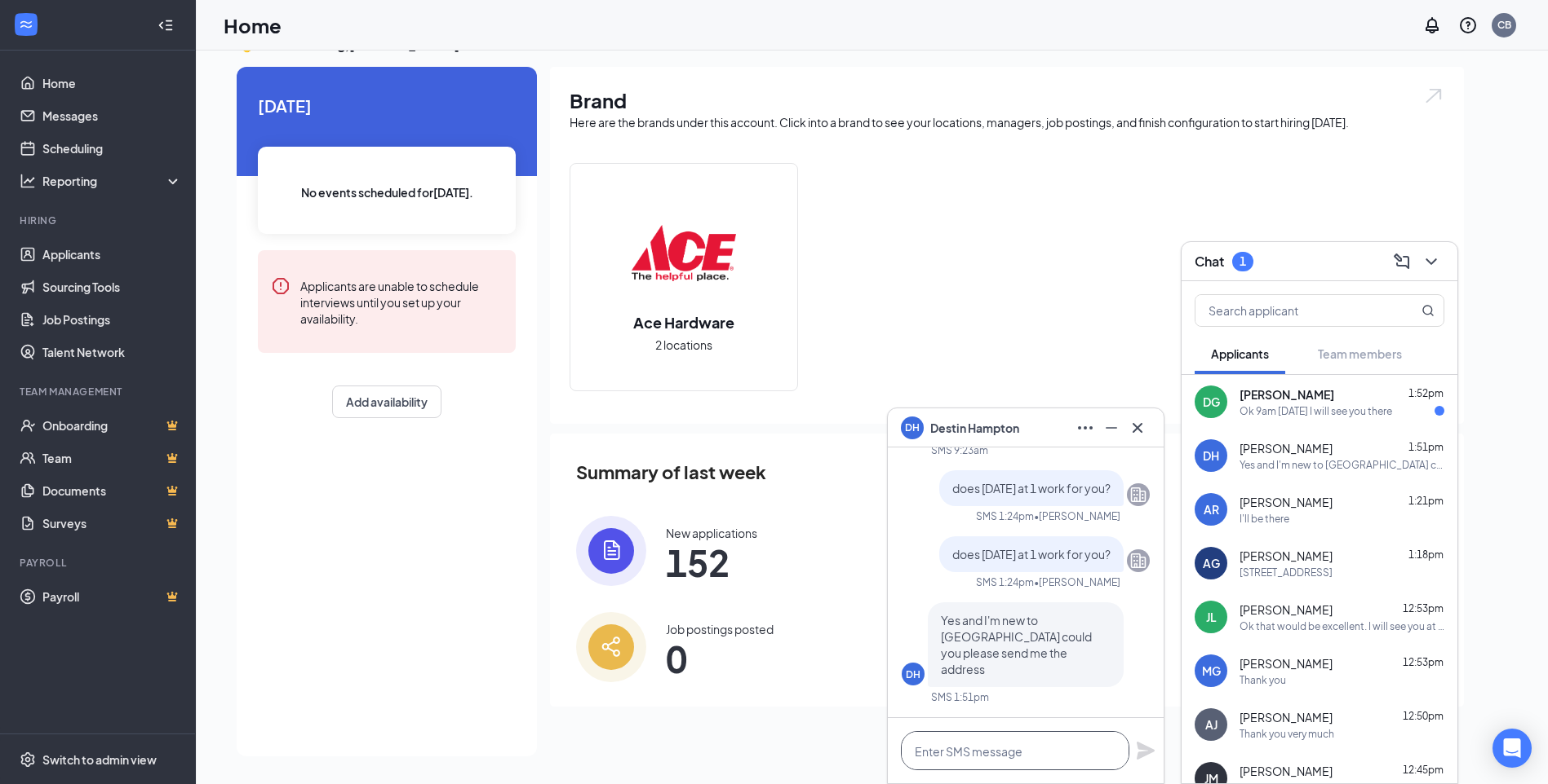
click at [988, 765] on textarea at bounding box center [1015, 750] width 229 height 39
type textarea "[STREET_ADDRESS]"
click at [1152, 760] on div "[STREET_ADDRESS]" at bounding box center [1026, 751] width 276 height 65
click at [1148, 755] on icon "Plane" at bounding box center [1146, 751] width 20 height 20
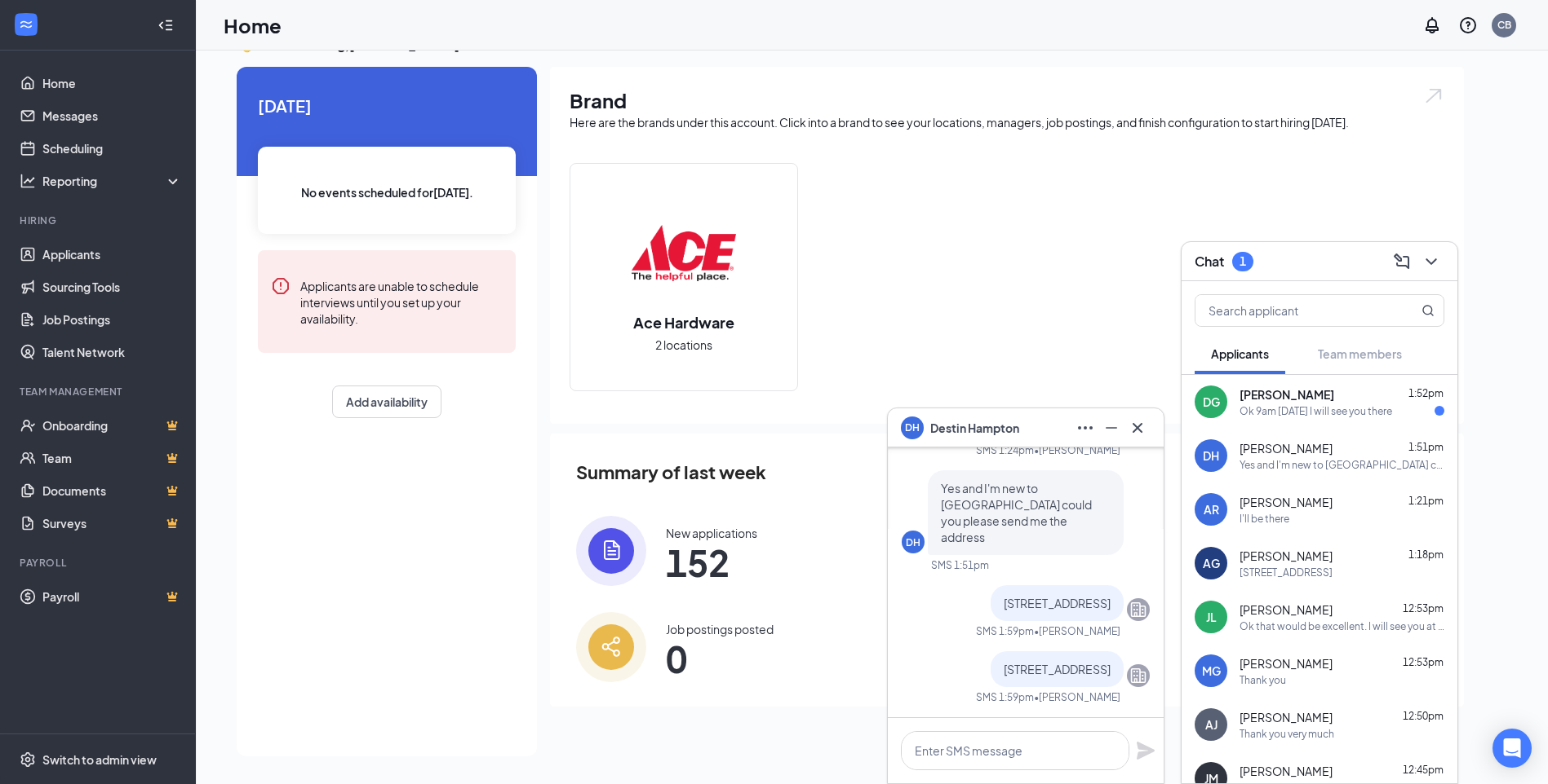
click at [1333, 400] on div "[PERSON_NAME] 1:52pm" at bounding box center [1342, 395] width 205 height 16
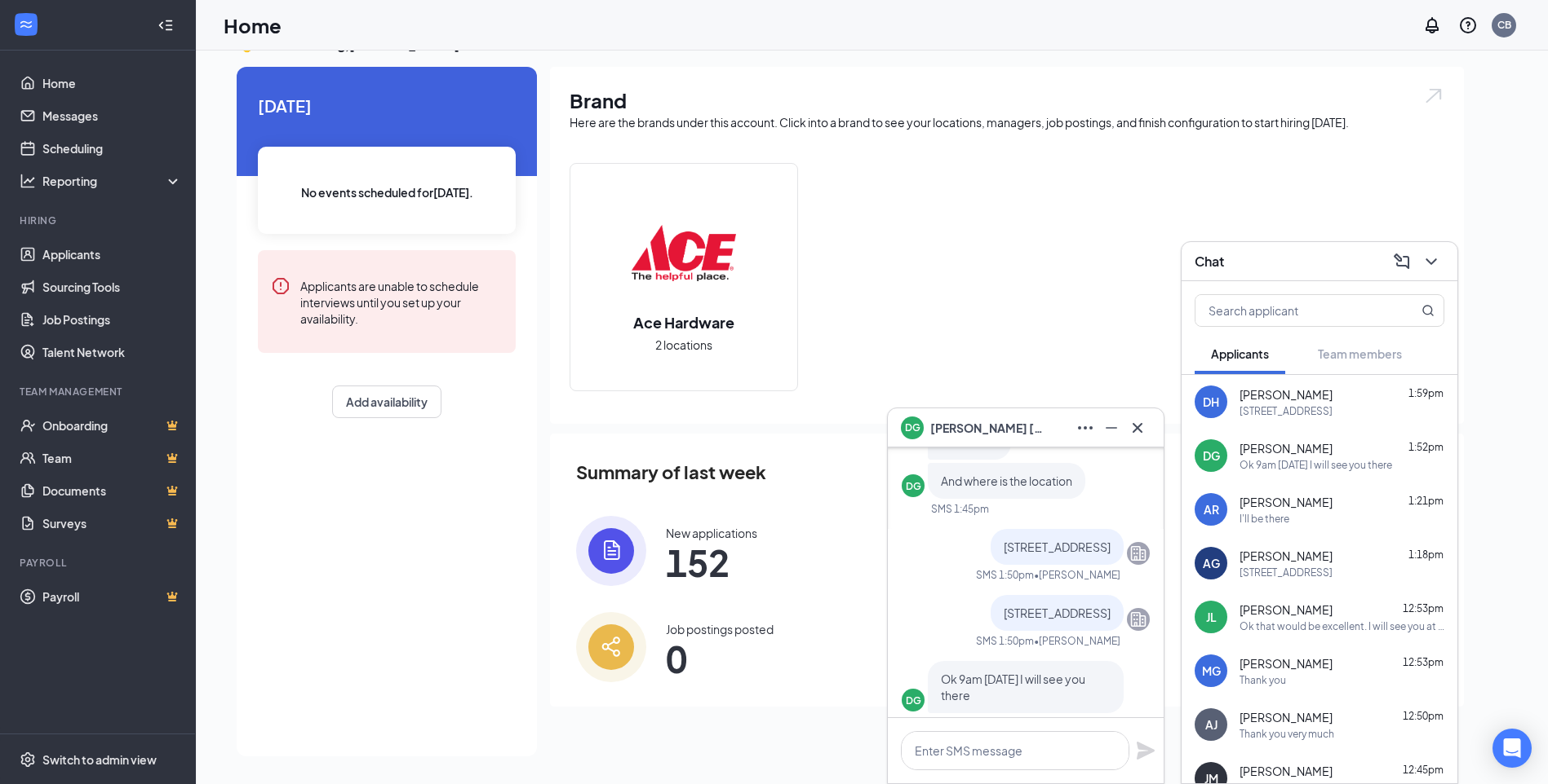
scroll to position [0, 0]
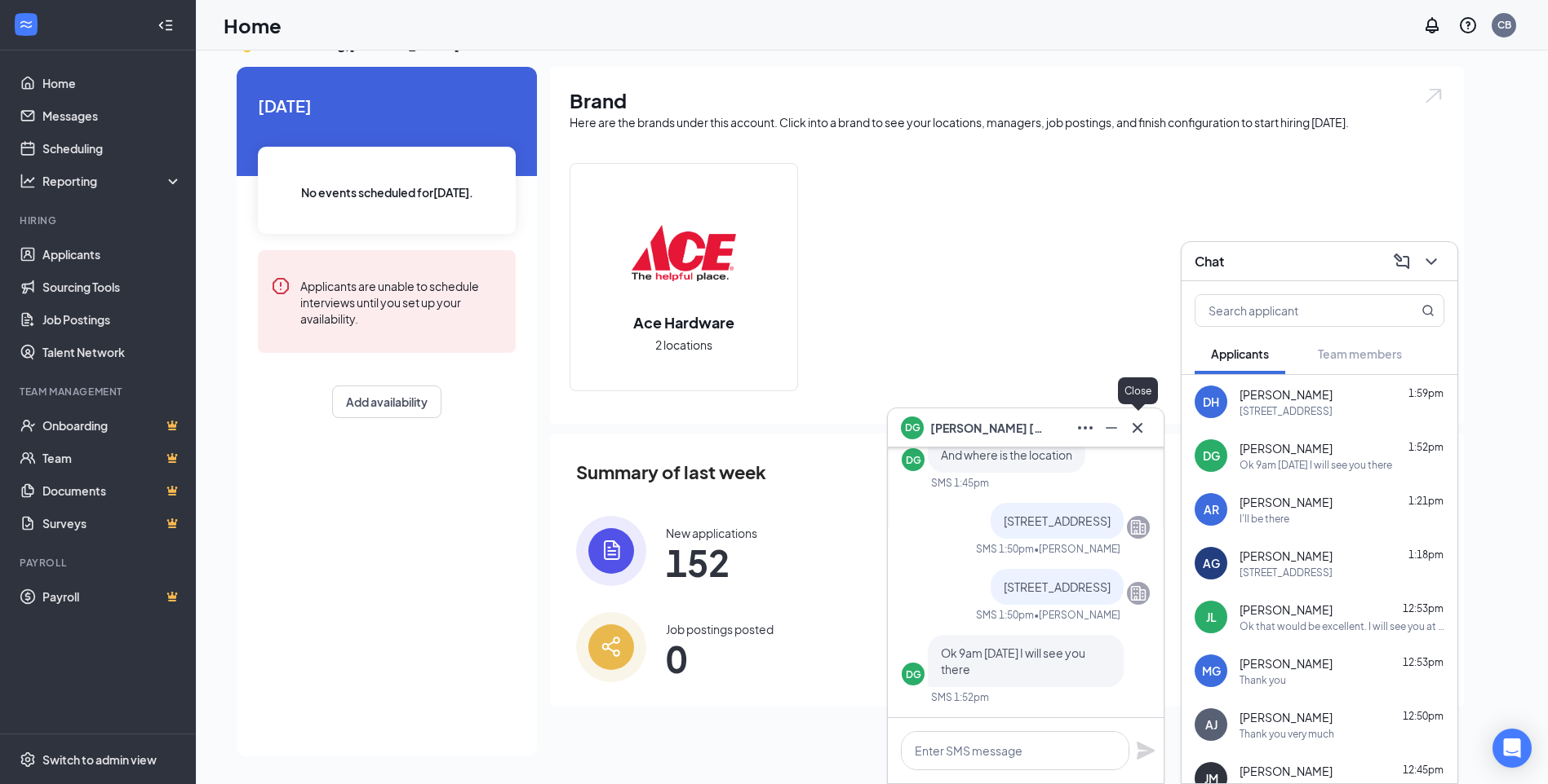
click at [1139, 430] on icon "Cross" at bounding box center [1137, 426] width 10 height 10
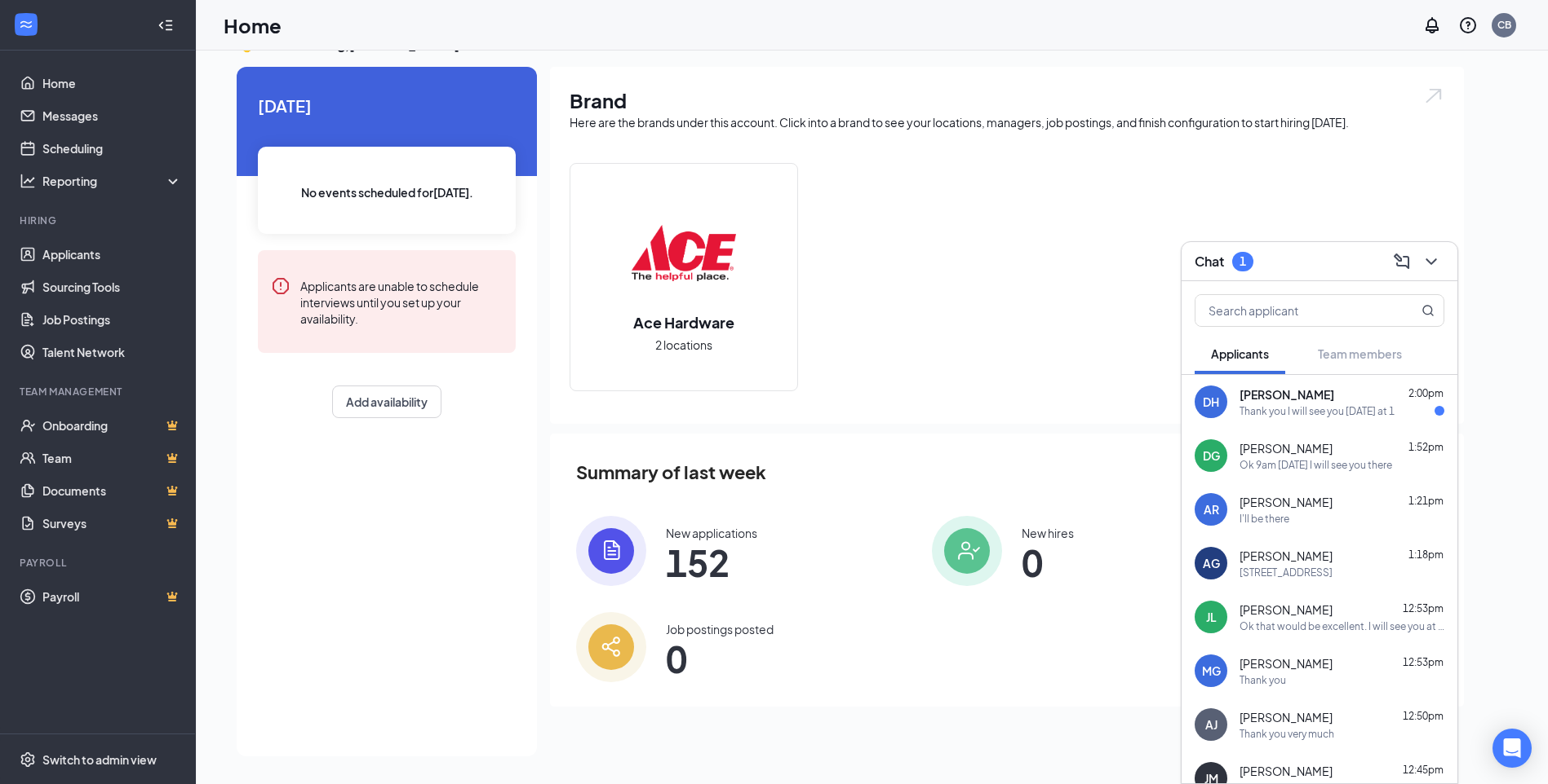
click at [1283, 406] on div "Thank you I will see you [DATE] at 1" at bounding box center [1316, 411] width 155 height 14
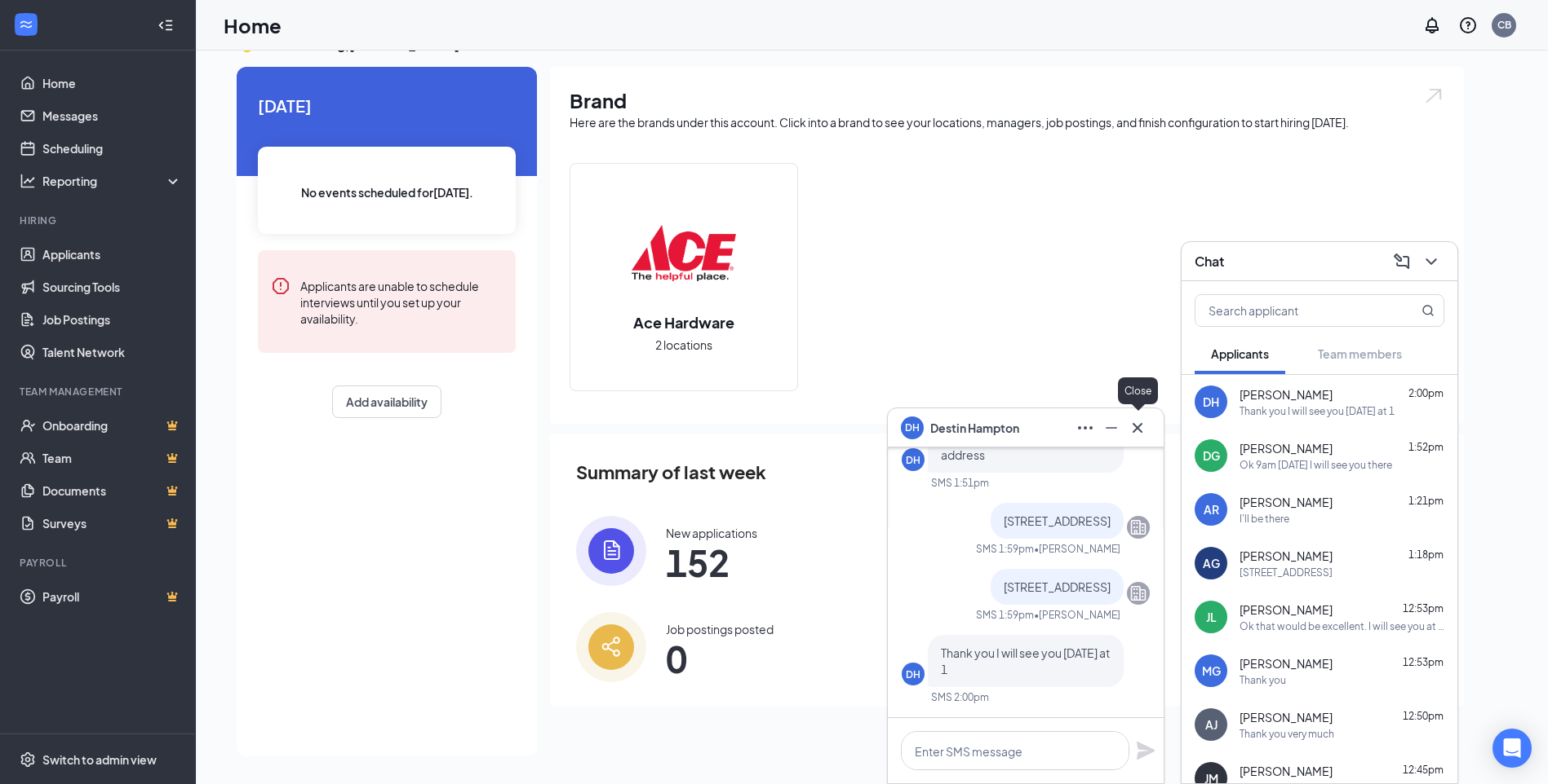
click at [1139, 432] on icon "Cross" at bounding box center [1138, 428] width 20 height 20
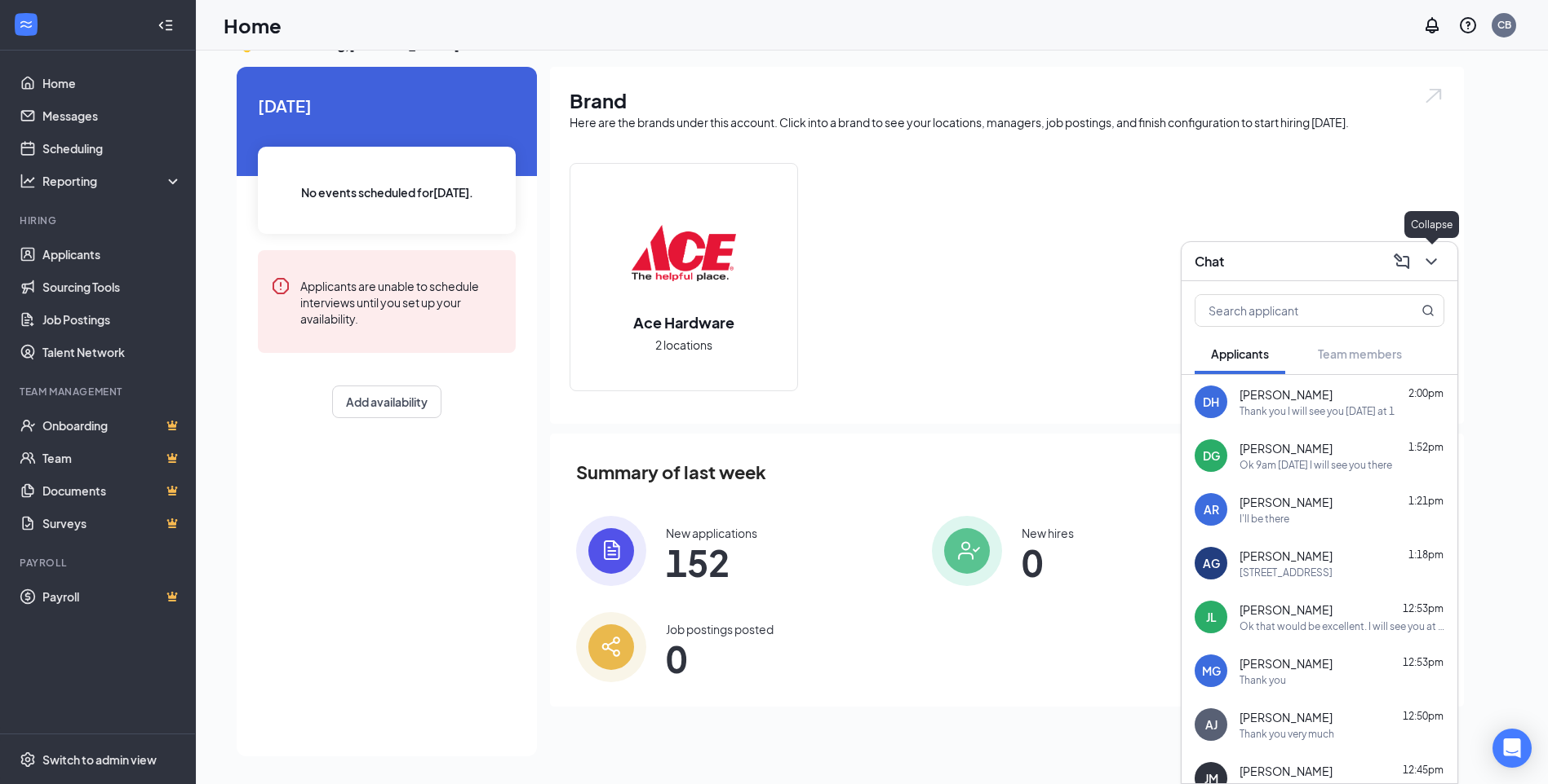
click at [1433, 264] on icon "ChevronDown" at bounding box center [1431, 262] width 20 height 20
